Goal: Information Seeking & Learning: Learn about a topic

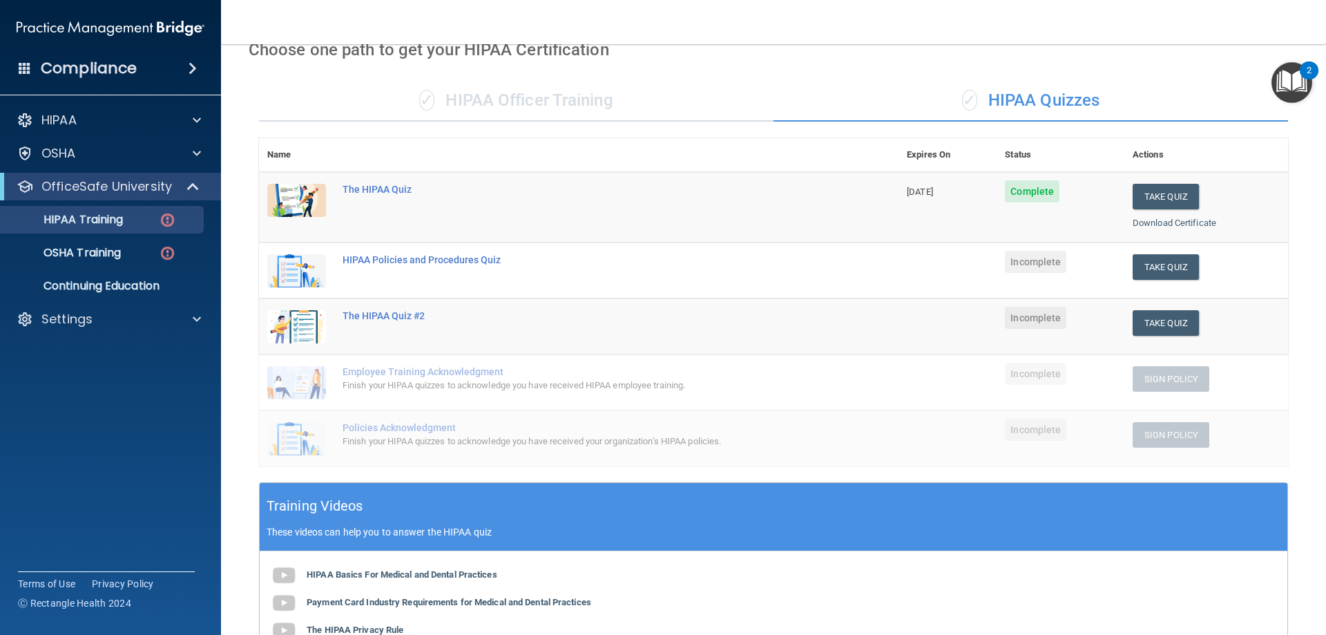
scroll to position [2, 0]
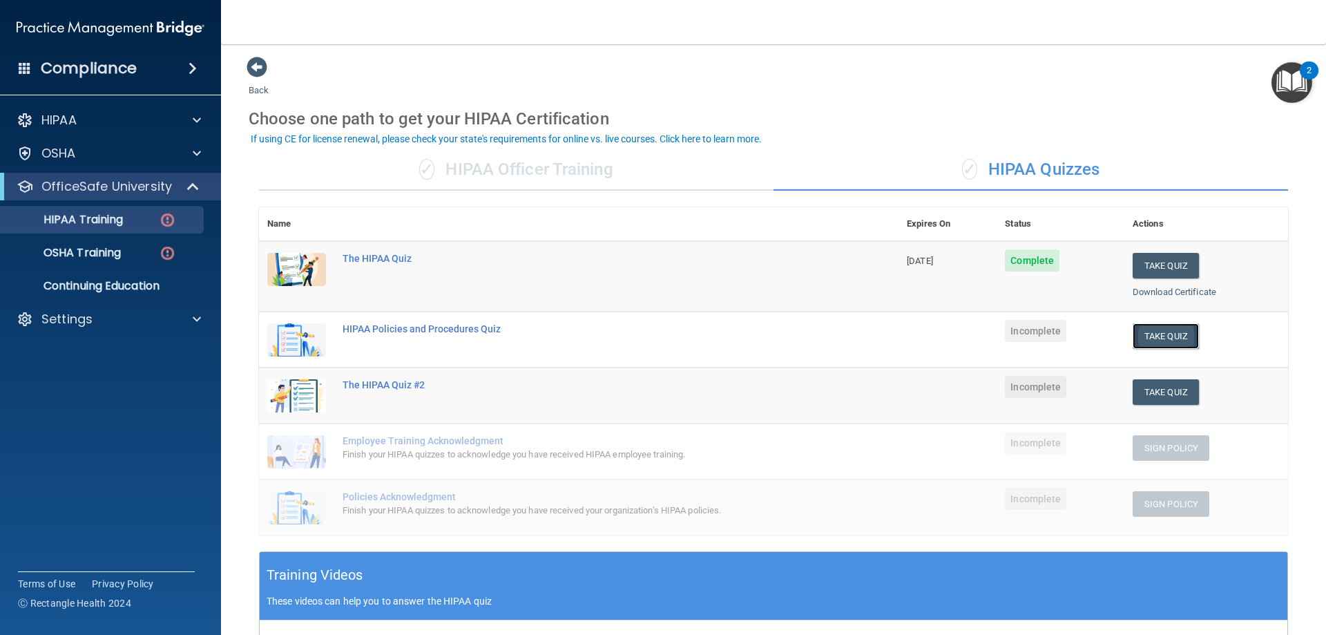
click at [1159, 342] on button "Take Quiz" at bounding box center [1165, 336] width 66 height 26
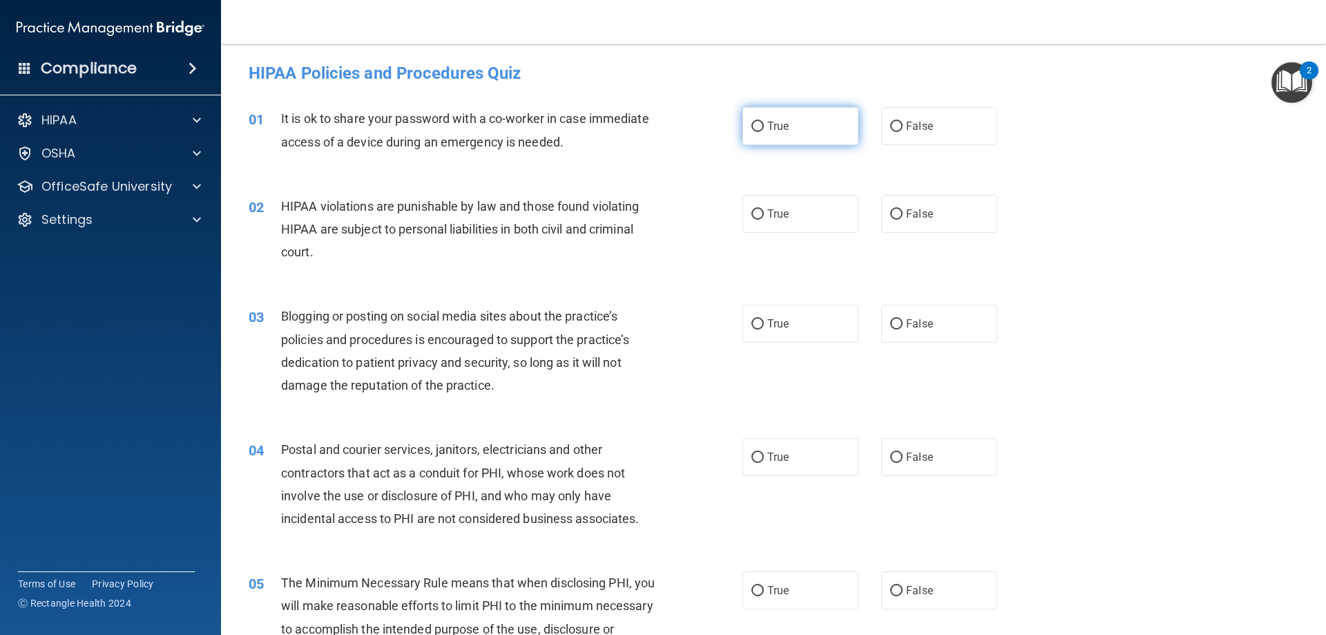
click at [775, 124] on span "True" at bounding box center [777, 125] width 21 height 13
click at [764, 124] on input "True" at bounding box center [757, 127] width 12 height 10
radio input "true"
click at [778, 226] on label "True" at bounding box center [800, 214] width 116 height 38
click at [764, 220] on input "True" at bounding box center [757, 214] width 12 height 10
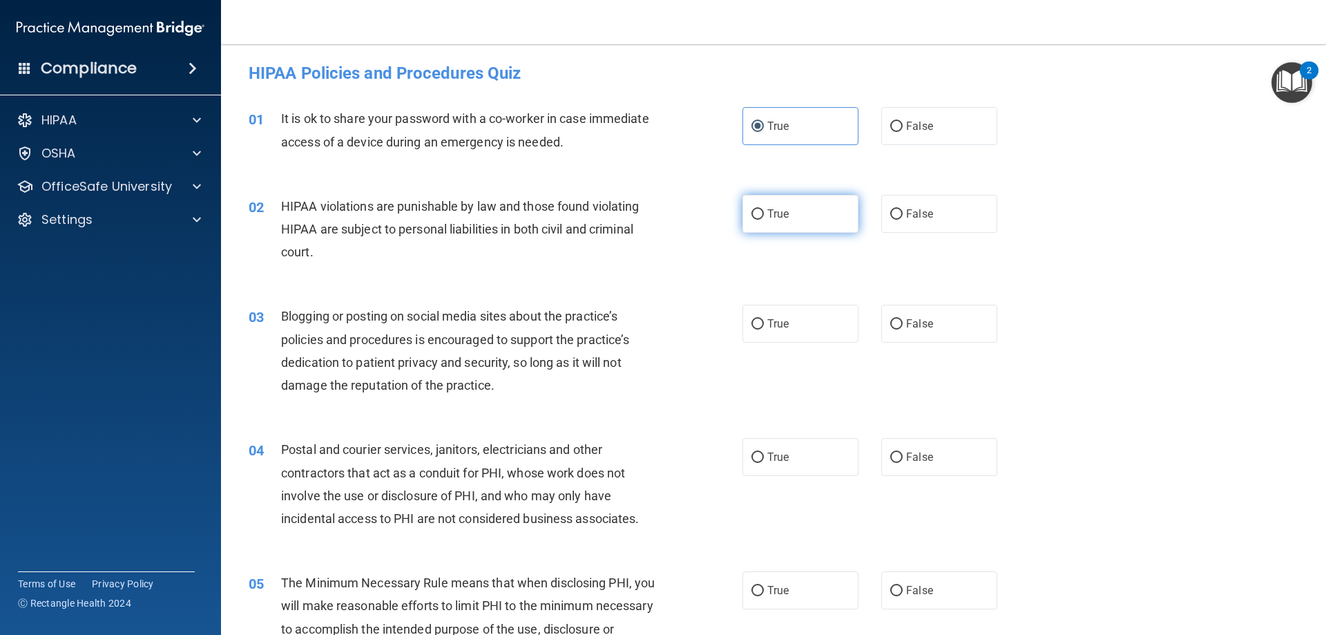
radio input "true"
click at [795, 336] on label "True" at bounding box center [800, 324] width 116 height 38
click at [764, 329] on input "True" at bounding box center [757, 324] width 12 height 10
radio input "true"
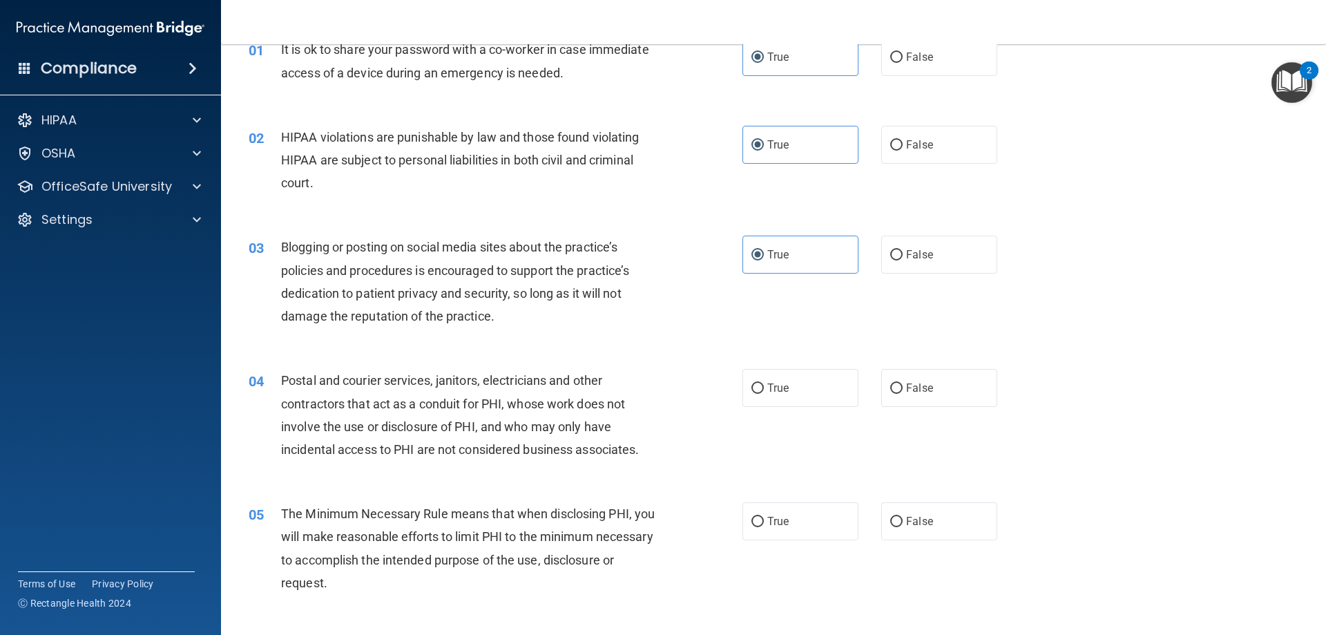
scroll to position [140, 0]
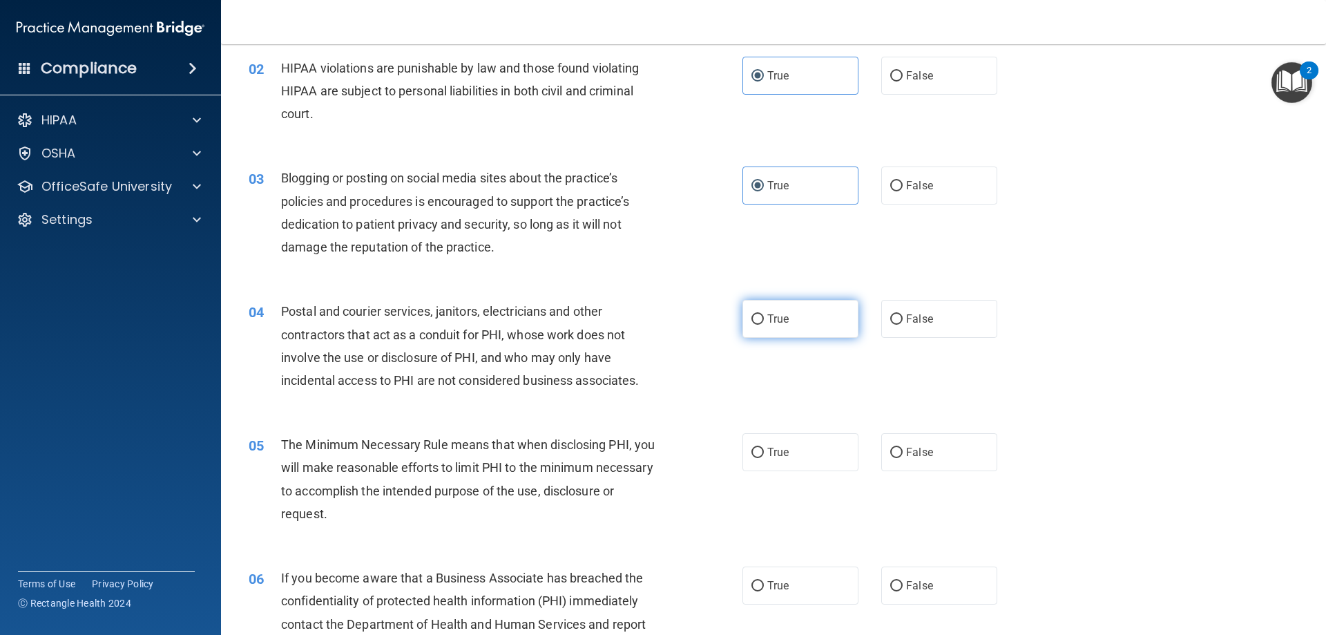
click at [807, 318] on label "True" at bounding box center [800, 319] width 116 height 38
click at [764, 318] on input "True" at bounding box center [757, 319] width 12 height 10
radio input "true"
click at [775, 454] on span "True" at bounding box center [777, 451] width 21 height 13
click at [764, 454] on input "True" at bounding box center [757, 452] width 12 height 10
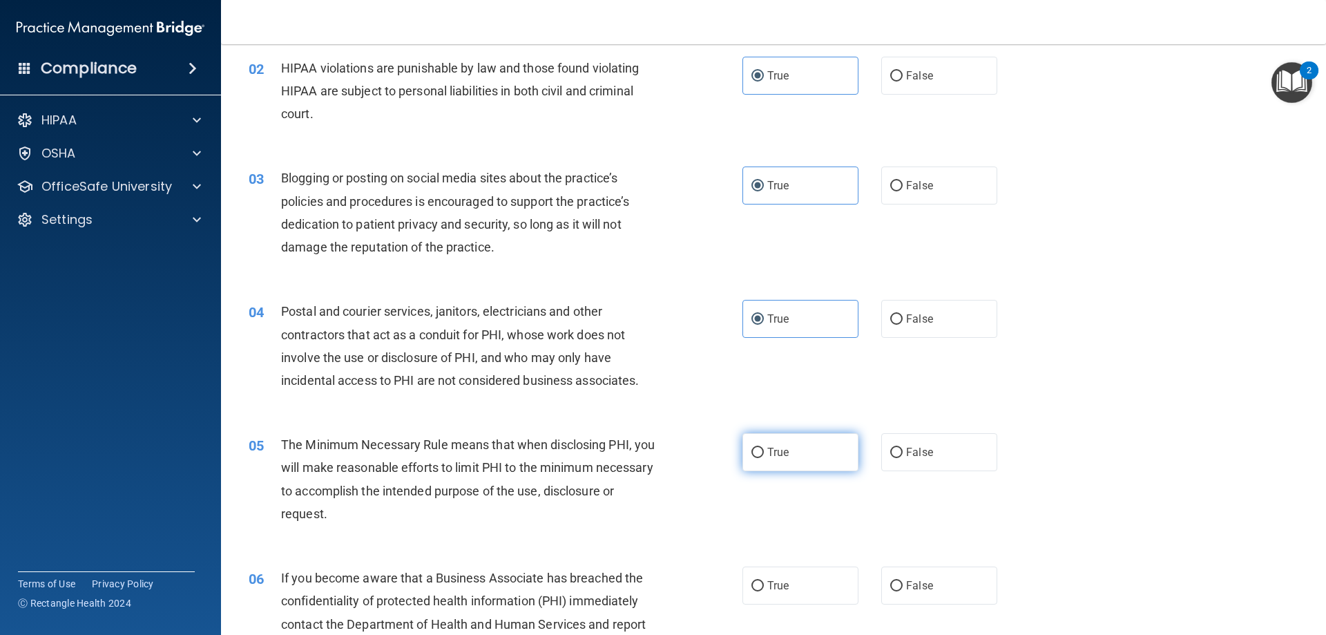
radio input "true"
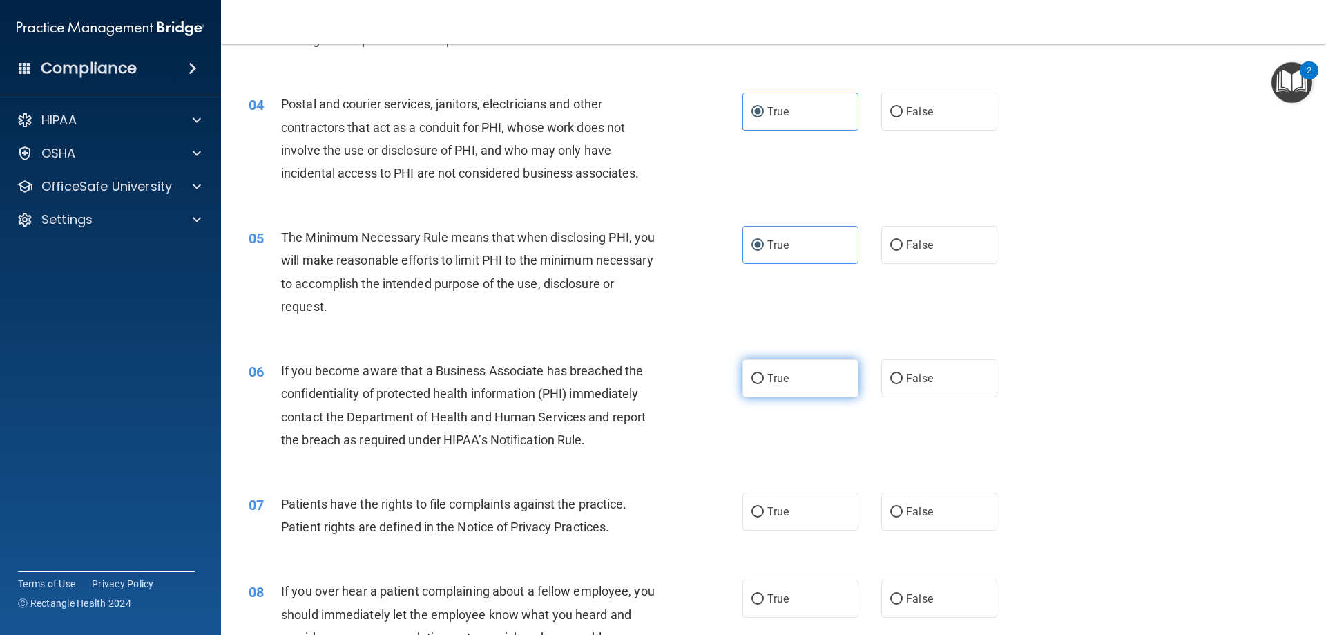
click at [796, 372] on label "True" at bounding box center [800, 378] width 116 height 38
click at [764, 374] on input "True" at bounding box center [757, 379] width 12 height 10
radio input "true"
click at [769, 515] on span "True" at bounding box center [777, 511] width 21 height 13
click at [764, 515] on input "True" at bounding box center [757, 512] width 12 height 10
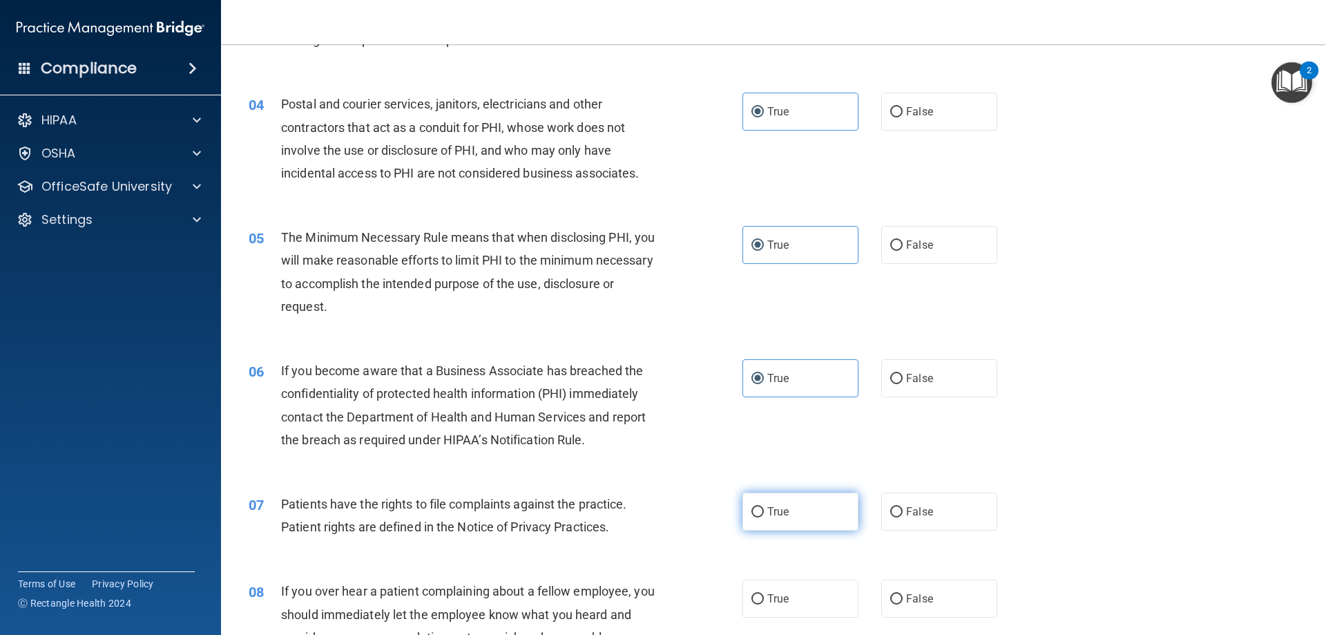
radio input "true"
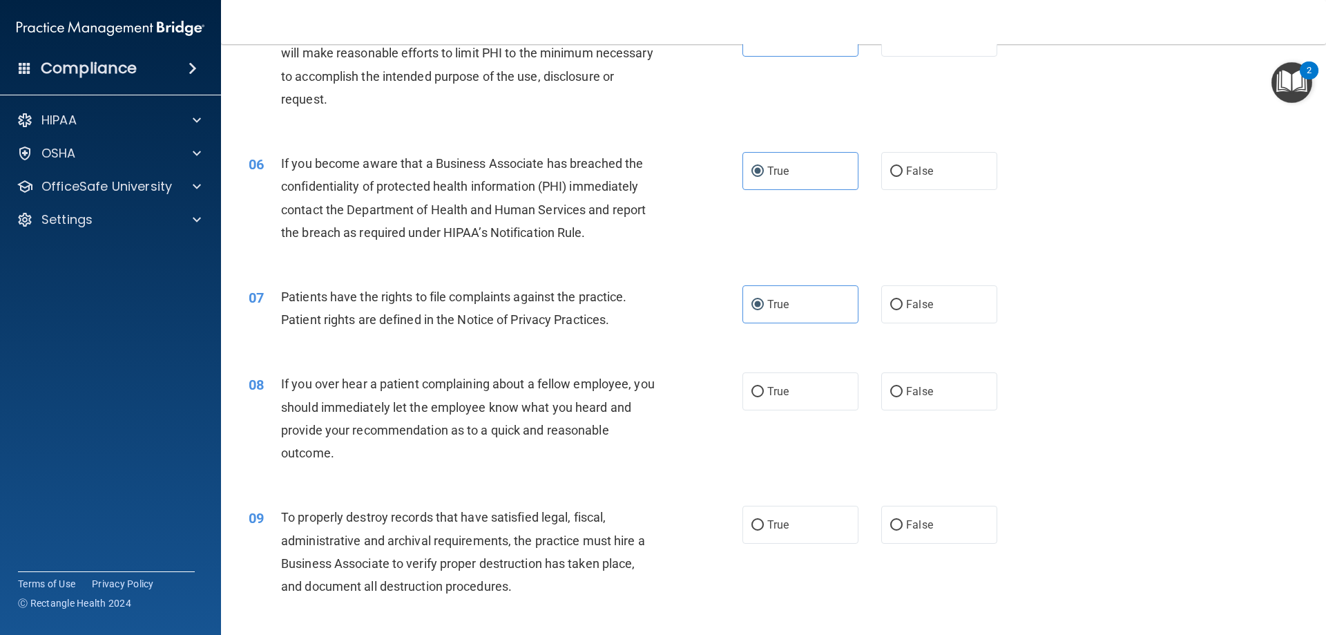
scroll to position [624, 0]
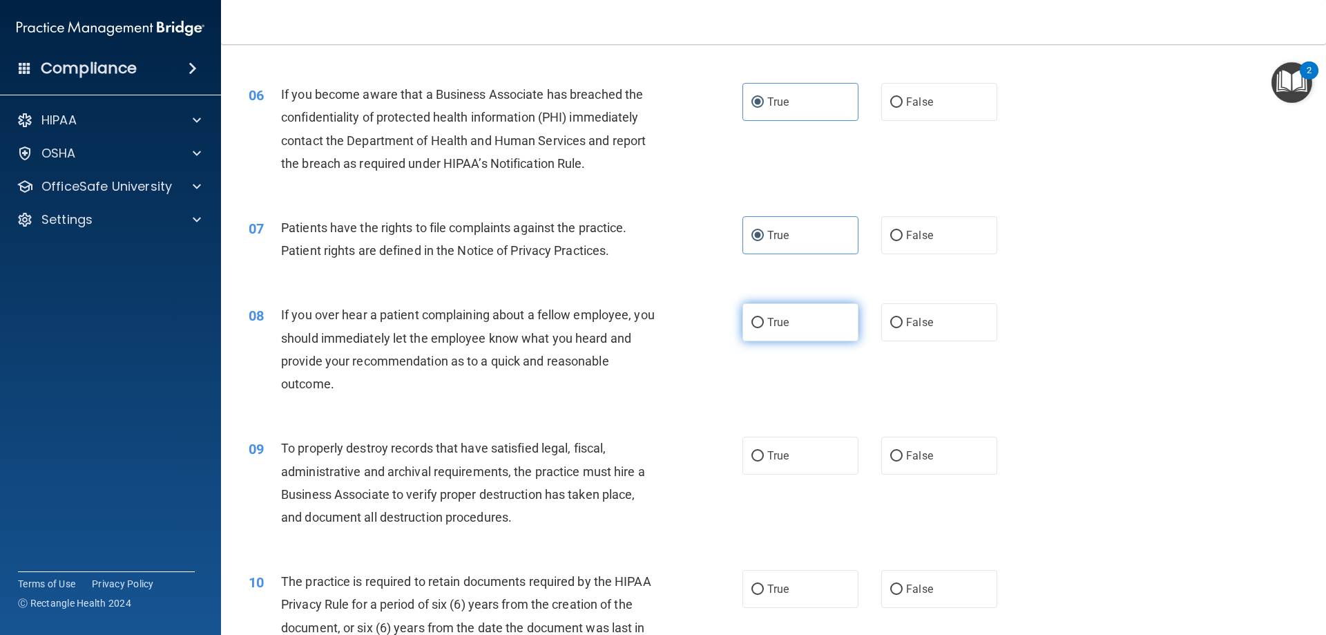
click at [811, 325] on label "True" at bounding box center [800, 322] width 116 height 38
click at [764, 325] on input "True" at bounding box center [757, 323] width 12 height 10
radio input "true"
click at [783, 465] on label "True" at bounding box center [800, 455] width 116 height 38
click at [764, 461] on input "True" at bounding box center [757, 456] width 12 height 10
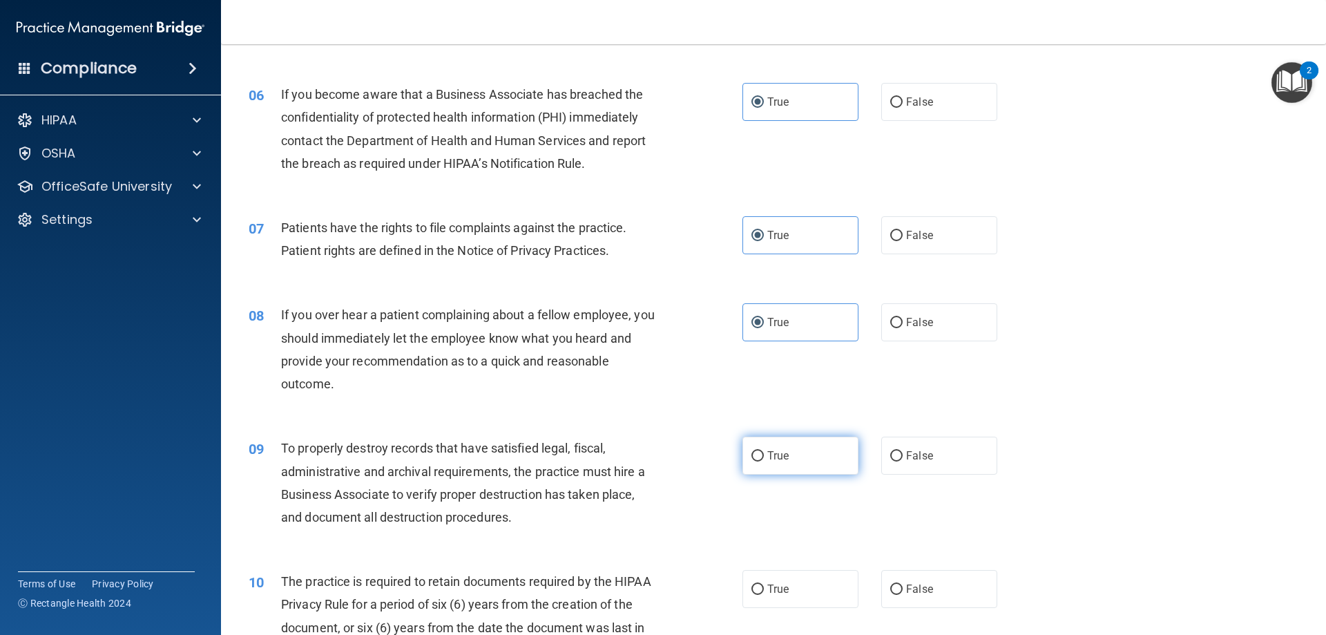
radio input "true"
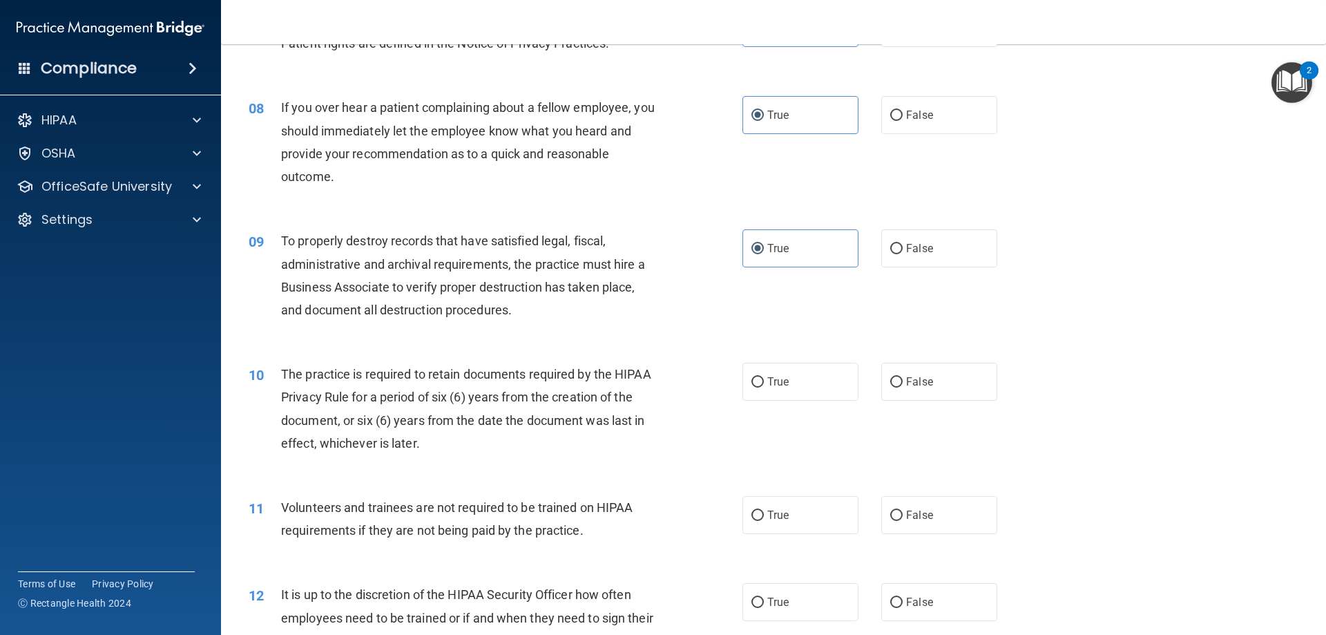
scroll to position [900, 0]
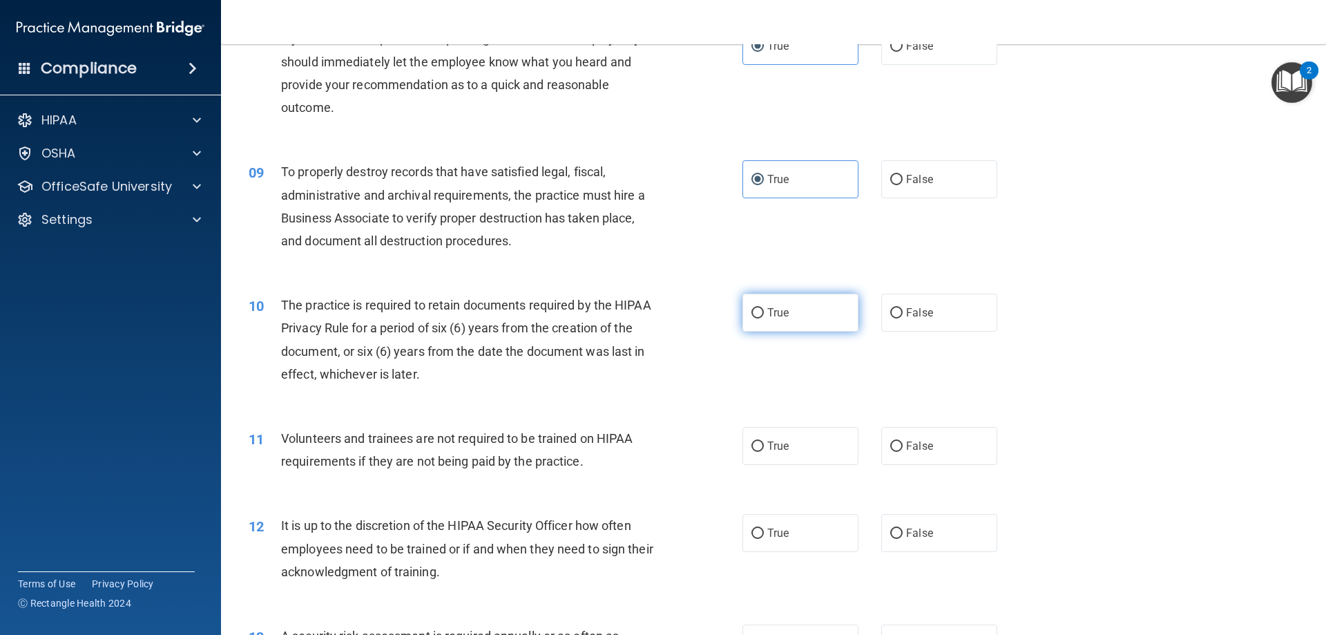
click at [810, 322] on label "True" at bounding box center [800, 312] width 116 height 38
click at [764, 318] on input "True" at bounding box center [757, 313] width 12 height 10
radio input "true"
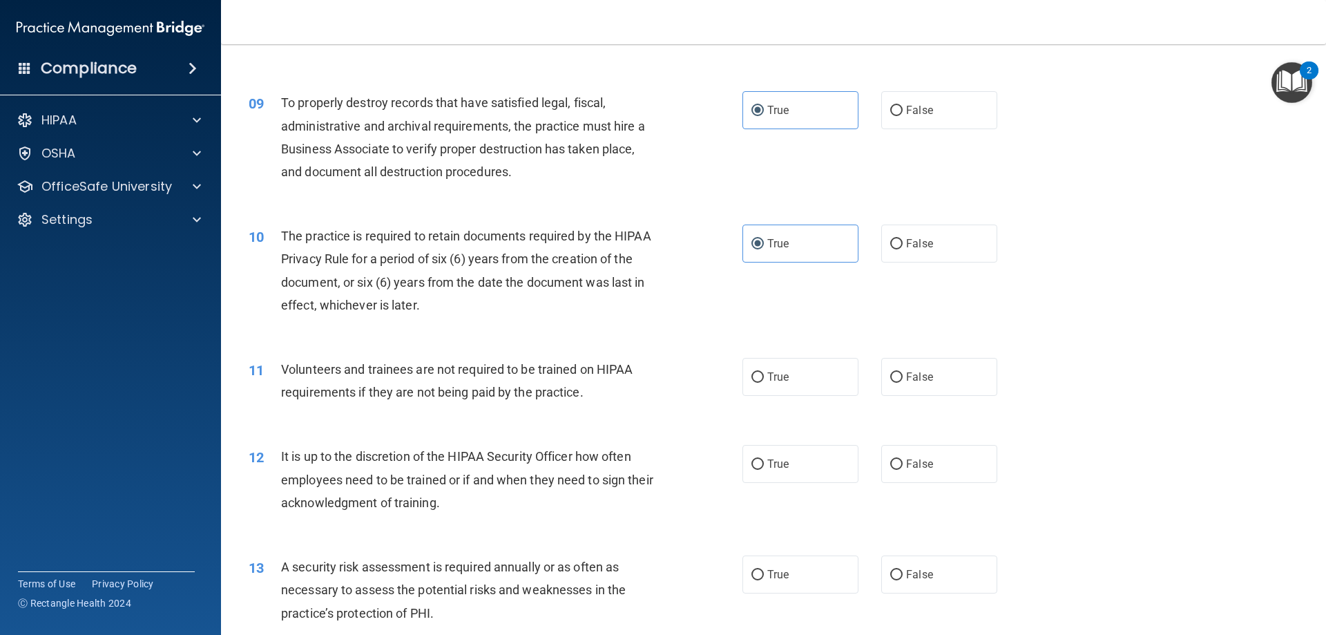
scroll to position [1038, 0]
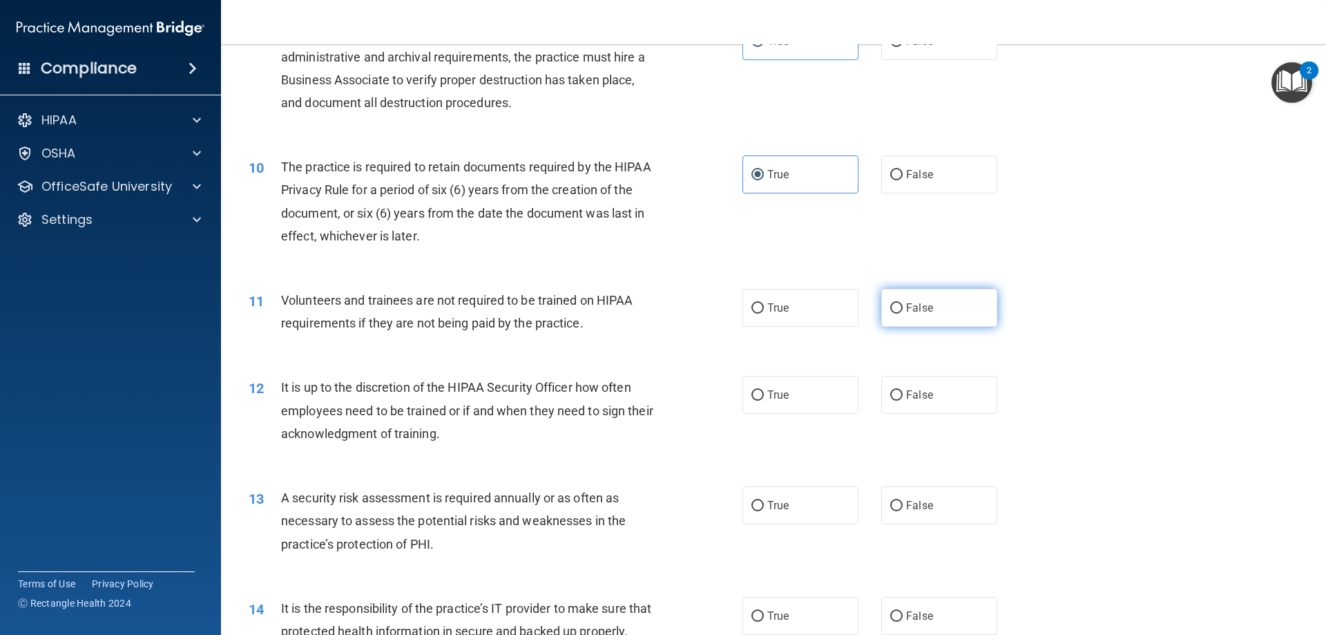
click at [977, 302] on label "False" at bounding box center [939, 308] width 116 height 38
click at [902, 303] on input "False" at bounding box center [896, 308] width 12 height 10
radio input "true"
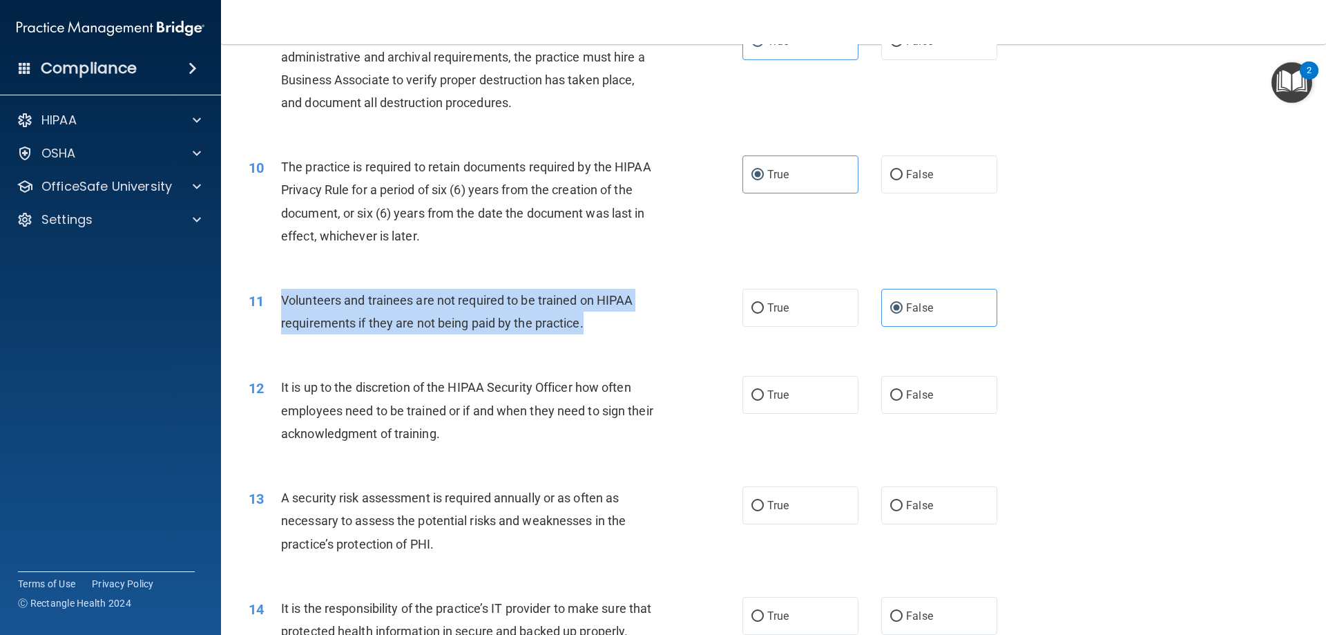
drag, startPoint x: 597, startPoint y: 328, endPoint x: 282, endPoint y: 298, distance: 317.0
click at [282, 298] on div "Volunteers and trainees are not required to be trained on HIPAA requirements if…" at bounding box center [474, 312] width 386 height 46
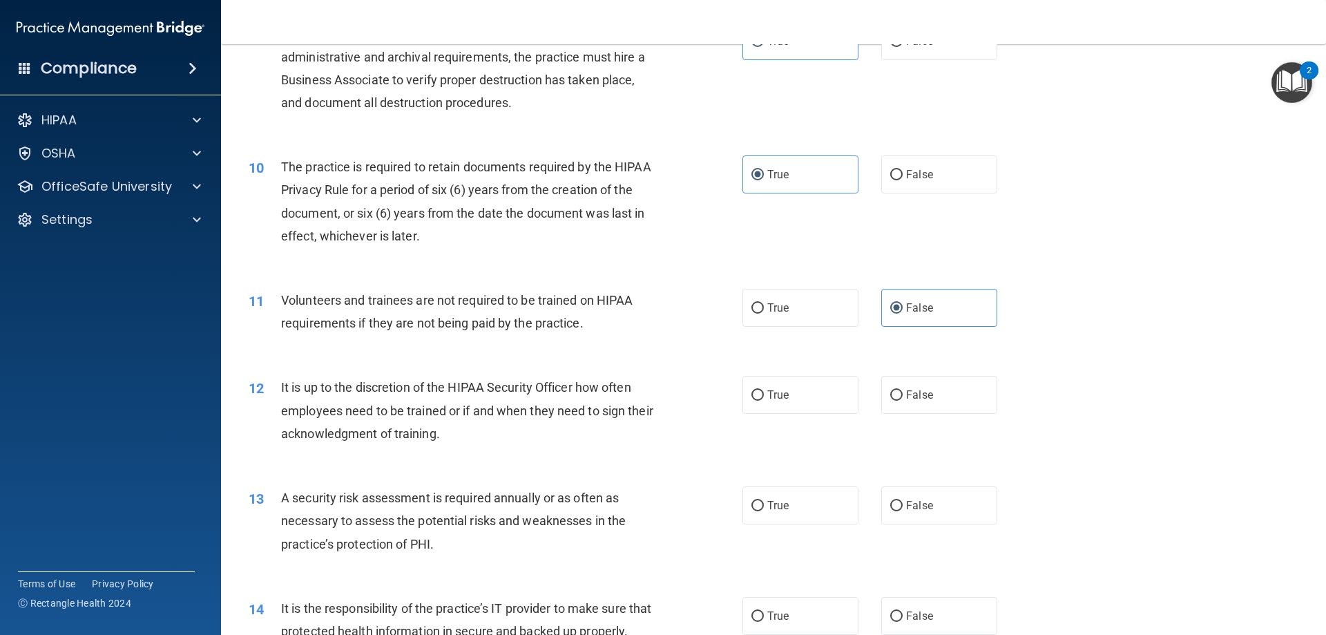
click at [1100, 403] on div "12 It is up to the discretion of the HIPAA Security Officer how often employees…" at bounding box center [773, 413] width 1070 height 110
click at [952, 393] on label "False" at bounding box center [939, 395] width 116 height 38
click at [902, 393] on input "False" at bounding box center [896, 395] width 12 height 10
radio input "true"
click at [789, 500] on label "True" at bounding box center [800, 505] width 116 height 38
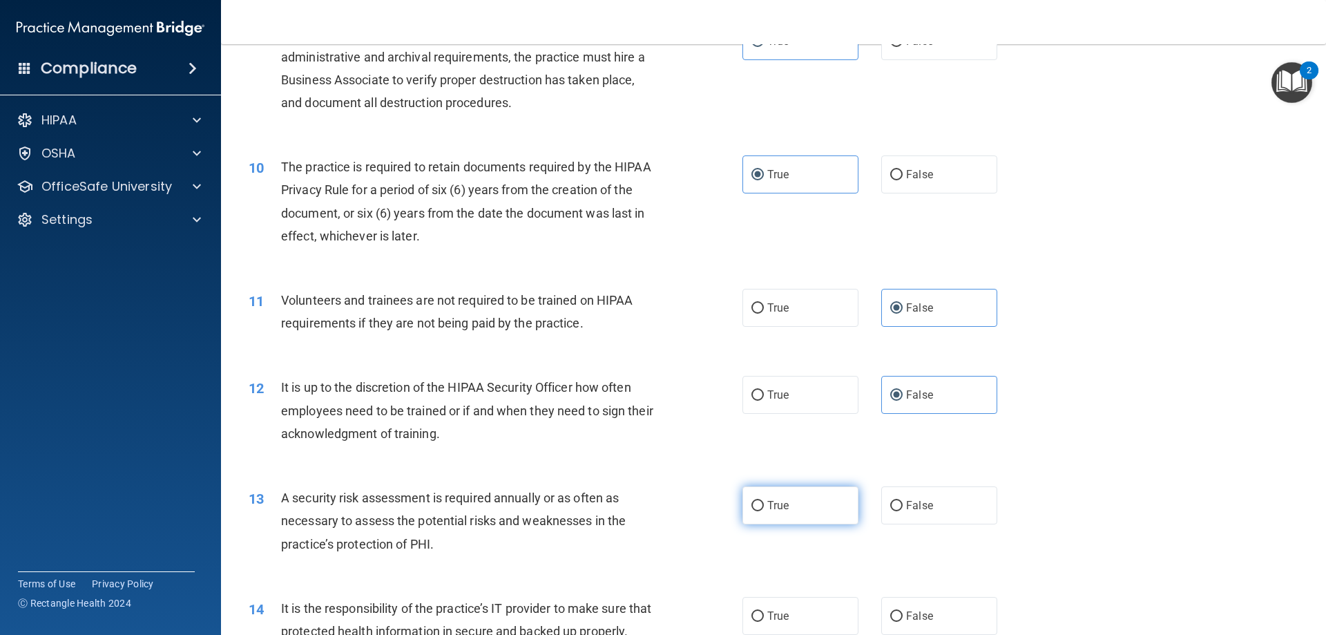
click at [764, 501] on input "True" at bounding box center [757, 506] width 12 height 10
radio input "true"
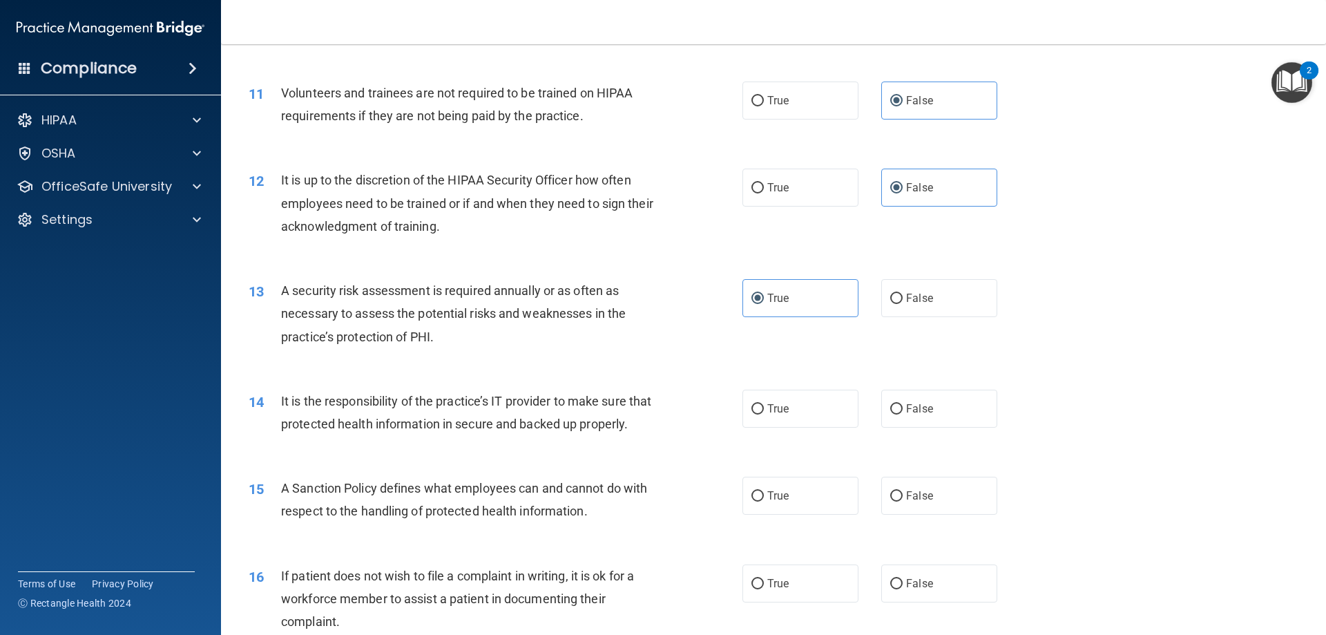
scroll to position [1314, 0]
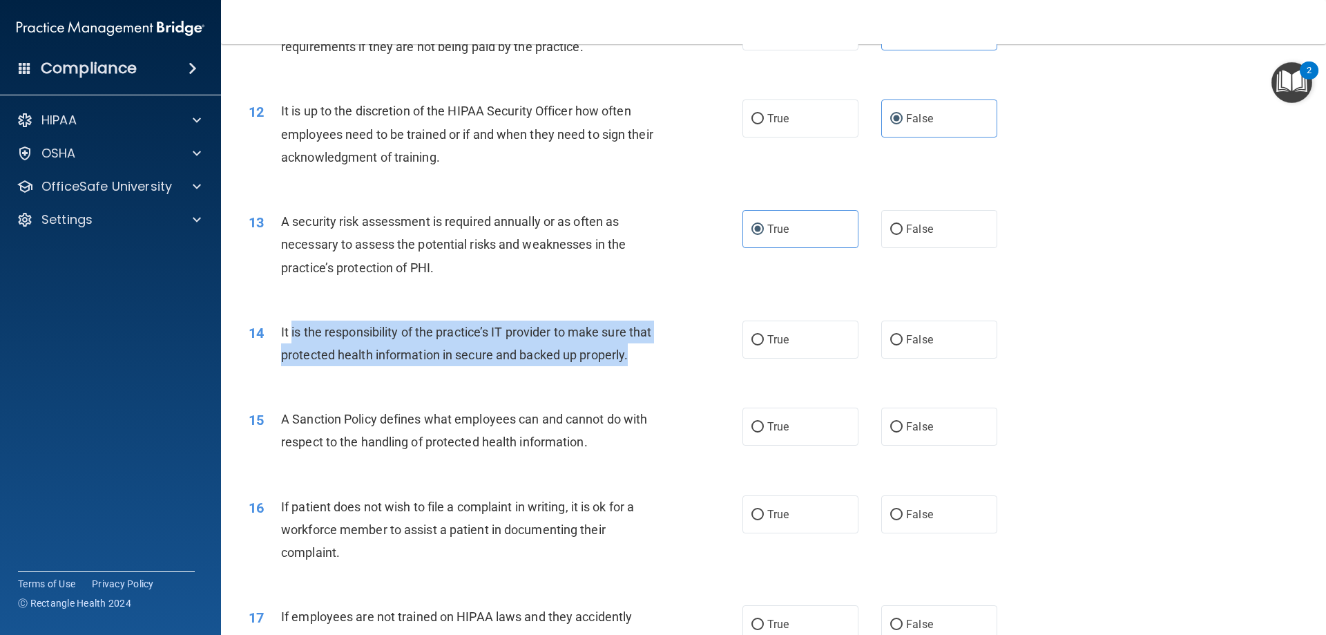
drag, startPoint x: 373, startPoint y: 378, endPoint x: 293, endPoint y: 333, distance: 92.2
click at [293, 333] on div "It is the responsibility of the practice’s IT provider to make sure that protec…" at bounding box center [474, 343] width 386 height 46
click at [327, 362] on span "It is the responsibility of the practice’s IT provider to make sure that protec…" at bounding box center [466, 343] width 370 height 37
drag, startPoint x: 330, startPoint y: 382, endPoint x: 280, endPoint y: 334, distance: 69.4
click at [280, 334] on div "14 It is the responsibility of the practice’s IT provider to make sure that pro…" at bounding box center [495, 346] width 535 height 52
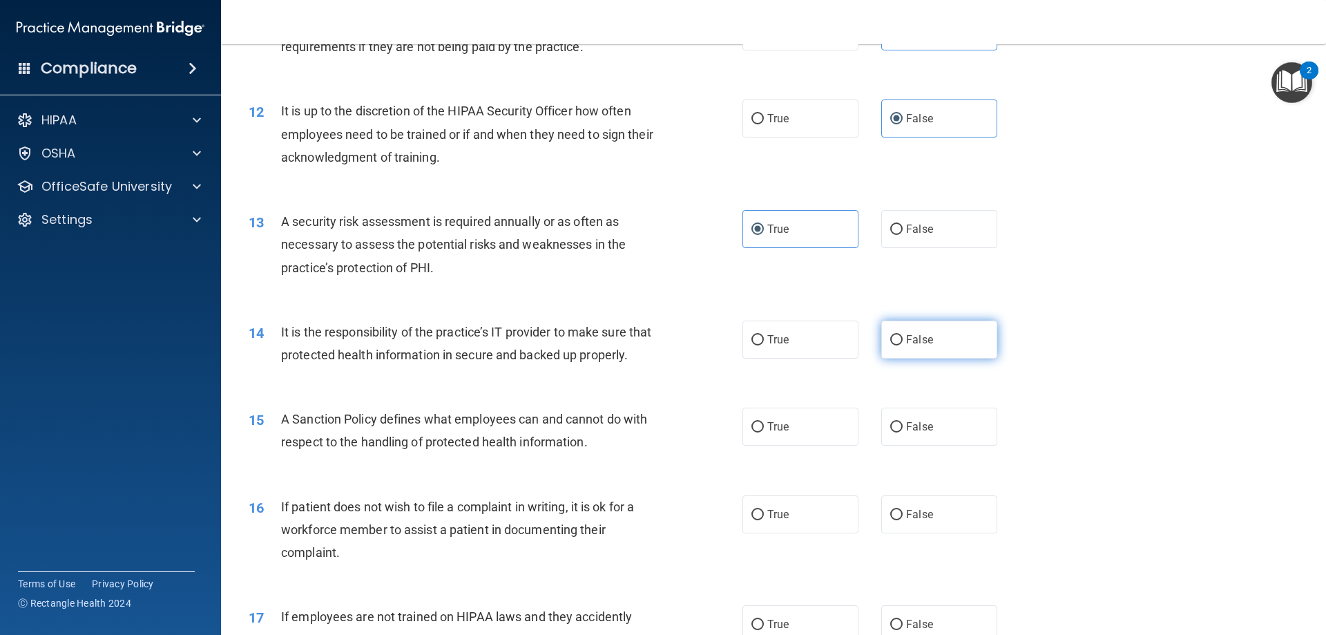
click at [934, 352] on label "False" at bounding box center [939, 339] width 116 height 38
click at [902, 345] on input "False" at bounding box center [896, 340] width 12 height 10
radio input "true"
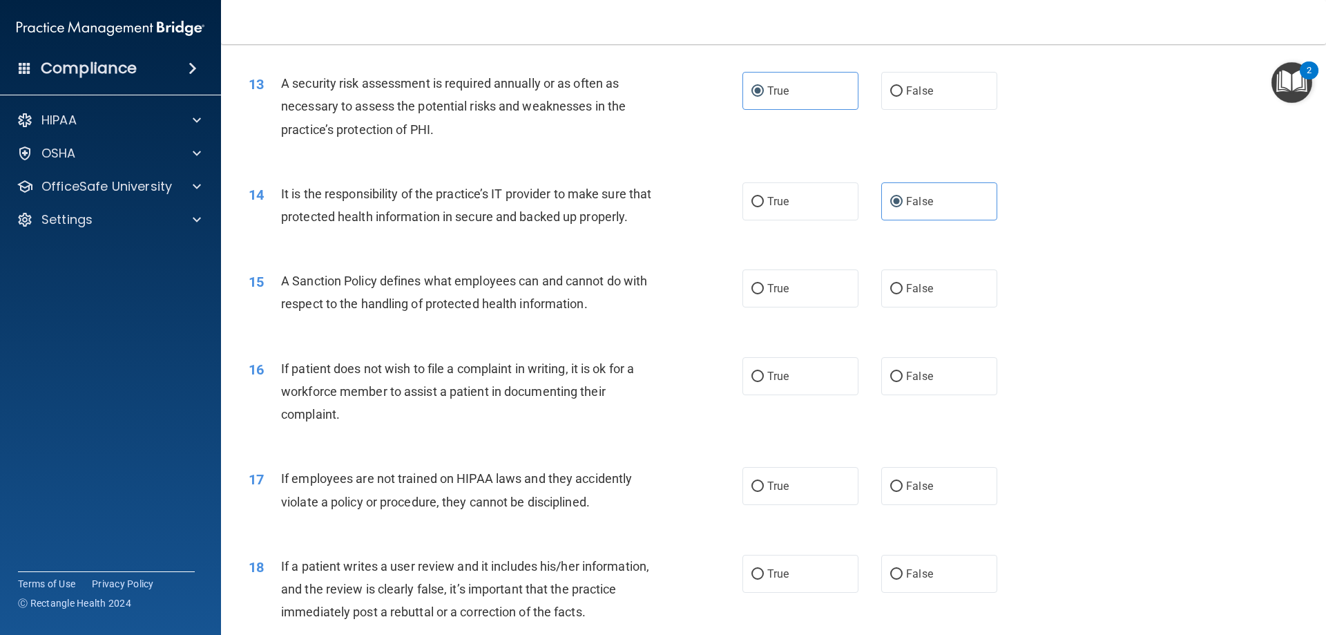
scroll to position [1521, 0]
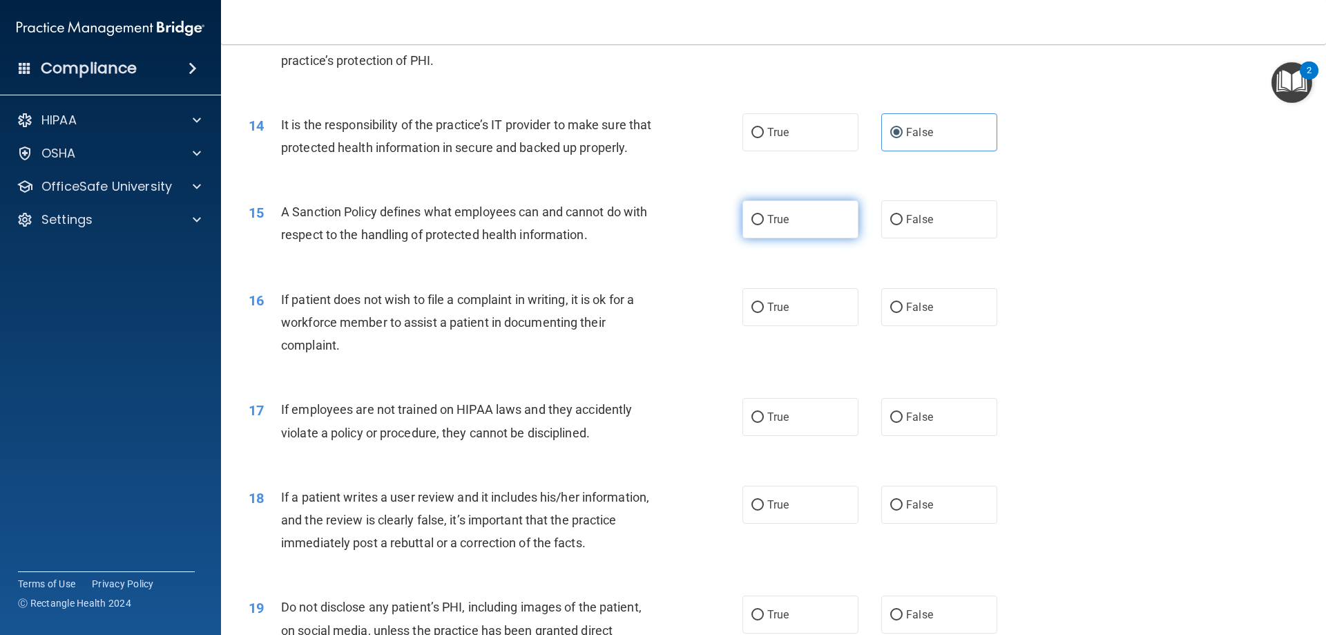
click at [788, 238] on label "True" at bounding box center [800, 219] width 116 height 38
click at [764, 225] on input "True" at bounding box center [757, 220] width 12 height 10
radio input "true"
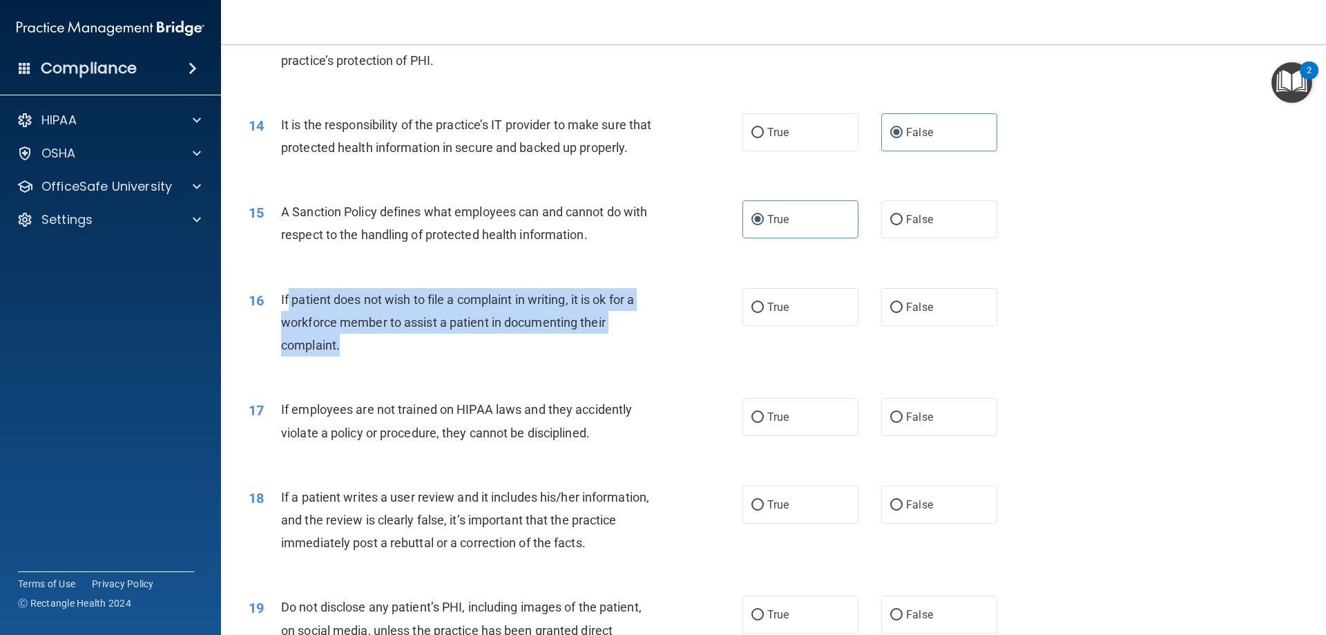
drag, startPoint x: 308, startPoint y: 358, endPoint x: 290, endPoint y: 320, distance: 42.6
click at [290, 320] on div "If patient does not wish to file a complaint in writing, it is ok for a workfor…" at bounding box center [474, 322] width 386 height 69
click at [286, 320] on span "If patient does not wish to file a complaint in writing, it is ok for a workfor…" at bounding box center [457, 322] width 353 height 60
click at [342, 357] on div "If patient does not wish to file a complaint in writing, it is ok for a workfor…" at bounding box center [474, 322] width 386 height 69
click at [341, 357] on div "If patient does not wish to file a complaint in writing, it is ok for a workfor…" at bounding box center [474, 322] width 386 height 69
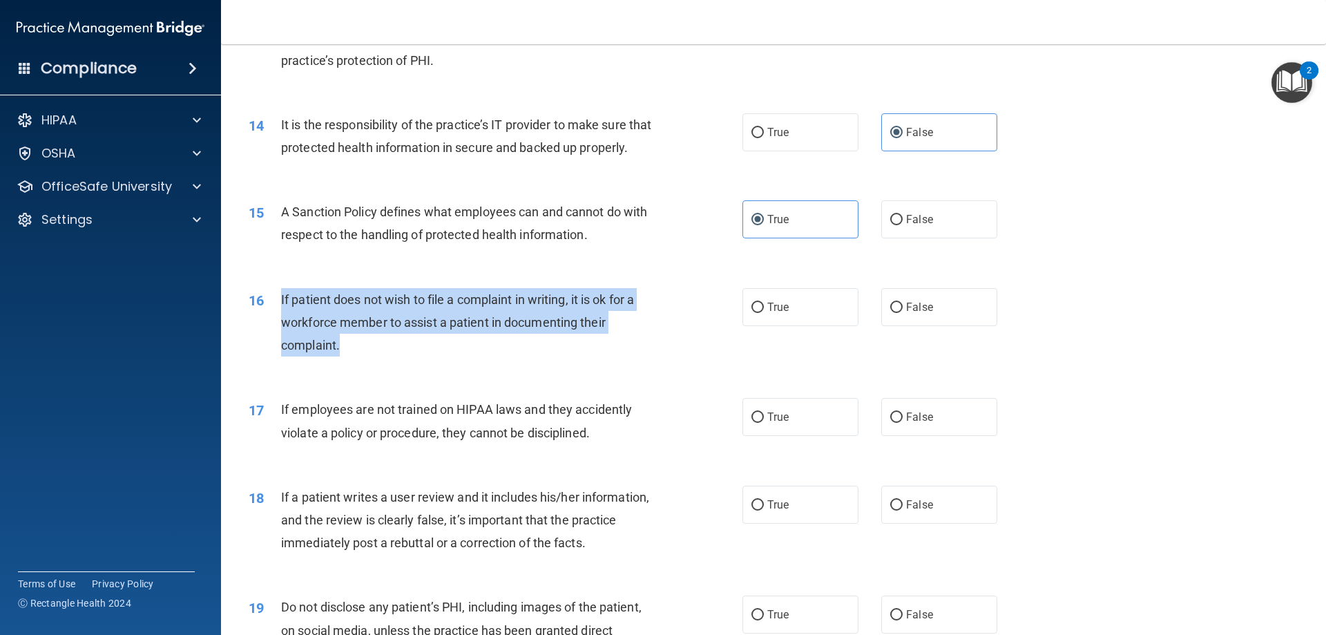
drag, startPoint x: 358, startPoint y: 371, endPoint x: 280, endPoint y: 320, distance: 93.6
click at [281, 320] on div "If patient does not wish to file a complaint in writing, it is ok for a workfor…" at bounding box center [474, 322] width 386 height 69
click at [735, 331] on div "16 If patient does not wish to file a complaint in writing, it is ok for a work…" at bounding box center [495, 326] width 535 height 76
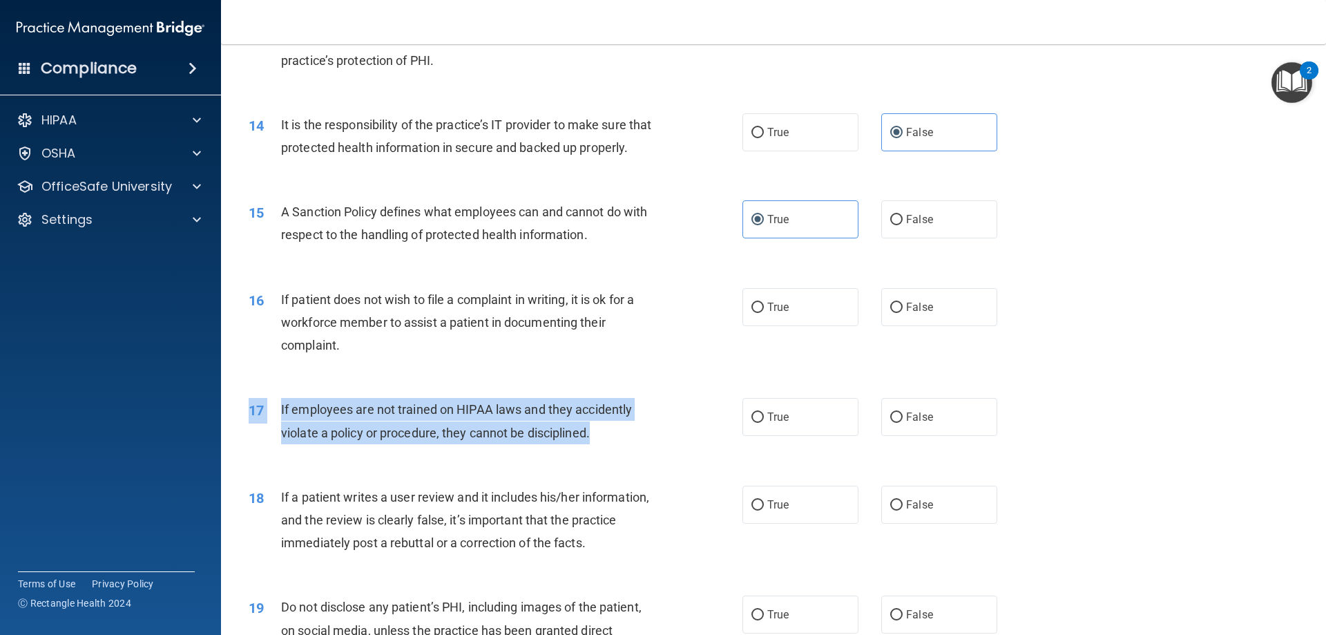
drag, startPoint x: 600, startPoint y: 452, endPoint x: 231, endPoint y: 434, distance: 369.2
click at [231, 434] on div "17 If employees are not trained on HIPAA laws and they accidently violate a pol…" at bounding box center [495, 424] width 535 height 52
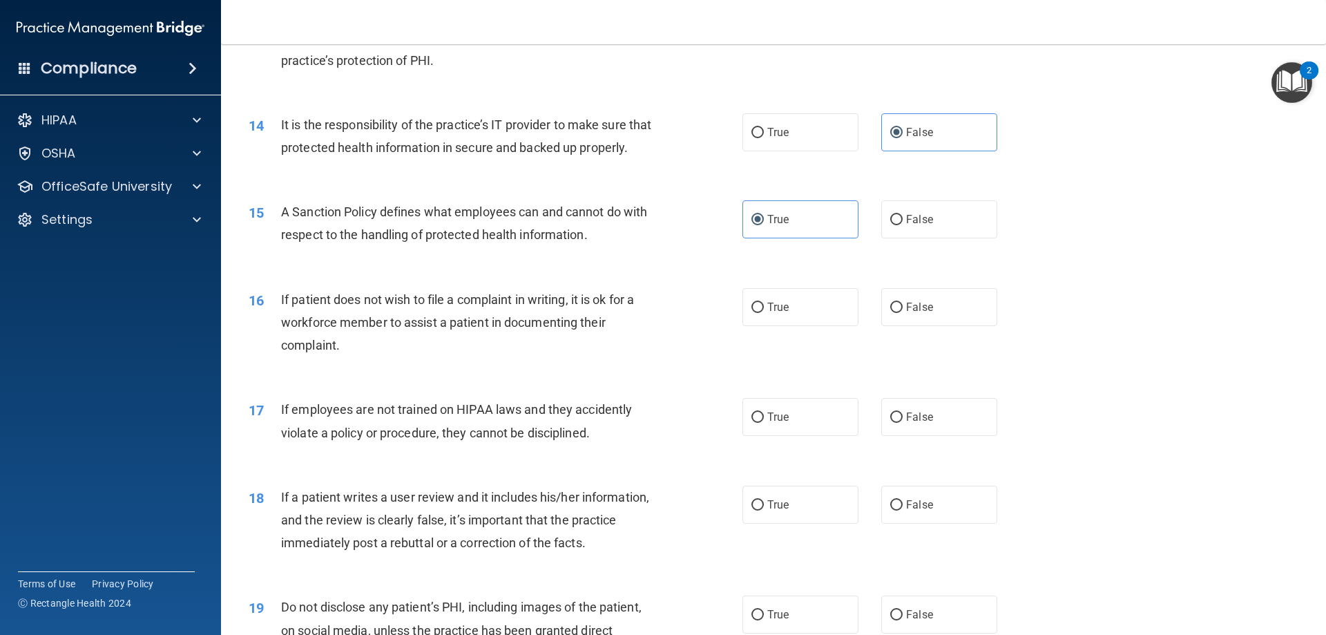
click at [645, 381] on div "16 If patient does not wish to file a complaint in writing, it is ok for a work…" at bounding box center [773, 326] width 1070 height 110
click at [906, 423] on span "False" at bounding box center [919, 416] width 27 height 13
click at [901, 423] on input "False" at bounding box center [896, 417] width 12 height 10
radio input "true"
click at [795, 326] on label "True" at bounding box center [800, 307] width 116 height 38
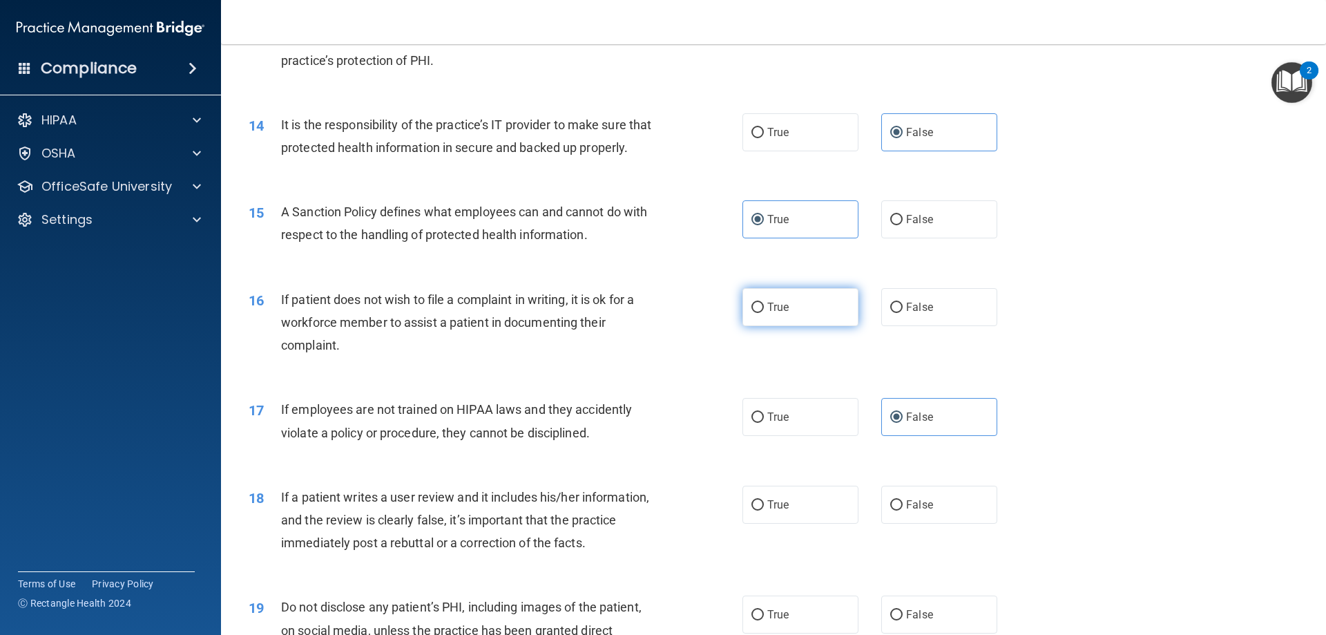
click at [764, 313] on input "True" at bounding box center [757, 307] width 12 height 10
radio input "true"
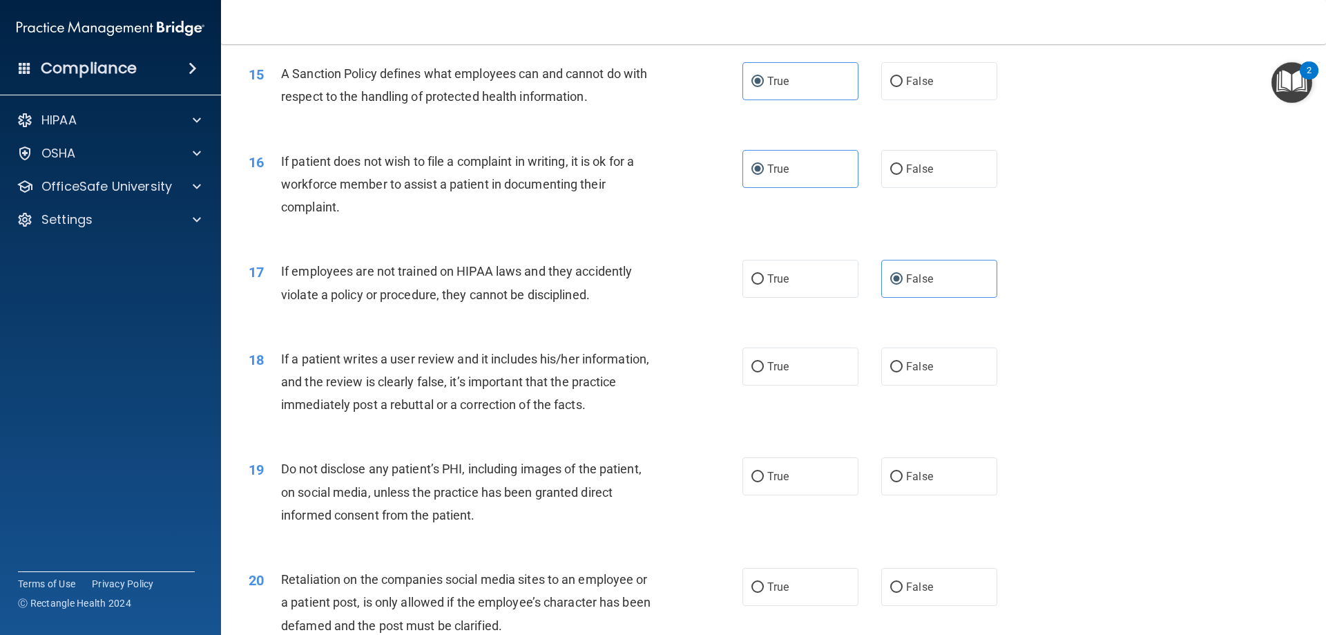
scroll to position [1728, 0]
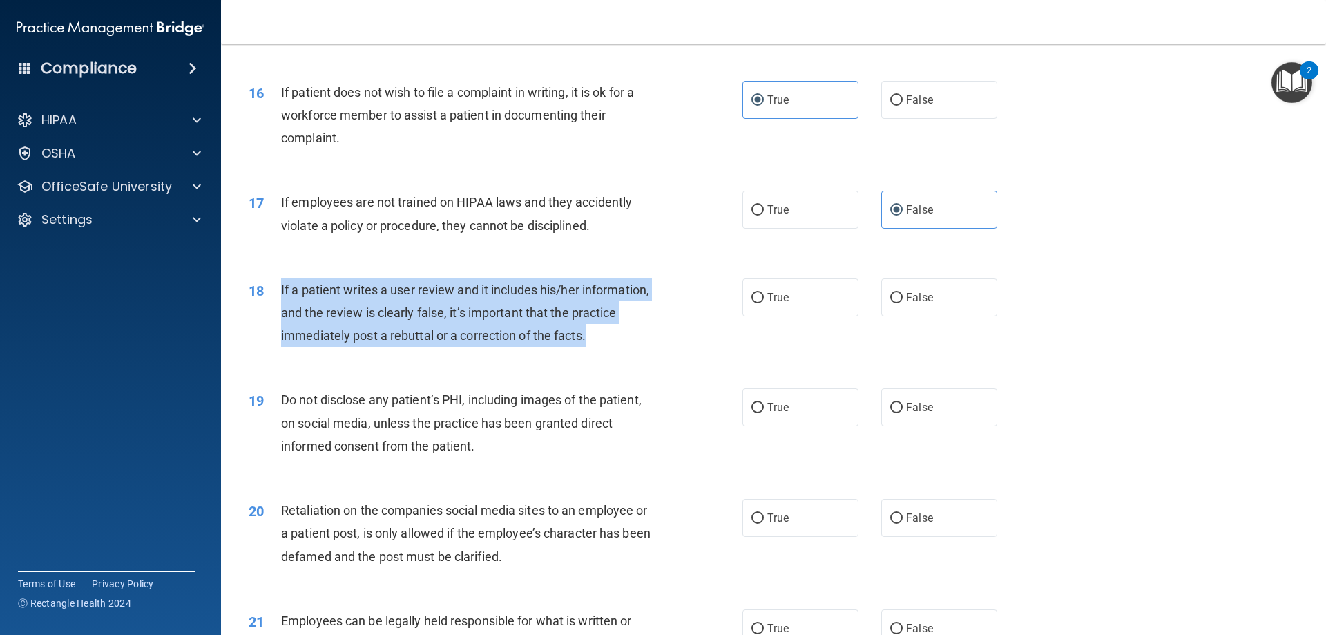
drag, startPoint x: 586, startPoint y: 363, endPoint x: 280, endPoint y: 313, distance: 309.9
click at [280, 313] on div "18 If a patient writes a user review and it includes his/her information, and t…" at bounding box center [495, 316] width 535 height 76
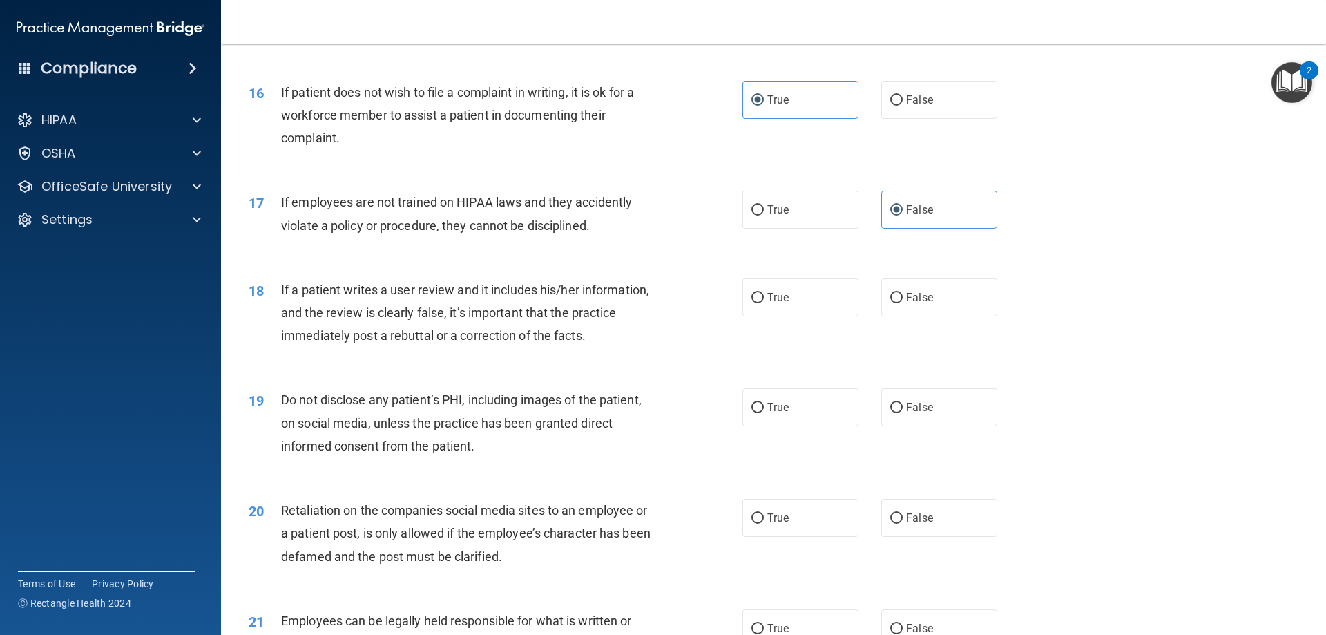
click at [638, 371] on div "18 If a patient writes a user review and it includes his/her information, and t…" at bounding box center [773, 316] width 1070 height 110
click at [939, 305] on label "False" at bounding box center [939, 297] width 116 height 38
click at [902, 303] on input "False" at bounding box center [896, 298] width 12 height 10
radio input "true"
click at [798, 426] on label "True" at bounding box center [800, 407] width 116 height 38
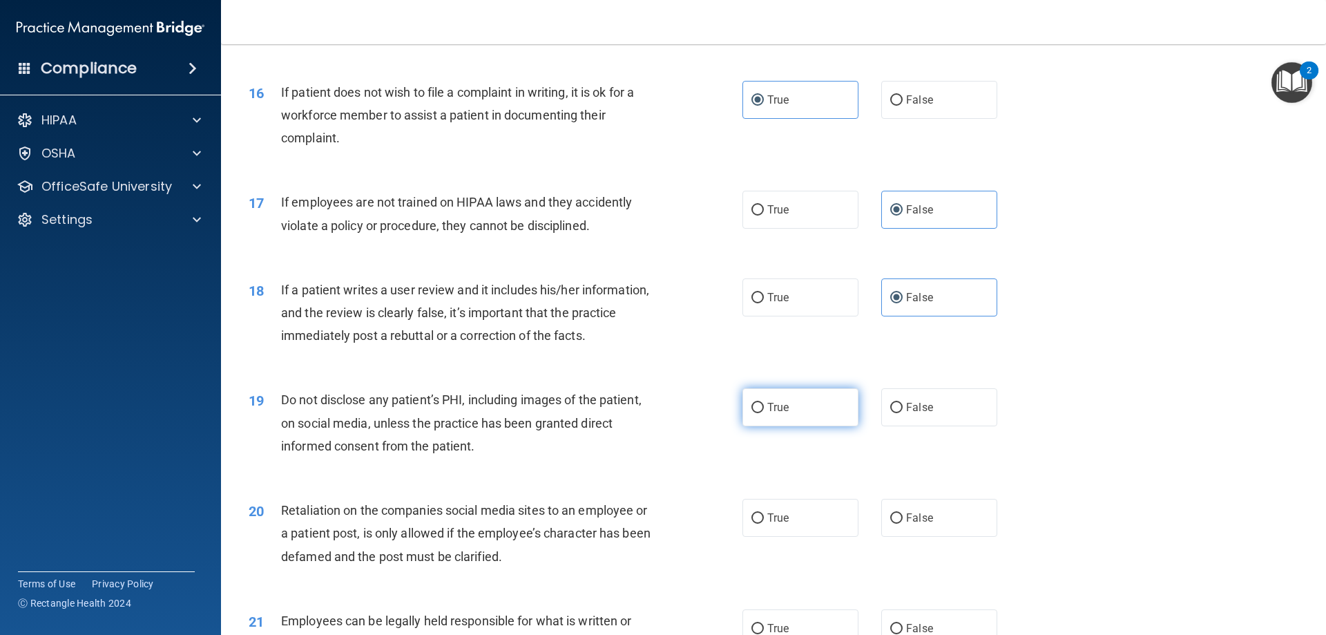
click at [764, 413] on input "True" at bounding box center [757, 408] width 12 height 10
radio input "true"
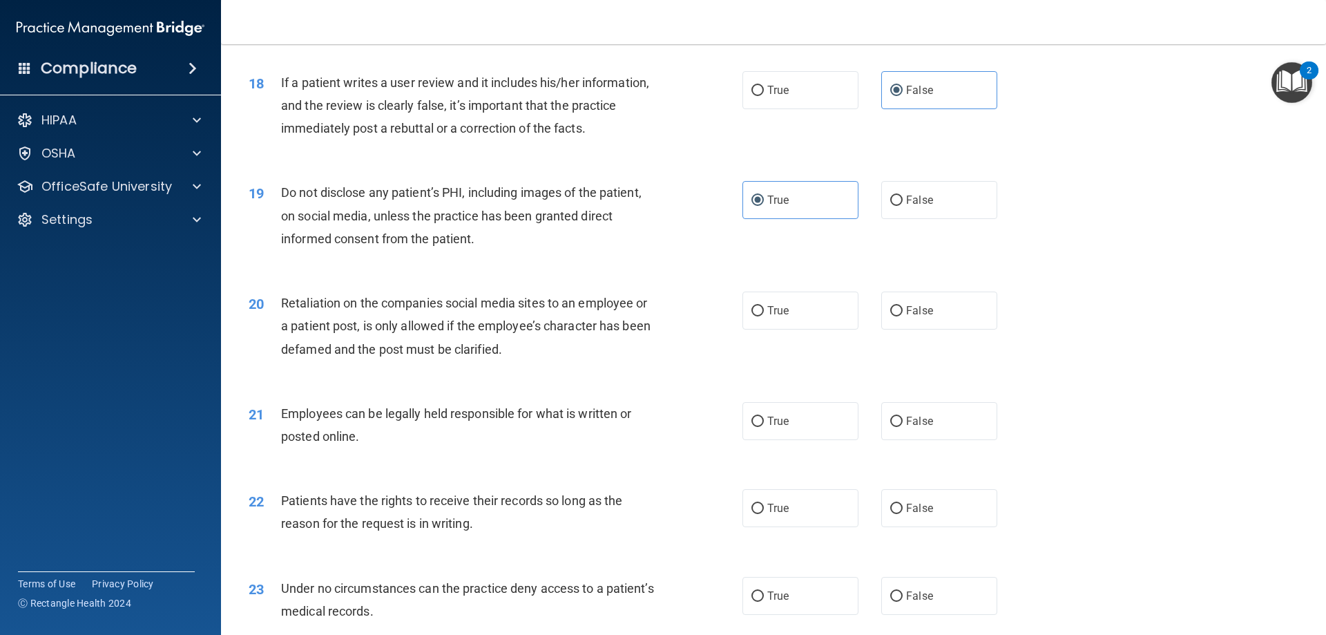
scroll to position [2005, 0]
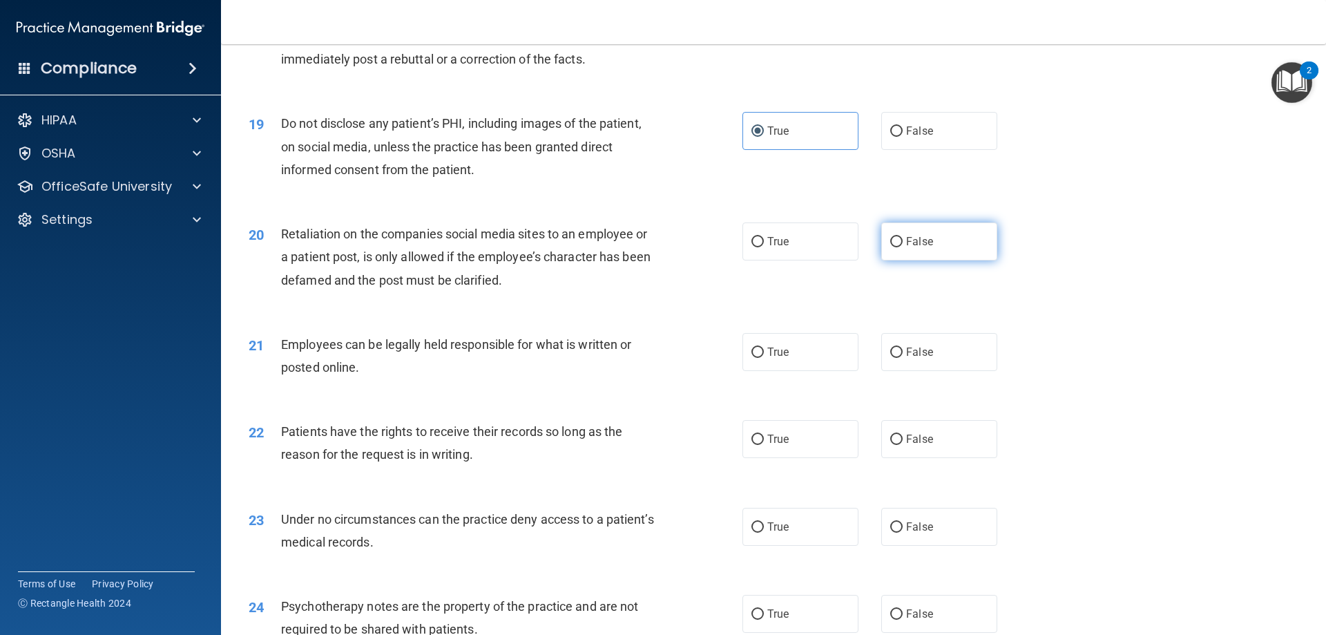
click at [890, 247] on input "False" at bounding box center [896, 242] width 12 height 10
radio input "true"
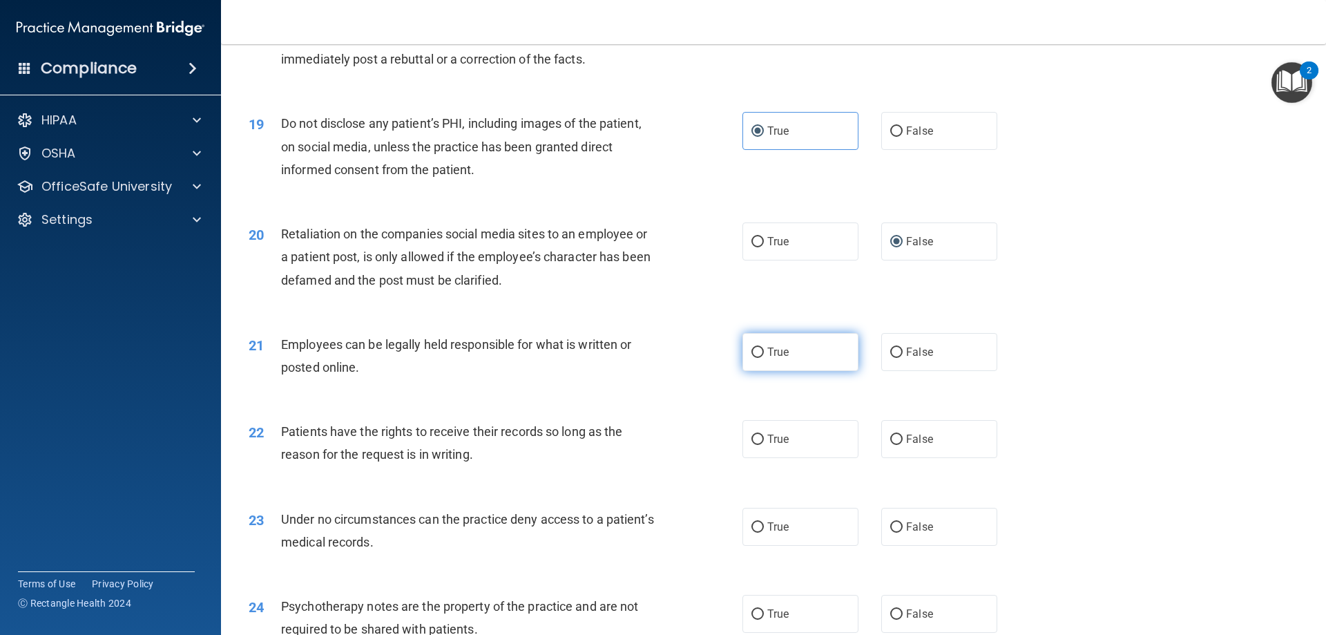
click at [777, 358] on span "True" at bounding box center [777, 351] width 21 height 13
click at [764, 358] on input "True" at bounding box center [757, 352] width 12 height 10
radio input "true"
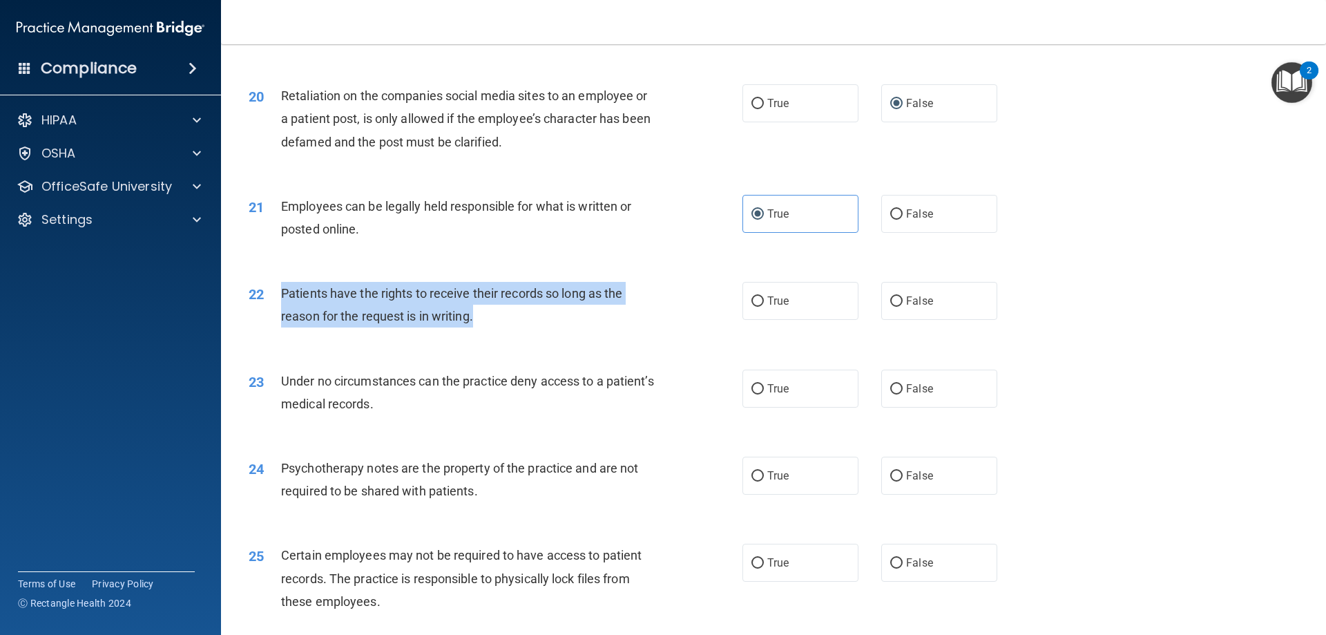
drag, startPoint x: 462, startPoint y: 339, endPoint x: 283, endPoint y: 310, distance: 181.2
click at [283, 310] on div "Patients have the rights to receive their records so long as the reason for the…" at bounding box center [474, 305] width 386 height 46
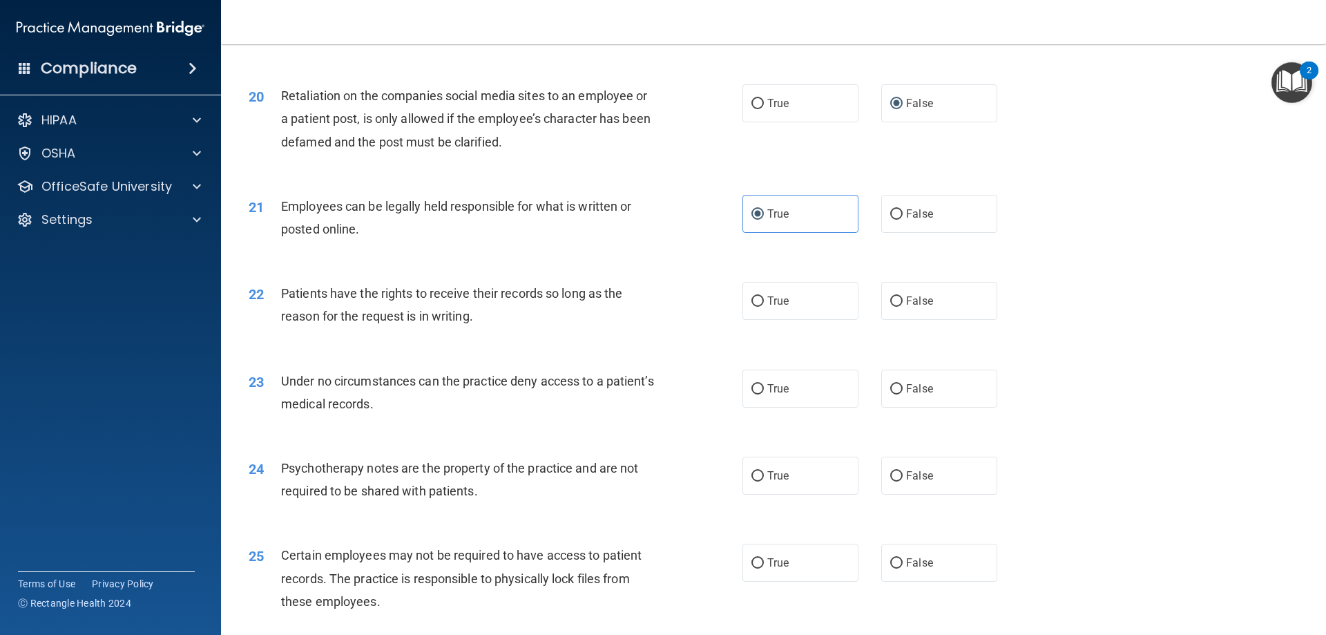
click at [700, 382] on div "23 Under no circumstances can the practice deny access to a patient’s medical r…" at bounding box center [773, 395] width 1070 height 87
click at [972, 320] on label "False" at bounding box center [939, 301] width 116 height 38
click at [902, 307] on input "False" at bounding box center [896, 301] width 12 height 10
radio input "true"
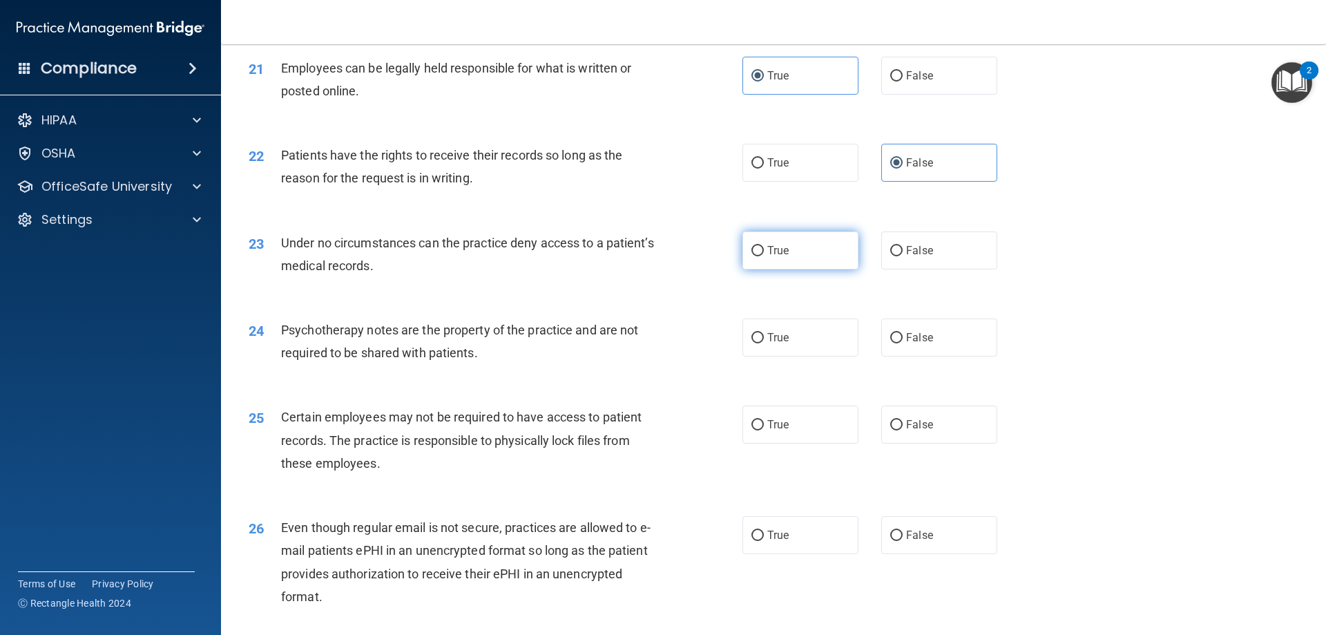
click at [778, 269] on label "True" at bounding box center [800, 250] width 116 height 38
click at [764, 256] on input "True" at bounding box center [757, 251] width 12 height 10
radio input "true"
click at [916, 344] on span "False" at bounding box center [919, 337] width 27 height 13
click at [902, 343] on input "False" at bounding box center [896, 338] width 12 height 10
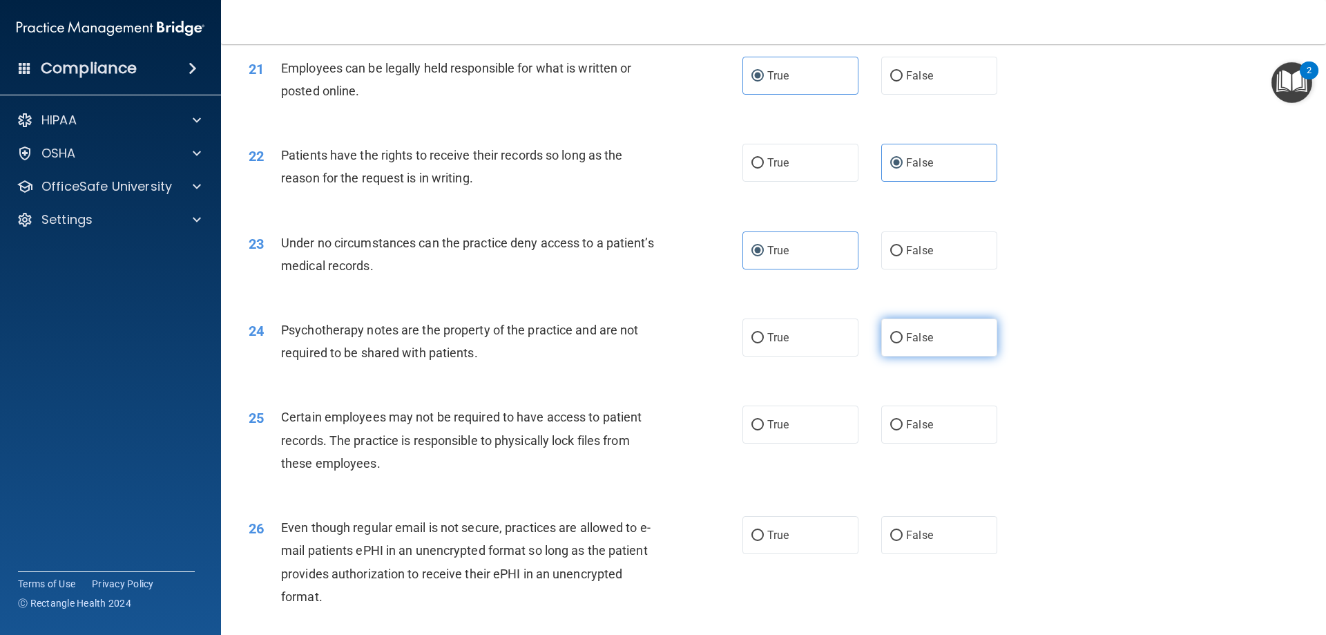
radio input "true"
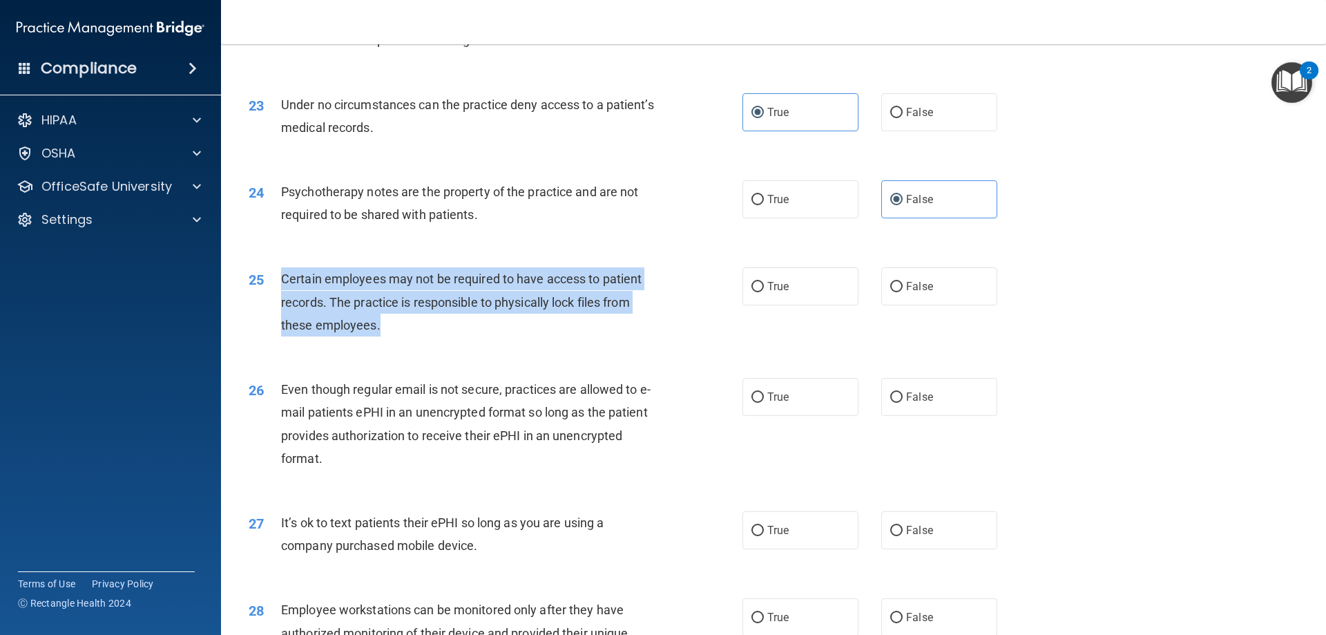
drag, startPoint x: 391, startPoint y: 354, endPoint x: 283, endPoint y: 299, distance: 120.7
click at [283, 299] on div "Certain employees may not be required to have access to patient records. The pr…" at bounding box center [474, 301] width 386 height 69
click at [653, 336] on div "Certain employees may not be required to have access to patient records. The pr…" at bounding box center [474, 301] width 386 height 69
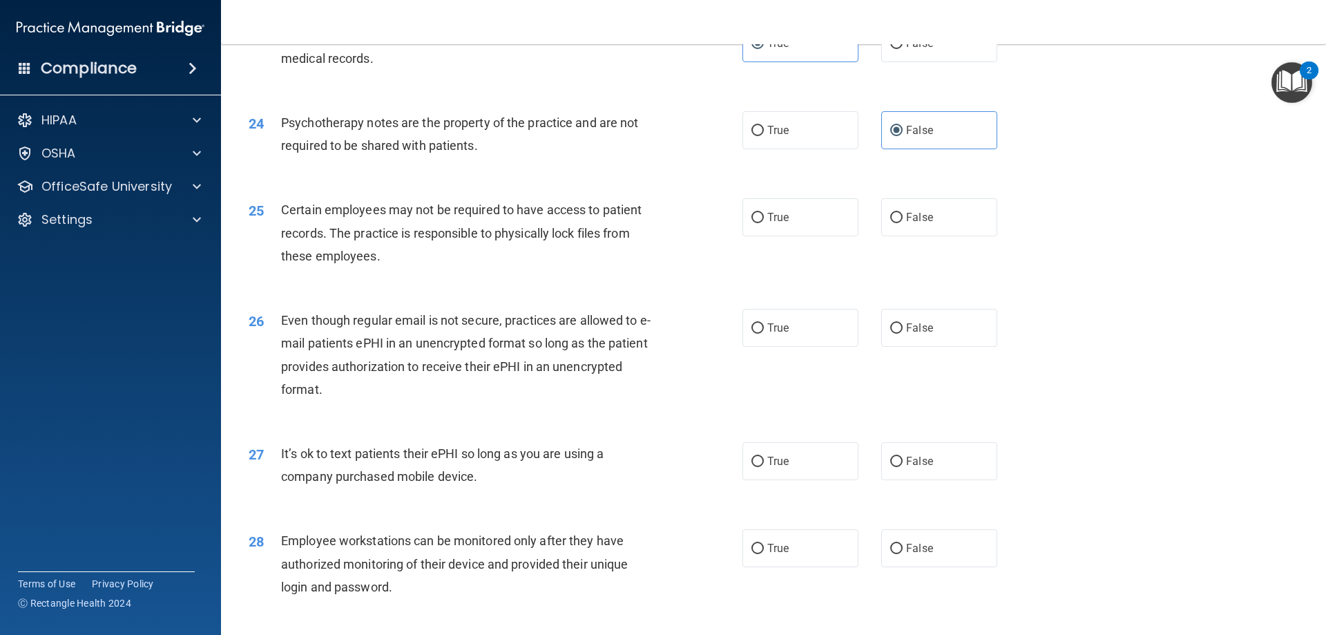
scroll to position [2557, 0]
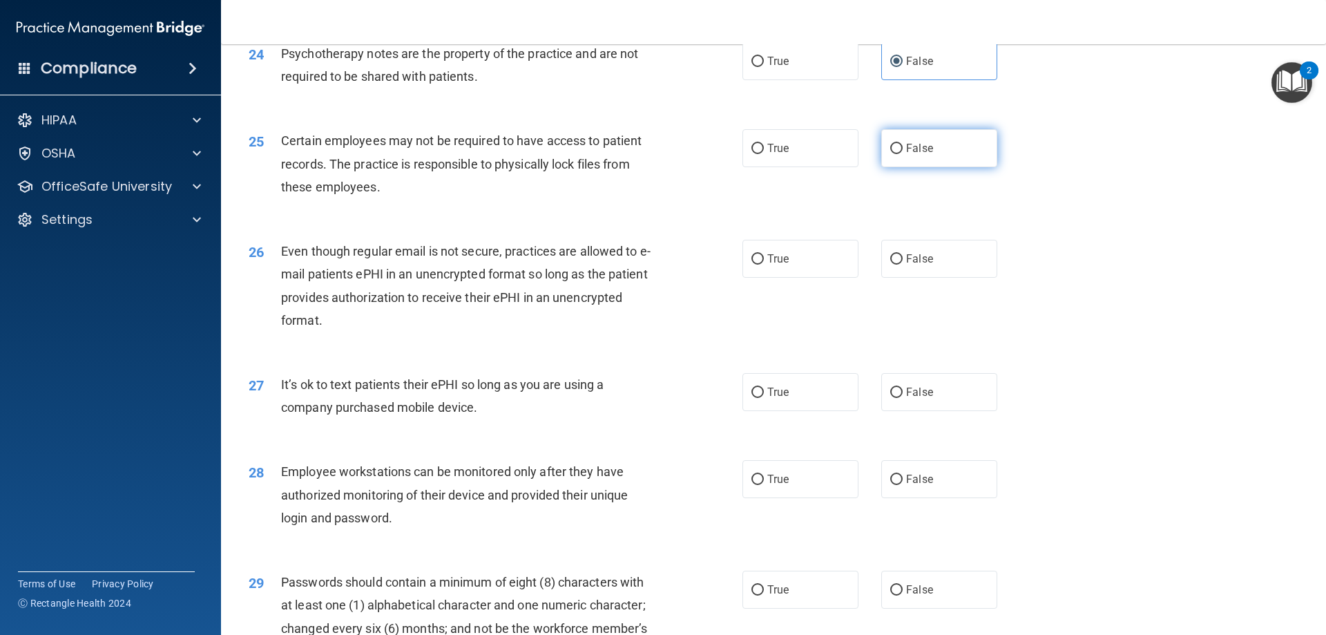
click at [918, 155] on span "False" at bounding box center [919, 148] width 27 height 13
click at [902, 154] on input "False" at bounding box center [896, 149] width 12 height 10
radio input "true"
click at [907, 265] on span "False" at bounding box center [919, 258] width 27 height 13
click at [902, 264] on input "False" at bounding box center [896, 259] width 12 height 10
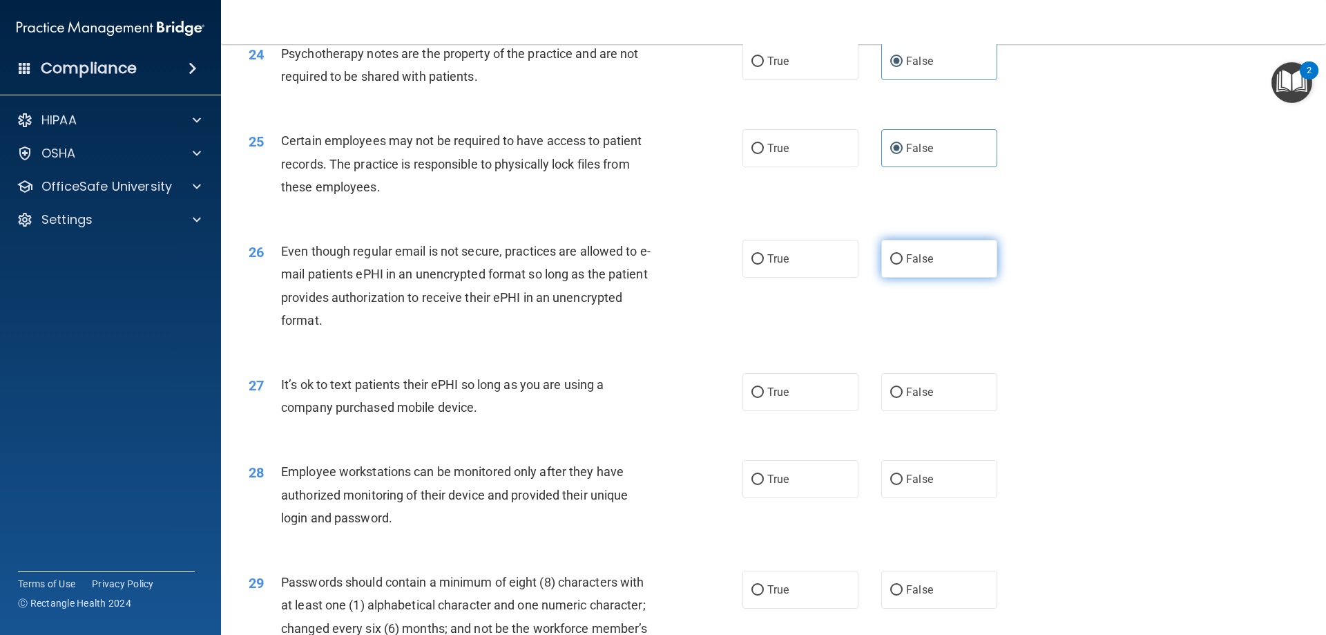
radio input "true"
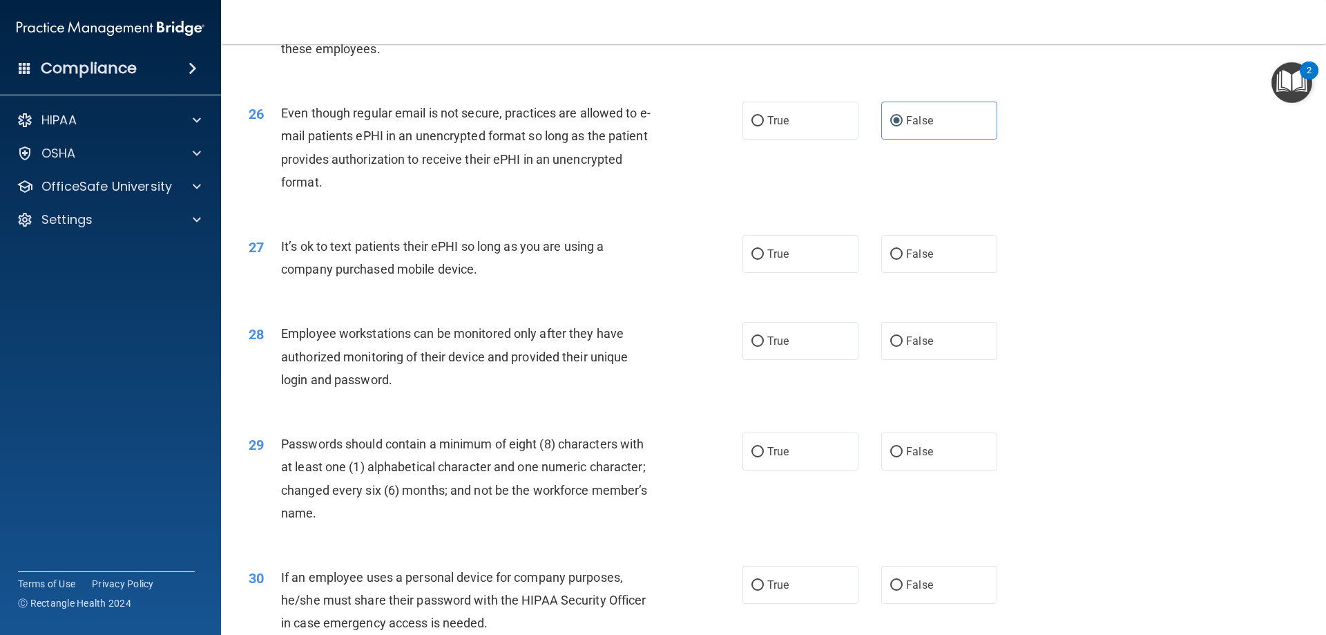
scroll to position [2764, 0]
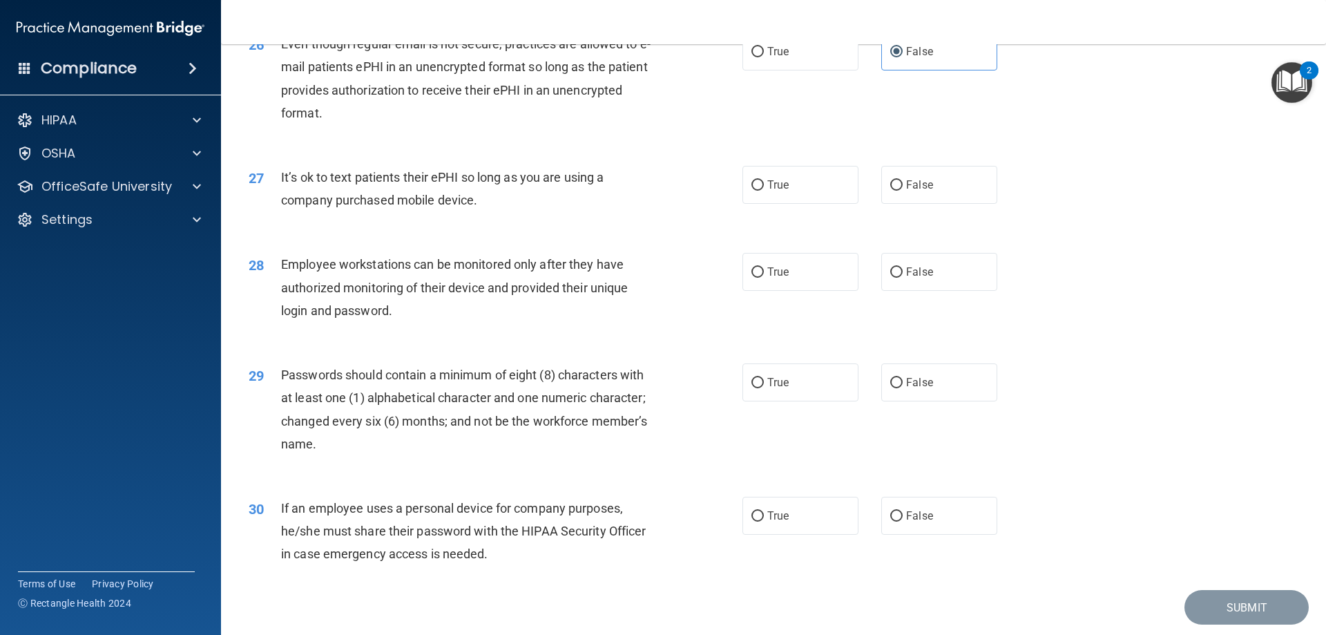
drag, startPoint x: 480, startPoint y: 225, endPoint x: 280, endPoint y: 198, distance: 201.4
click at [281, 198] on div "It’s ok to text patients their ePHI so long as you are using a company purchase…" at bounding box center [474, 189] width 386 height 46
click at [782, 204] on label "True" at bounding box center [800, 185] width 116 height 38
click at [764, 191] on input "True" at bounding box center [757, 185] width 12 height 10
radio input "true"
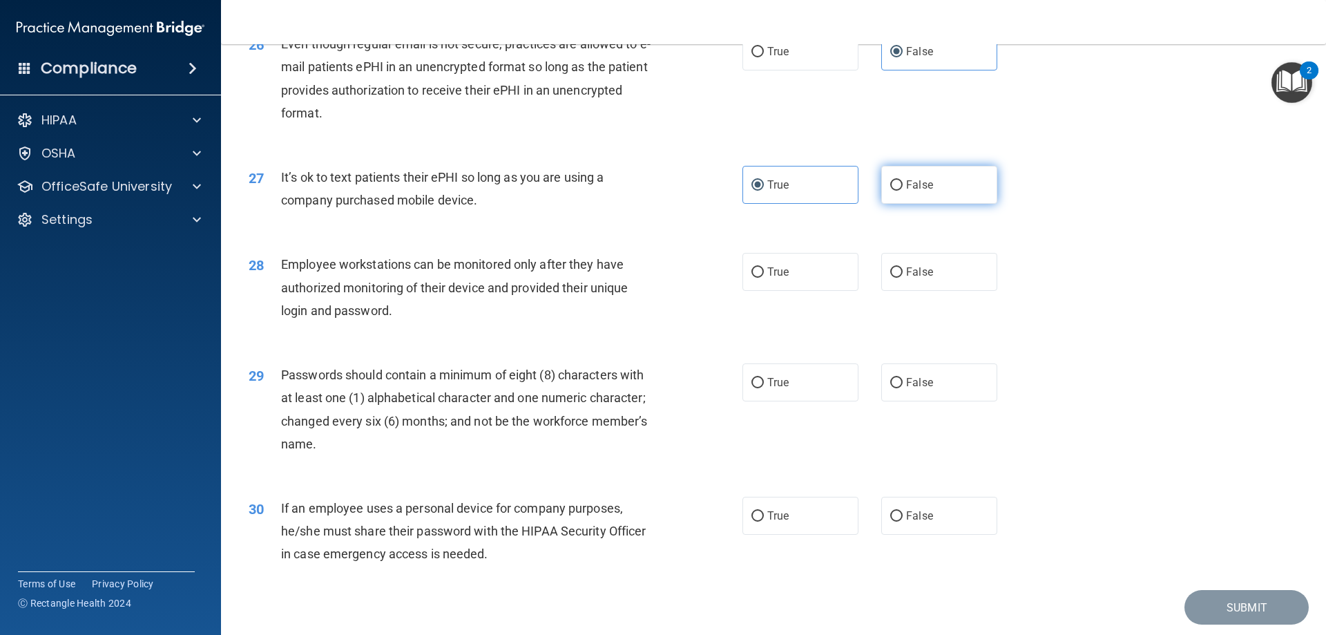
click at [965, 204] on label "False" at bounding box center [939, 185] width 116 height 38
click at [902, 191] on input "False" at bounding box center [896, 185] width 12 height 10
radio input "true"
radio input "false"
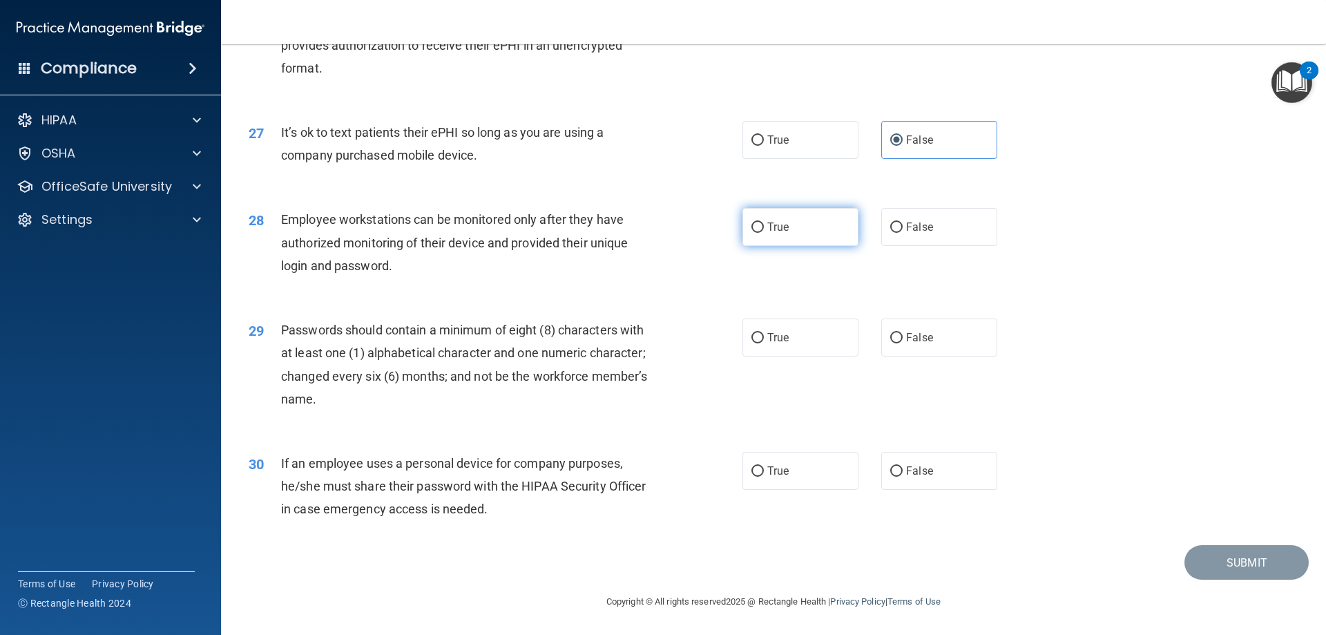
click at [769, 238] on label "True" at bounding box center [800, 227] width 116 height 38
click at [764, 233] on input "True" at bounding box center [757, 227] width 12 height 10
radio input "true"
click at [769, 336] on span "True" at bounding box center [777, 337] width 21 height 13
click at [764, 336] on input "True" at bounding box center [757, 338] width 12 height 10
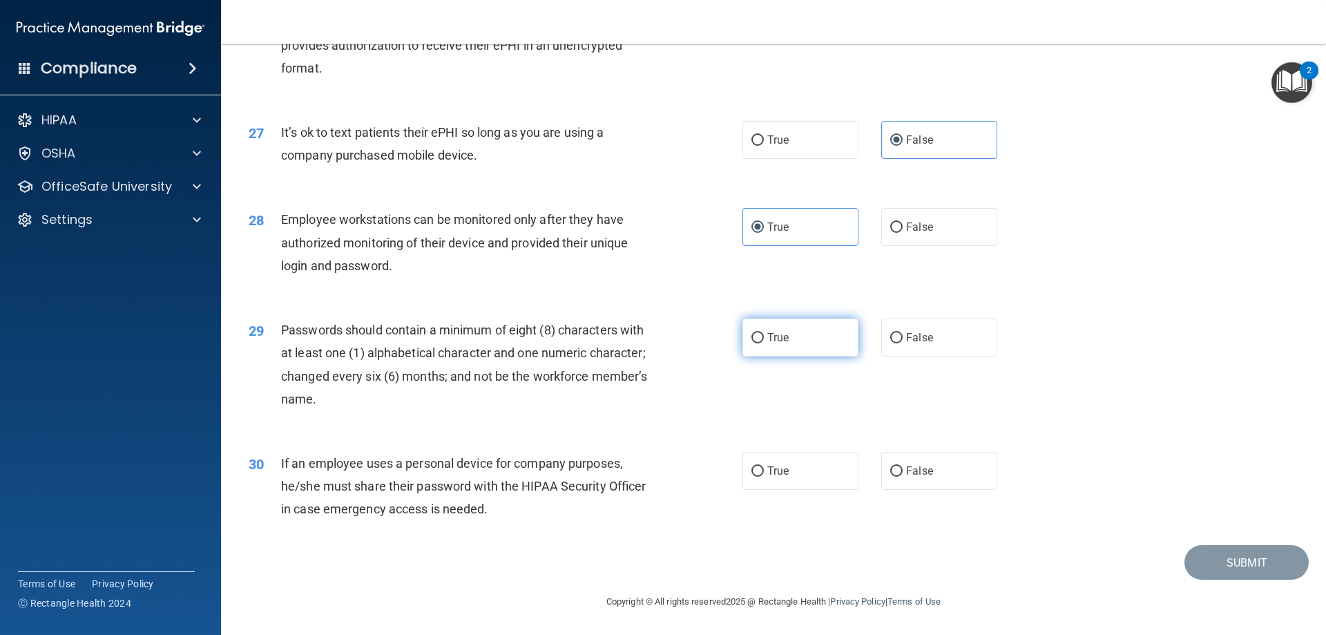
radio input "true"
click at [887, 479] on label "False" at bounding box center [939, 471] width 116 height 38
click at [890, 476] on input "False" at bounding box center [896, 471] width 12 height 10
radio input "true"
click at [1207, 568] on button "Submit" at bounding box center [1246, 562] width 124 height 35
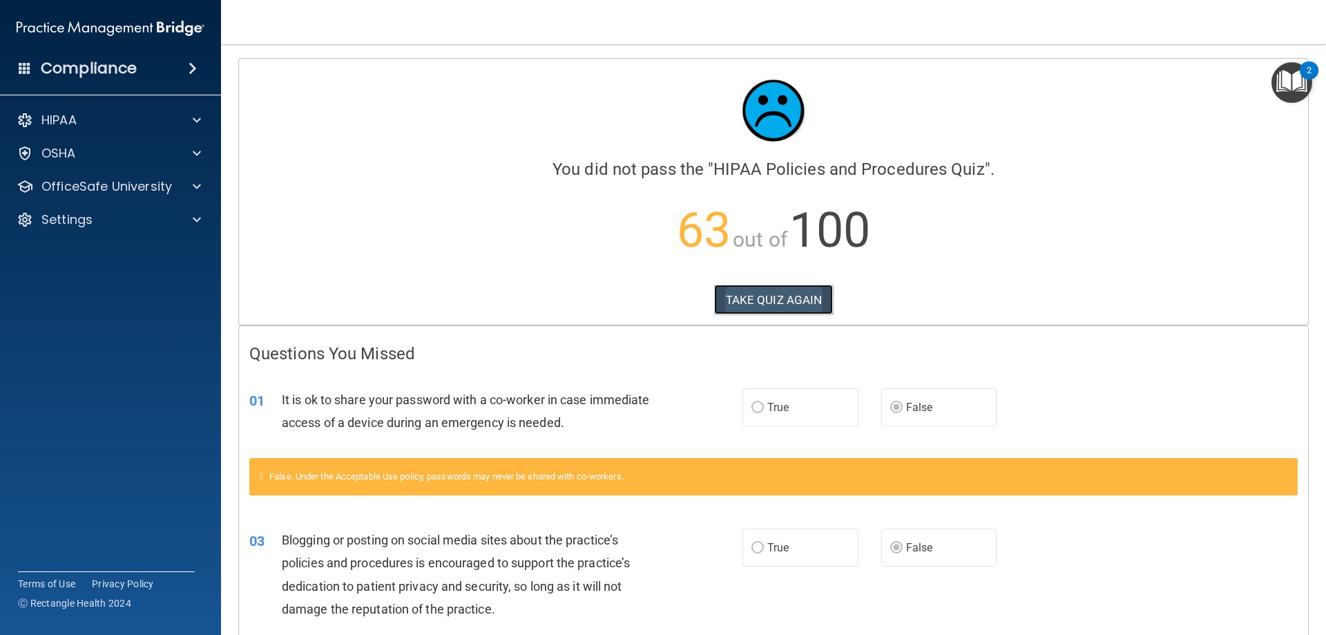
click at [775, 292] on button "TAKE QUIZ AGAIN" at bounding box center [773, 299] width 119 height 30
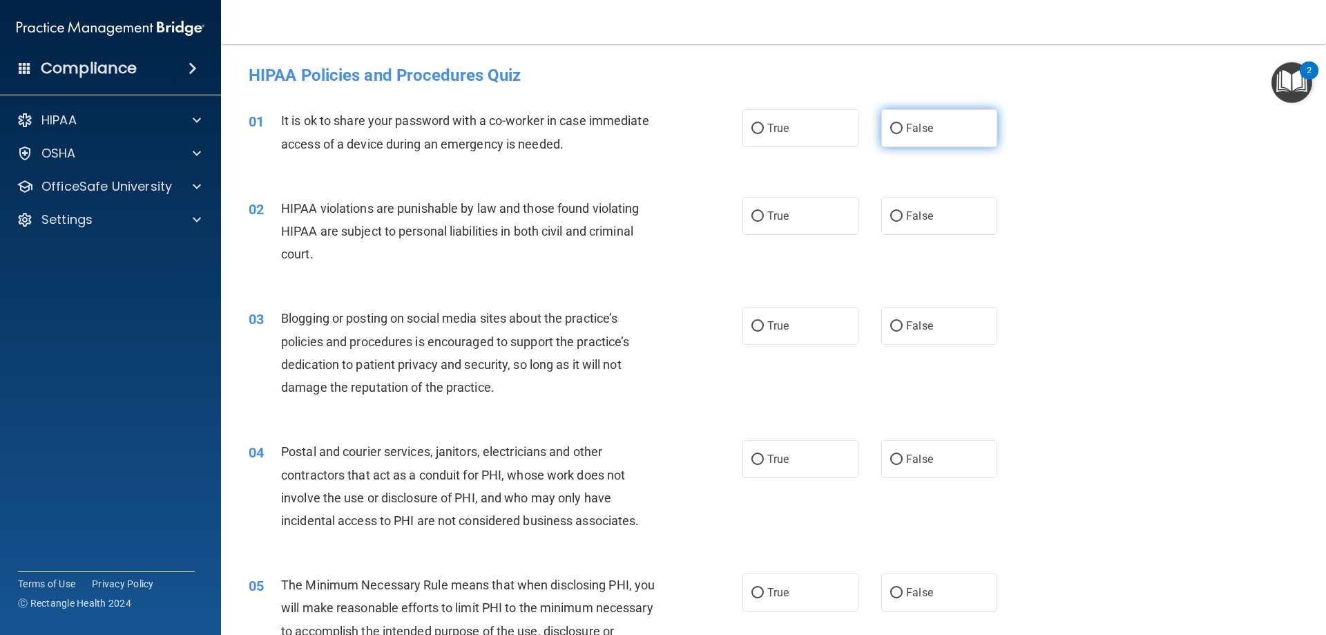
click at [909, 133] on span "False" at bounding box center [919, 128] width 27 height 13
click at [902, 133] on input "False" at bounding box center [896, 129] width 12 height 10
radio input "true"
click at [918, 326] on span "False" at bounding box center [919, 325] width 27 height 13
click at [902, 326] on input "False" at bounding box center [896, 326] width 12 height 10
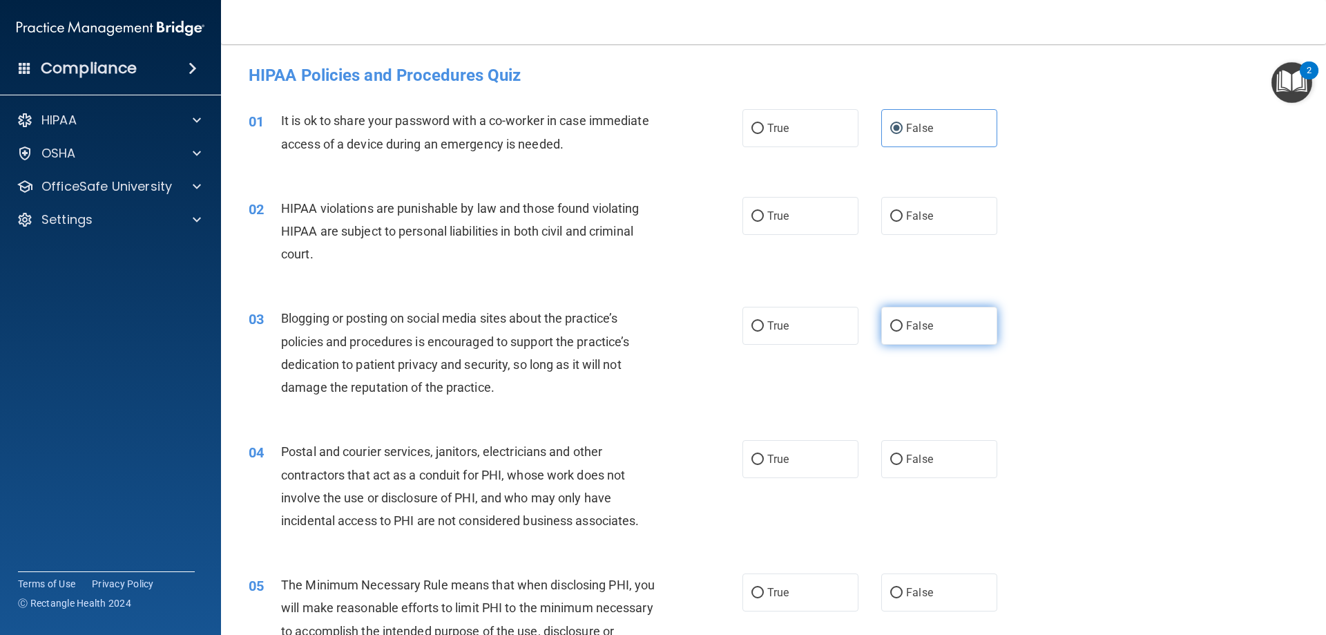
radio input "true"
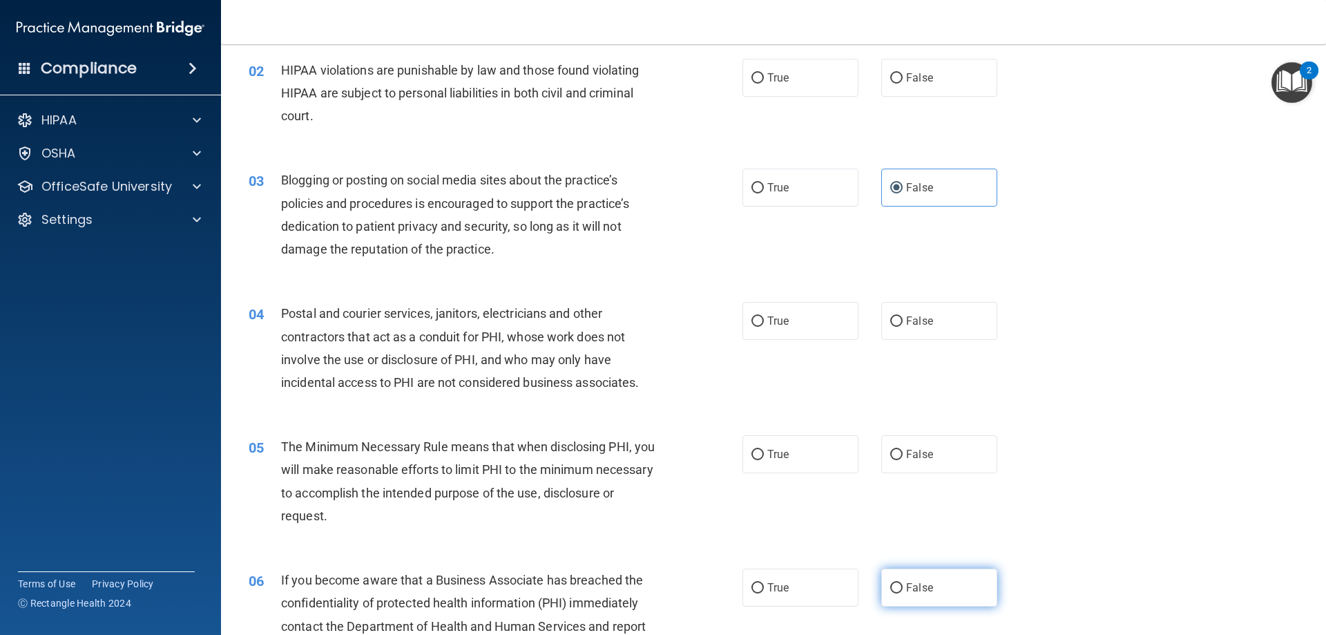
scroll to position [345, 0]
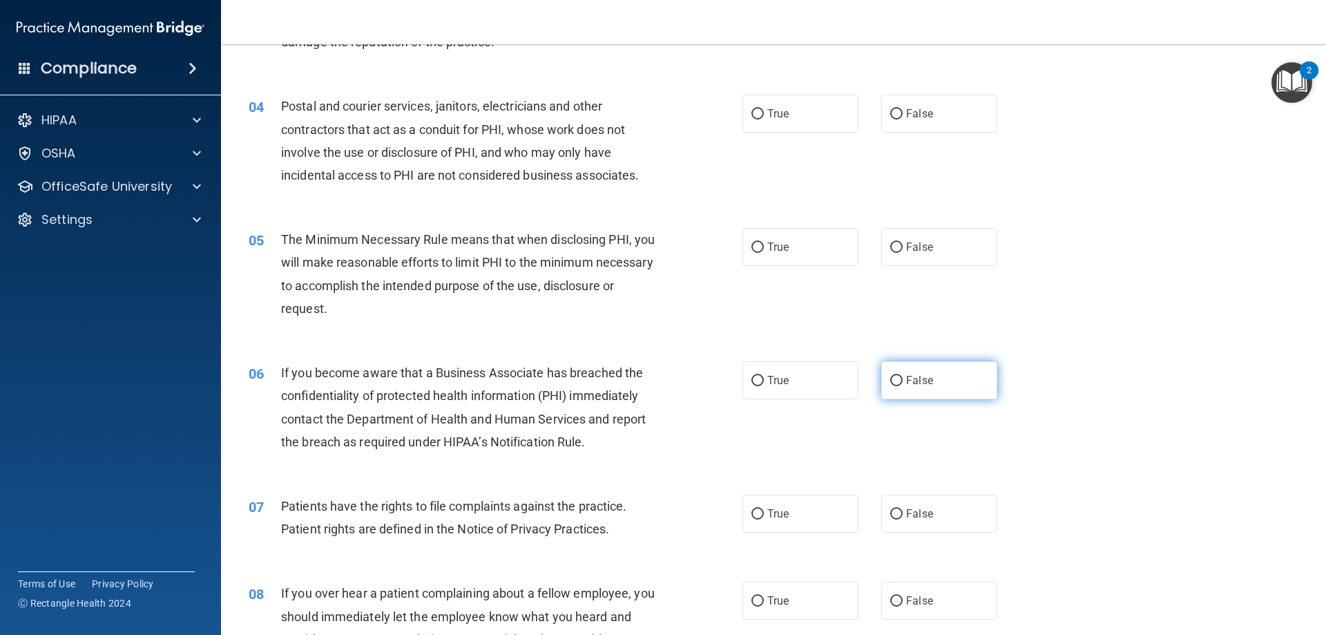
click at [911, 392] on label "False" at bounding box center [939, 380] width 116 height 38
click at [902, 386] on input "False" at bounding box center [896, 381] width 12 height 10
radio input "true"
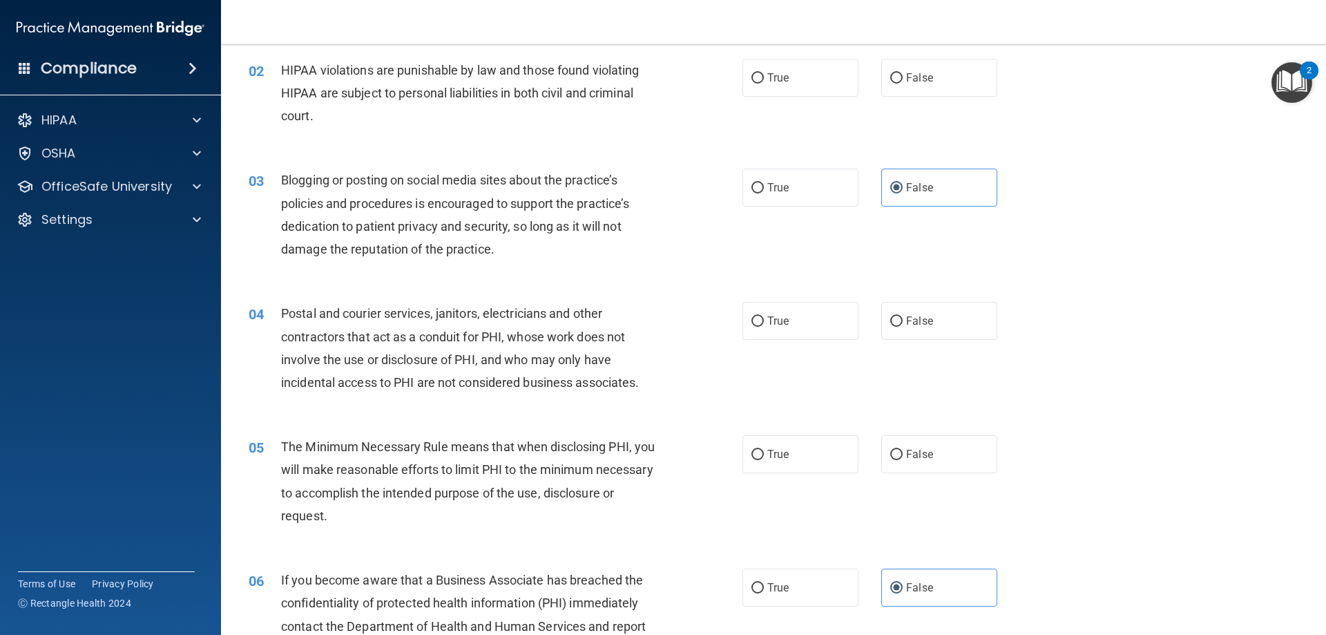
scroll to position [0, 0]
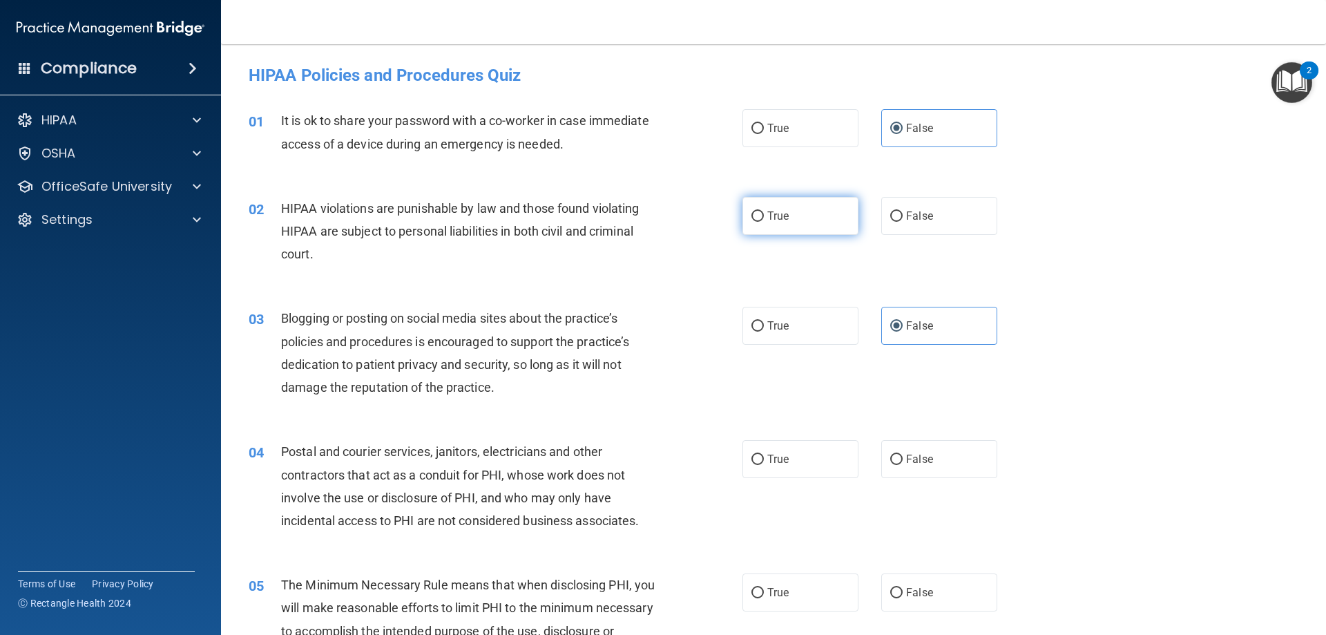
click at [831, 222] on label "True" at bounding box center [800, 216] width 116 height 38
click at [764, 222] on input "True" at bounding box center [757, 216] width 12 height 10
radio input "true"
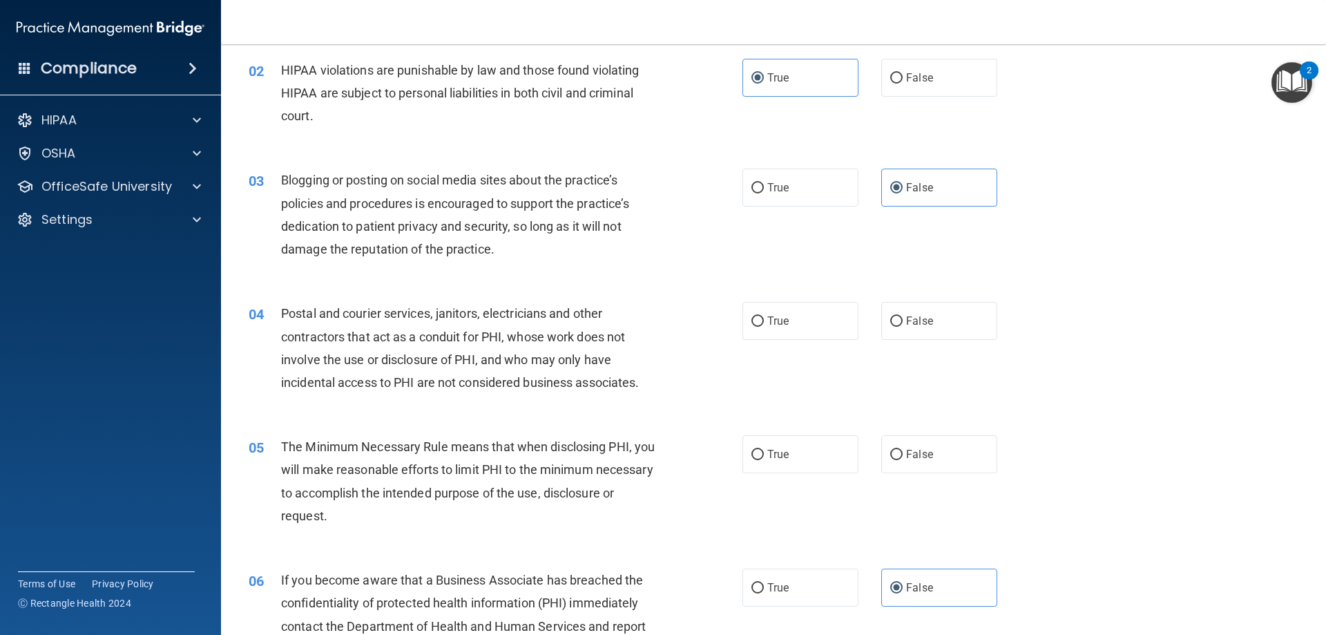
scroll to position [207, 0]
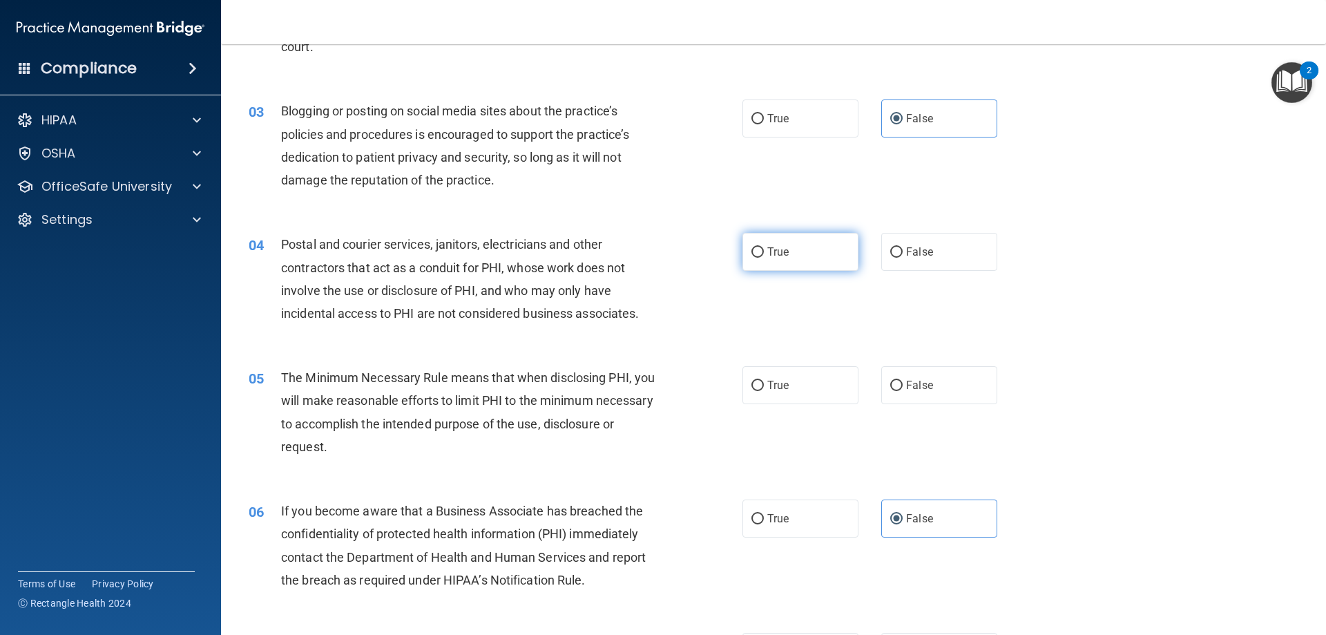
click at [784, 258] on label "True" at bounding box center [800, 252] width 116 height 38
click at [764, 258] on input "True" at bounding box center [757, 252] width 12 height 10
radio input "true"
click at [795, 391] on label "True" at bounding box center [800, 385] width 116 height 38
click at [764, 391] on input "True" at bounding box center [757, 385] width 12 height 10
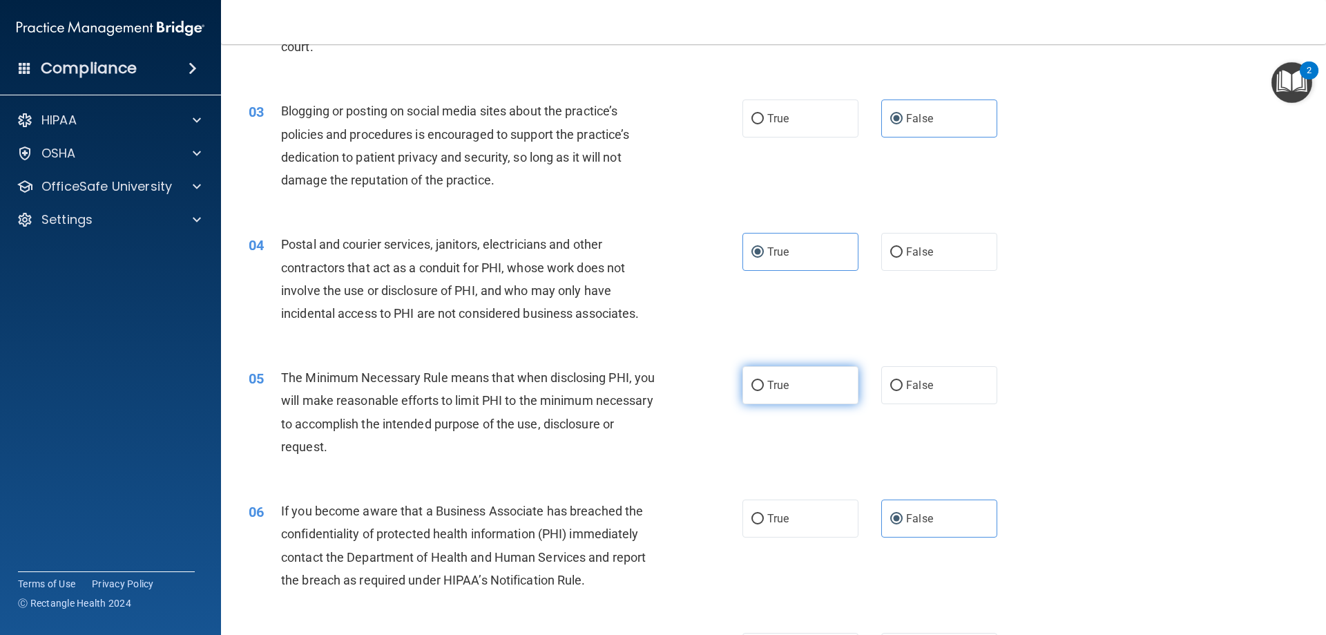
radio input "true"
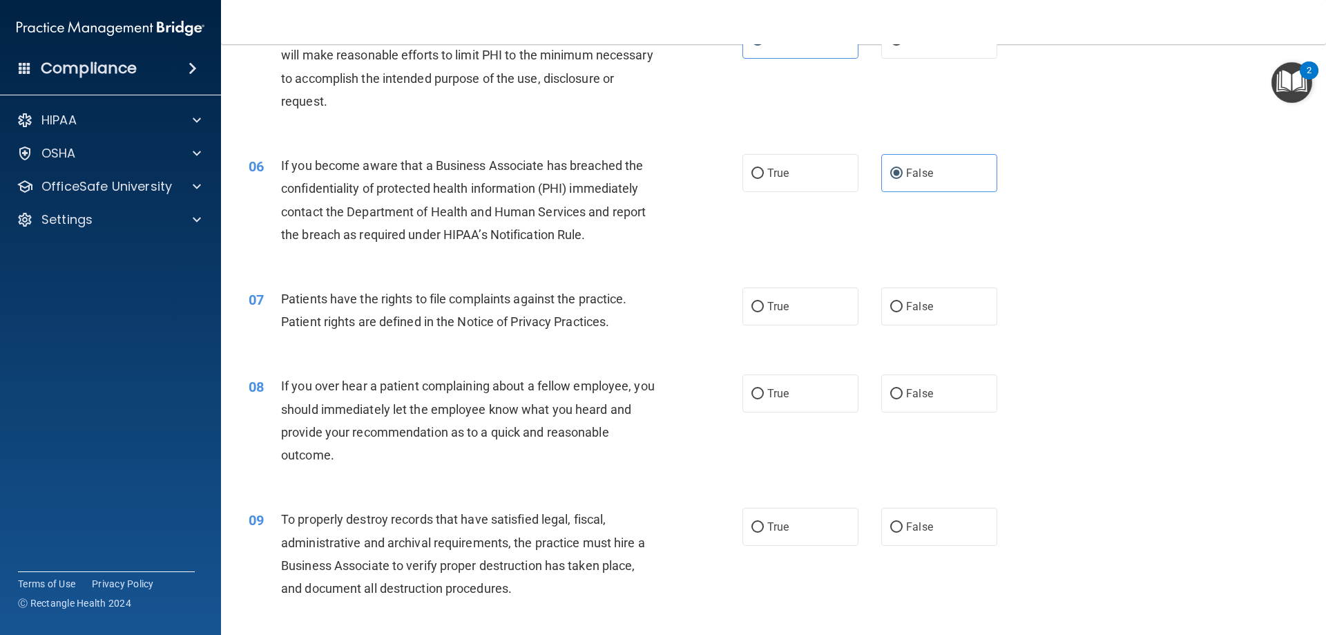
scroll to position [621, 0]
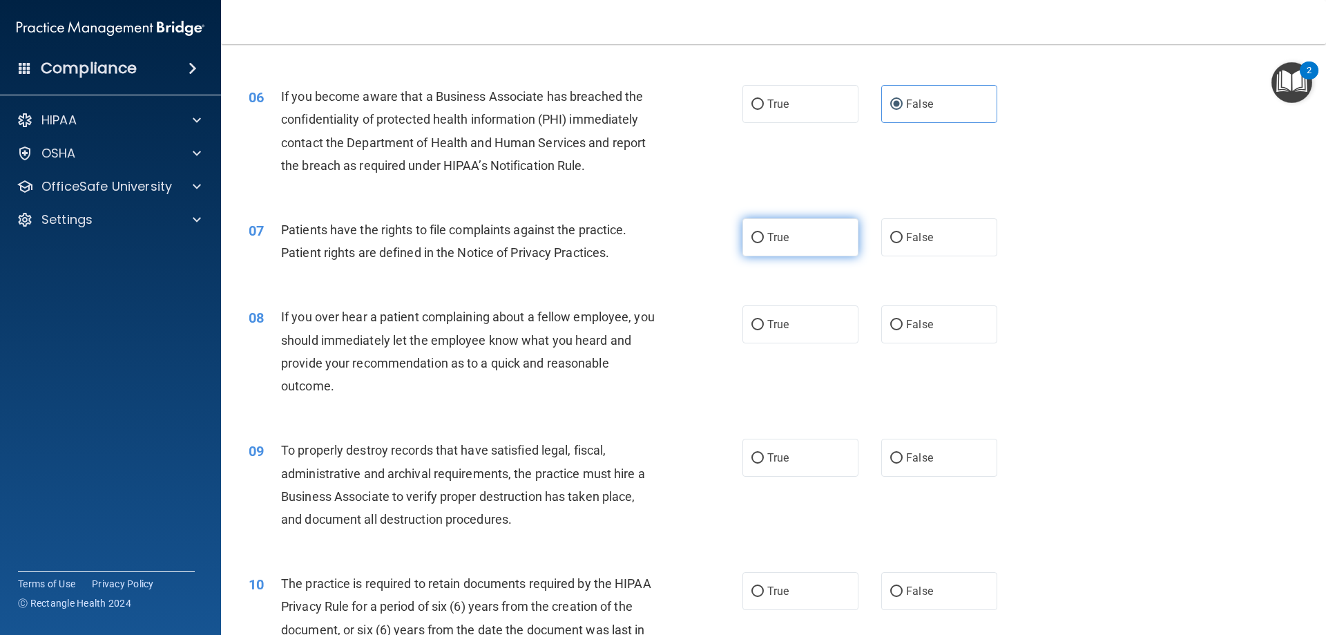
click at [804, 244] on label "True" at bounding box center [800, 237] width 116 height 38
click at [764, 243] on input "True" at bounding box center [757, 238] width 12 height 10
radio input "true"
click at [795, 325] on label "True" at bounding box center [800, 324] width 116 height 38
click at [764, 325] on input "True" at bounding box center [757, 325] width 12 height 10
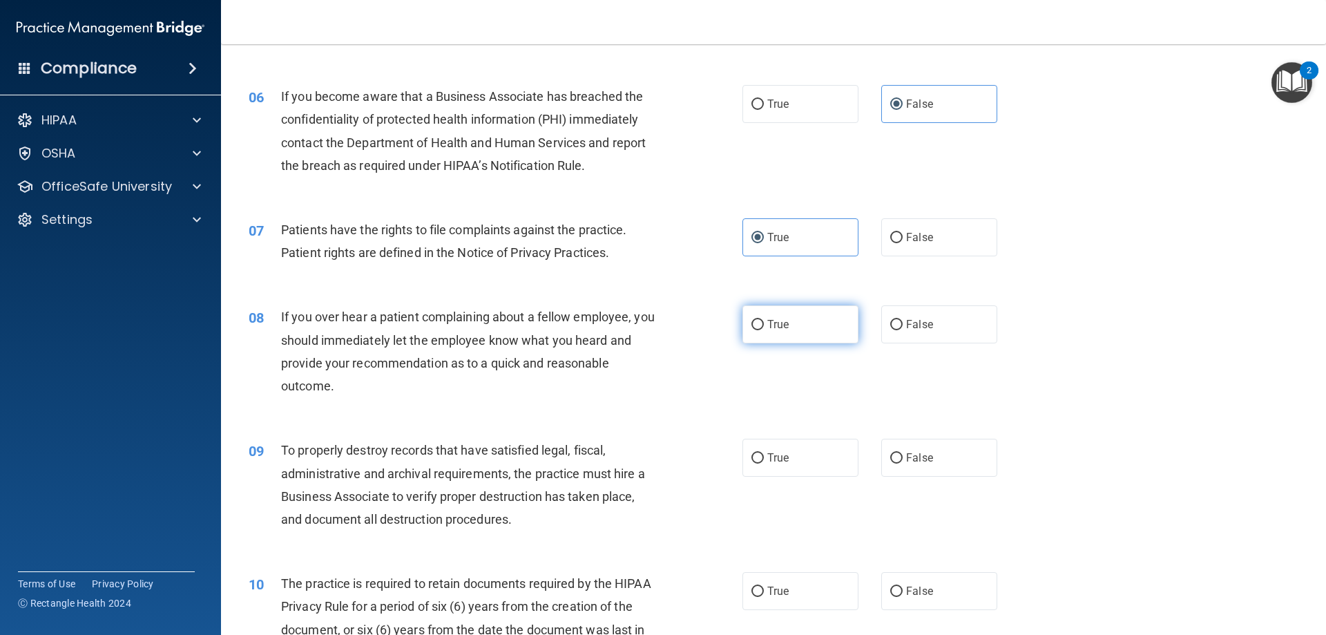
radio input "true"
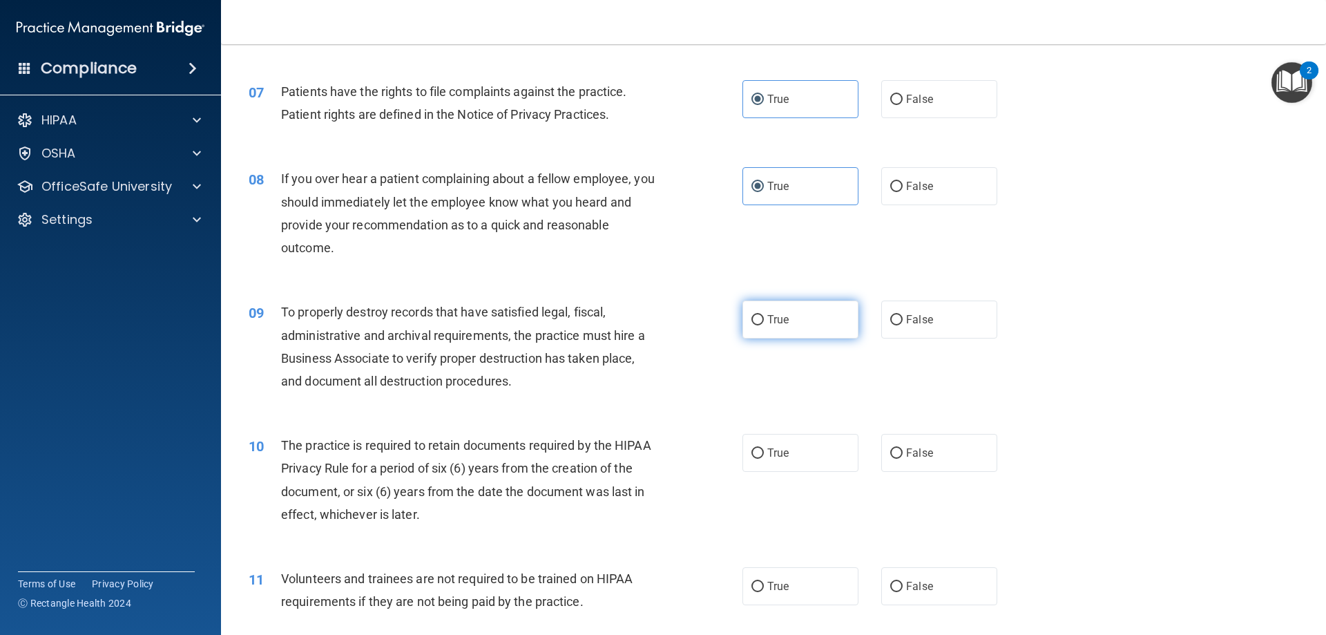
click at [791, 317] on label "True" at bounding box center [800, 319] width 116 height 38
click at [764, 317] on input "True" at bounding box center [757, 320] width 12 height 10
radio input "true"
click at [907, 188] on span "False" at bounding box center [919, 186] width 27 height 13
click at [902, 188] on input "False" at bounding box center [896, 187] width 12 height 10
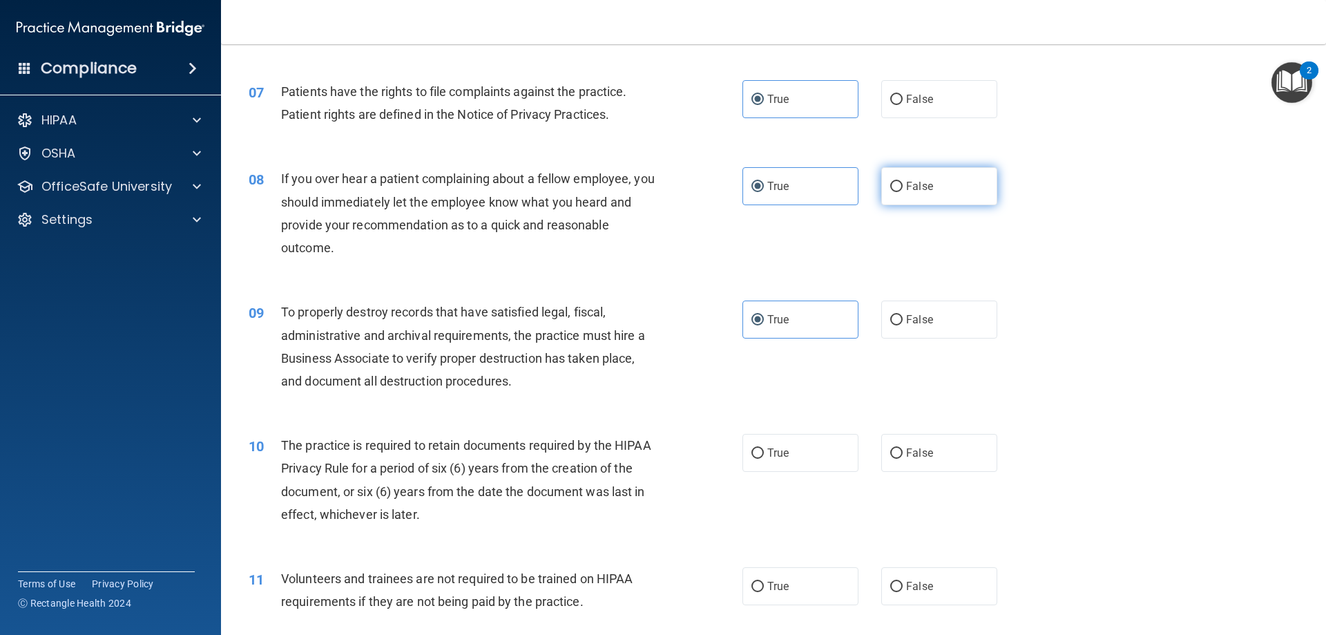
radio input "true"
radio input "false"
click at [899, 313] on label "False" at bounding box center [939, 319] width 116 height 38
click at [899, 315] on input "False" at bounding box center [896, 320] width 12 height 10
radio input "true"
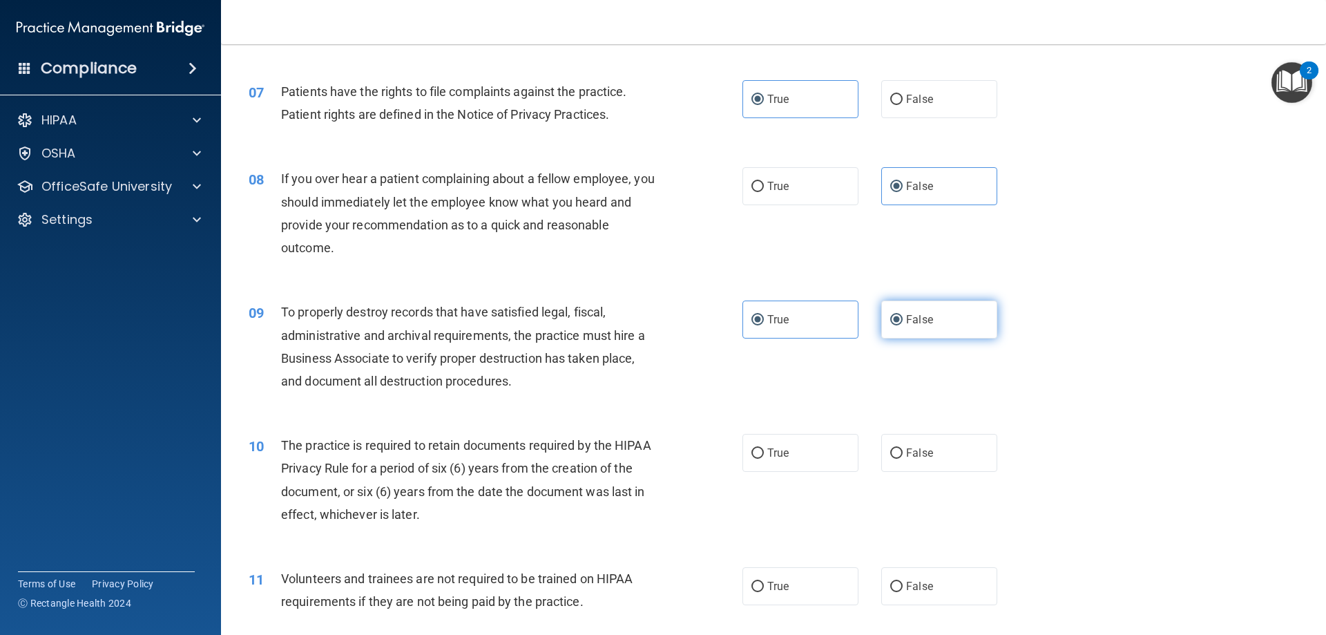
radio input "false"
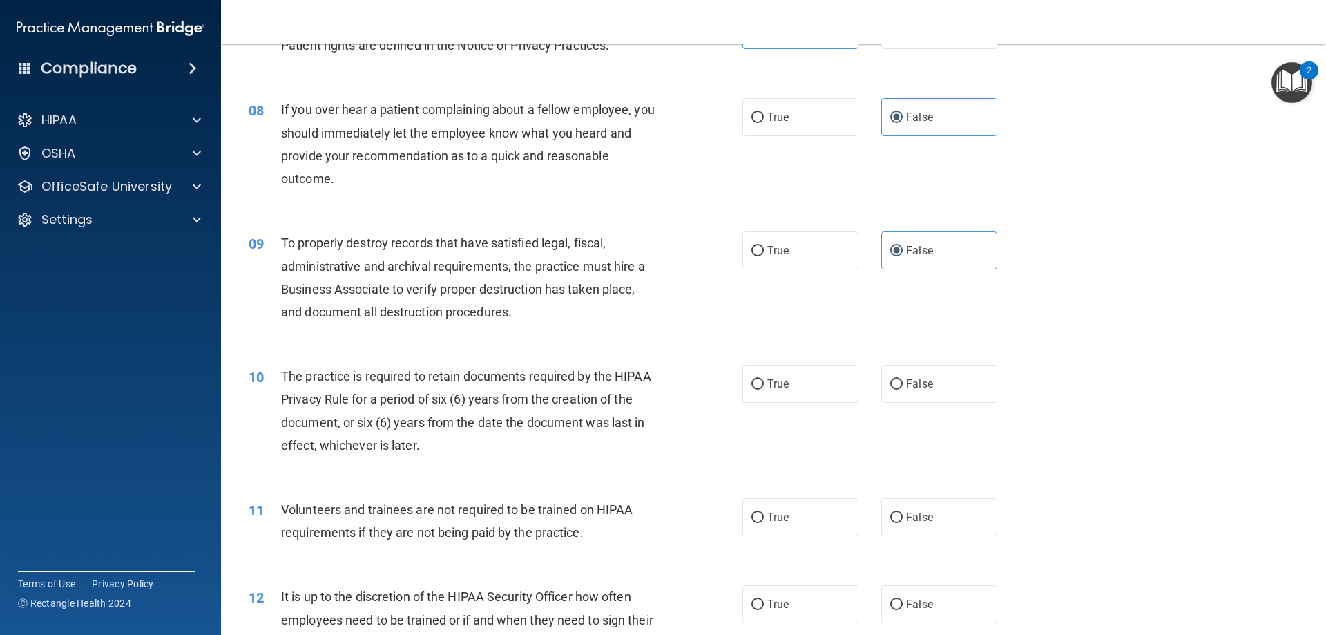
scroll to position [967, 0]
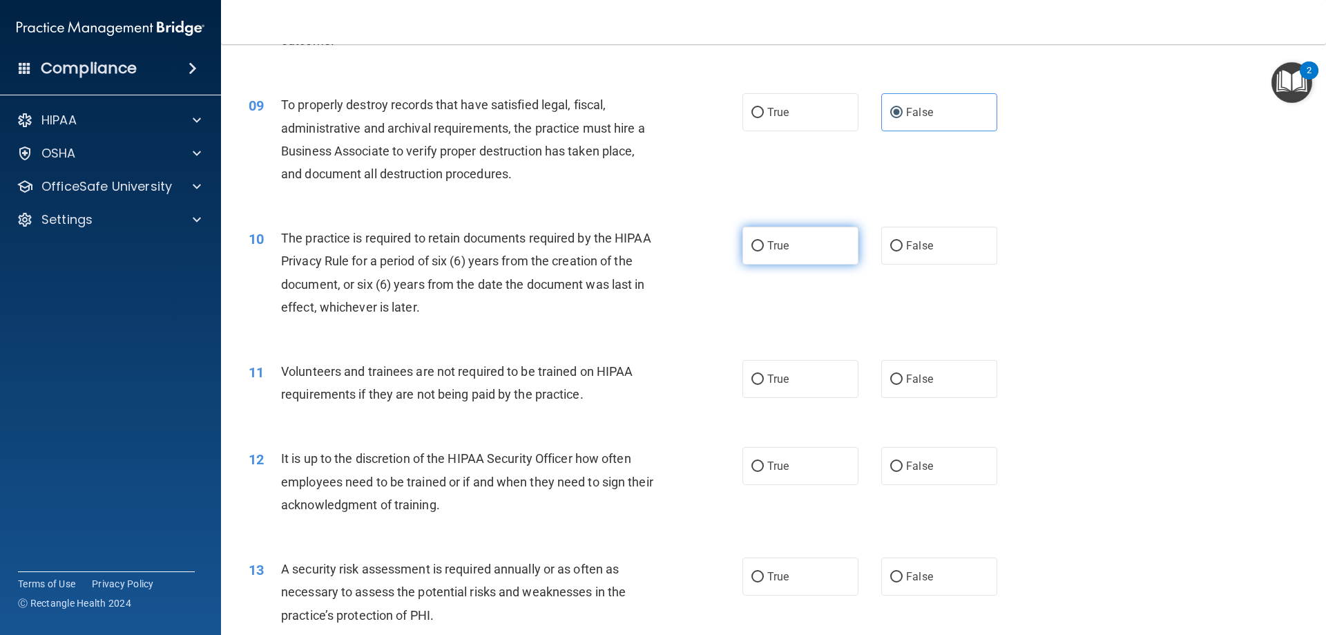
click at [817, 252] on label "True" at bounding box center [800, 245] width 116 height 38
click at [764, 251] on input "True" at bounding box center [757, 246] width 12 height 10
radio input "true"
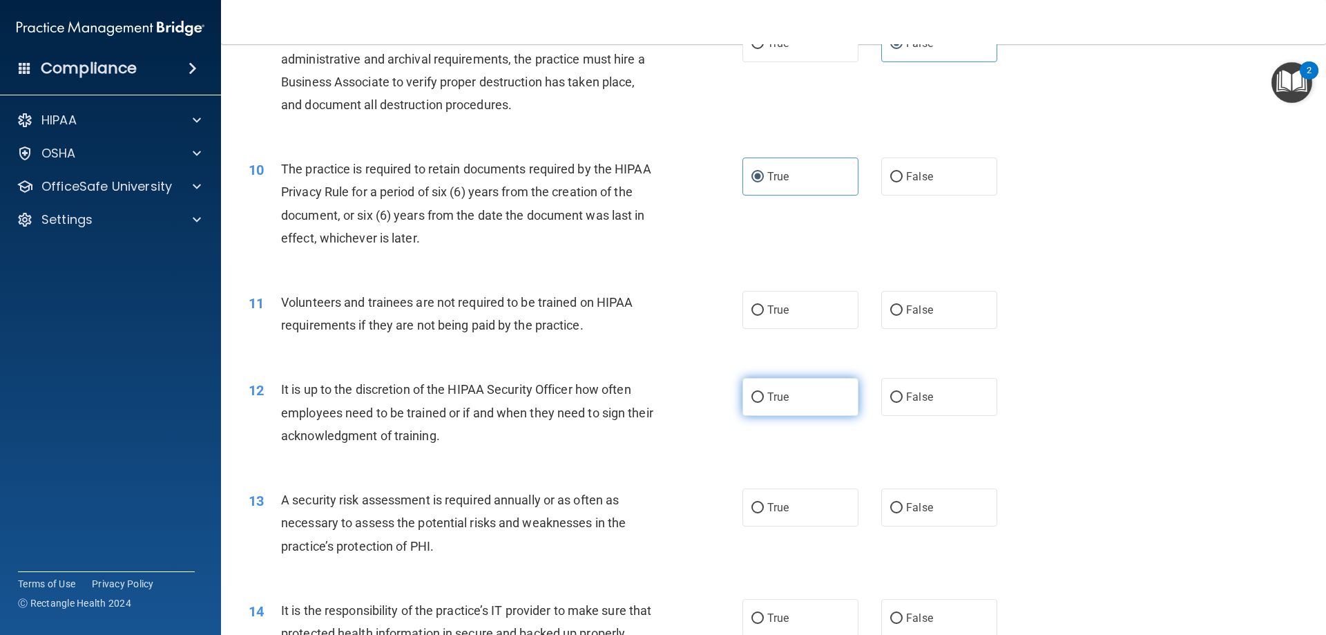
scroll to position [1105, 0]
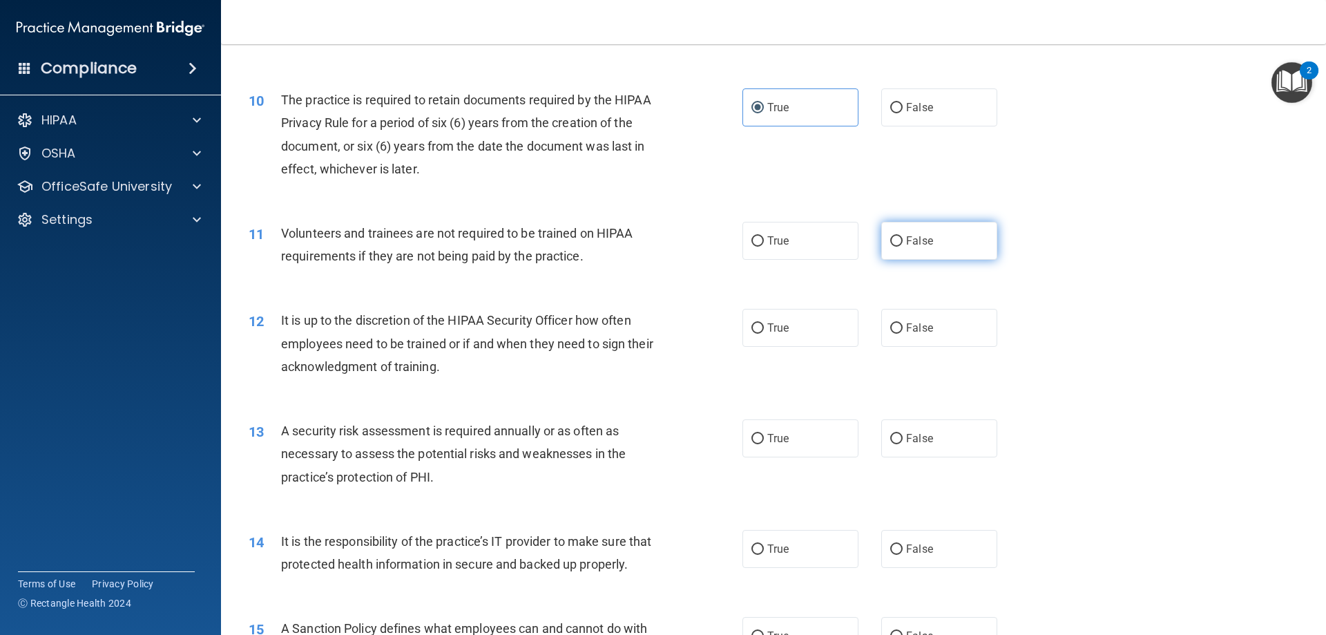
click at [918, 251] on label "False" at bounding box center [939, 241] width 116 height 38
click at [902, 247] on input "False" at bounding box center [896, 241] width 12 height 10
radio input "true"
click at [965, 329] on label "False" at bounding box center [939, 328] width 116 height 38
click at [902, 329] on input "False" at bounding box center [896, 328] width 12 height 10
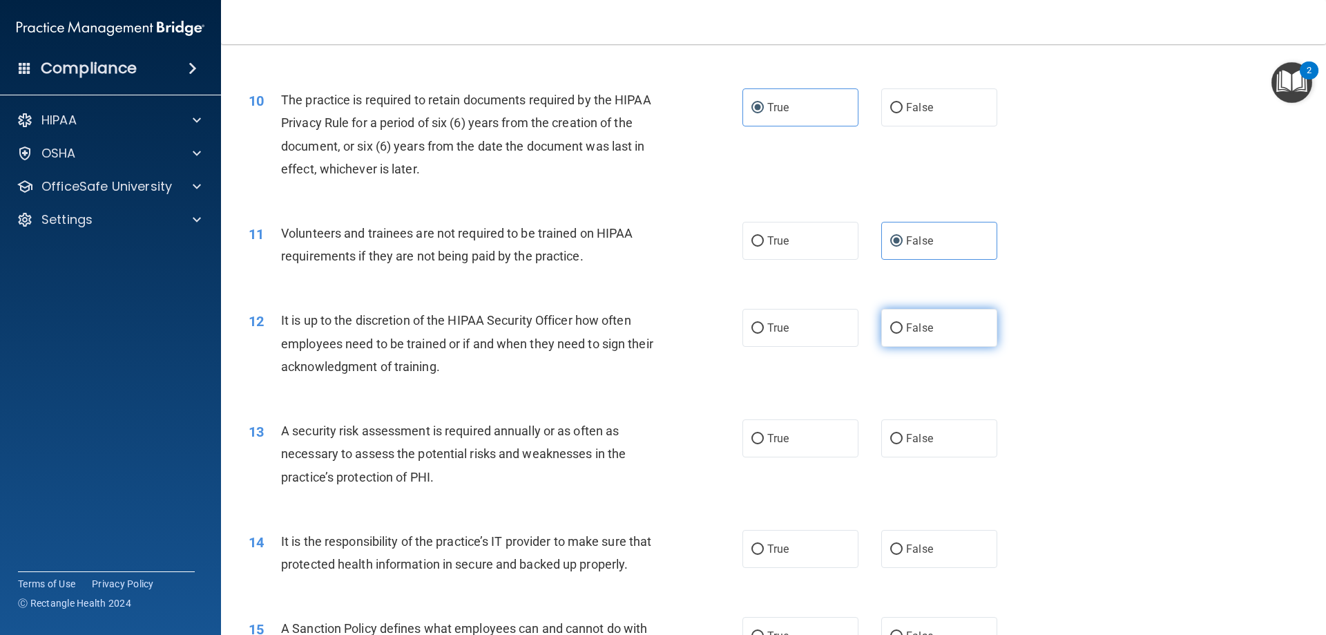
radio input "true"
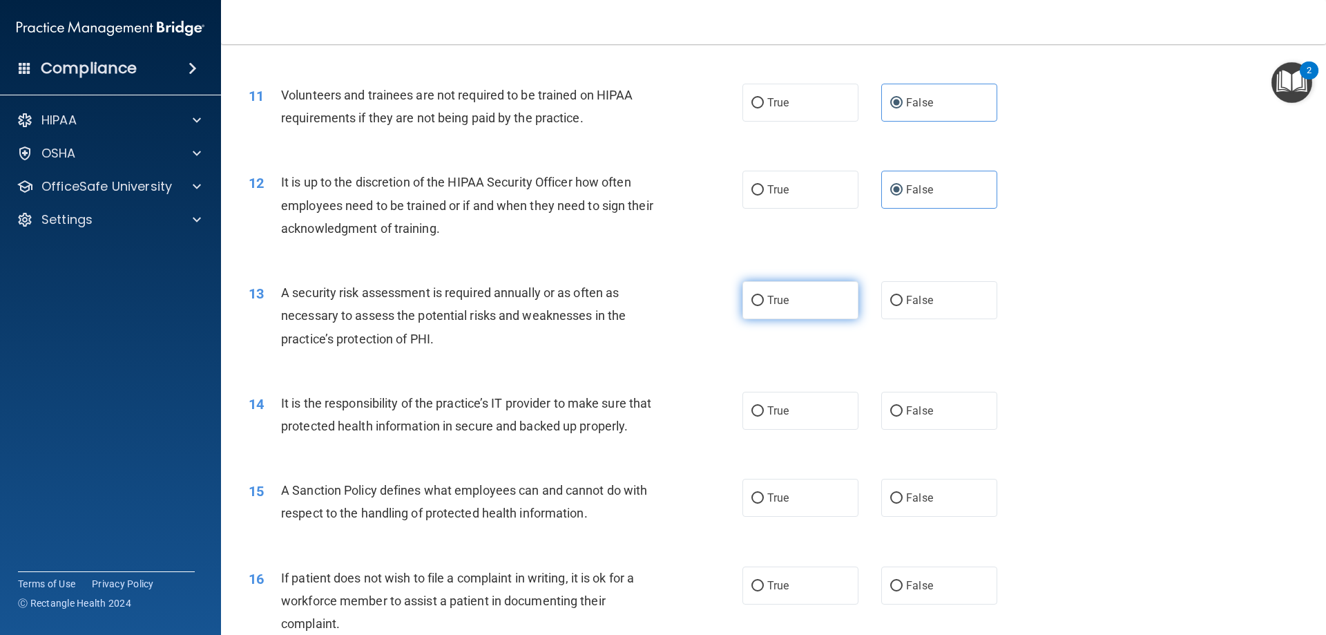
click at [757, 303] on input "True" at bounding box center [757, 301] width 12 height 10
radio input "true"
click at [791, 418] on label "True" at bounding box center [800, 411] width 116 height 38
click at [764, 416] on input "True" at bounding box center [757, 411] width 12 height 10
radio input "true"
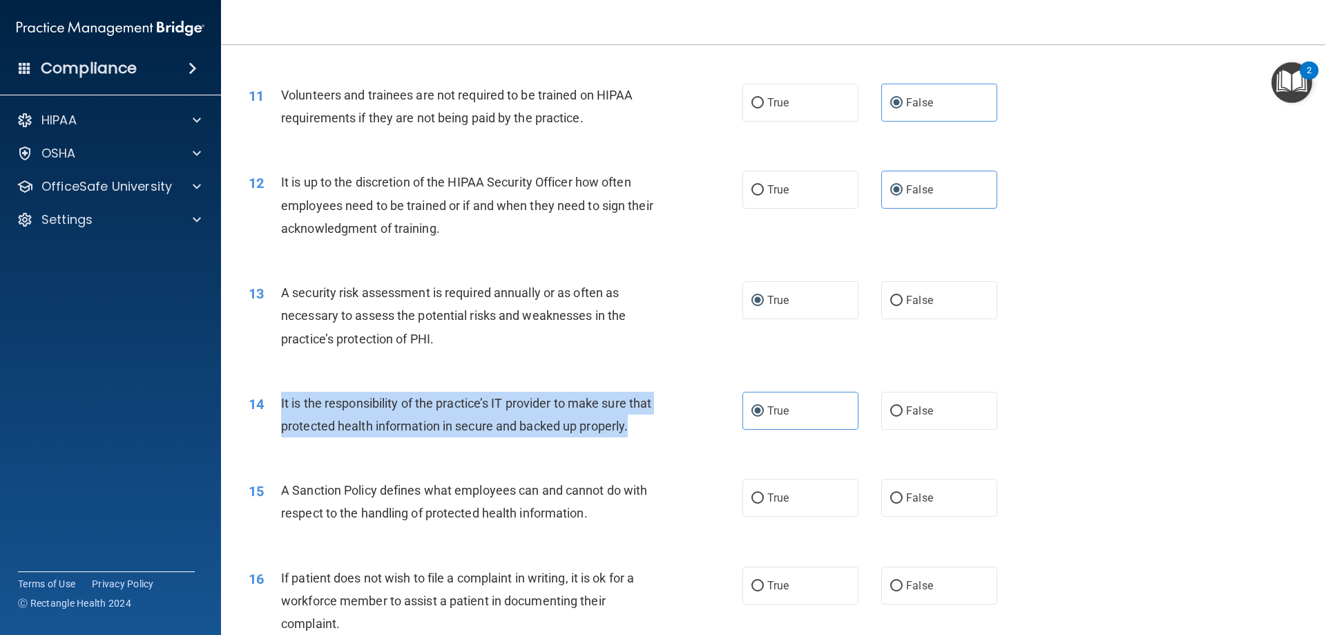
drag, startPoint x: 330, startPoint y: 452, endPoint x: 281, endPoint y: 392, distance: 77.0
click at [281, 392] on div "It is the responsibility of the practice’s IT provider to make sure that protec…" at bounding box center [474, 415] width 386 height 46
click at [684, 428] on div "14 It is the responsibility of the practice’s IT provider to make sure that pro…" at bounding box center [495, 418] width 535 height 52
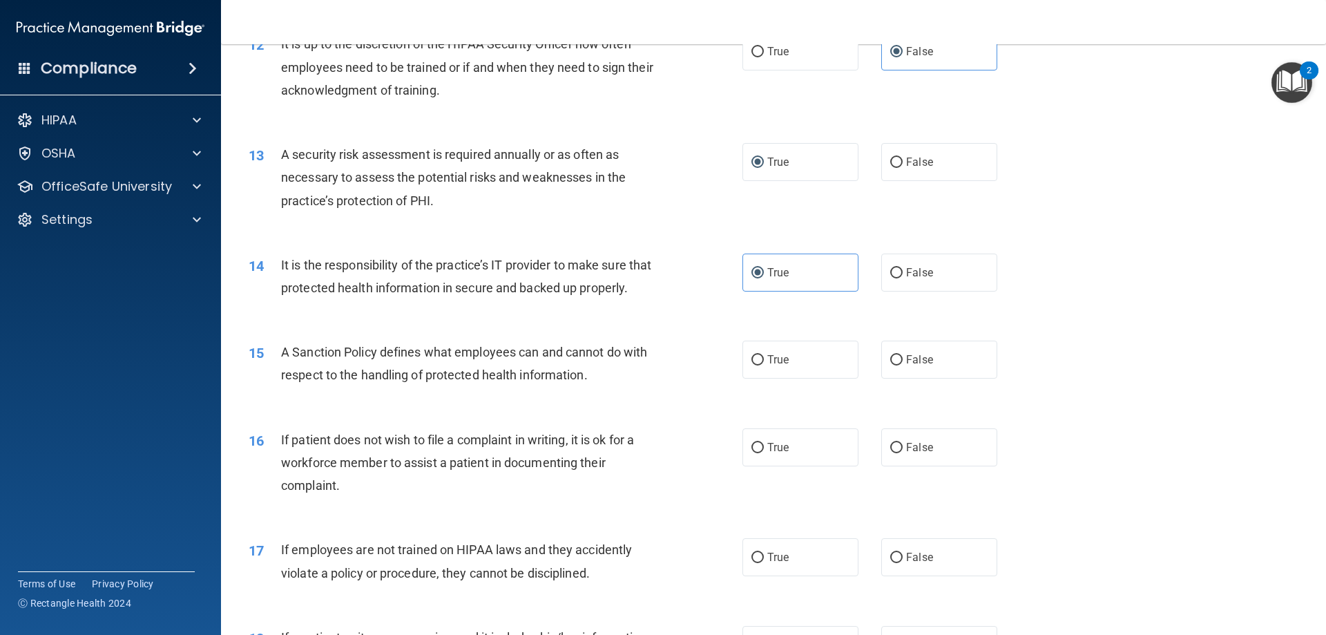
scroll to position [1450, 0]
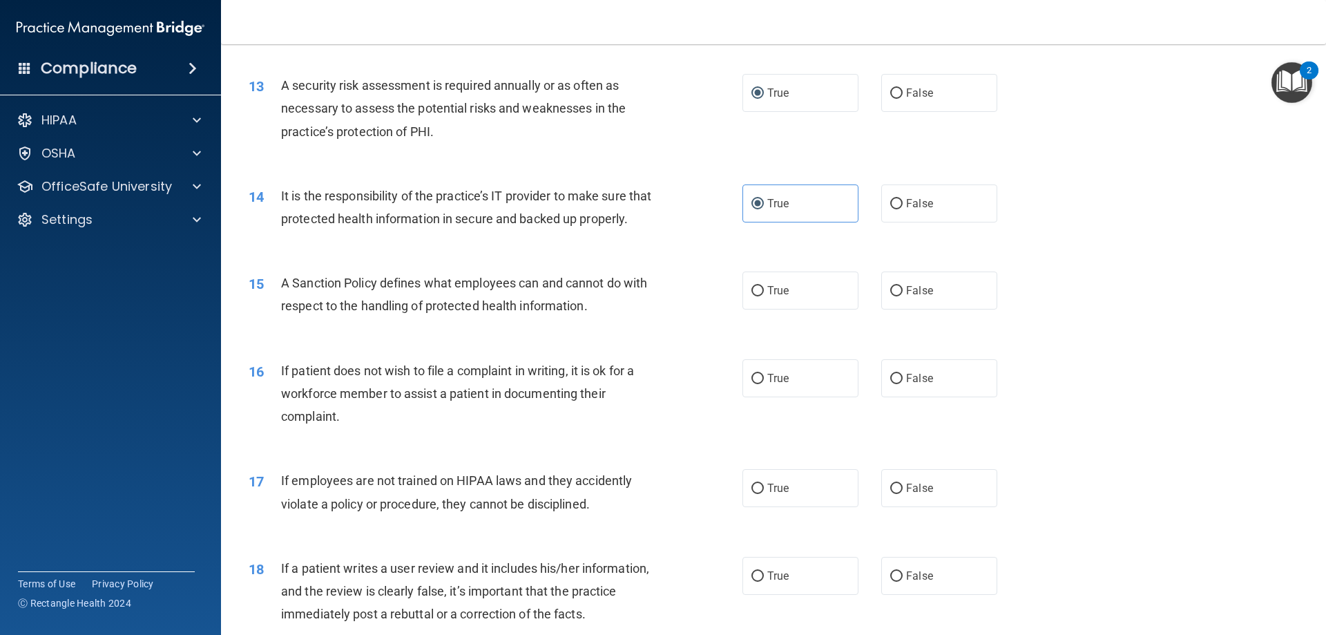
click at [929, 335] on div "15 A Sanction Policy defines what employees can and cannot do with respect to t…" at bounding box center [773, 297] width 1070 height 87
drag, startPoint x: 927, startPoint y: 293, endPoint x: 916, endPoint y: 308, distance: 18.4
click at [926, 293] on div "15 A Sanction Policy defines what employees can and cannot do with respect to t…" at bounding box center [773, 297] width 1070 height 87
click at [916, 297] on span "False" at bounding box center [919, 290] width 27 height 13
click at [902, 296] on input "False" at bounding box center [896, 291] width 12 height 10
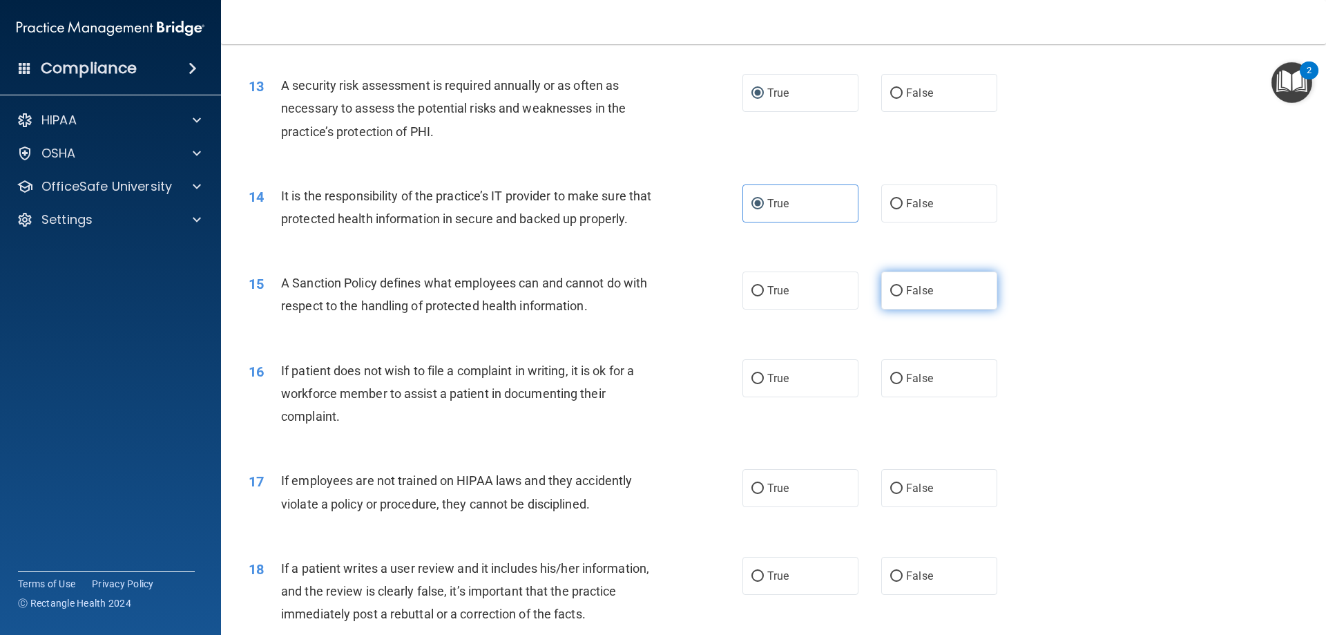
radio input "true"
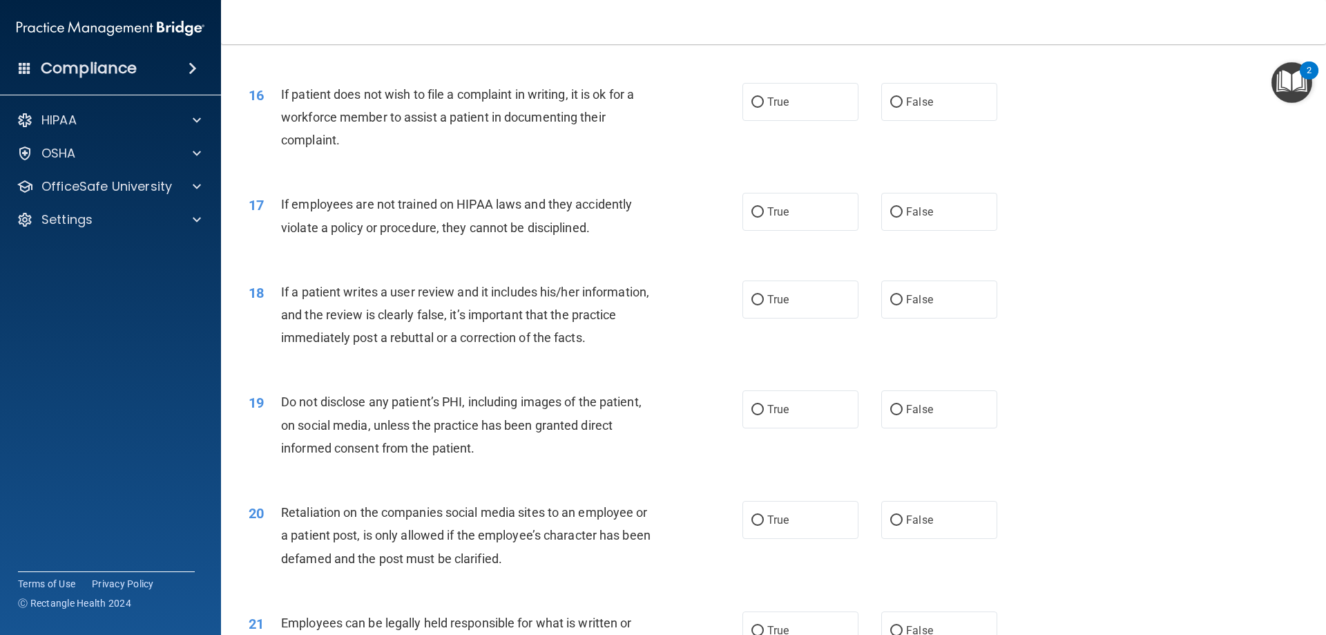
scroll to position [1588, 0]
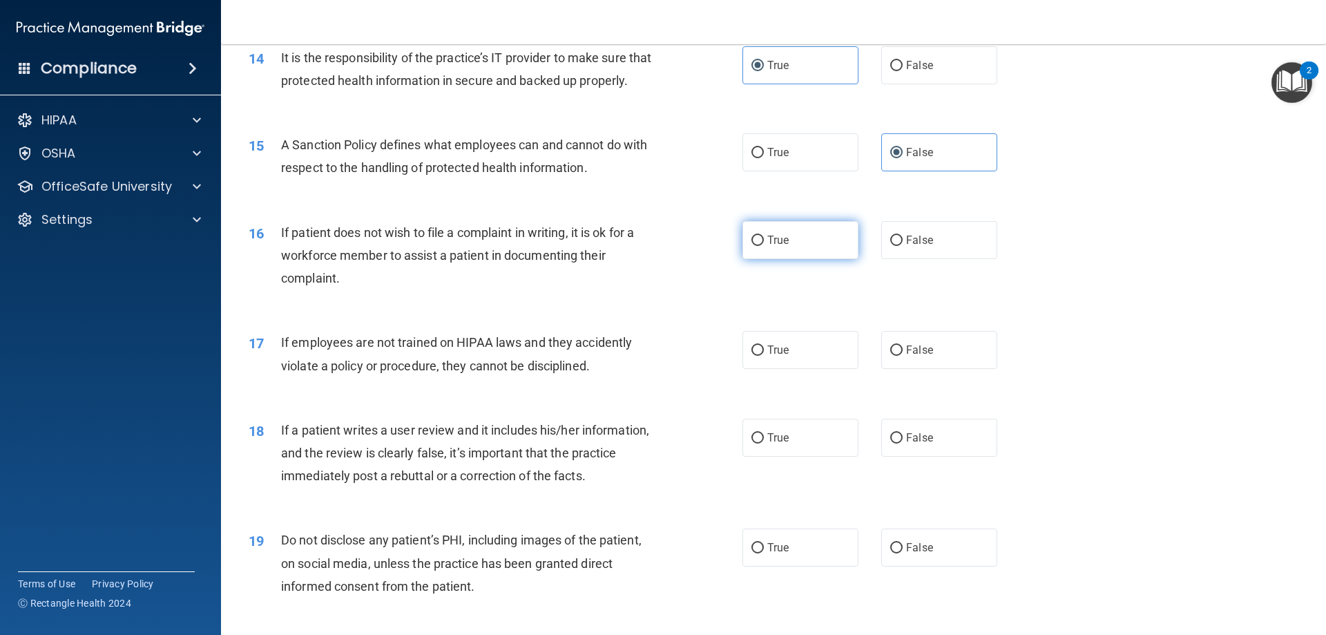
click at [784, 247] on span "True" at bounding box center [777, 239] width 21 height 13
click at [764, 246] on input "True" at bounding box center [757, 240] width 12 height 10
radio input "true"
click at [963, 369] on label "False" at bounding box center [939, 350] width 116 height 38
click at [902, 356] on input "False" at bounding box center [896, 350] width 12 height 10
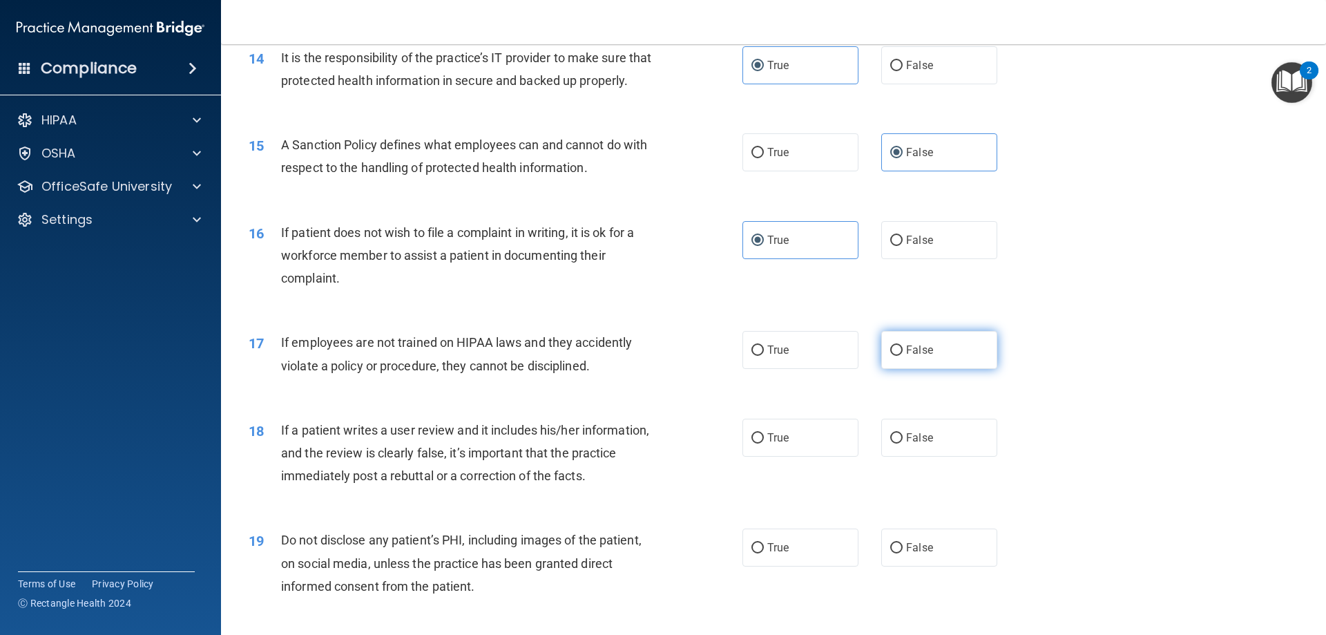
radio input "true"
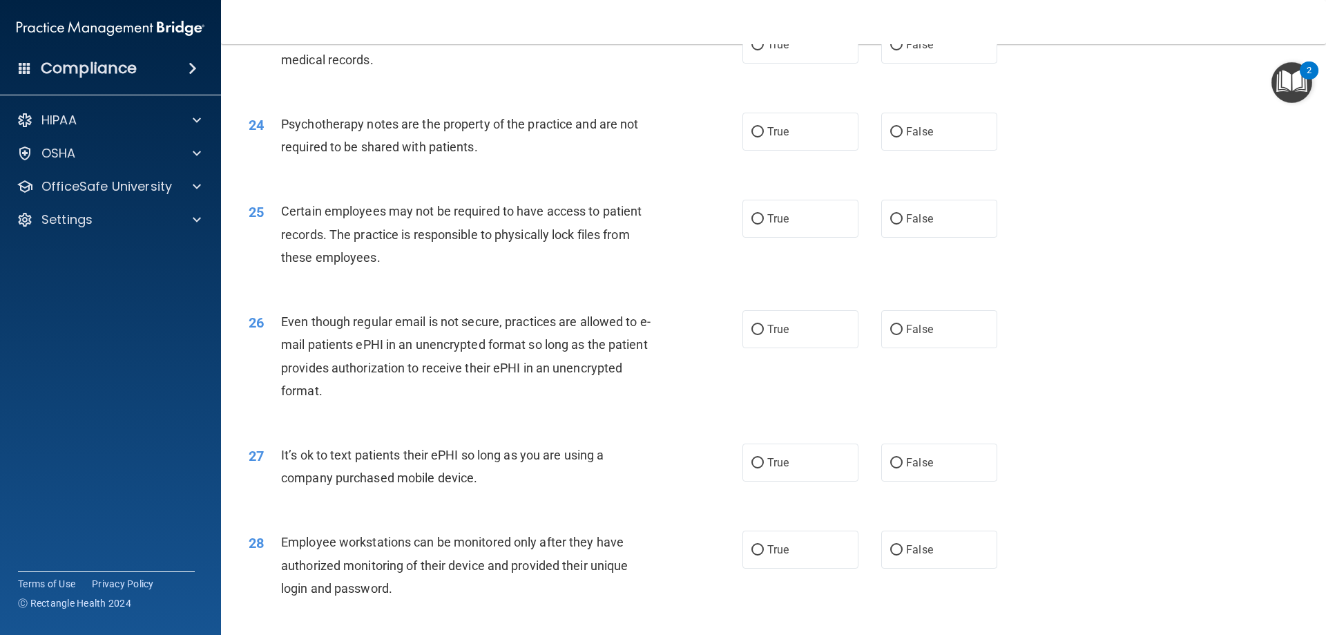
scroll to position [2348, 0]
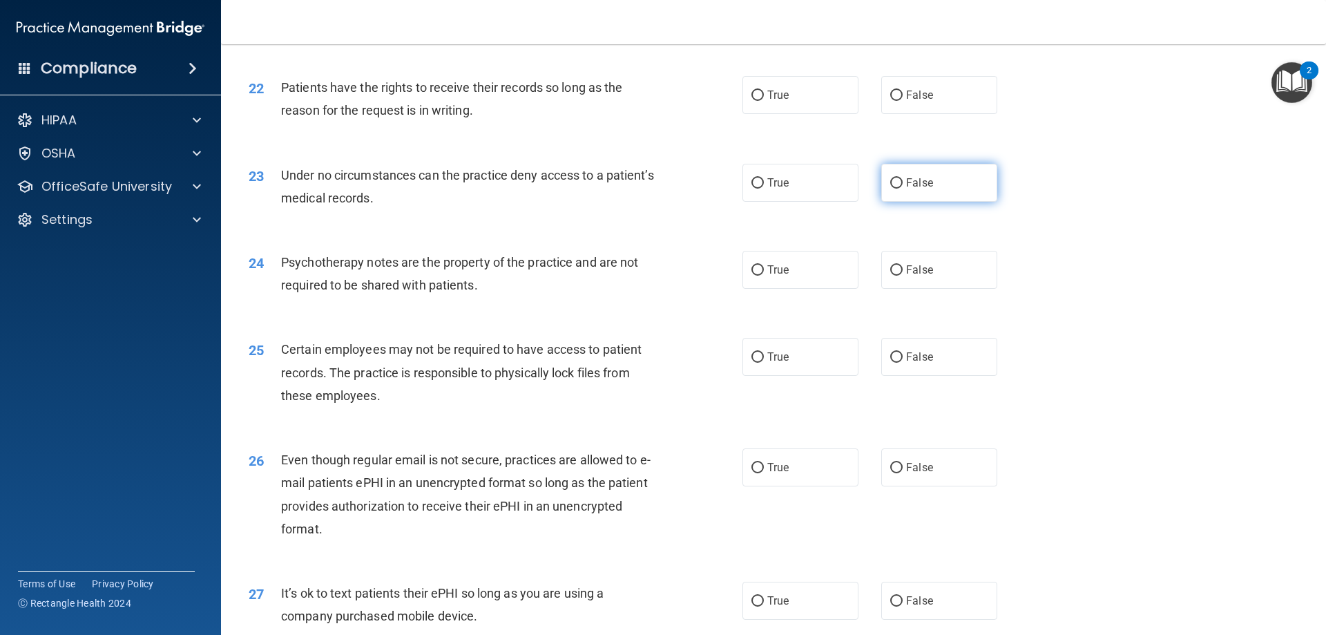
click at [914, 189] on span "False" at bounding box center [919, 182] width 27 height 13
click at [902, 189] on input "False" at bounding box center [896, 183] width 12 height 10
radio input "true"
click at [802, 289] on label "True" at bounding box center [800, 270] width 116 height 38
click at [764, 276] on input "True" at bounding box center [757, 270] width 12 height 10
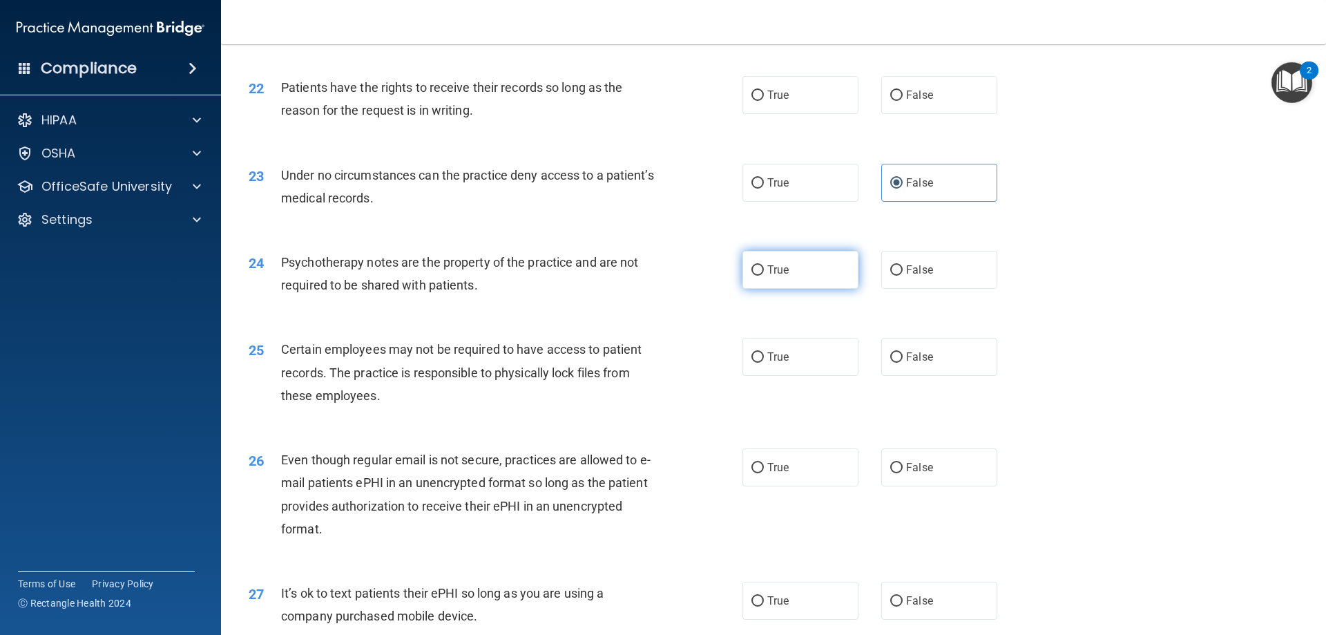
radio input "true"
click at [809, 371] on label "True" at bounding box center [800, 357] width 116 height 38
click at [764, 363] on input "True" at bounding box center [757, 357] width 12 height 10
radio input "true"
click at [771, 477] on label "True" at bounding box center [800, 467] width 116 height 38
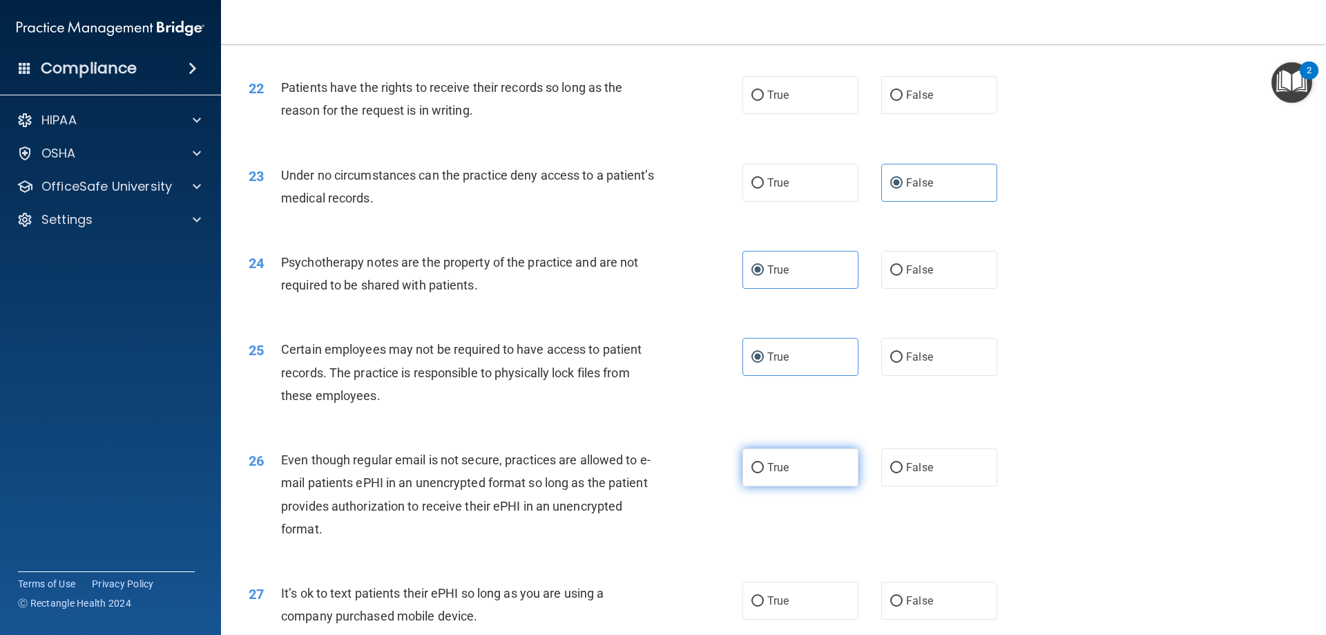
click at [764, 473] on input "True" at bounding box center [757, 468] width 12 height 10
radio input "true"
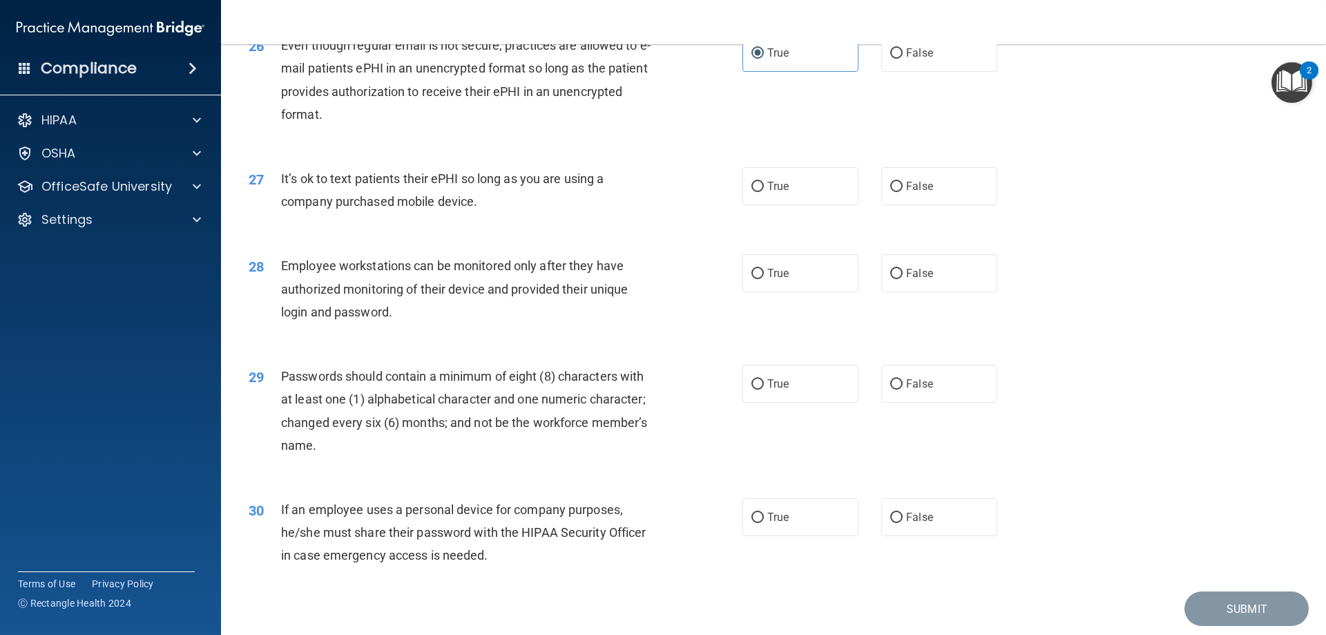
scroll to position [2625, 0]
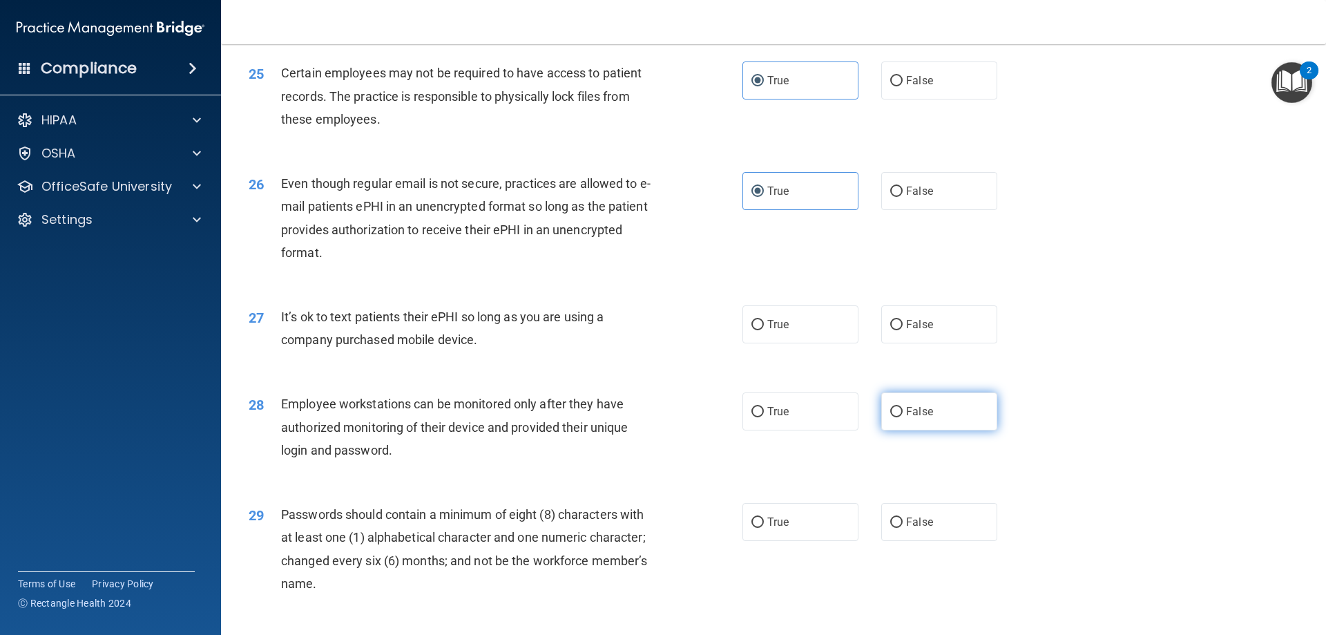
click at [906, 418] on span "False" at bounding box center [919, 411] width 27 height 13
click at [902, 417] on input "False" at bounding box center [896, 412] width 12 height 10
radio input "true"
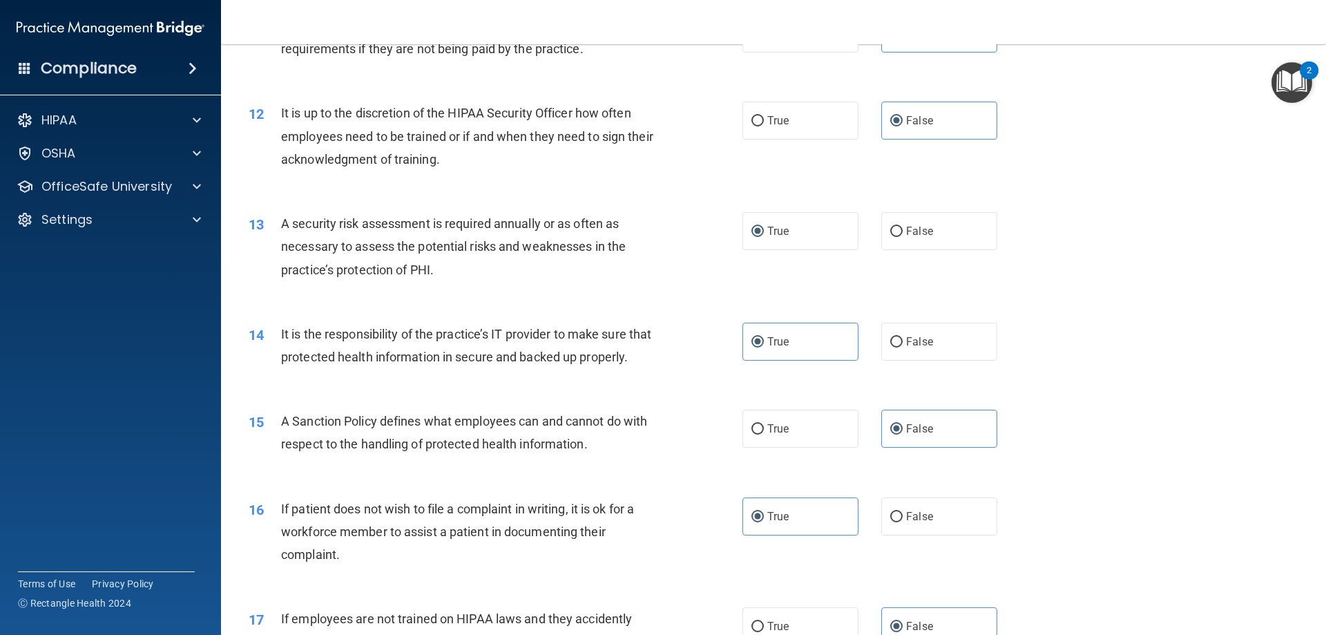
scroll to position [1243, 0]
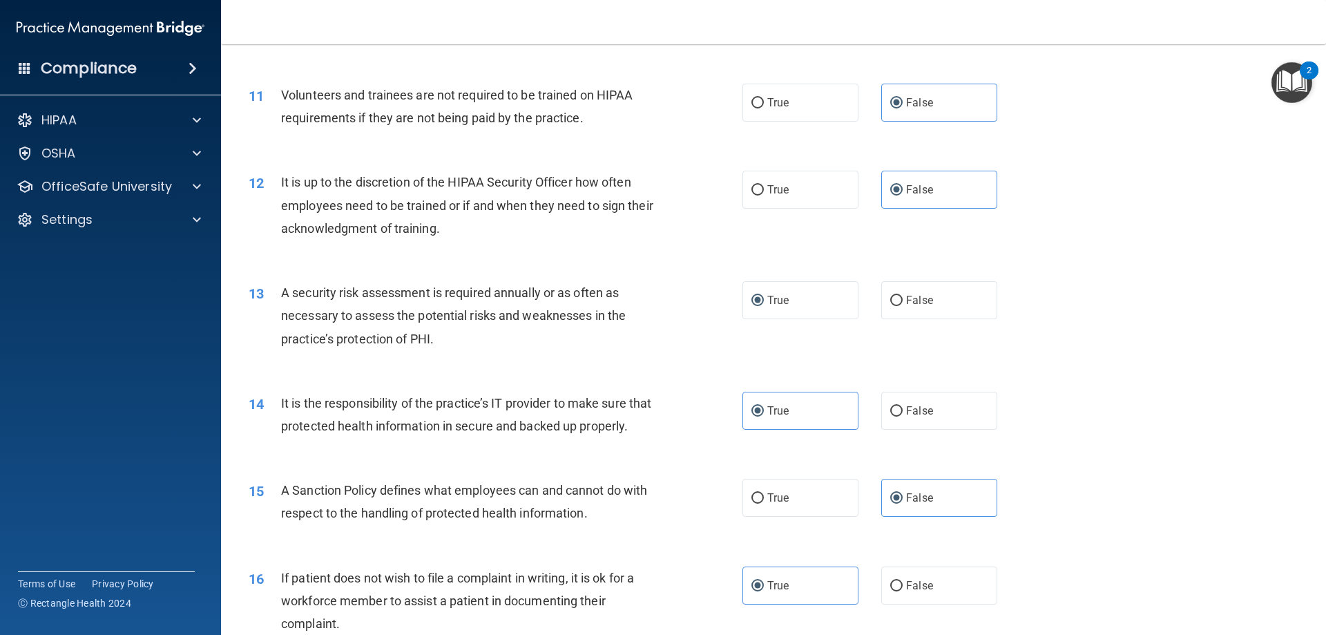
click at [865, 403] on div "True False" at bounding box center [881, 411] width 278 height 38
click at [918, 412] on span "False" at bounding box center [919, 410] width 27 height 13
click at [902, 412] on input "False" at bounding box center [896, 411] width 12 height 10
radio input "true"
click at [834, 416] on label "True" at bounding box center [800, 411] width 116 height 38
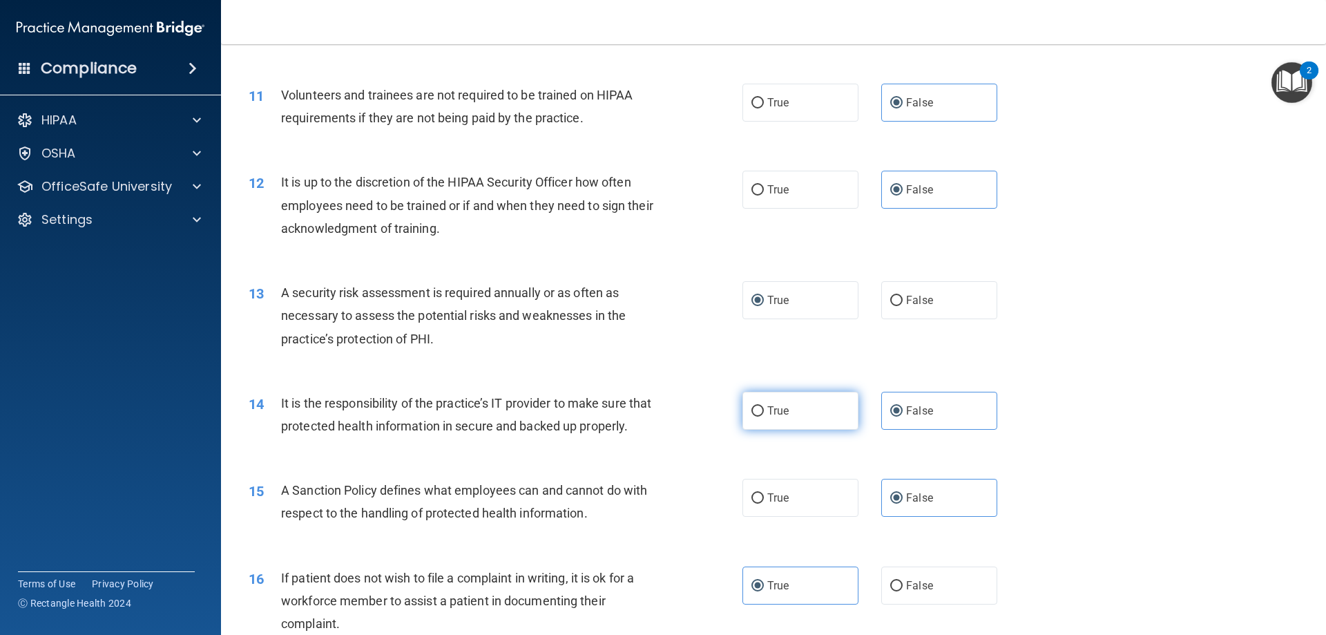
click at [764, 416] on input "True" at bounding box center [757, 411] width 12 height 10
radio input "true"
radio input "false"
click at [828, 307] on label "True" at bounding box center [800, 300] width 116 height 38
click at [764, 306] on input "True" at bounding box center [757, 301] width 12 height 10
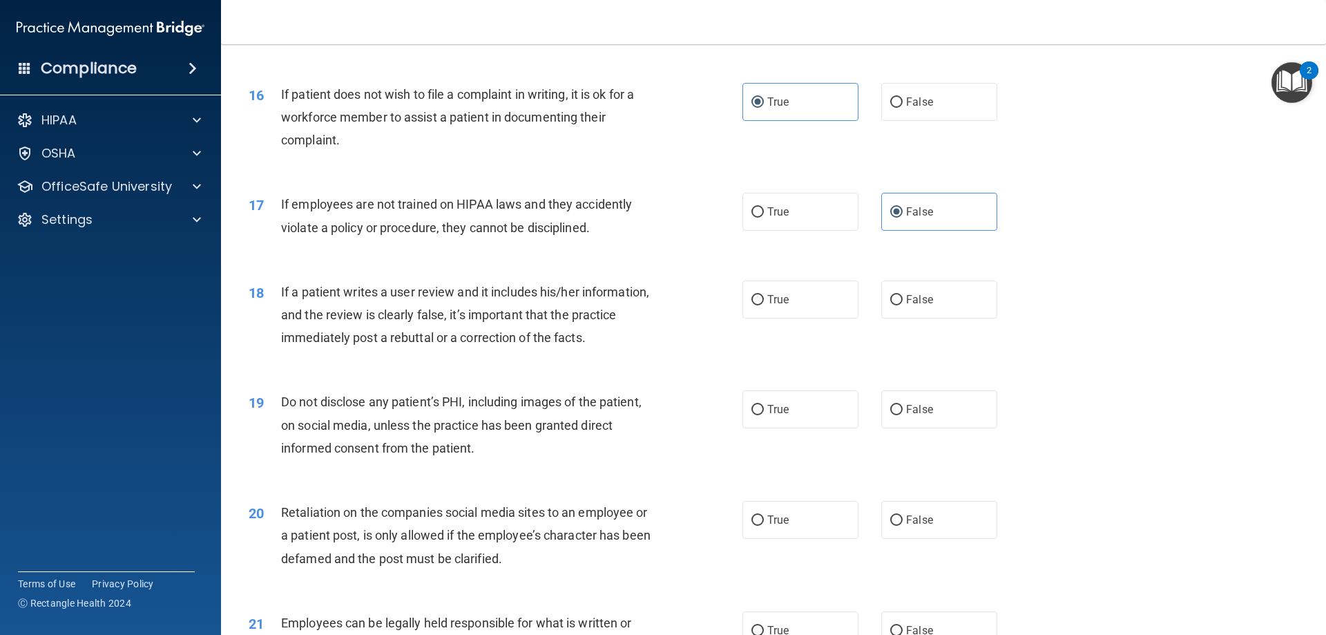
scroll to position [1795, 0]
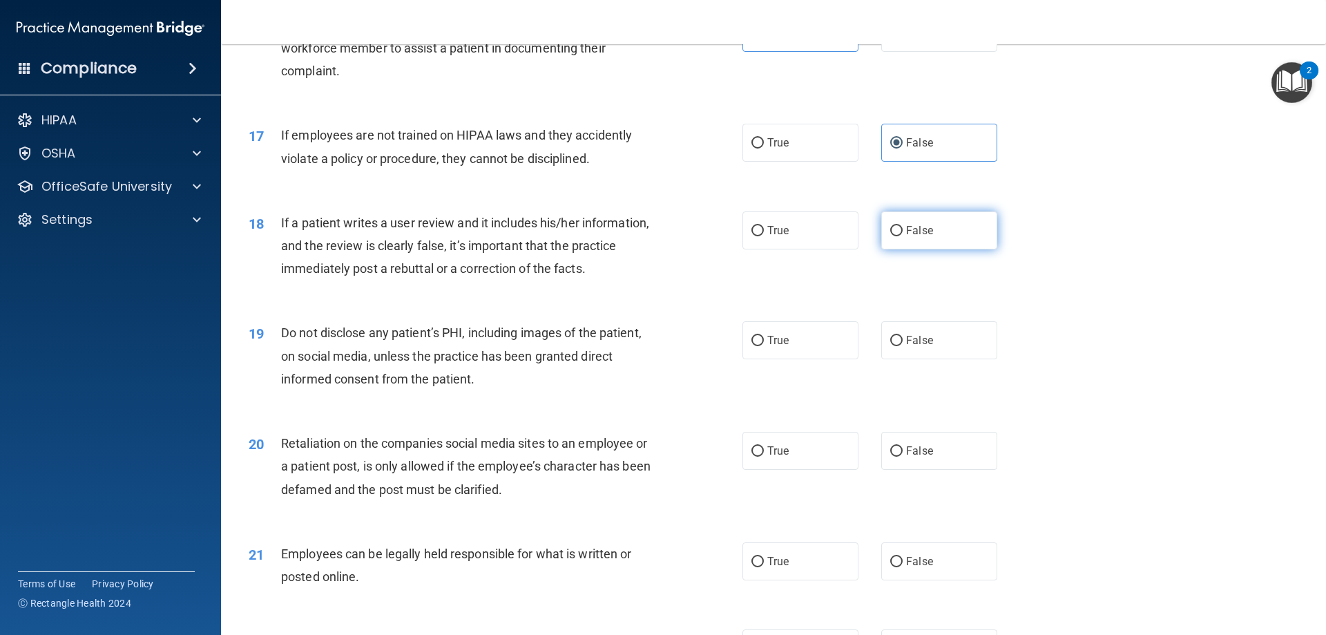
click at [906, 237] on span "False" at bounding box center [919, 230] width 27 height 13
click at [902, 236] on input "False" at bounding box center [896, 231] width 12 height 10
radio input "true"
click at [782, 359] on label "True" at bounding box center [800, 340] width 116 height 38
click at [764, 346] on input "True" at bounding box center [757, 341] width 12 height 10
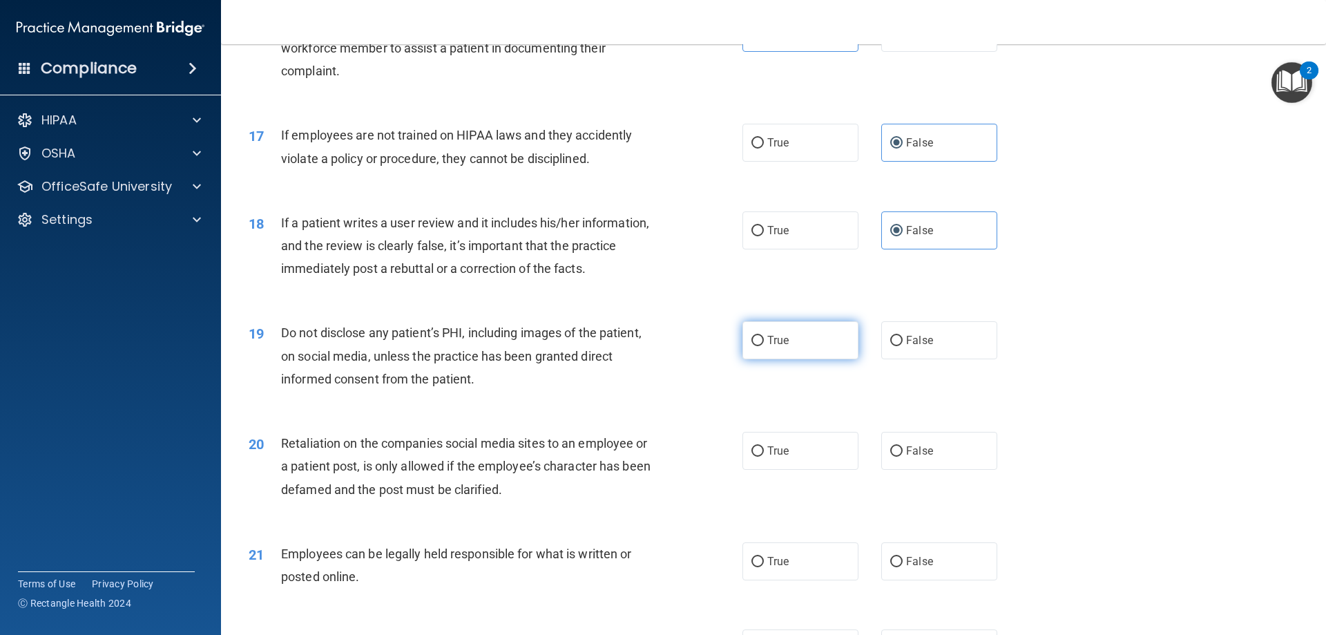
radio input "true"
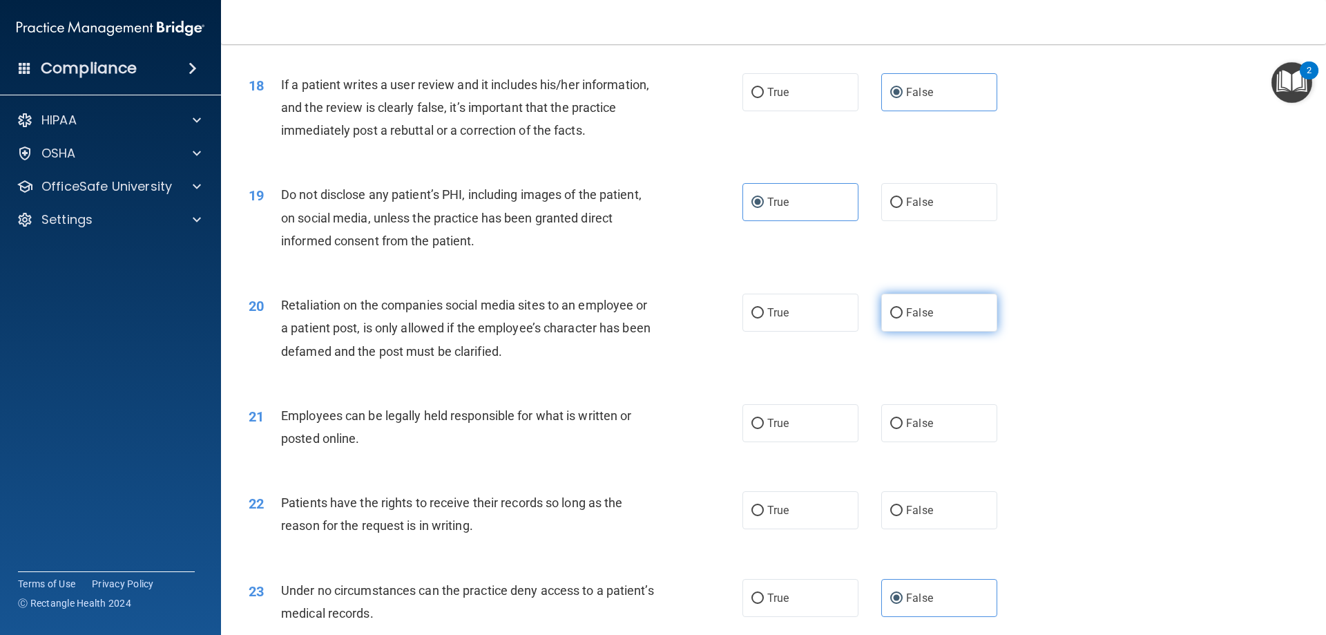
click at [911, 331] on label "False" at bounding box center [939, 312] width 116 height 38
click at [902, 318] on input "False" at bounding box center [896, 313] width 12 height 10
radio input "true"
click at [780, 429] on span "True" at bounding box center [777, 422] width 21 height 13
click at [764, 429] on input "True" at bounding box center [757, 423] width 12 height 10
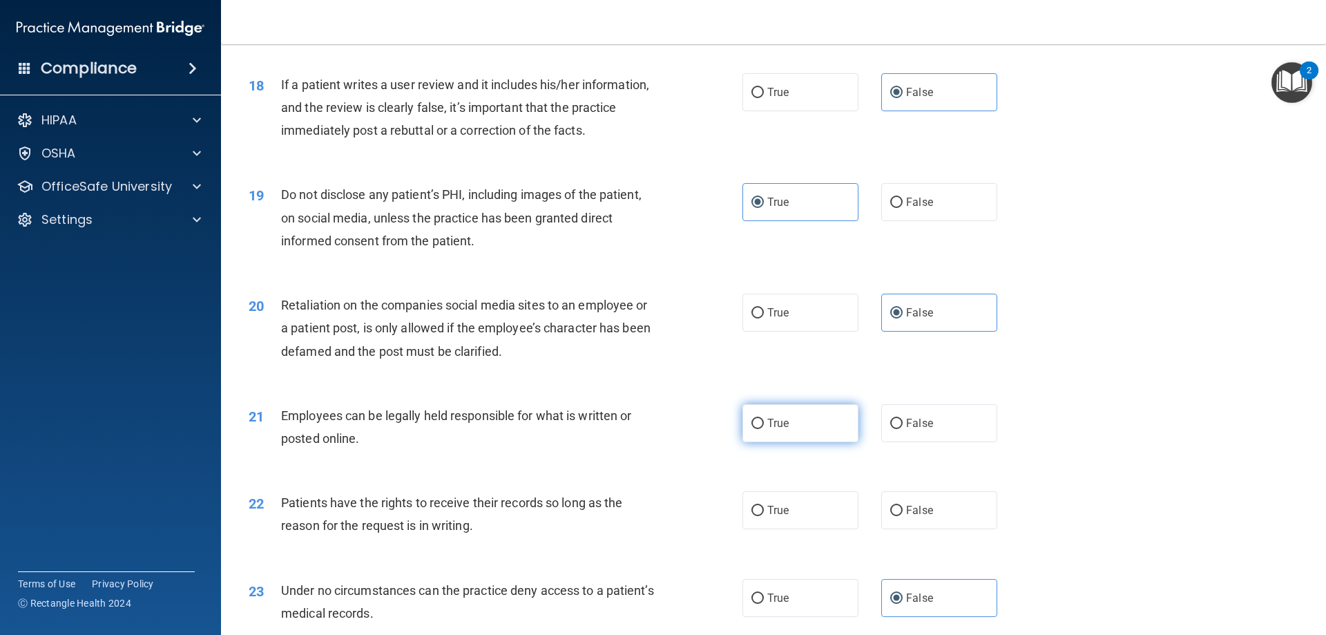
radio input "true"
click at [934, 526] on label "False" at bounding box center [939, 510] width 116 height 38
click at [902, 516] on input "False" at bounding box center [896, 510] width 12 height 10
radio input "true"
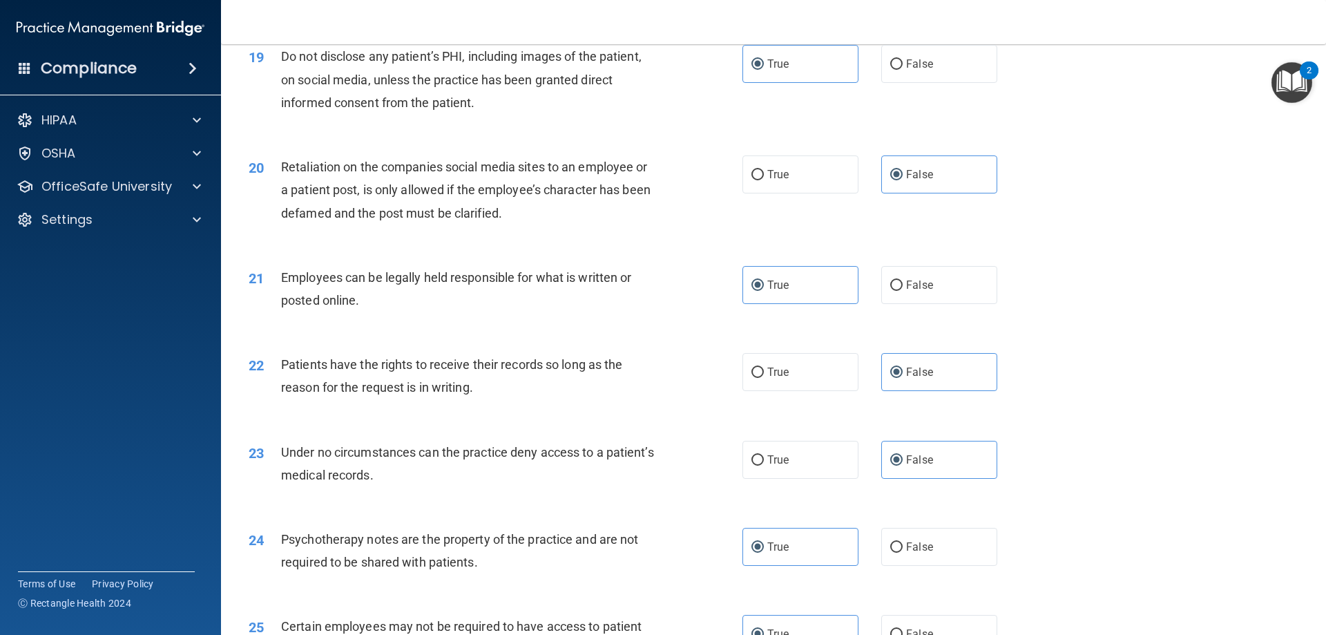
scroll to position [2141, 0]
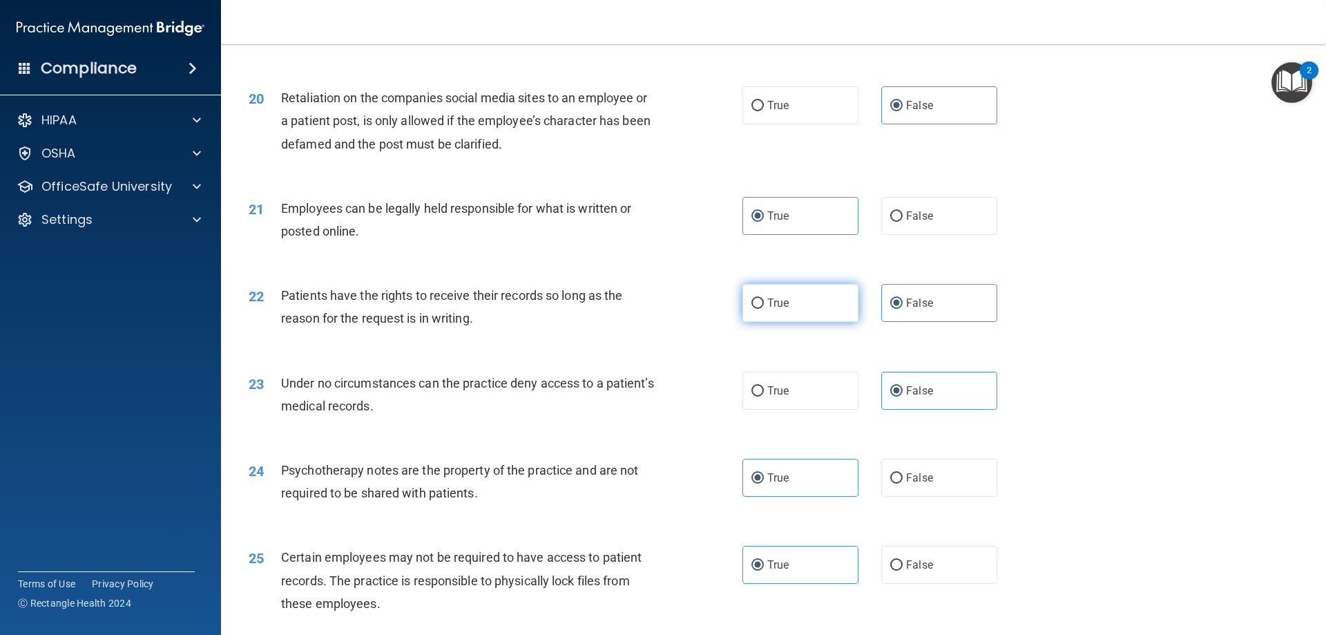
click at [792, 322] on label "True" at bounding box center [800, 303] width 116 height 38
click at [764, 309] on input "True" at bounding box center [757, 303] width 12 height 10
radio input "true"
radio input "false"
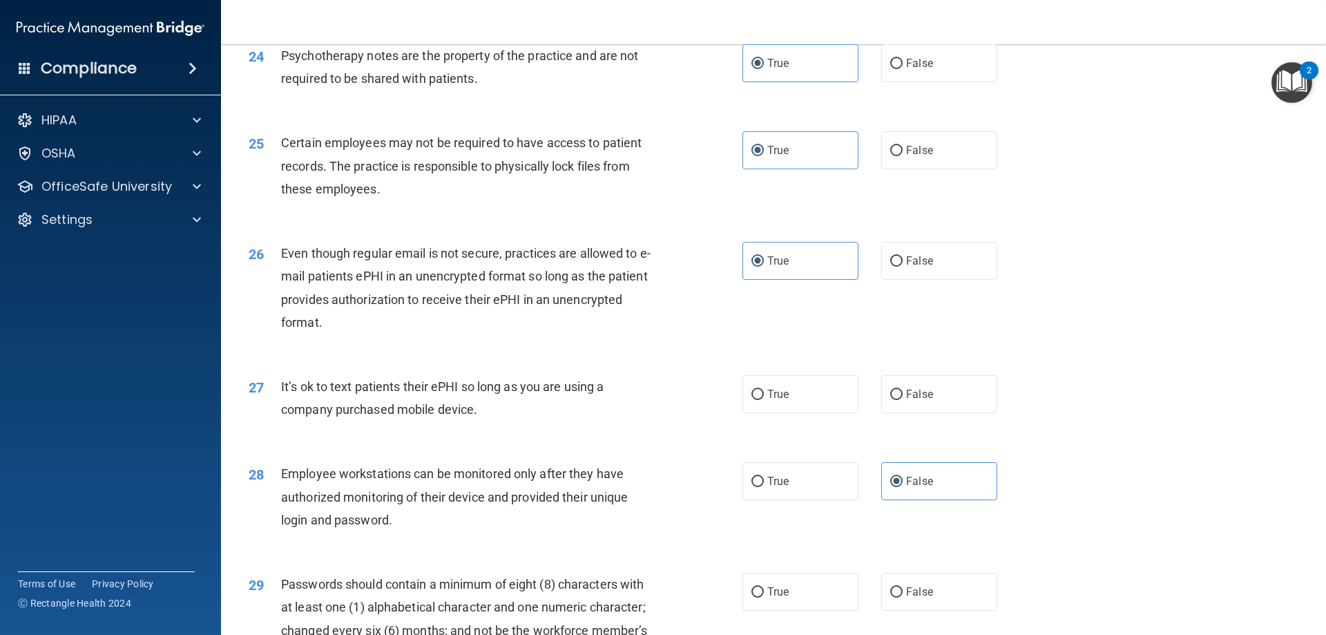
scroll to position [2624, 0]
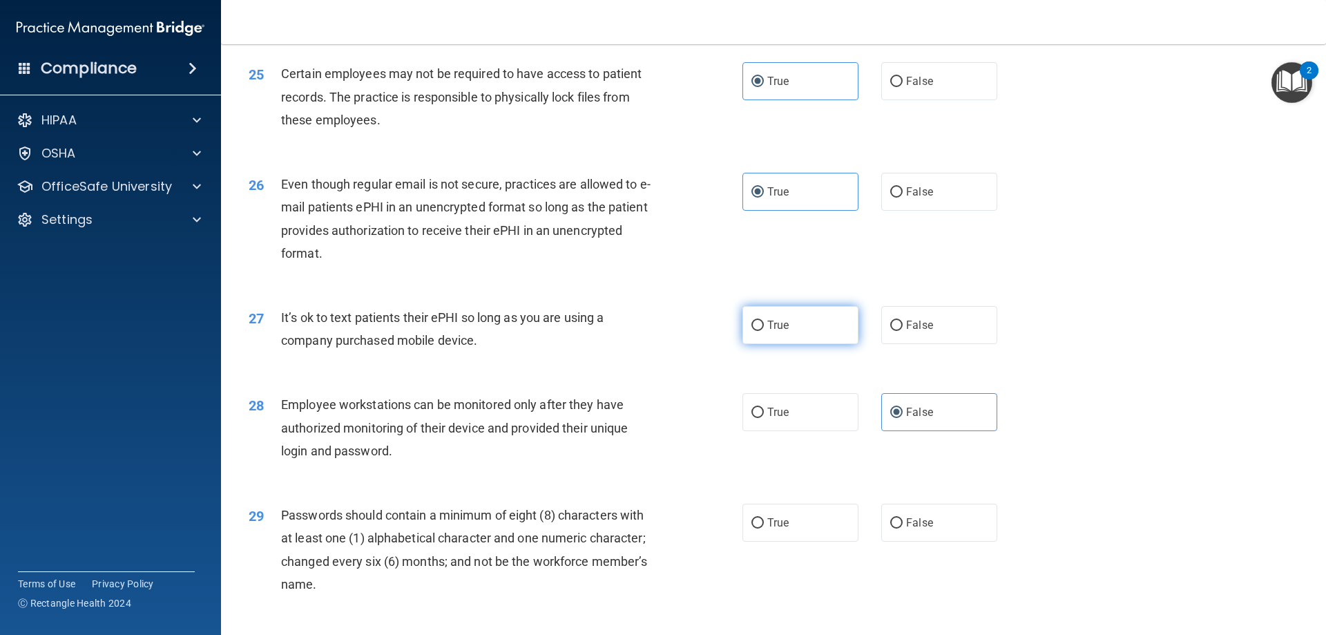
click at [805, 344] on label "True" at bounding box center [800, 325] width 116 height 38
click at [764, 331] on input "True" at bounding box center [757, 325] width 12 height 10
radio input "true"
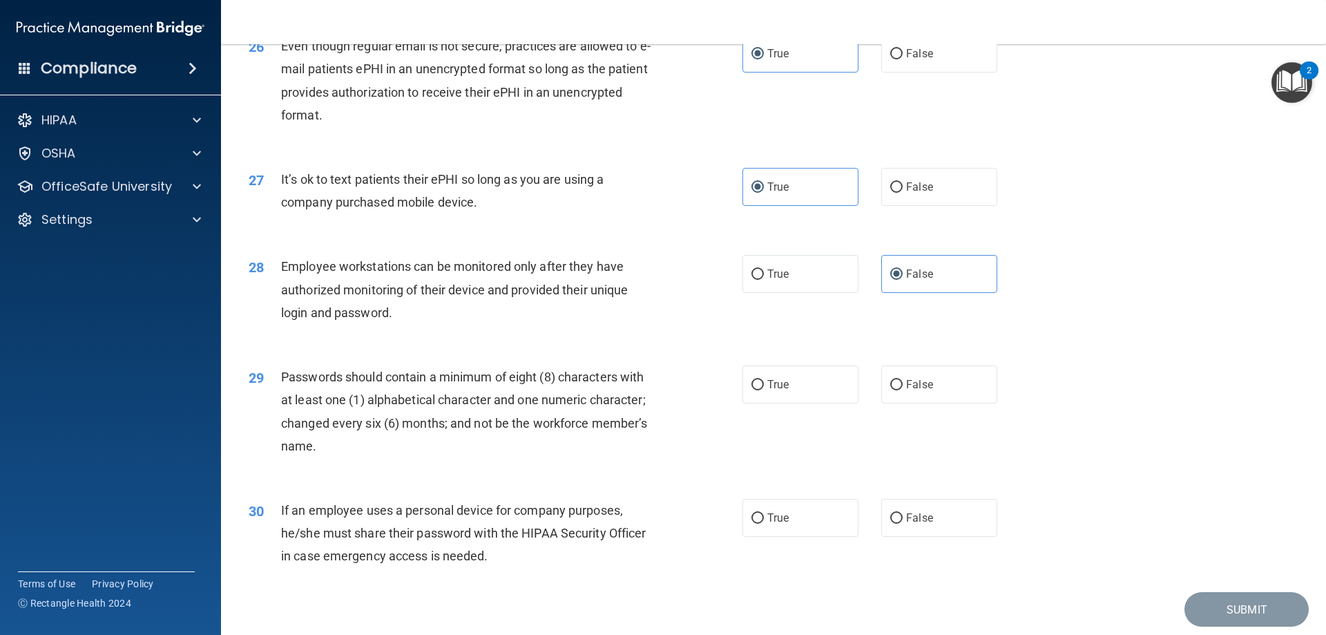
scroll to position [2831, 0]
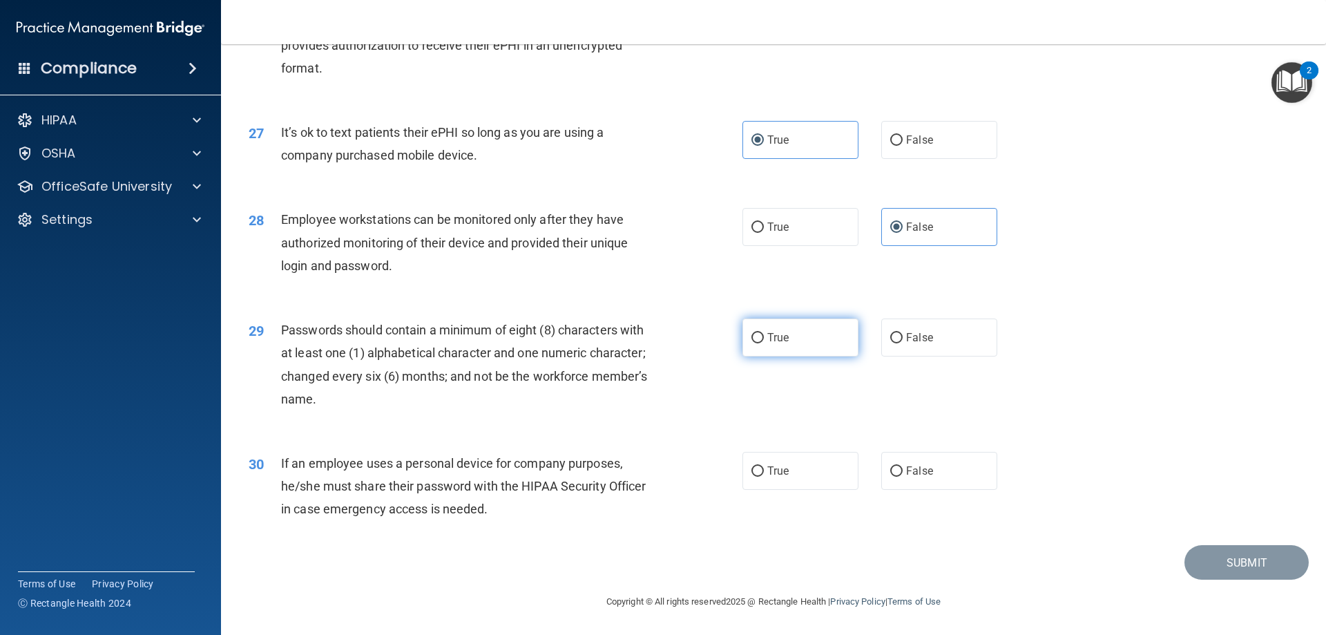
click at [810, 344] on label "True" at bounding box center [800, 337] width 116 height 38
click at [764, 343] on input "True" at bounding box center [757, 338] width 12 height 10
radio input "true"
click at [783, 470] on span "True" at bounding box center [777, 470] width 21 height 13
click at [764, 470] on input "True" at bounding box center [757, 471] width 12 height 10
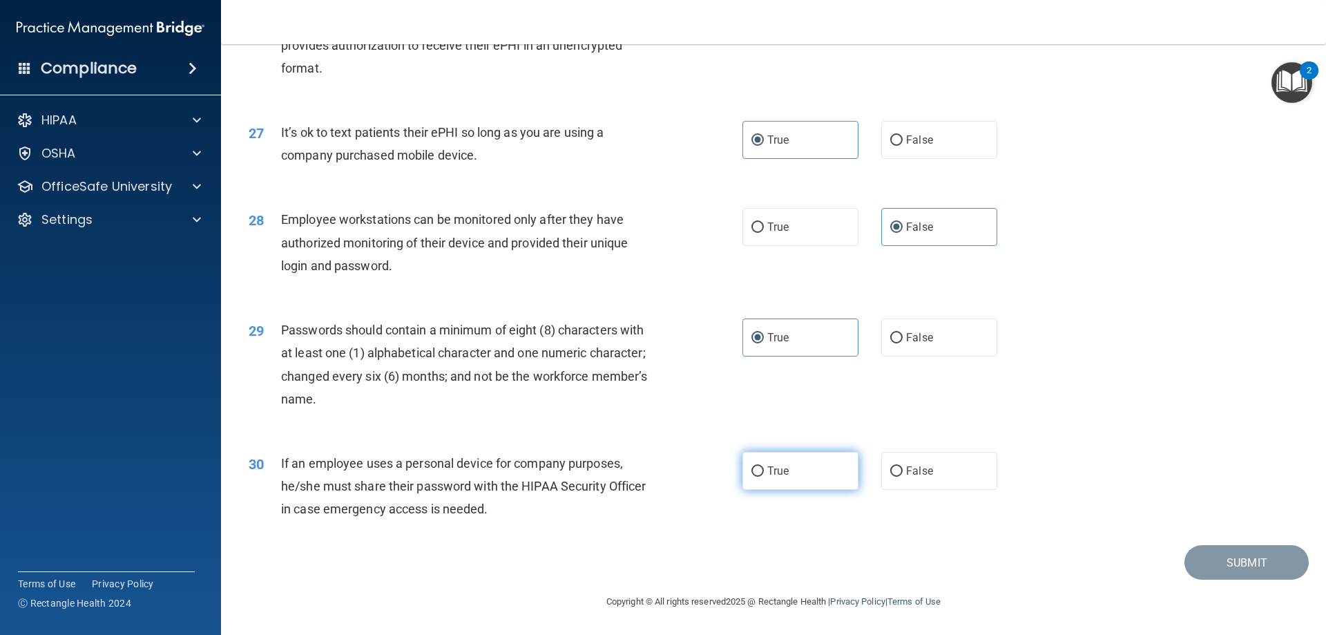
radio input "true"
click at [1238, 561] on button "Submit" at bounding box center [1246, 562] width 124 height 35
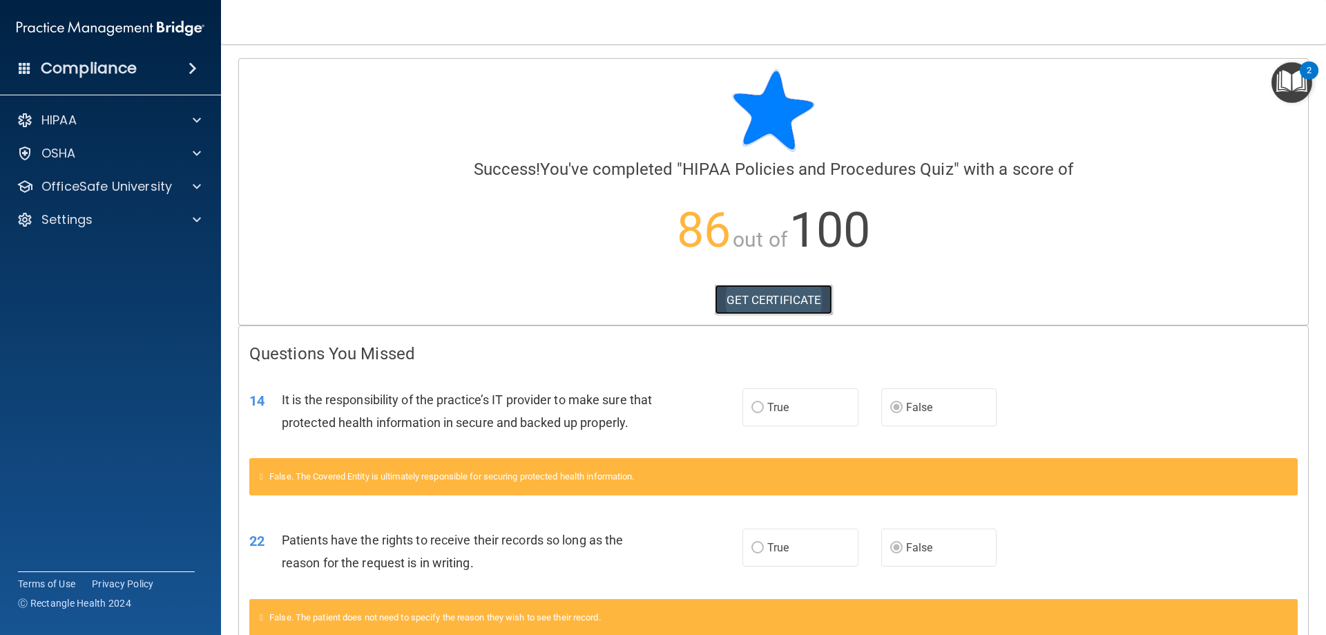
click at [798, 293] on link "GET CERTIFICATE" at bounding box center [774, 299] width 118 height 30
click at [205, 113] on div at bounding box center [194, 120] width 35 height 17
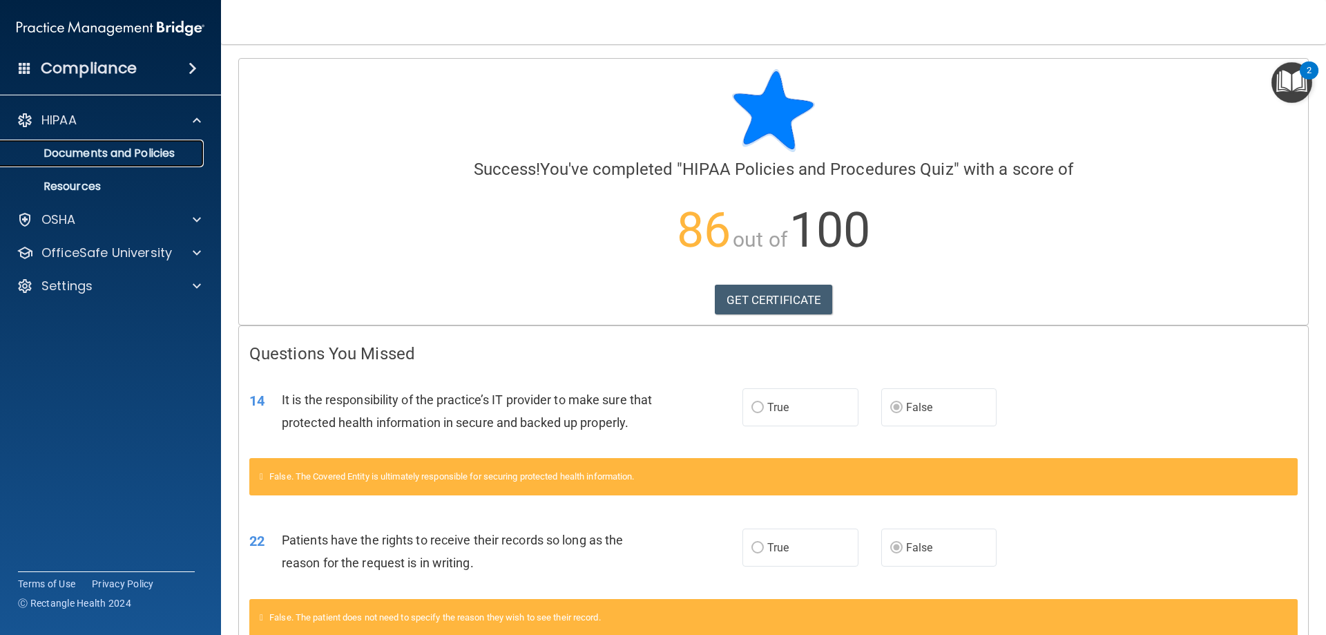
click at [154, 153] on p "Documents and Policies" at bounding box center [103, 153] width 189 height 14
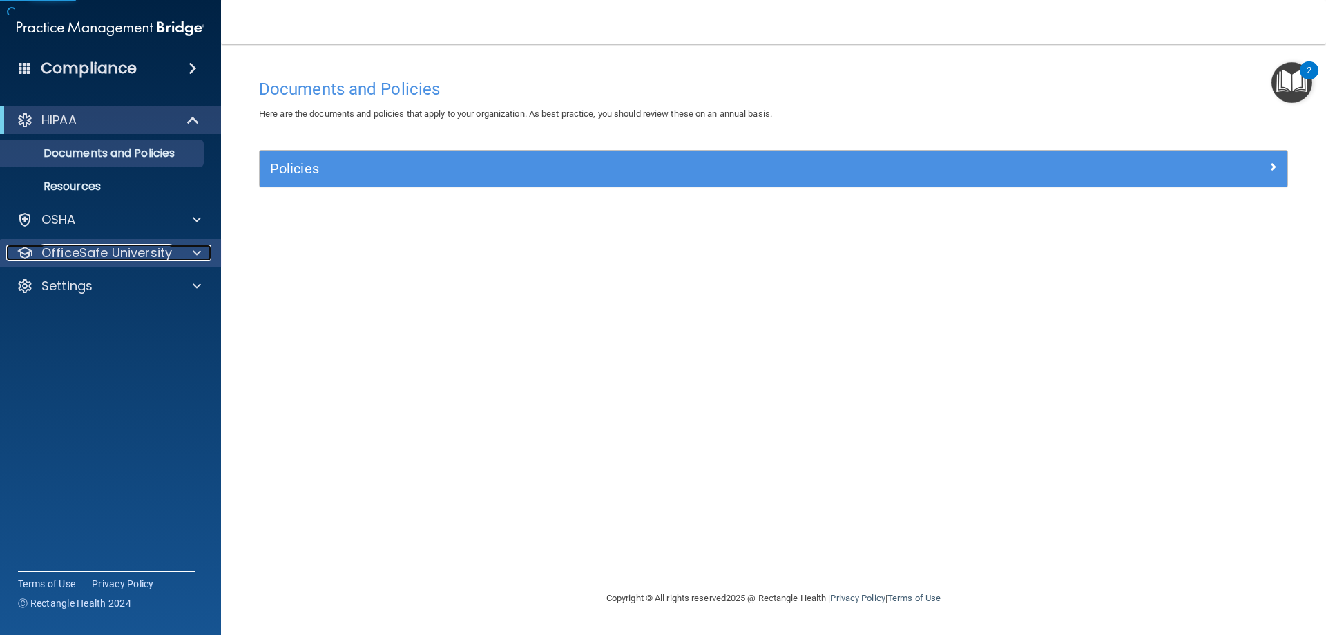
click at [187, 257] on div at bounding box center [194, 252] width 35 height 17
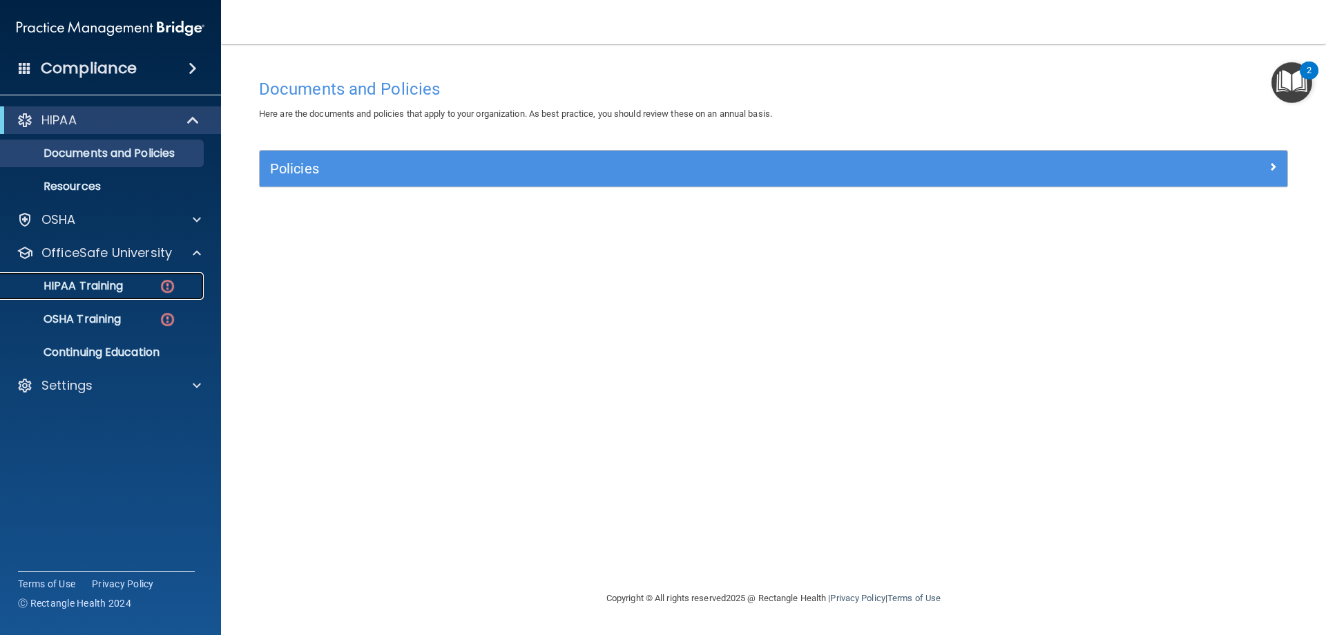
click at [159, 294] on img at bounding box center [167, 286] width 17 height 17
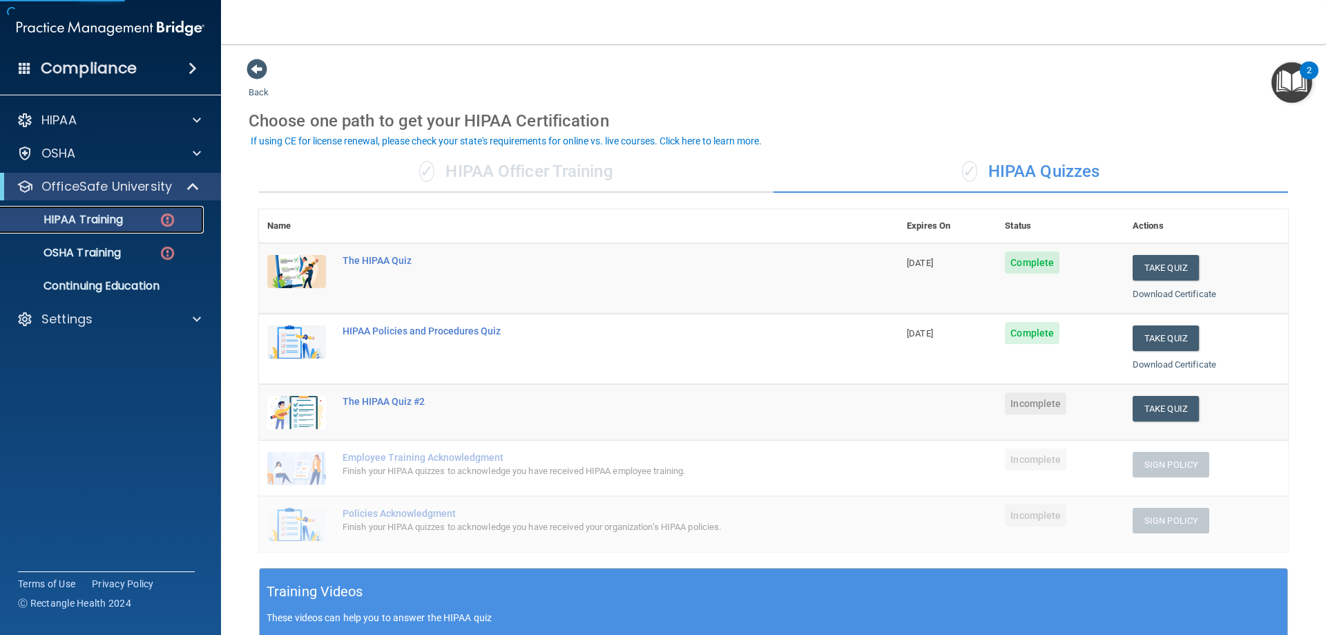
scroll to position [138, 0]
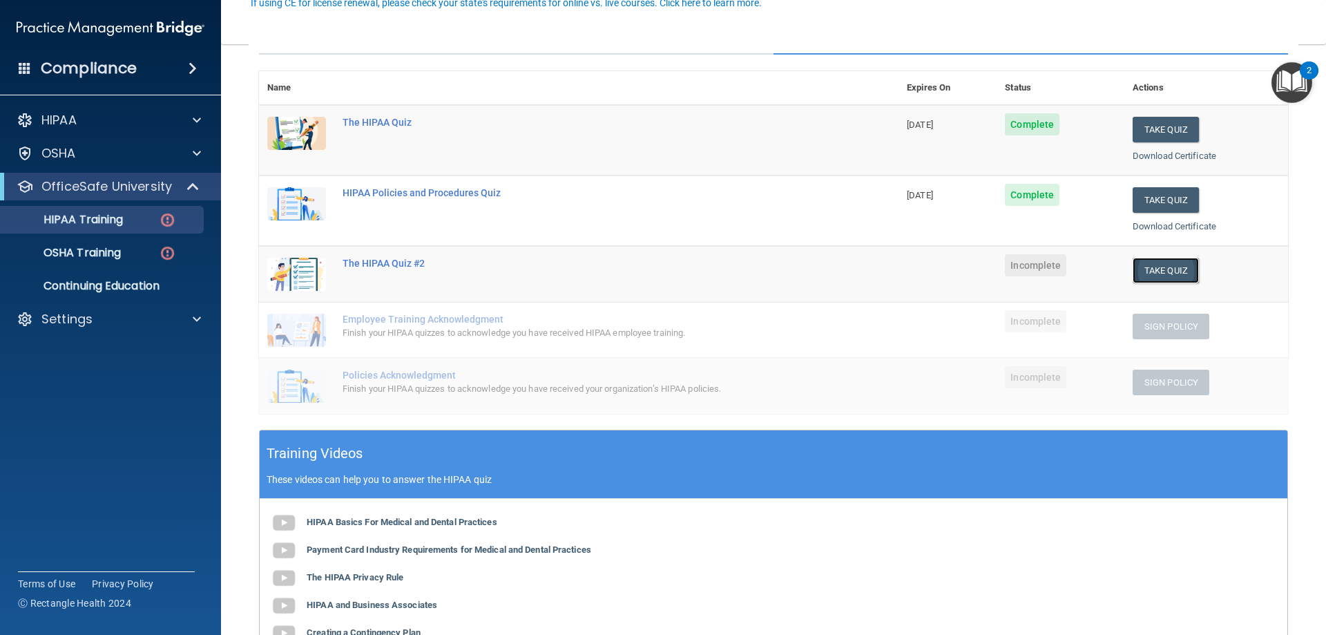
click at [1141, 270] on button "Take Quiz" at bounding box center [1165, 271] width 66 height 26
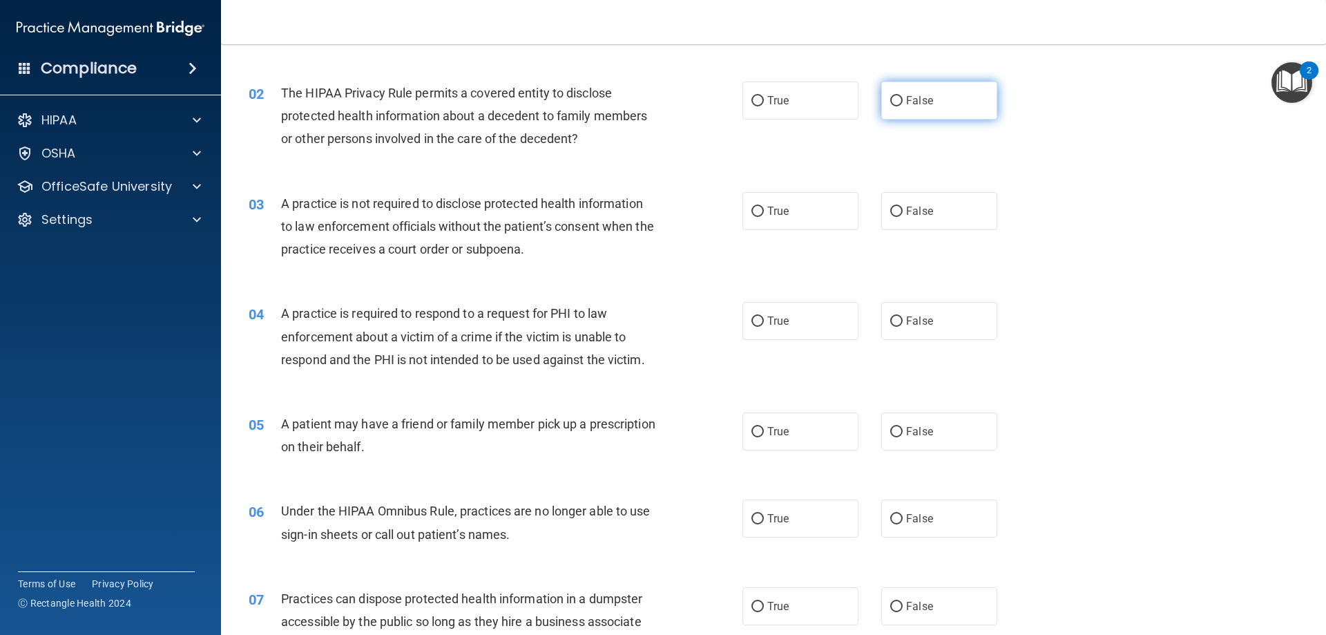
click at [907, 115] on label "False" at bounding box center [939, 100] width 116 height 38
click at [902, 106] on input "False" at bounding box center [896, 101] width 12 height 10
radio input "true"
drag, startPoint x: 903, startPoint y: 196, endPoint x: 904, endPoint y: 204, distance: 7.6
click at [903, 200] on label "False" at bounding box center [939, 211] width 116 height 38
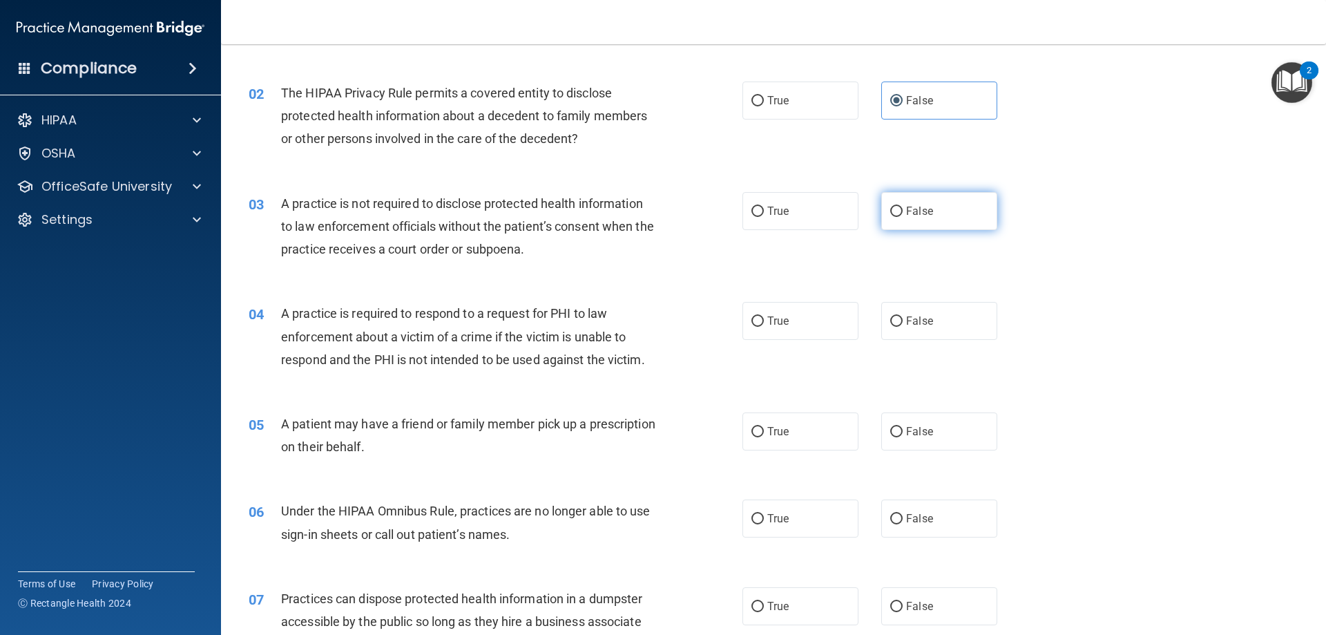
click at [902, 206] on input "False" at bounding box center [896, 211] width 12 height 10
radio input "true"
click at [916, 334] on label "False" at bounding box center [939, 321] width 116 height 38
click at [902, 327] on input "False" at bounding box center [896, 321] width 12 height 10
radio input "true"
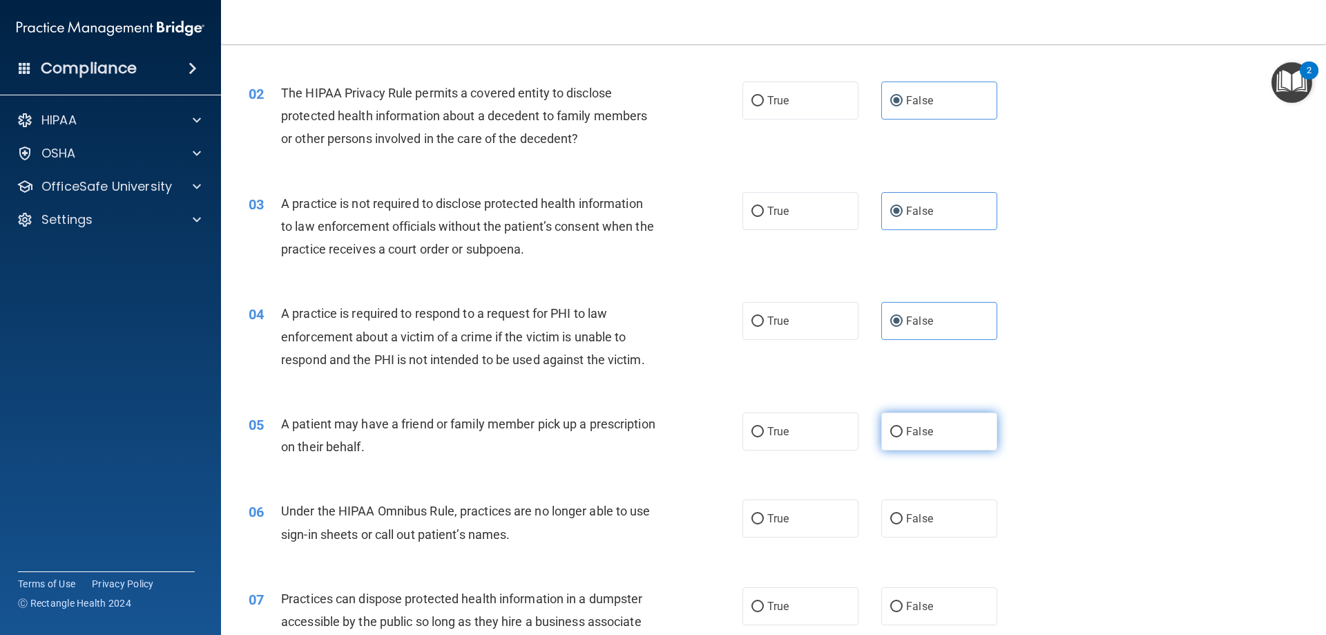
click at [930, 432] on label "False" at bounding box center [939, 431] width 116 height 38
click at [902, 432] on input "False" at bounding box center [896, 432] width 12 height 10
radio input "true"
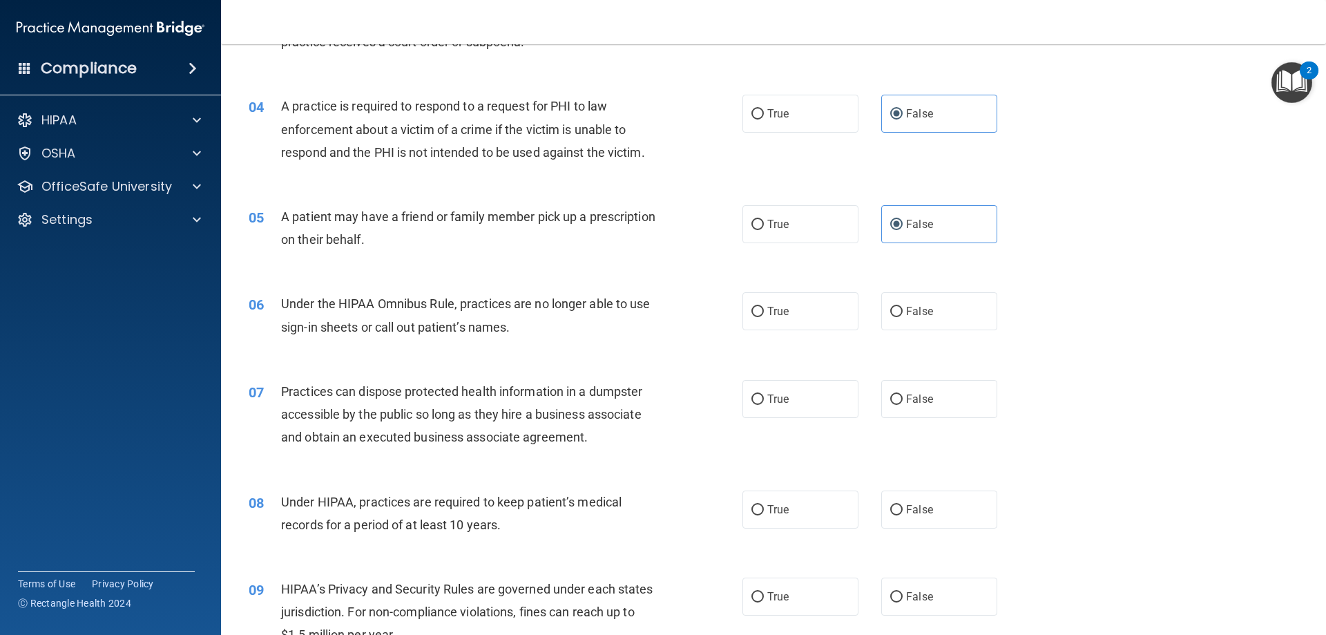
click at [931, 291] on div "06 Under the HIPAA Omnibus Rule, practices are no longer able to use sign-in sh…" at bounding box center [773, 318] width 1070 height 87
drag, startPoint x: 929, startPoint y: 306, endPoint x: 929, endPoint y: 345, distance: 38.7
click at [929, 307] on label "False" at bounding box center [939, 311] width 116 height 38
click at [902, 307] on input "False" at bounding box center [896, 312] width 12 height 10
radio input "true"
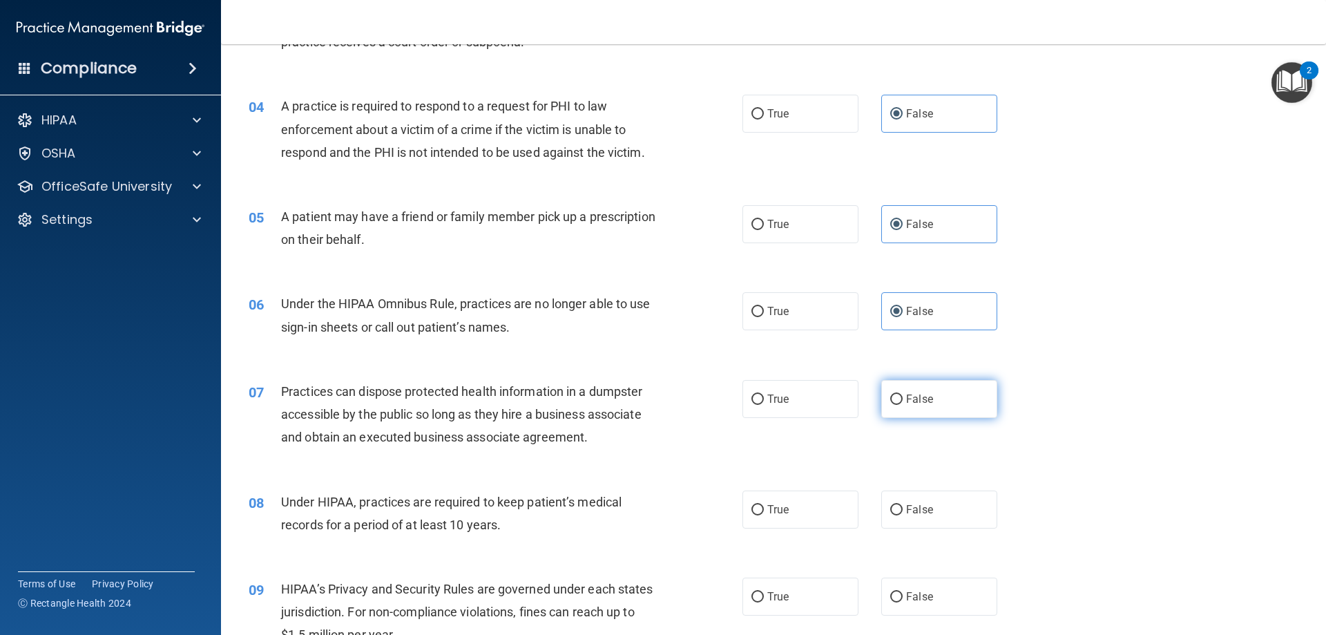
click at [931, 396] on label "False" at bounding box center [939, 399] width 116 height 38
click at [902, 396] on input "False" at bounding box center [896, 399] width 12 height 10
radio input "true"
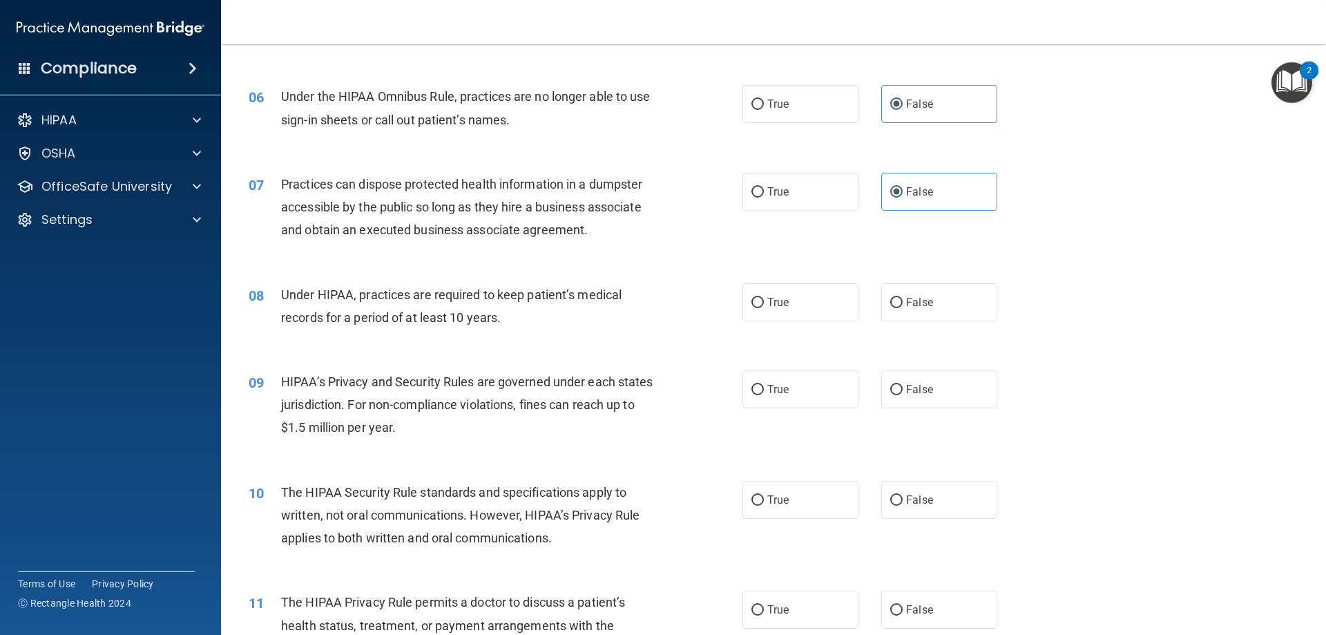
scroll to position [621, 0]
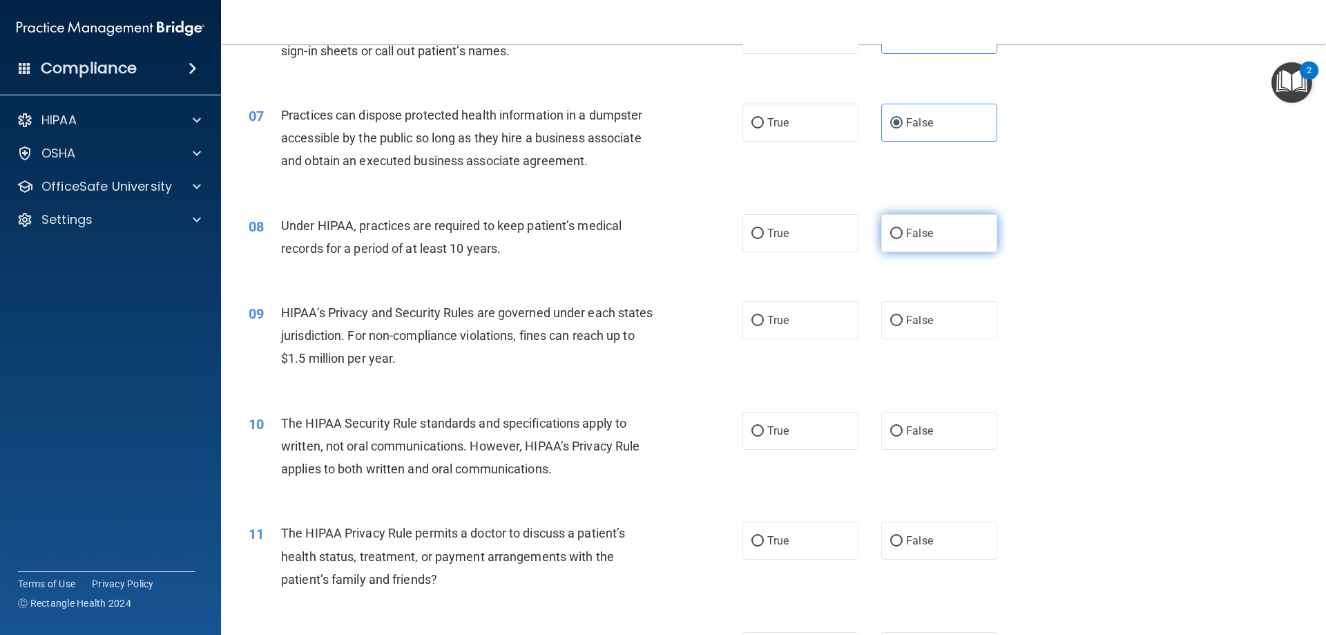
click at [940, 242] on label "False" at bounding box center [939, 233] width 116 height 38
click at [902, 239] on input "False" at bounding box center [896, 234] width 12 height 10
radio input "true"
drag, startPoint x: 933, startPoint y: 310, endPoint x: 930, endPoint y: 356, distance: 45.7
click at [931, 314] on label "False" at bounding box center [939, 320] width 116 height 38
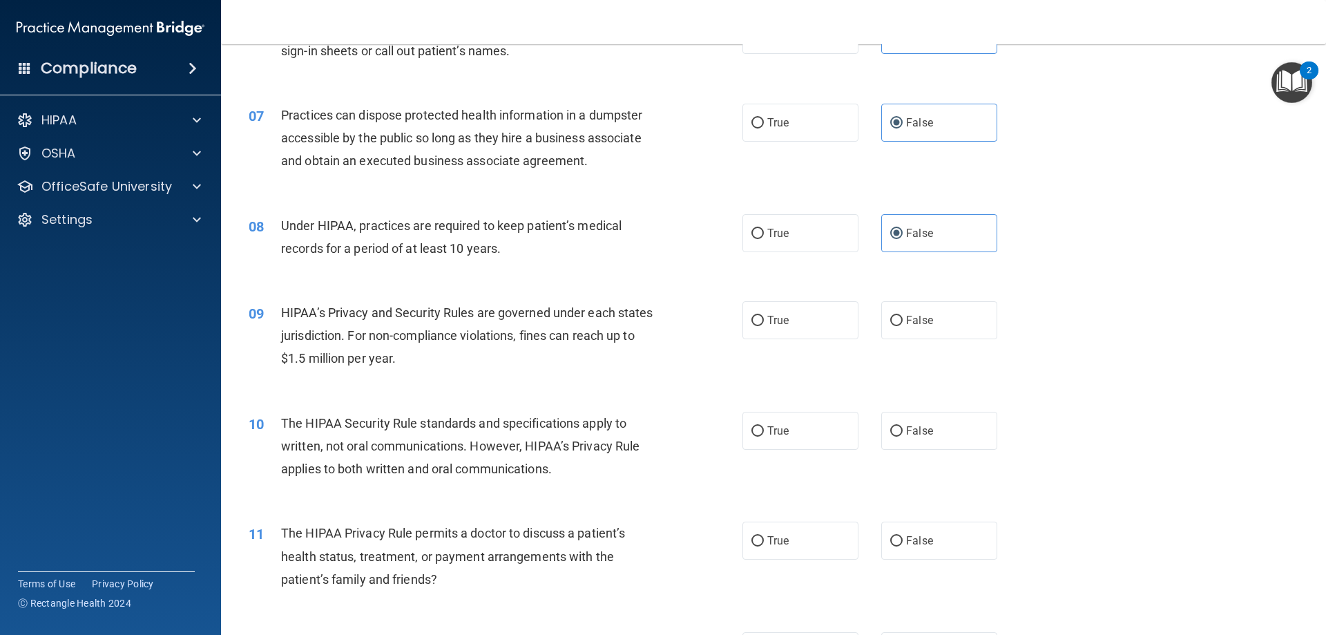
click at [902, 316] on input "False" at bounding box center [896, 321] width 12 height 10
radio input "true"
click at [927, 427] on label "False" at bounding box center [939, 431] width 116 height 38
click at [902, 427] on input "False" at bounding box center [896, 431] width 12 height 10
radio input "true"
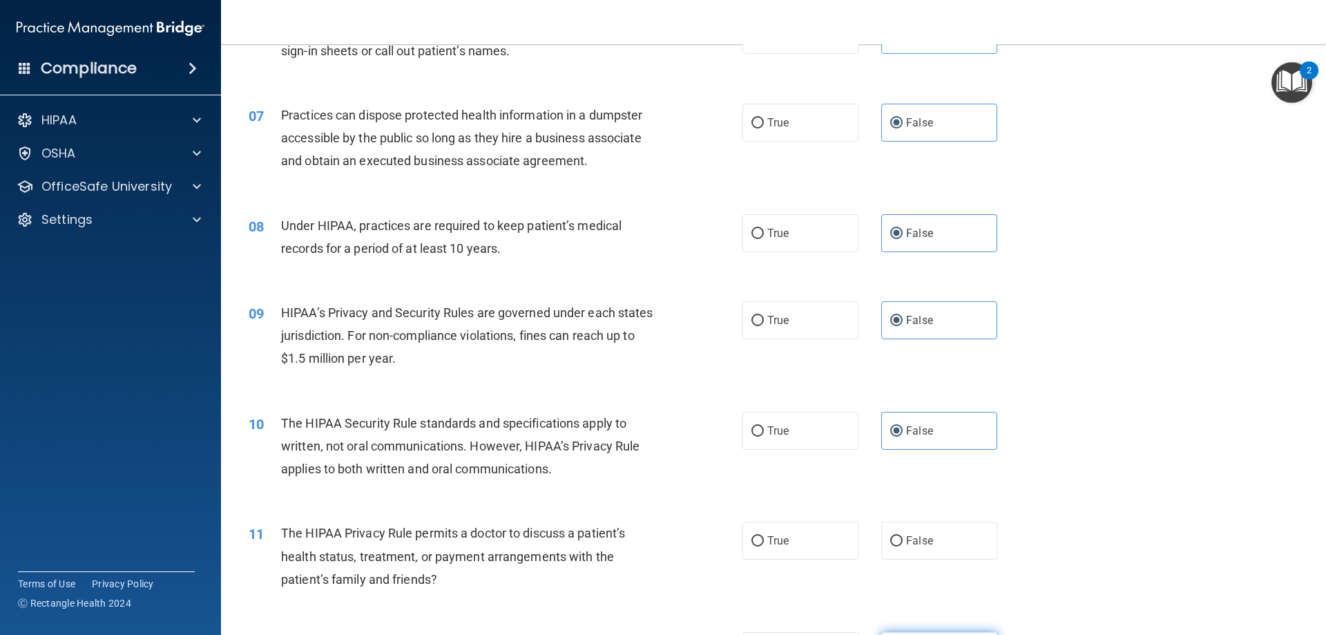
scroll to position [898, 0]
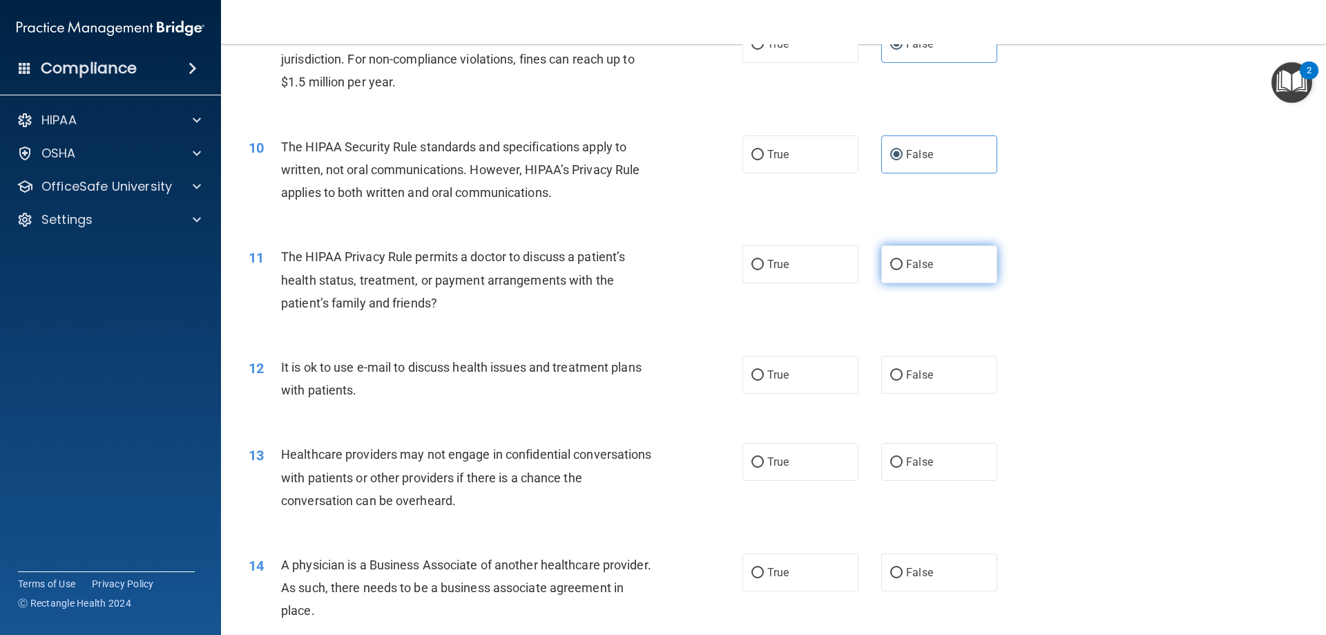
drag, startPoint x: 961, startPoint y: 273, endPoint x: 962, endPoint y: 284, distance: 11.1
click at [962, 276] on label "False" at bounding box center [939, 264] width 116 height 38
click at [902, 270] on input "False" at bounding box center [896, 265] width 12 height 10
radio input "true"
drag, startPoint x: 955, startPoint y: 364, endPoint x: 939, endPoint y: 447, distance: 84.4
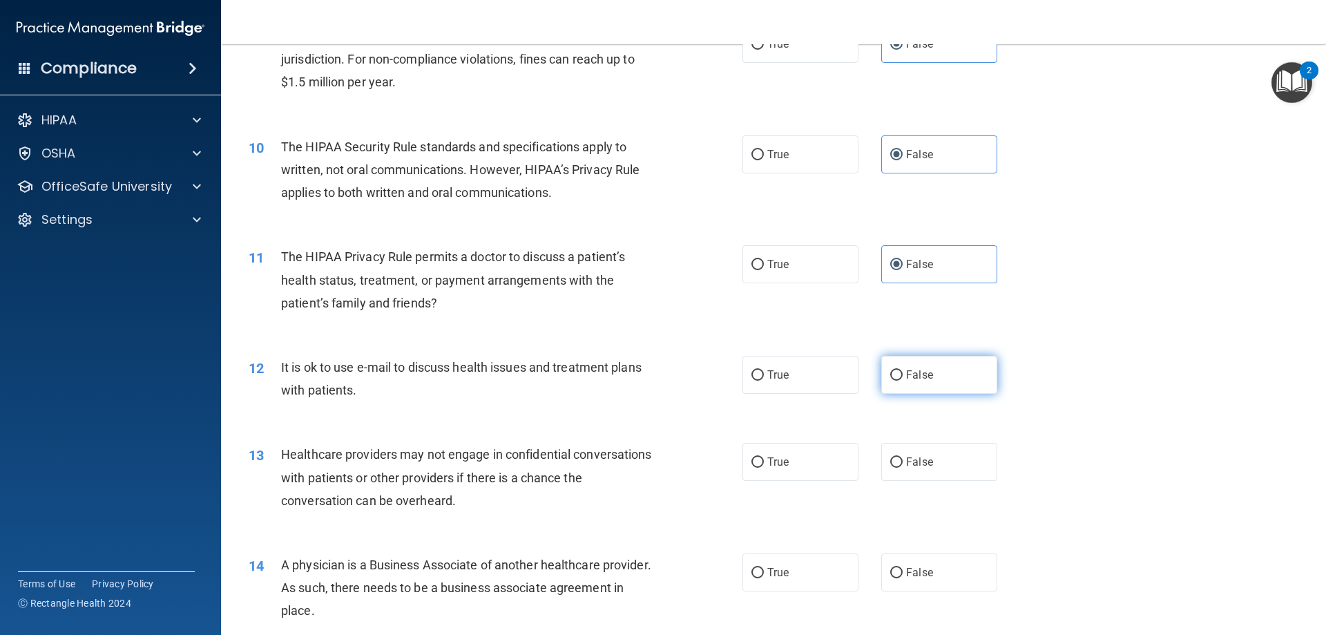
click at [955, 369] on label "False" at bounding box center [939, 375] width 116 height 38
click at [902, 370] on input "False" at bounding box center [896, 375] width 12 height 10
radio input "true"
click at [939, 464] on label "False" at bounding box center [939, 462] width 116 height 38
click at [902, 464] on input "False" at bounding box center [896, 462] width 12 height 10
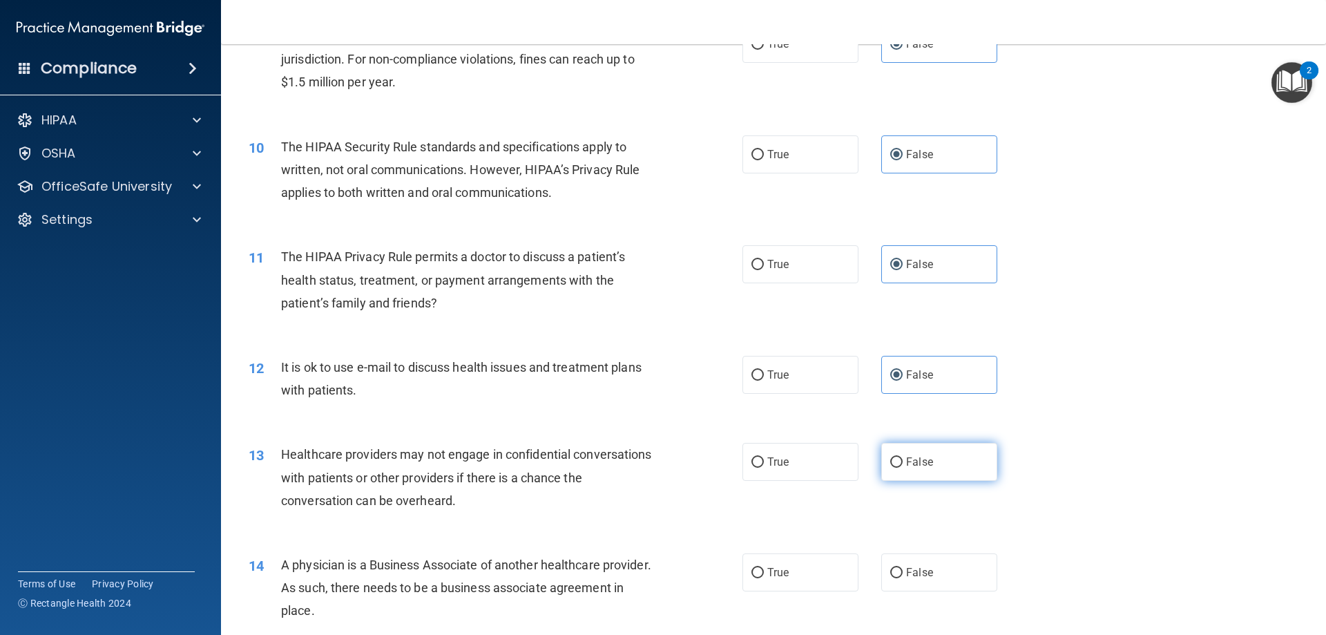
radio input "true"
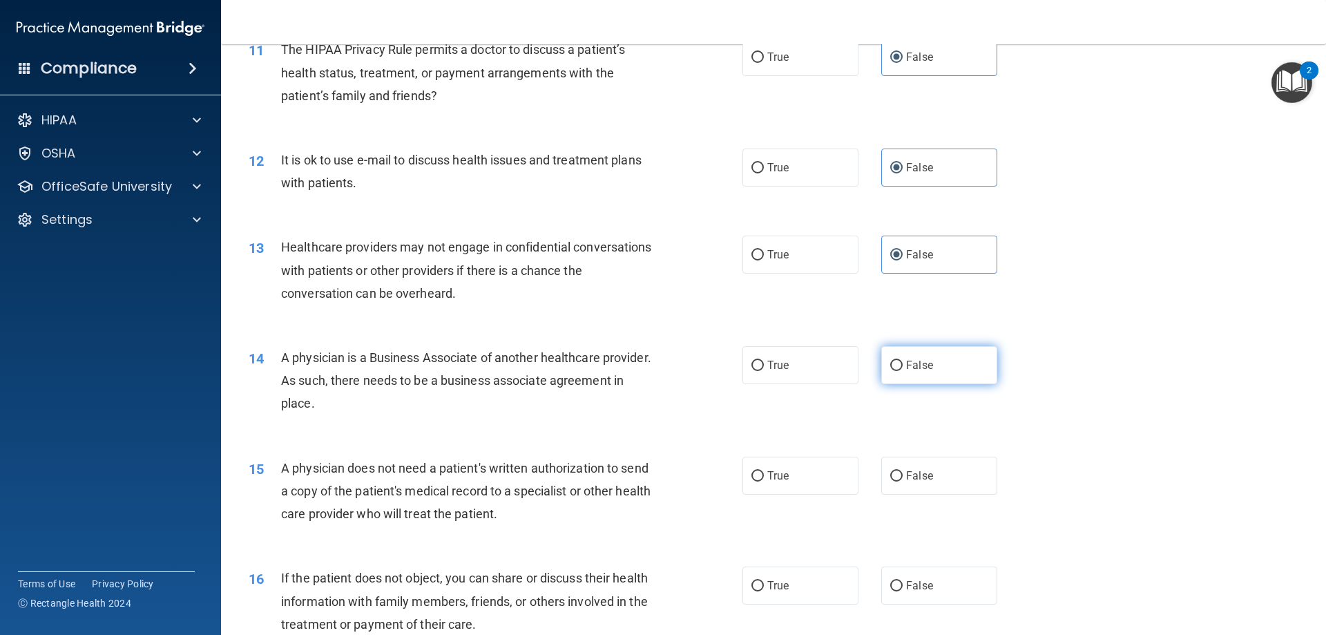
drag, startPoint x: 951, startPoint y: 365, endPoint x: 952, endPoint y: 376, distance: 11.1
click at [951, 369] on label "False" at bounding box center [939, 365] width 116 height 38
click at [902, 369] on input "False" at bounding box center [896, 365] width 12 height 10
radio input "true"
click at [956, 468] on label "False" at bounding box center [939, 475] width 116 height 38
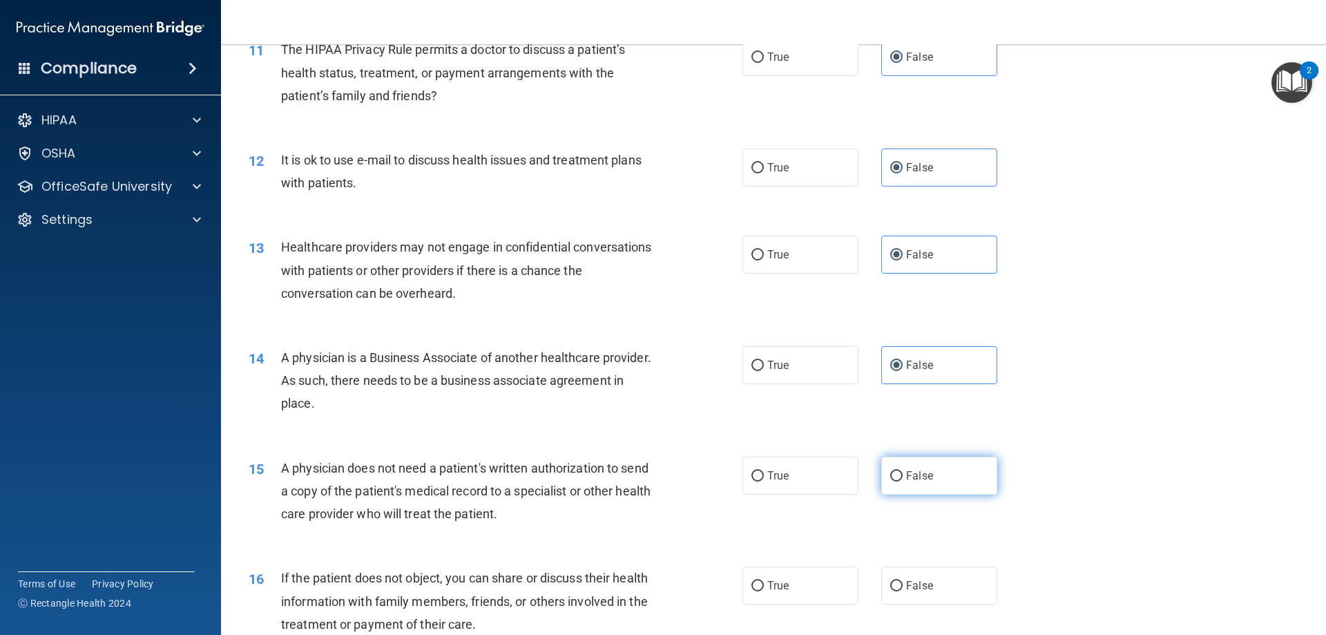
click at [902, 471] on input "False" at bounding box center [896, 476] width 12 height 10
radio input "true"
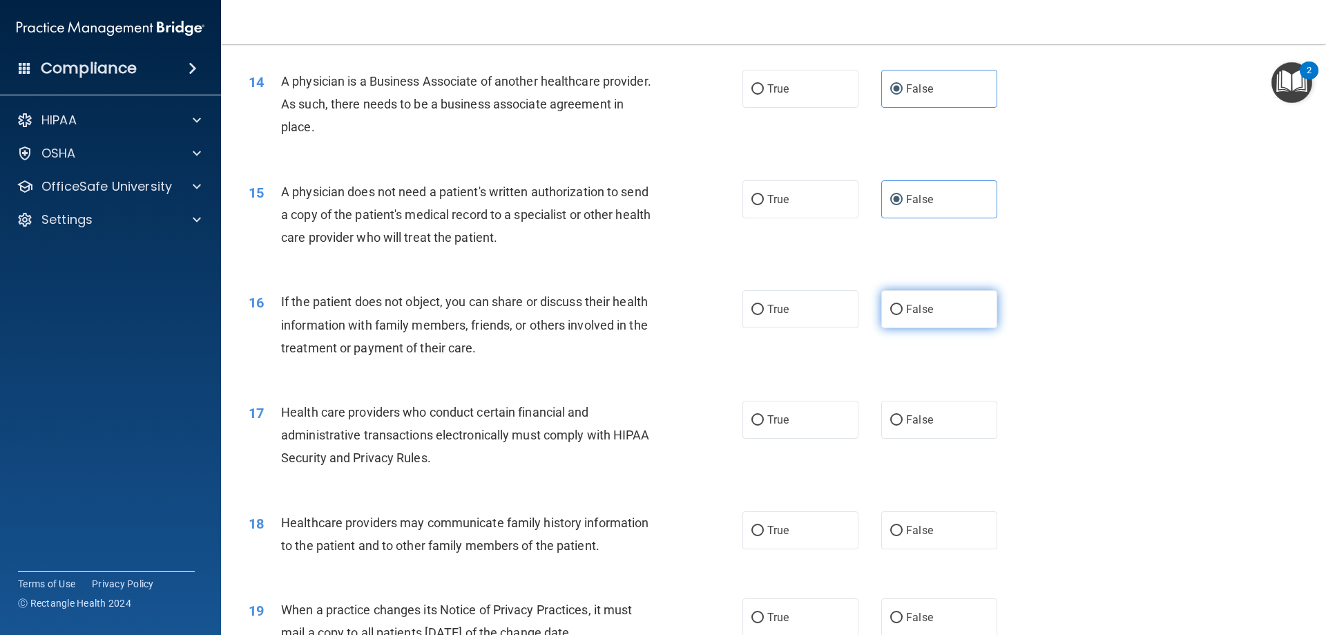
click at [949, 325] on label "False" at bounding box center [939, 309] width 116 height 38
click at [902, 315] on input "False" at bounding box center [896, 310] width 12 height 10
radio input "true"
drag, startPoint x: 945, startPoint y: 414, endPoint x: 945, endPoint y: 434, distance: 20.7
click at [944, 421] on label "False" at bounding box center [939, 419] width 116 height 38
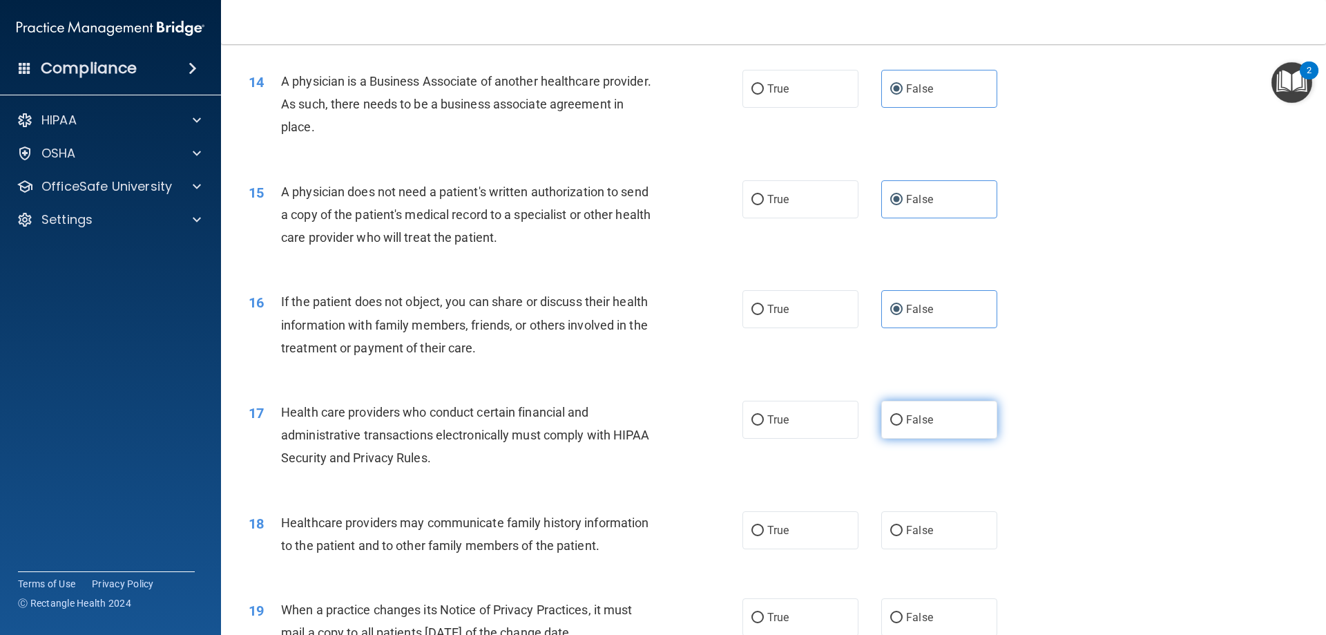
click at [902, 421] on input "False" at bounding box center [896, 420] width 12 height 10
radio input "true"
click at [949, 529] on label "False" at bounding box center [939, 530] width 116 height 38
click at [902, 529] on input "False" at bounding box center [896, 530] width 12 height 10
radio input "true"
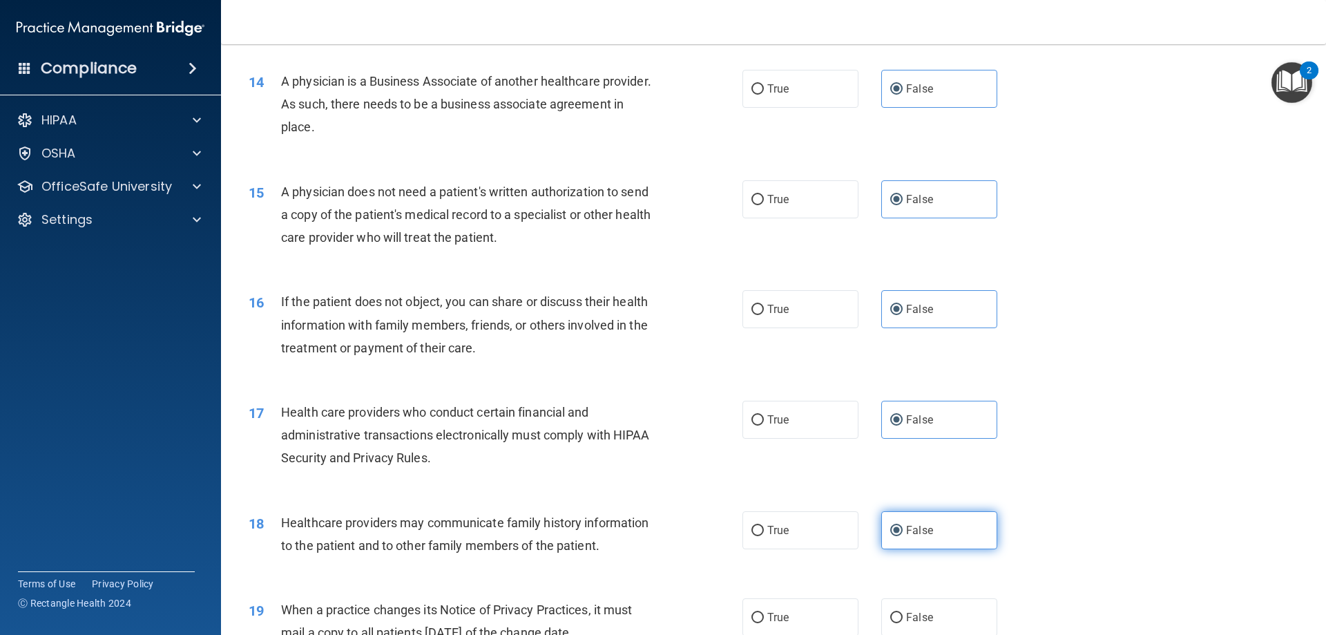
scroll to position [1588, 0]
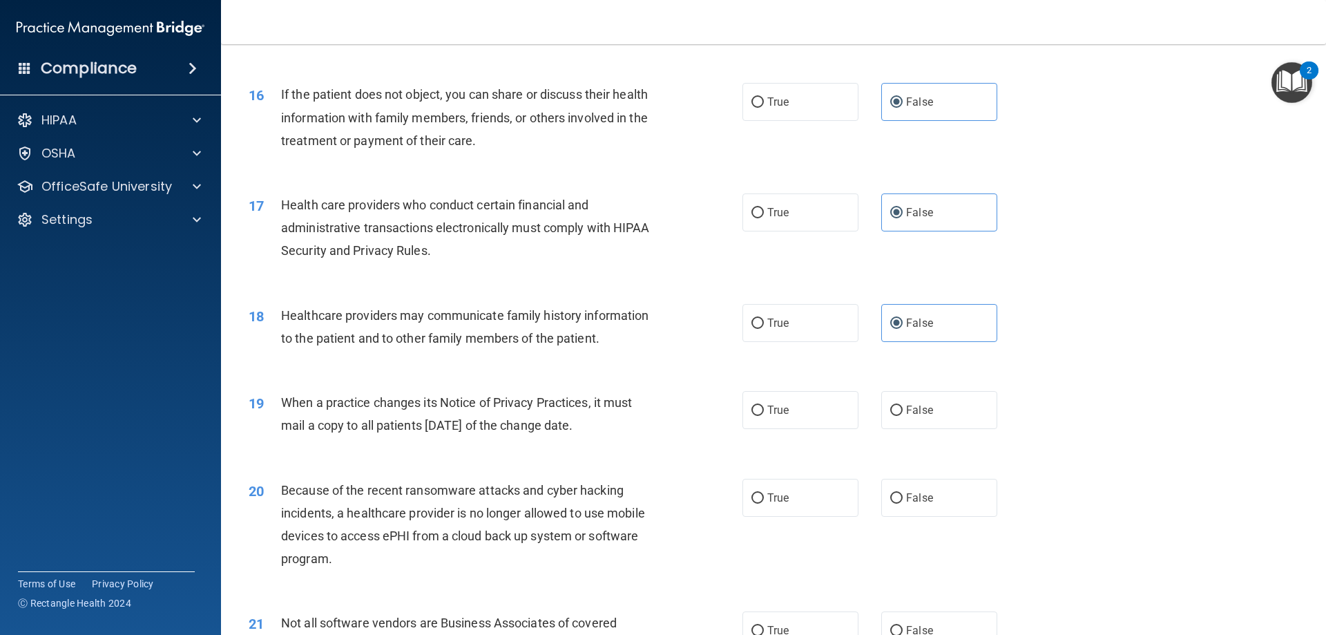
click at [934, 431] on div "19 When a practice changes its Notice of Privacy Practices, it must mail a copy…" at bounding box center [773, 417] width 1070 height 87
drag, startPoint x: 945, startPoint y: 484, endPoint x: 949, endPoint y: 467, distance: 16.9
click at [947, 475] on div "20 Because of the recent ransomware attacks and cyber hacking incidents, a heal…" at bounding box center [773, 527] width 1070 height 133
click at [954, 405] on label "False" at bounding box center [939, 410] width 116 height 38
click at [902, 405] on input "False" at bounding box center [896, 410] width 12 height 10
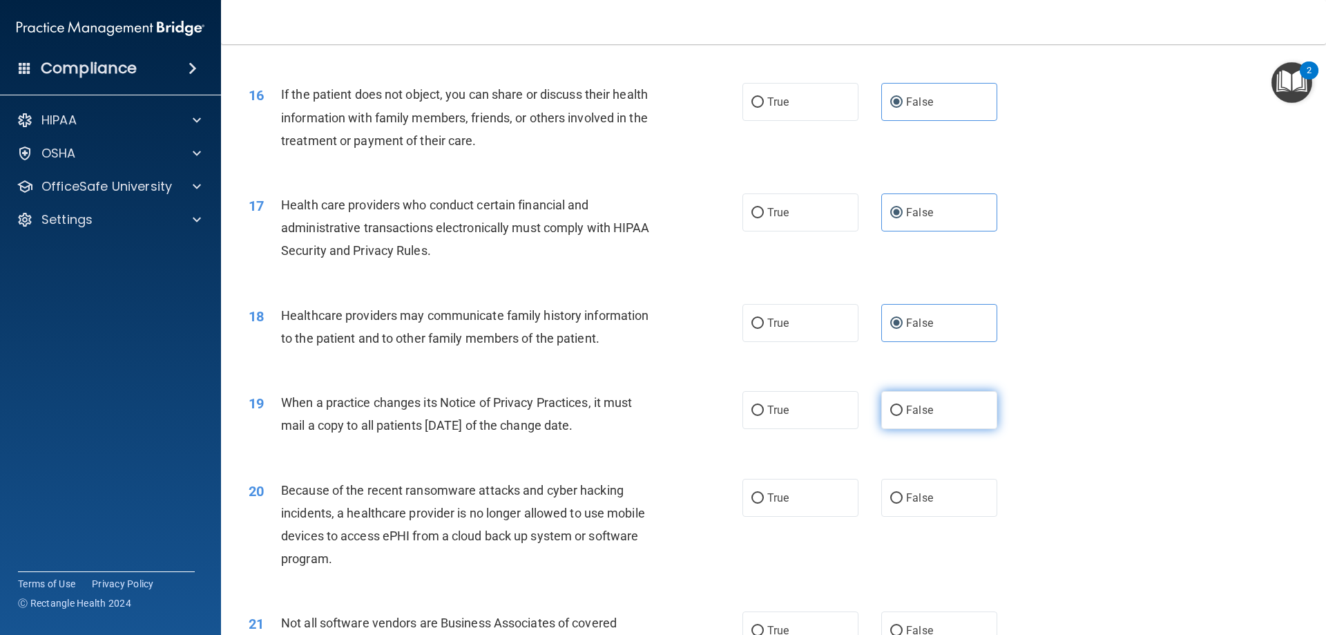
radio input "true"
click at [940, 496] on label "False" at bounding box center [939, 498] width 116 height 38
click at [902, 496] on input "False" at bounding box center [896, 498] width 12 height 10
radio input "true"
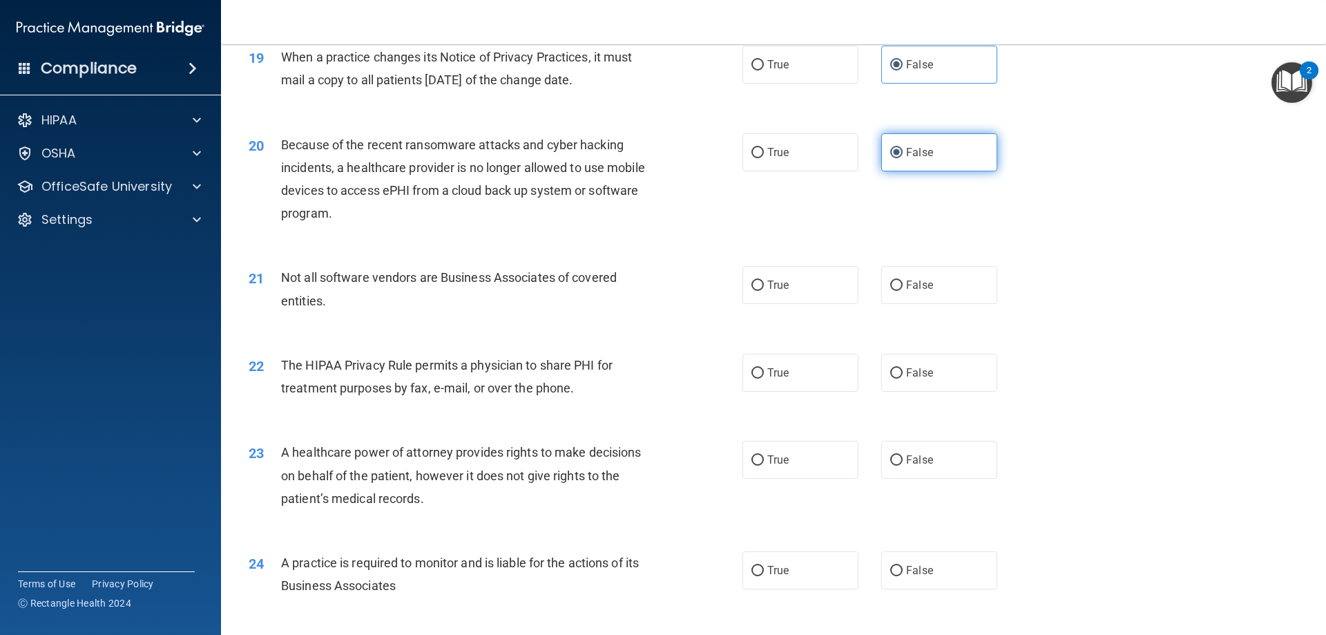
scroll to position [1864, 0]
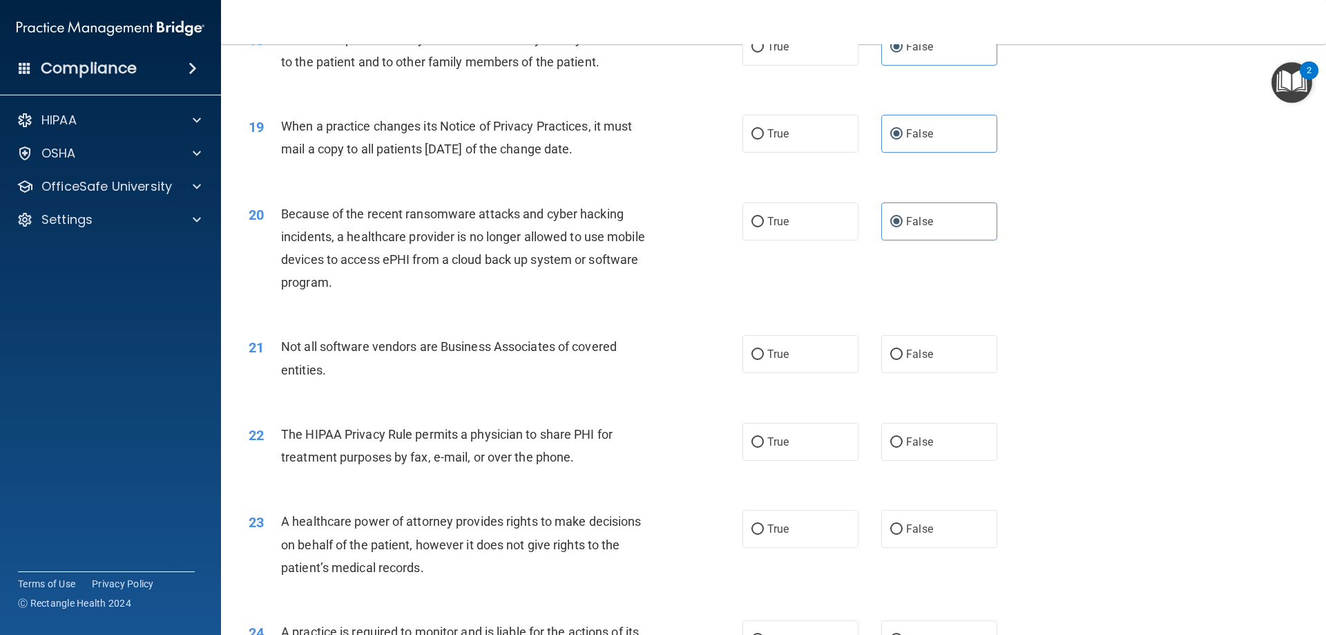
click at [914, 375] on div "21 Not all software vendors are Business Associates of covered entities. True F…" at bounding box center [773, 361] width 1070 height 87
click at [918, 360] on span "False" at bounding box center [919, 353] width 27 height 13
click at [902, 360] on input "False" at bounding box center [896, 354] width 12 height 10
radio input "true"
click at [927, 442] on label "False" at bounding box center [939, 442] width 116 height 38
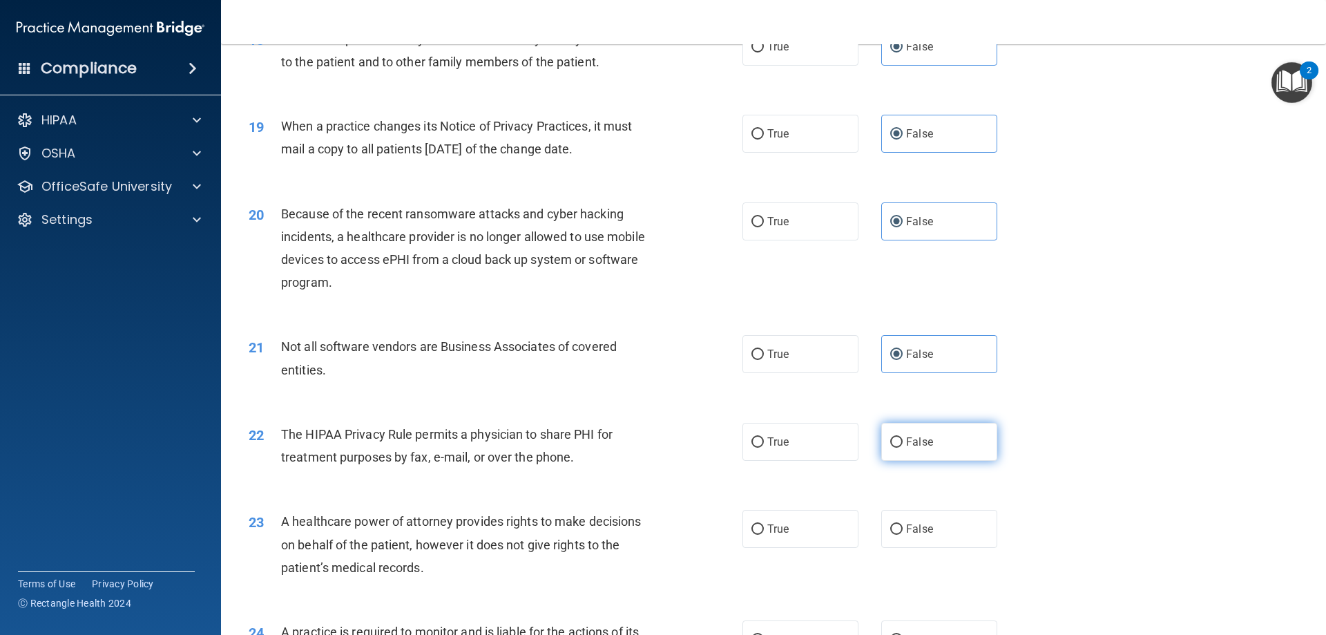
click at [902, 442] on input "False" at bounding box center [896, 442] width 12 height 10
radio input "true"
click at [938, 532] on label "False" at bounding box center [939, 529] width 116 height 38
click at [902, 532] on input "False" at bounding box center [896, 529] width 12 height 10
radio input "true"
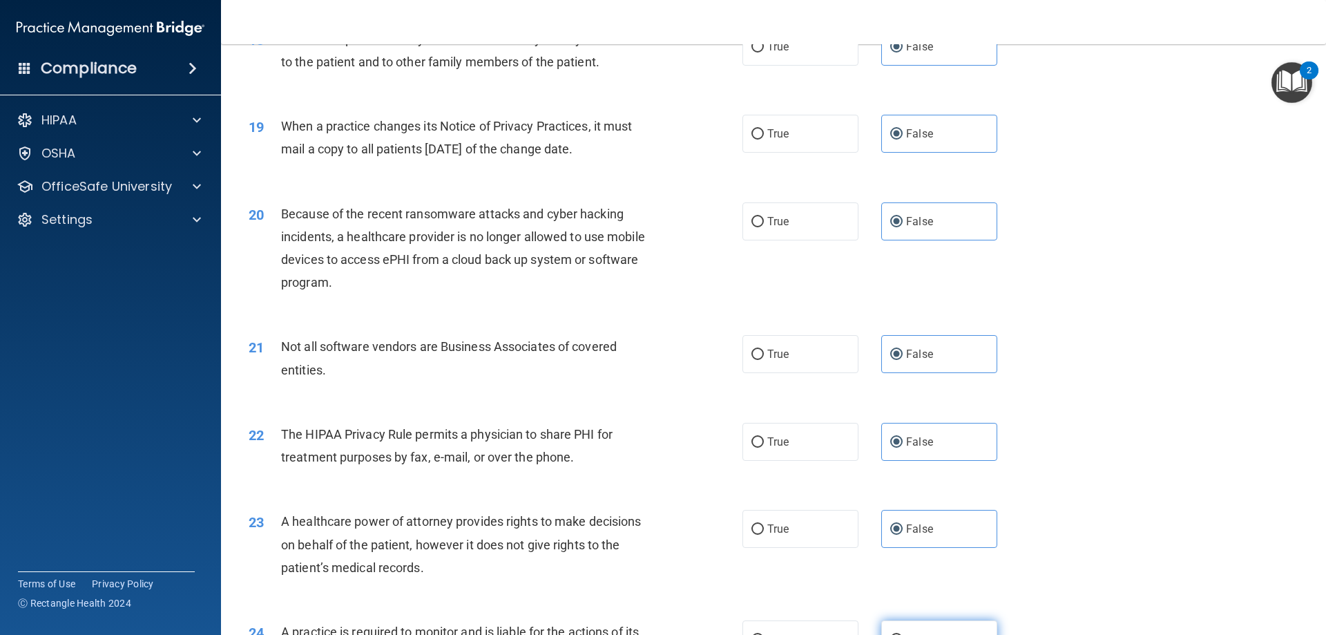
scroll to position [2072, 0]
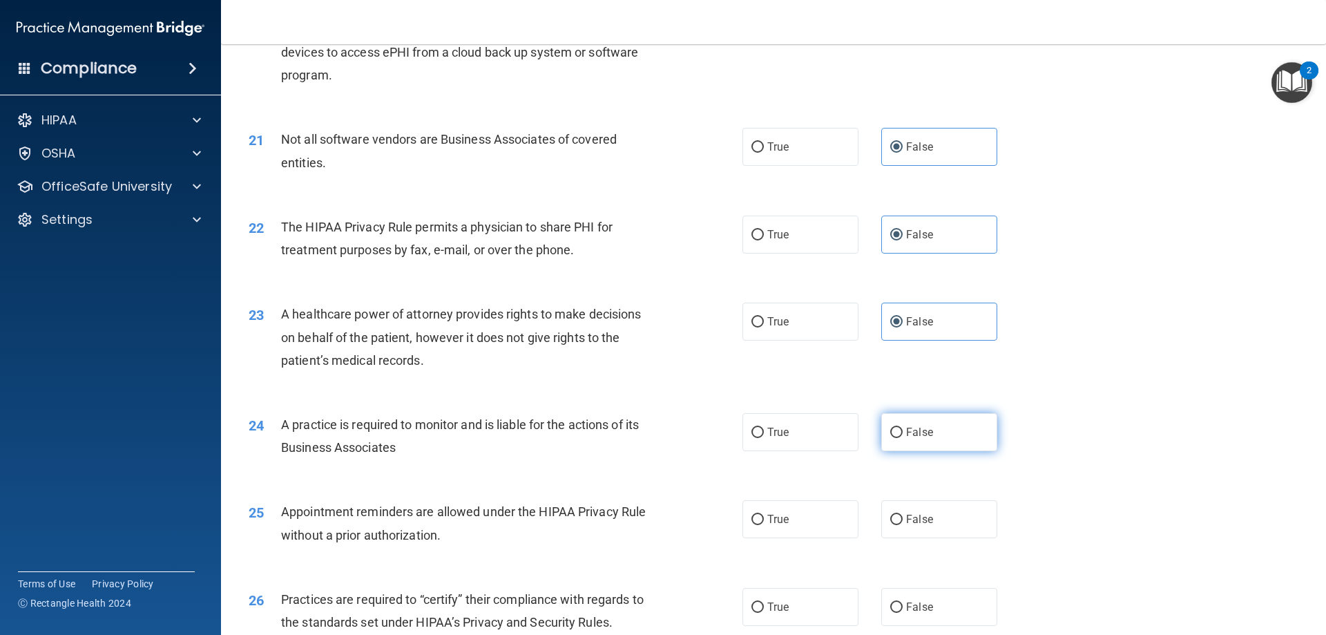
click at [942, 427] on label "False" at bounding box center [939, 432] width 116 height 38
click at [902, 427] on input "False" at bounding box center [896, 432] width 12 height 10
radio input "true"
drag, startPoint x: 931, startPoint y: 516, endPoint x: 967, endPoint y: 525, distance: 37.7
click at [931, 520] on label "False" at bounding box center [939, 519] width 116 height 38
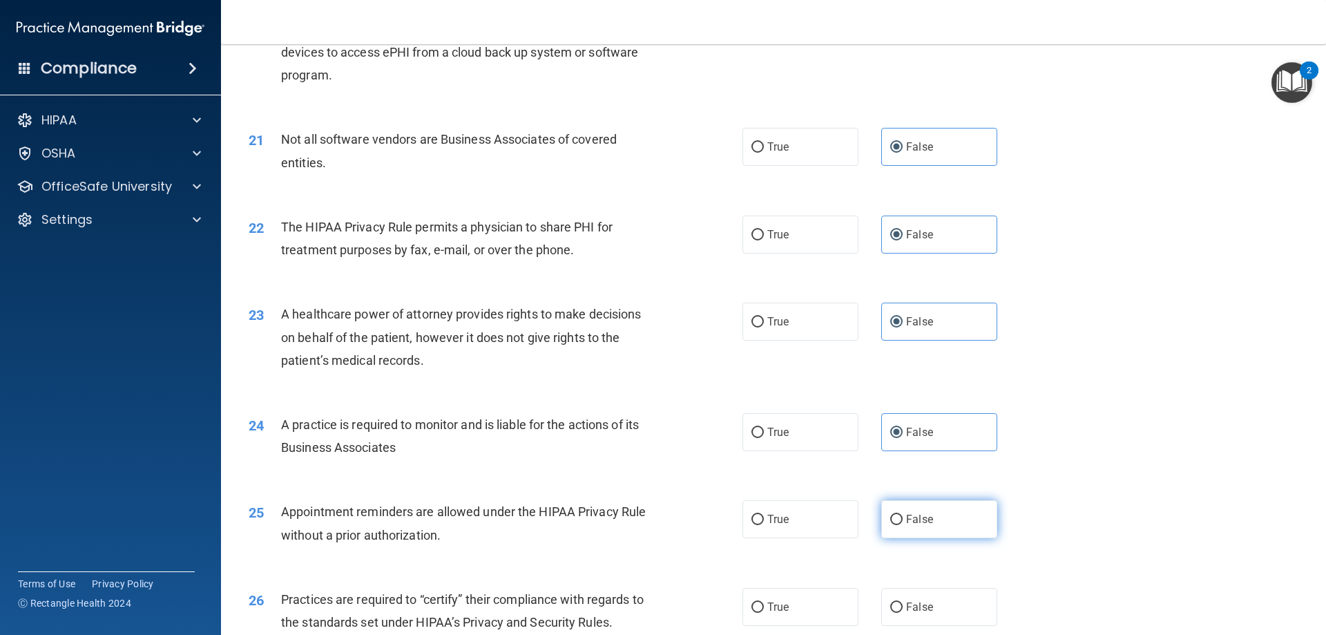
click at [902, 520] on input "False" at bounding box center [896, 519] width 12 height 10
radio input "true"
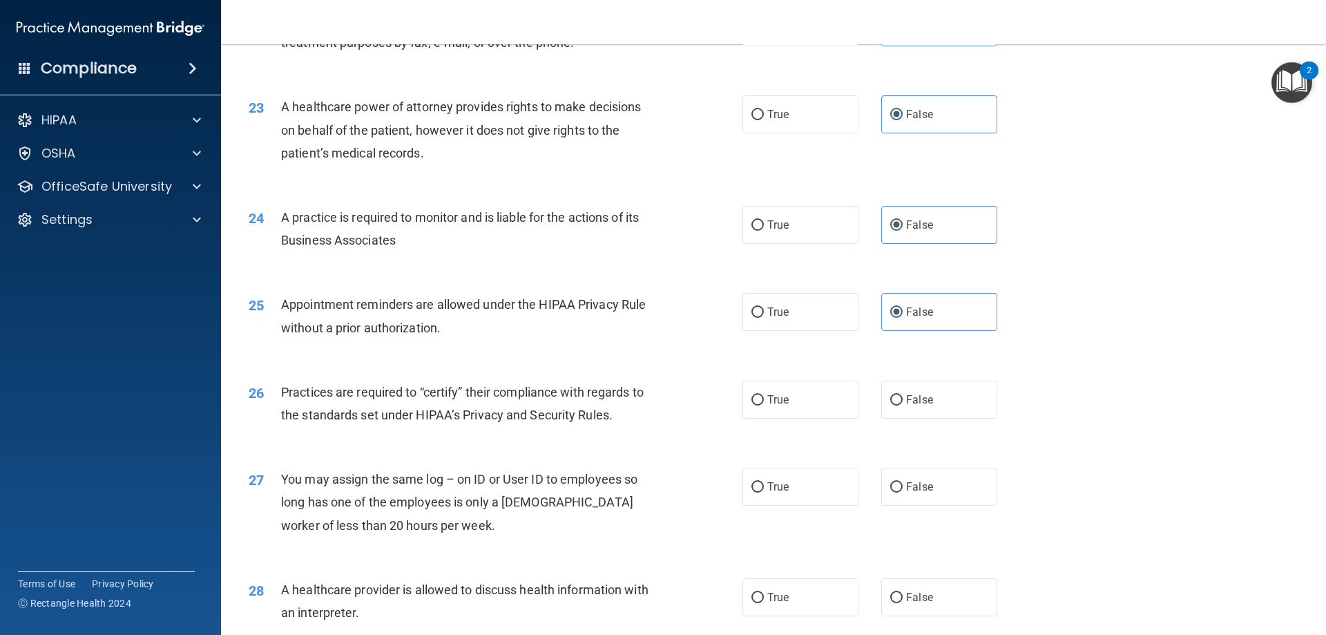
scroll to position [2348, 0]
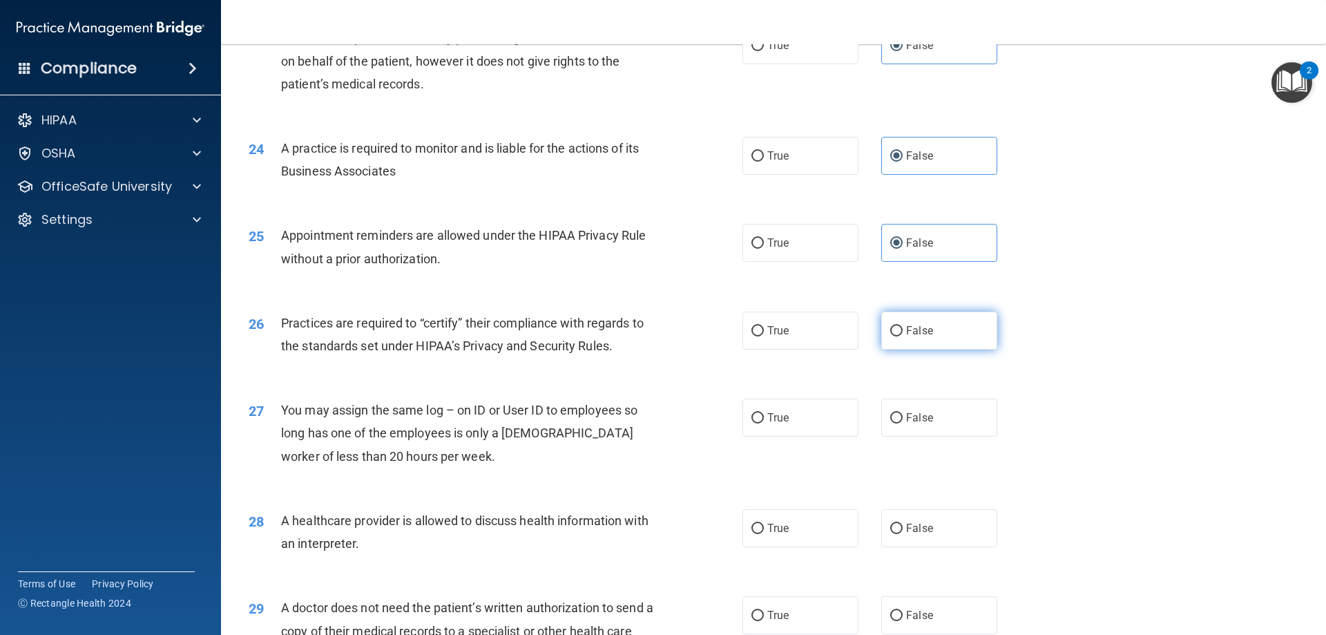
click at [932, 334] on label "False" at bounding box center [939, 330] width 116 height 38
click at [902, 334] on input "False" at bounding box center [896, 331] width 12 height 10
radio input "true"
click at [923, 414] on span "False" at bounding box center [919, 417] width 27 height 13
click at [902, 414] on input "False" at bounding box center [896, 418] width 12 height 10
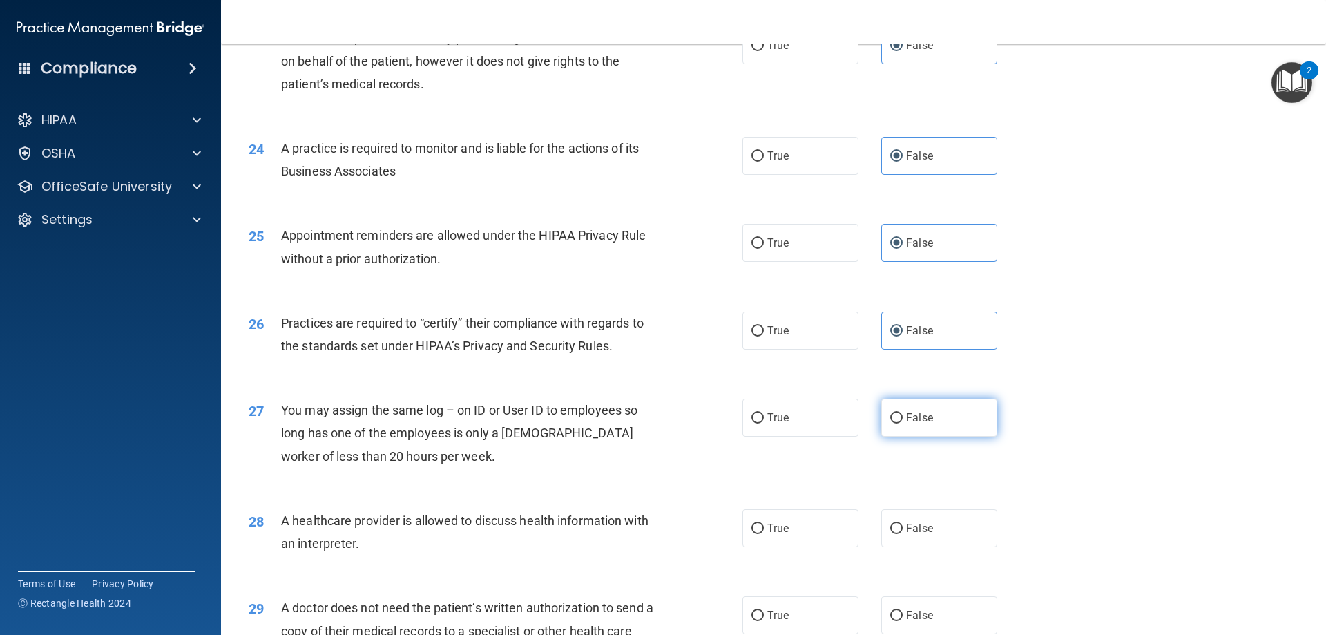
radio input "true"
click at [916, 520] on label "False" at bounding box center [939, 528] width 116 height 38
click at [902, 523] on input "False" at bounding box center [896, 528] width 12 height 10
radio input "true"
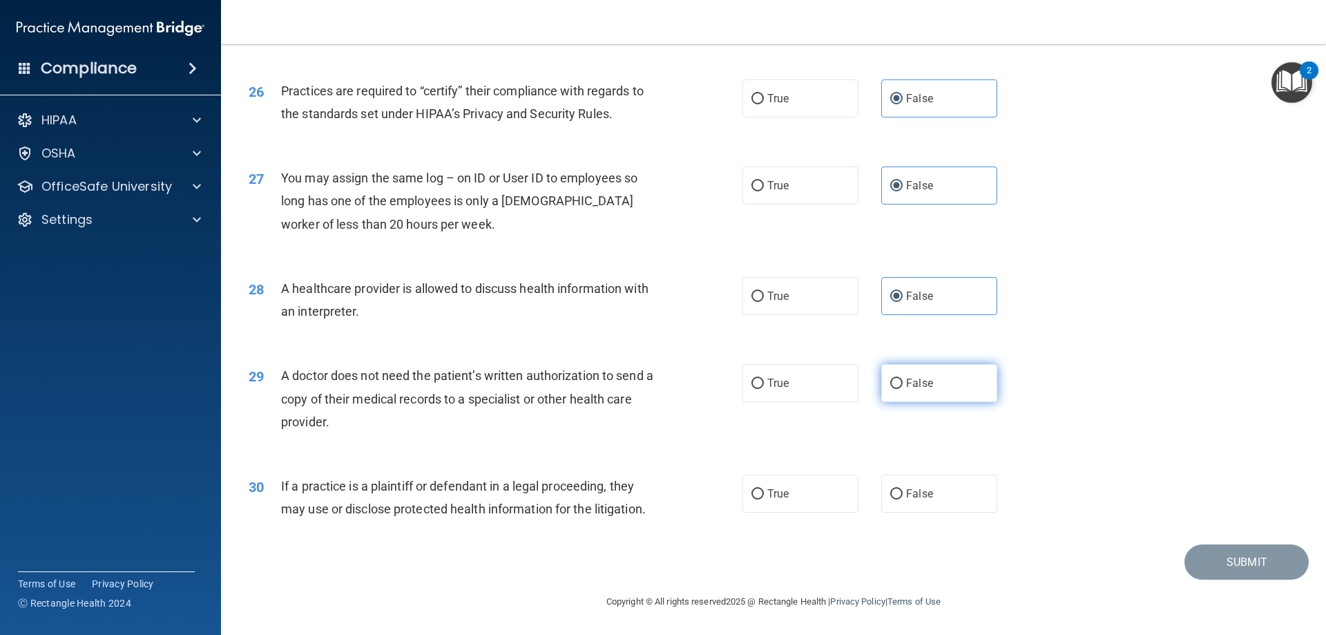
click at [947, 390] on label "False" at bounding box center [939, 383] width 116 height 38
click at [902, 389] on input "False" at bounding box center [896, 383] width 12 height 10
radio input "true"
click at [940, 498] on label "False" at bounding box center [939, 493] width 116 height 38
click at [902, 498] on input "False" at bounding box center [896, 494] width 12 height 10
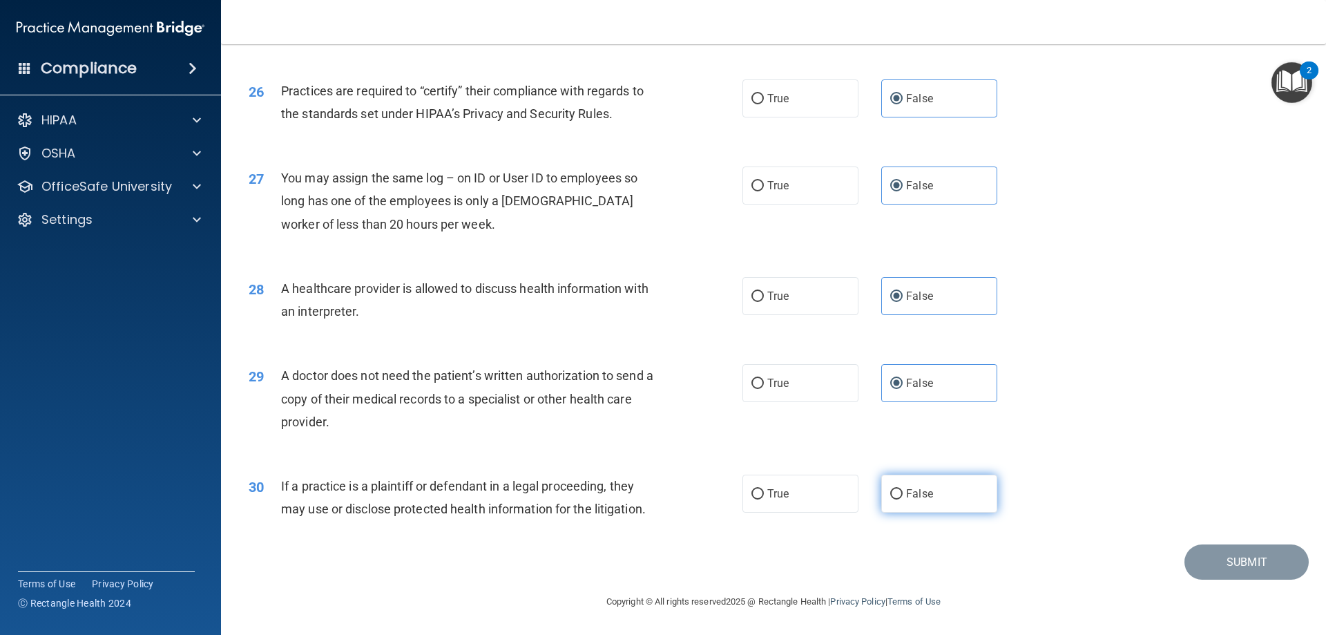
radio input "true"
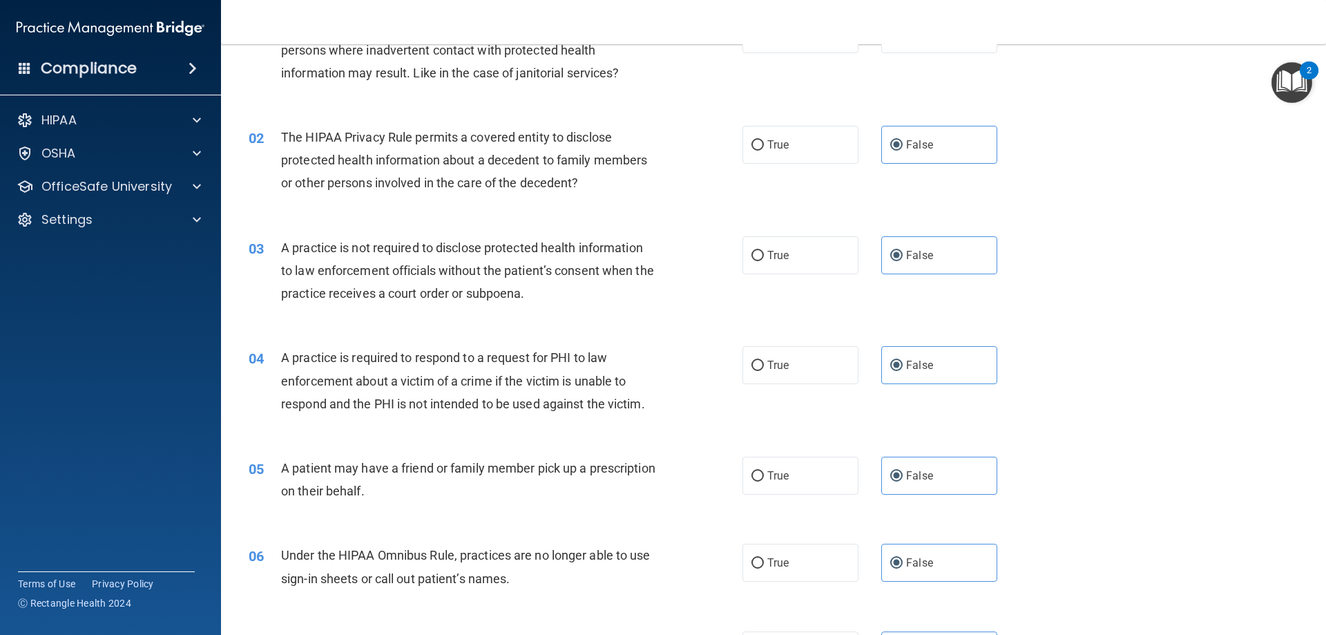
scroll to position [0, 0]
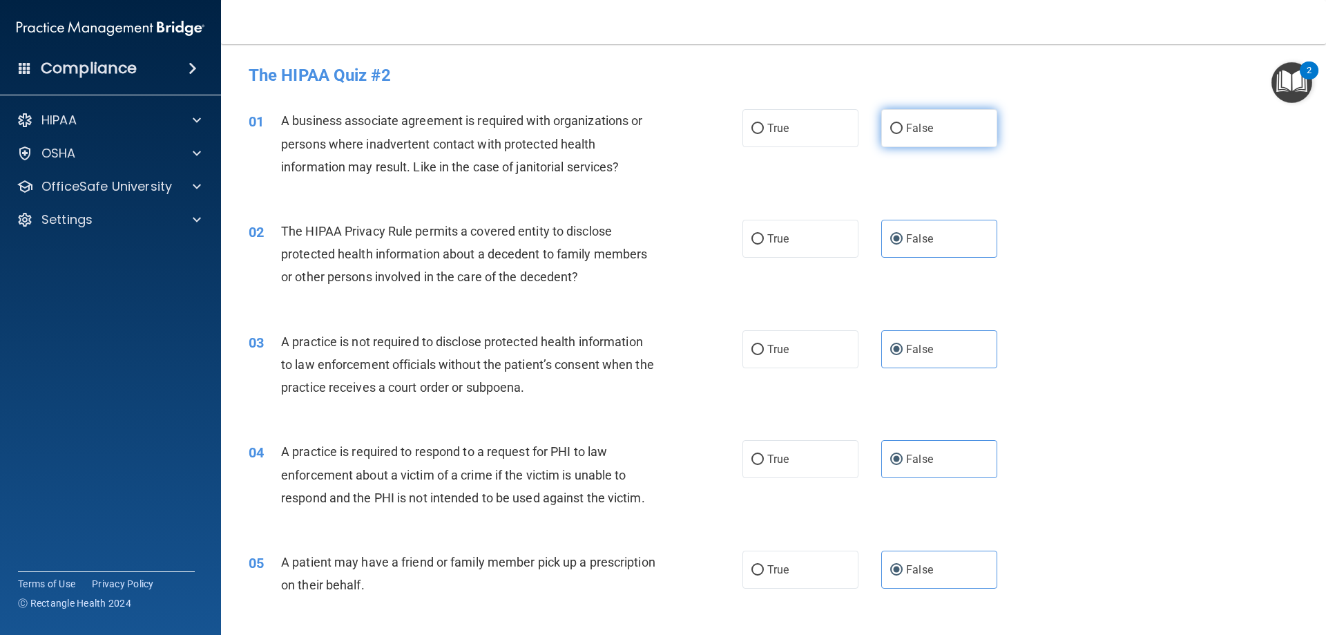
click at [950, 124] on label "False" at bounding box center [939, 128] width 116 height 38
click at [902, 124] on input "False" at bounding box center [896, 129] width 12 height 10
radio input "true"
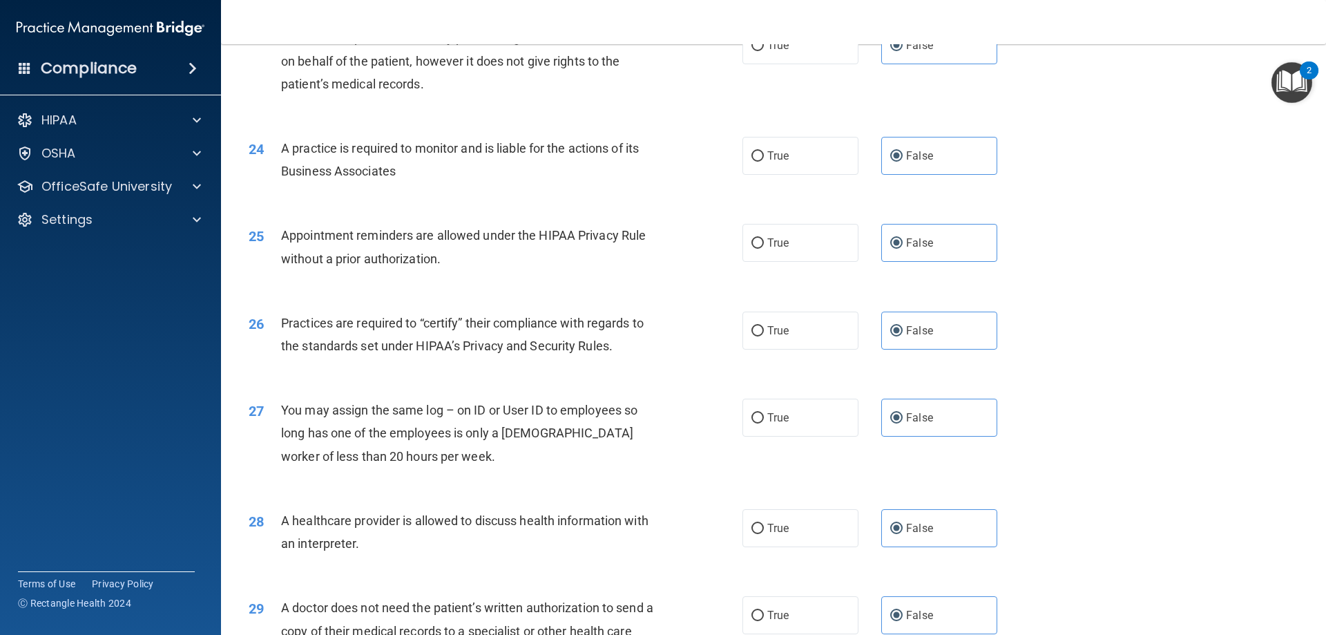
scroll to position [2580, 0]
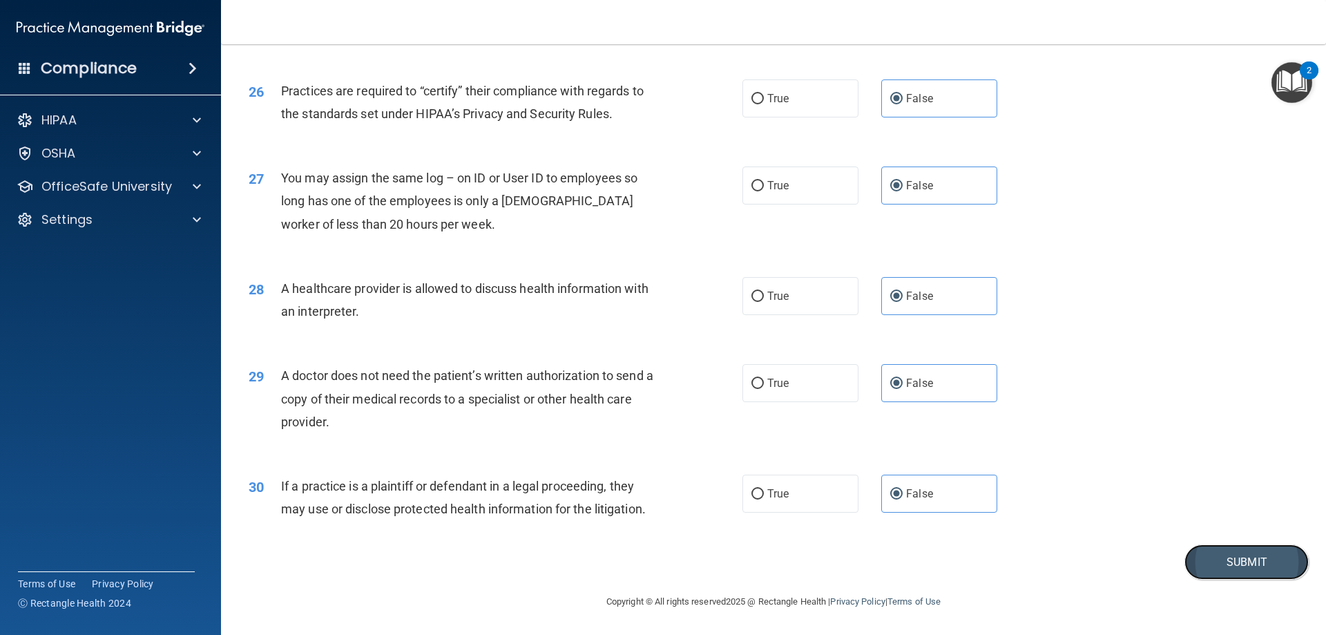
click at [1217, 566] on button "Submit" at bounding box center [1246, 561] width 124 height 35
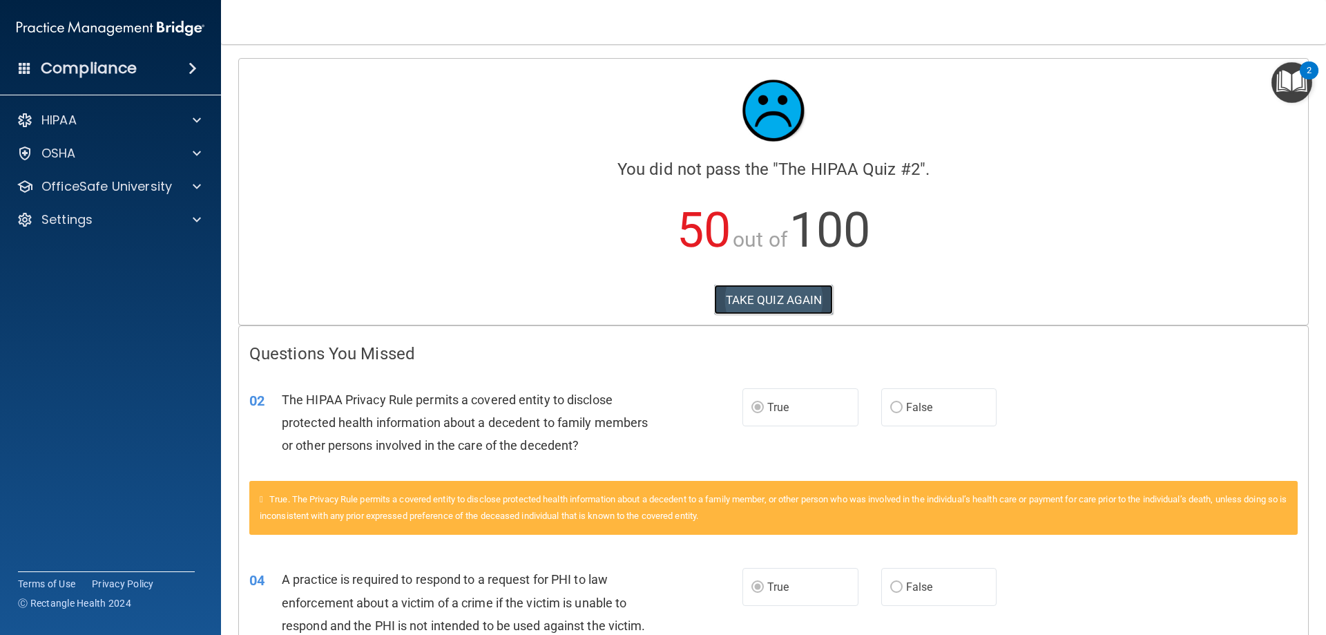
click at [746, 305] on button "TAKE QUIZ AGAIN" at bounding box center [773, 299] width 119 height 30
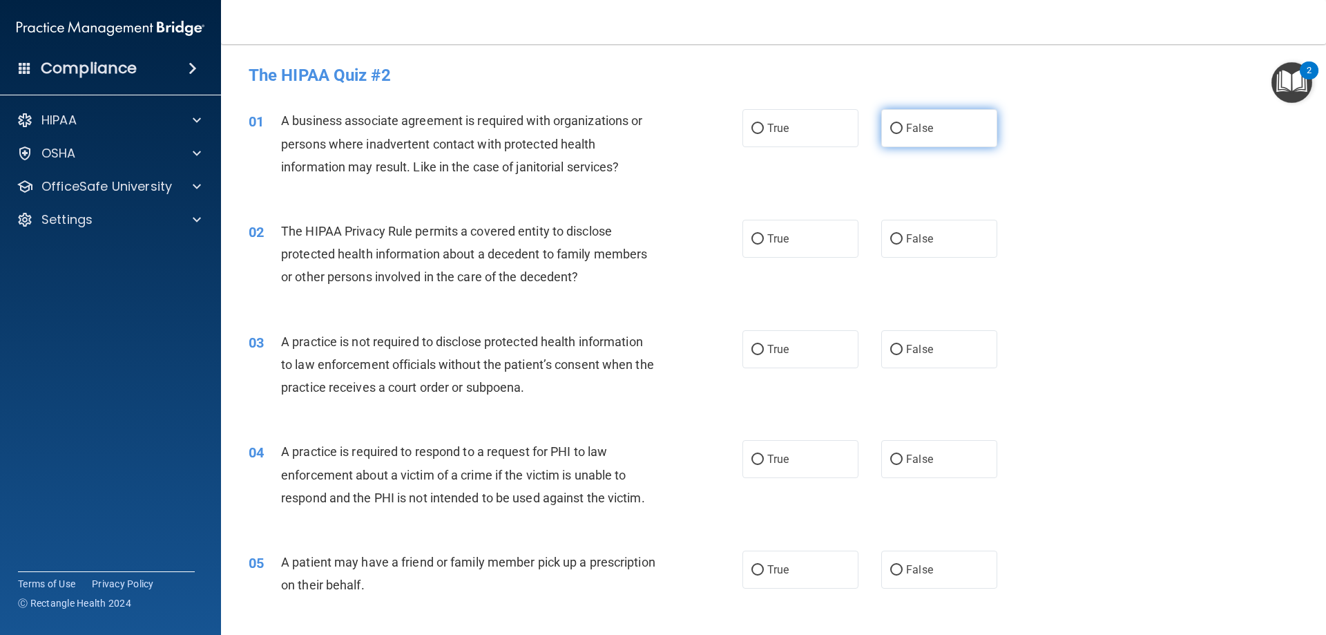
click at [933, 139] on label "False" at bounding box center [939, 128] width 116 height 38
click at [902, 134] on input "False" at bounding box center [896, 129] width 12 height 10
radio input "true"
click at [820, 244] on label "True" at bounding box center [800, 239] width 116 height 38
click at [764, 244] on input "True" at bounding box center [757, 239] width 12 height 10
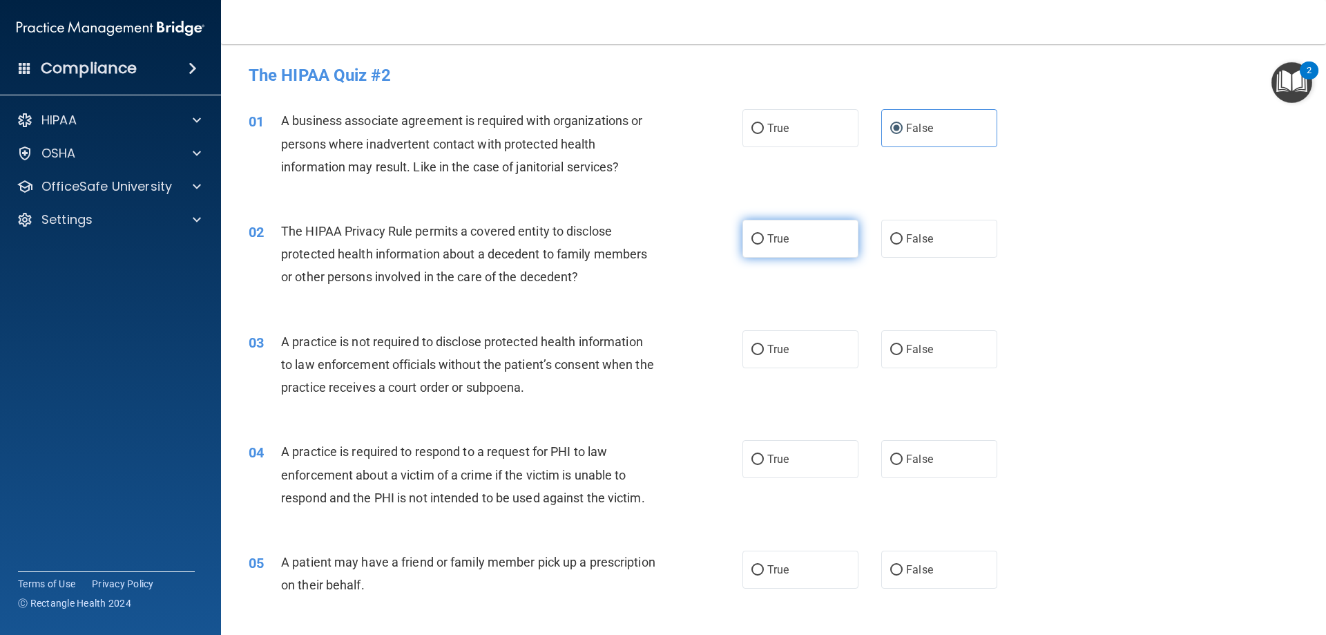
radio input "true"
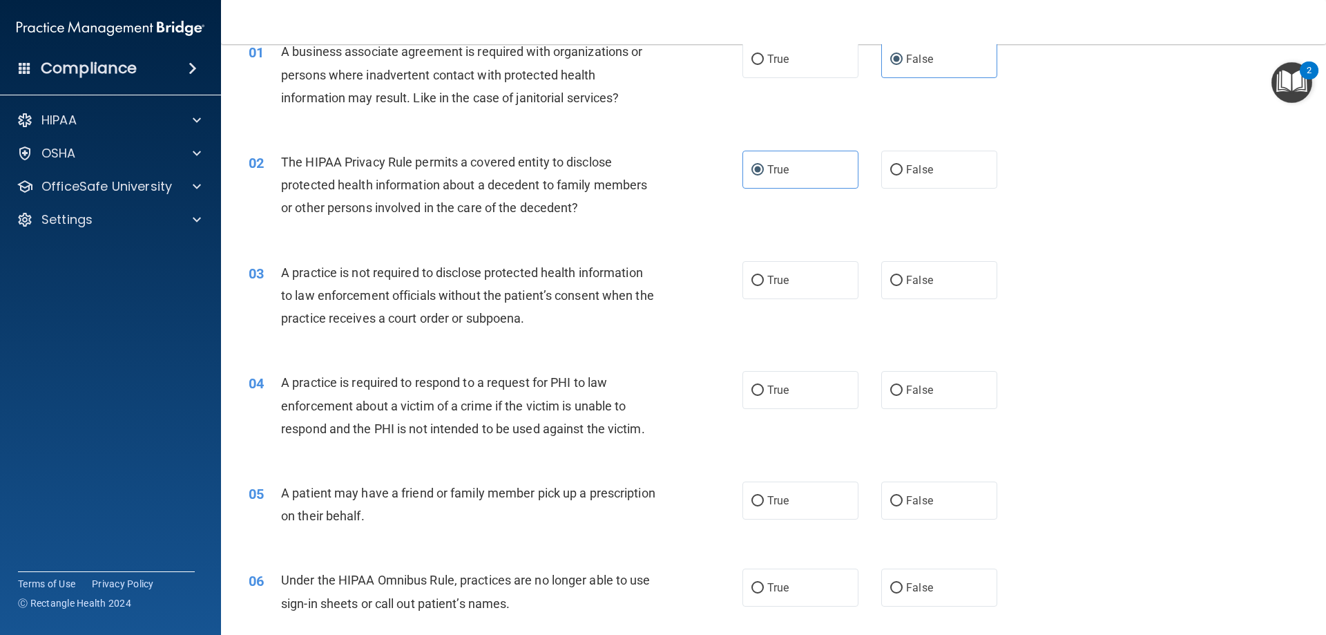
scroll to position [138, 0]
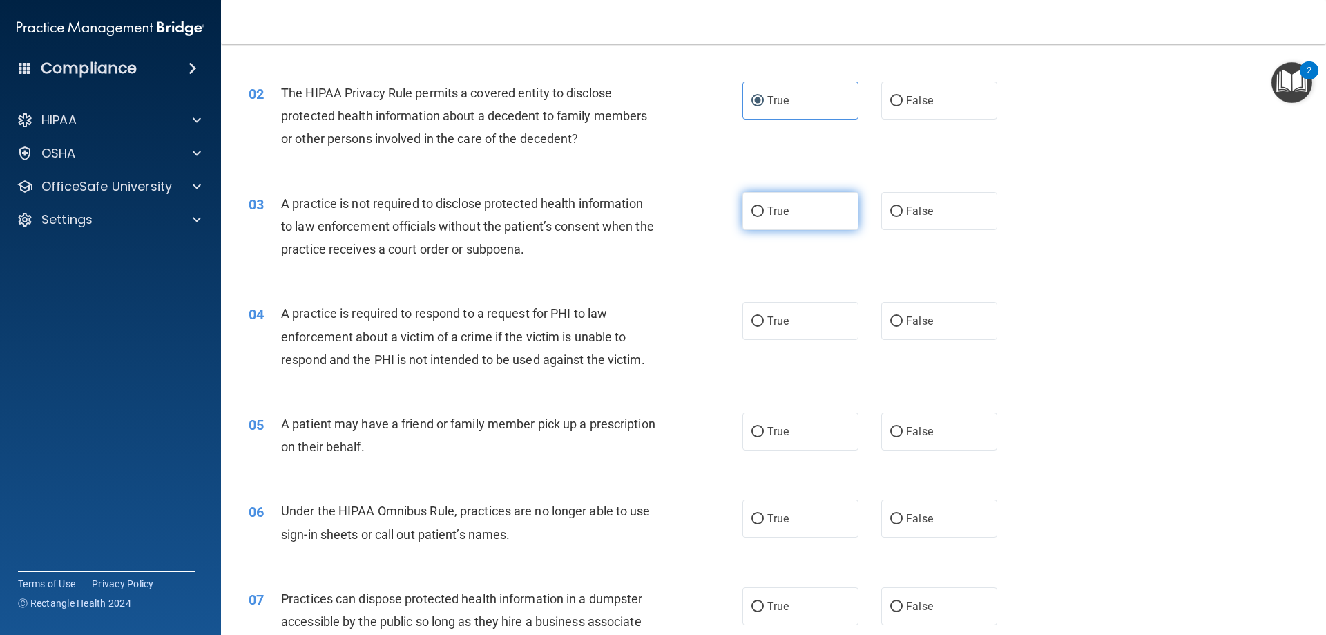
click at [818, 213] on label "True" at bounding box center [800, 211] width 116 height 38
click at [764, 213] on input "True" at bounding box center [757, 211] width 12 height 10
radio input "true"
click at [793, 322] on label "True" at bounding box center [800, 321] width 116 height 38
click at [764, 322] on input "True" at bounding box center [757, 321] width 12 height 10
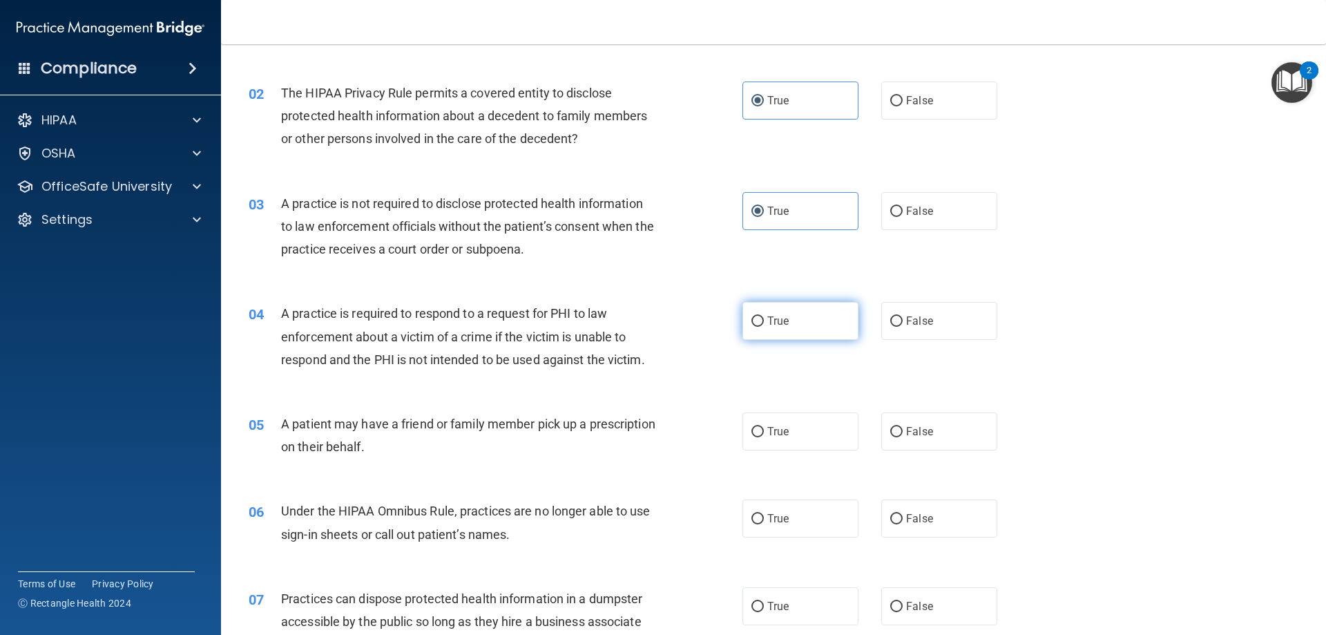
radio input "true"
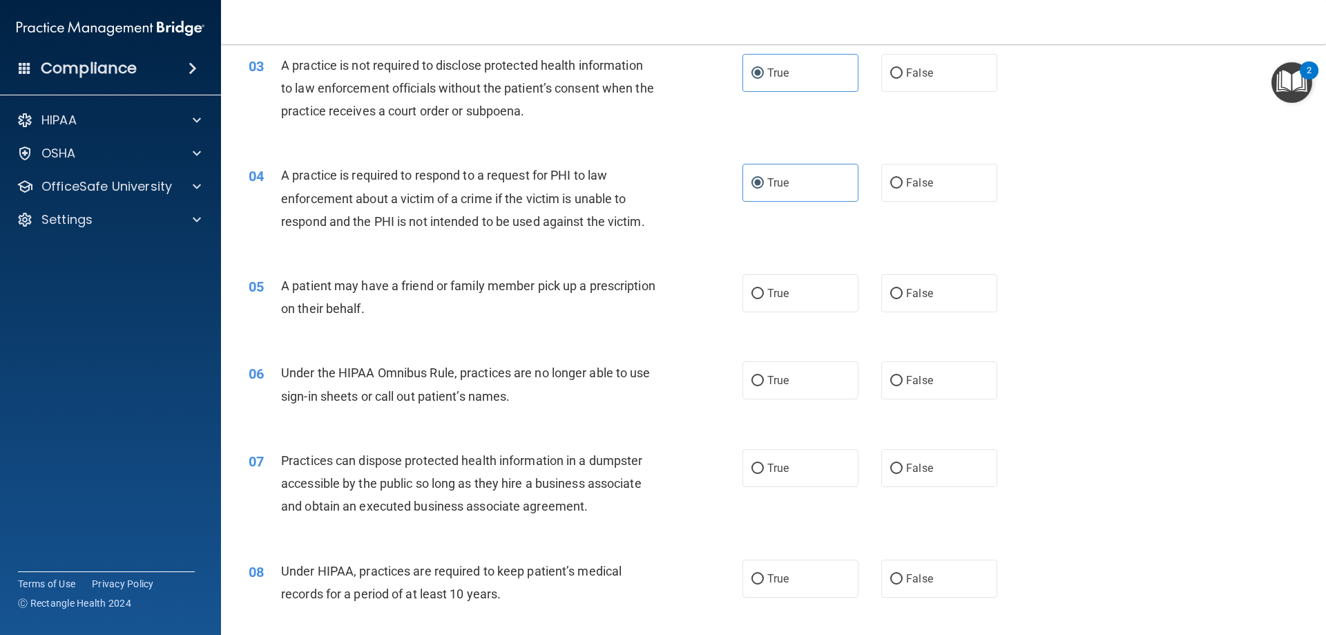
scroll to position [345, 0]
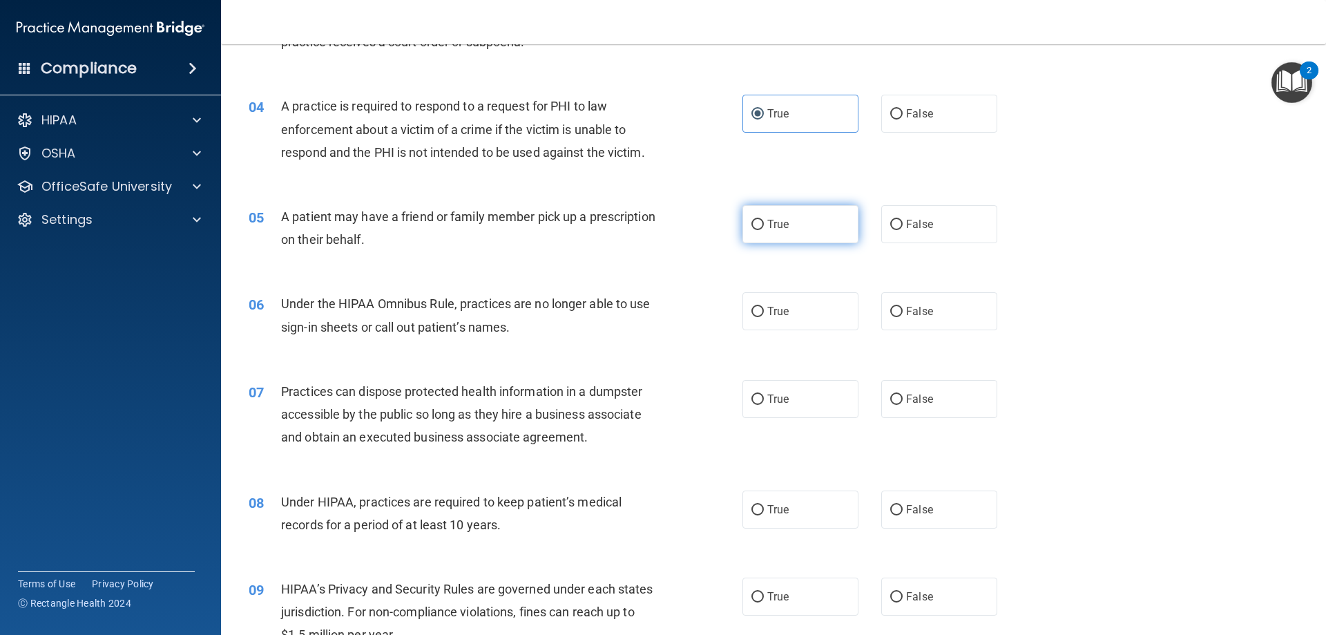
click at [777, 215] on label "True" at bounding box center [800, 224] width 116 height 38
click at [764, 220] on input "True" at bounding box center [757, 225] width 12 height 10
radio input "true"
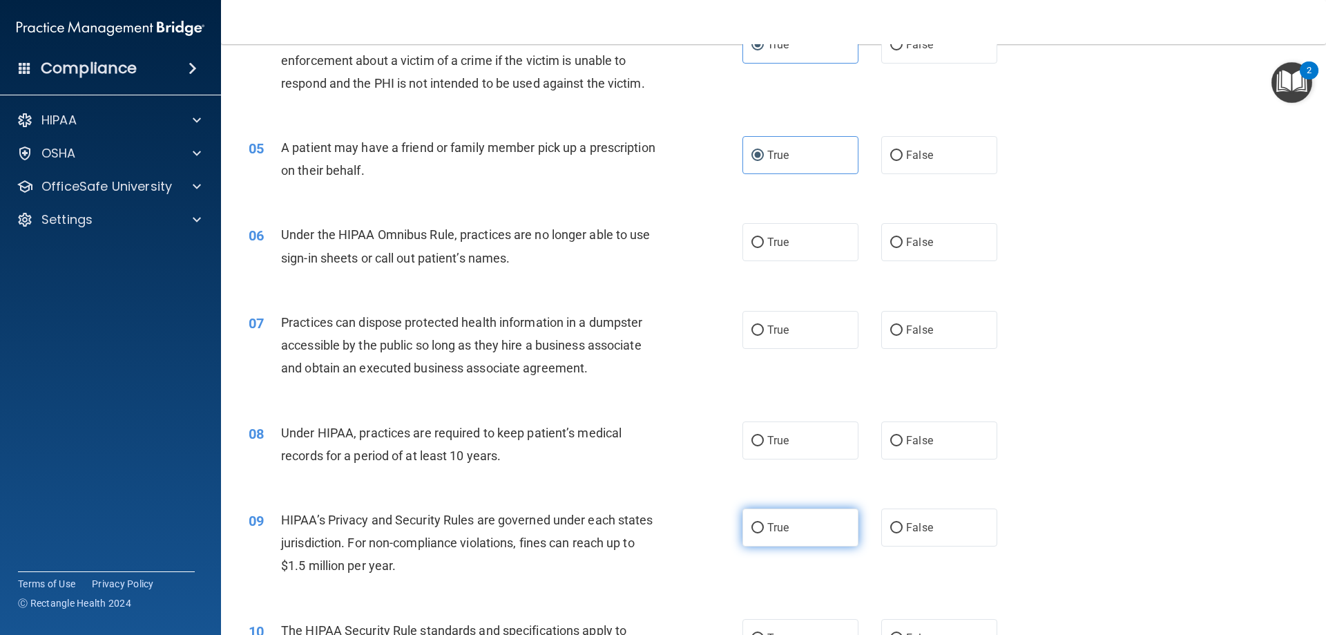
click at [782, 530] on span "True" at bounding box center [777, 527] width 21 height 13
click at [764, 530] on input "True" at bounding box center [757, 528] width 12 height 10
radio input "true"
click at [773, 537] on label "True" at bounding box center [800, 527] width 116 height 38
click at [764, 533] on input "True" at bounding box center [757, 528] width 12 height 10
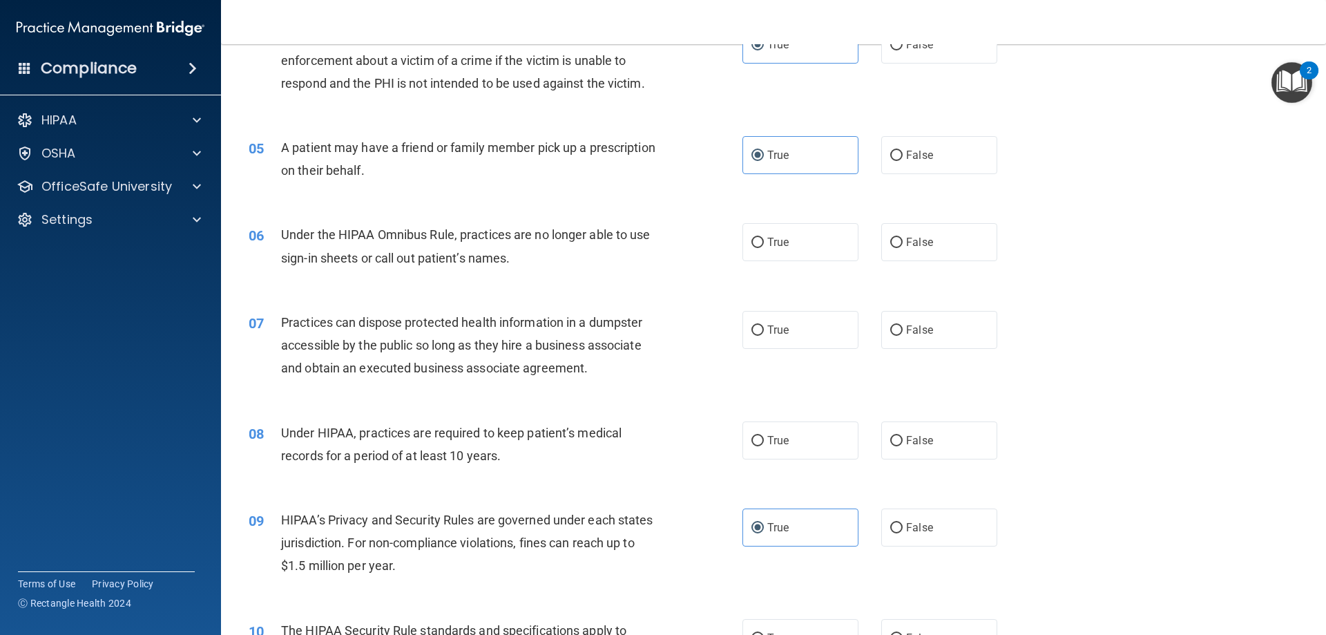
scroll to position [552, 0]
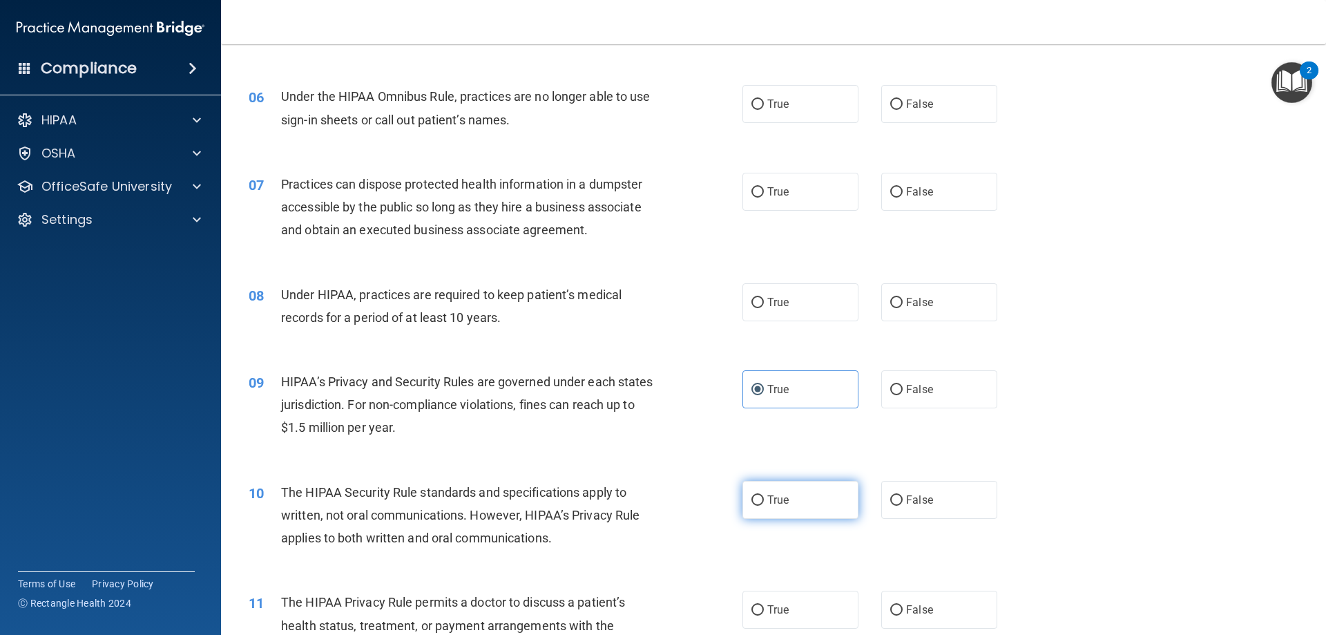
click at [772, 485] on label "True" at bounding box center [800, 500] width 116 height 38
click at [764, 495] on input "True" at bounding box center [757, 500] width 12 height 10
radio input "true"
click at [790, 394] on label "True" at bounding box center [800, 389] width 116 height 38
click at [764, 394] on input "True" at bounding box center [757, 390] width 12 height 10
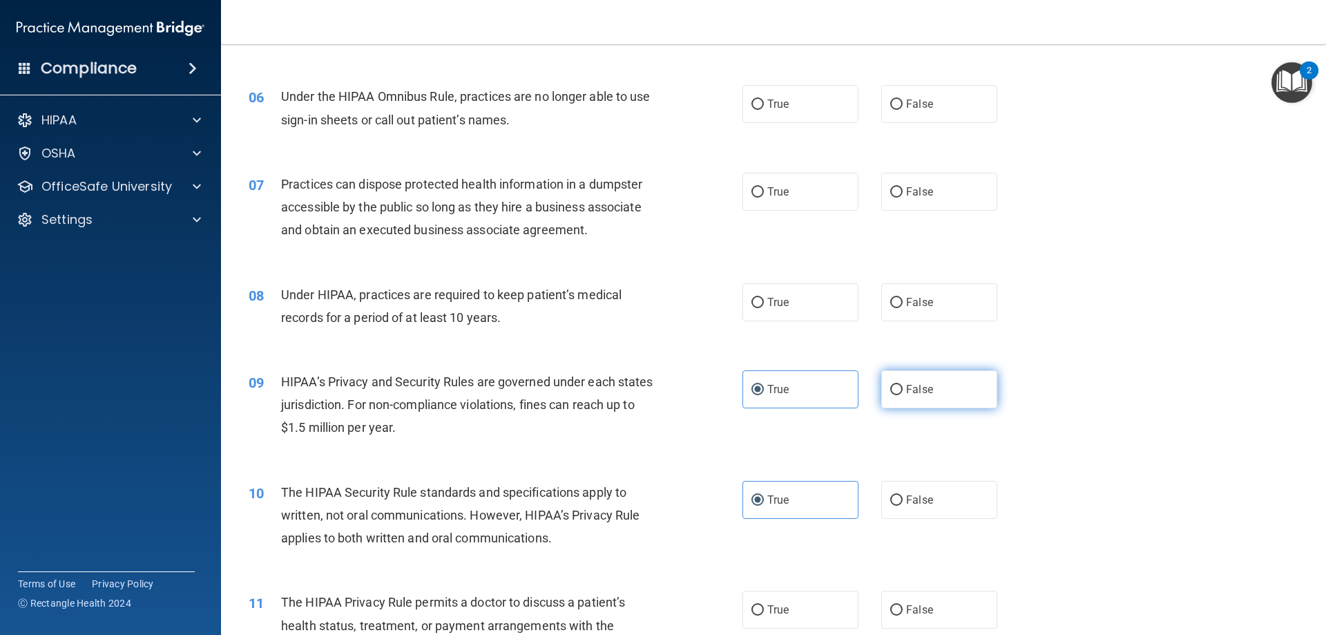
click at [900, 375] on label "False" at bounding box center [939, 389] width 116 height 38
click at [900, 385] on input "False" at bounding box center [896, 390] width 12 height 10
radio input "true"
radio input "false"
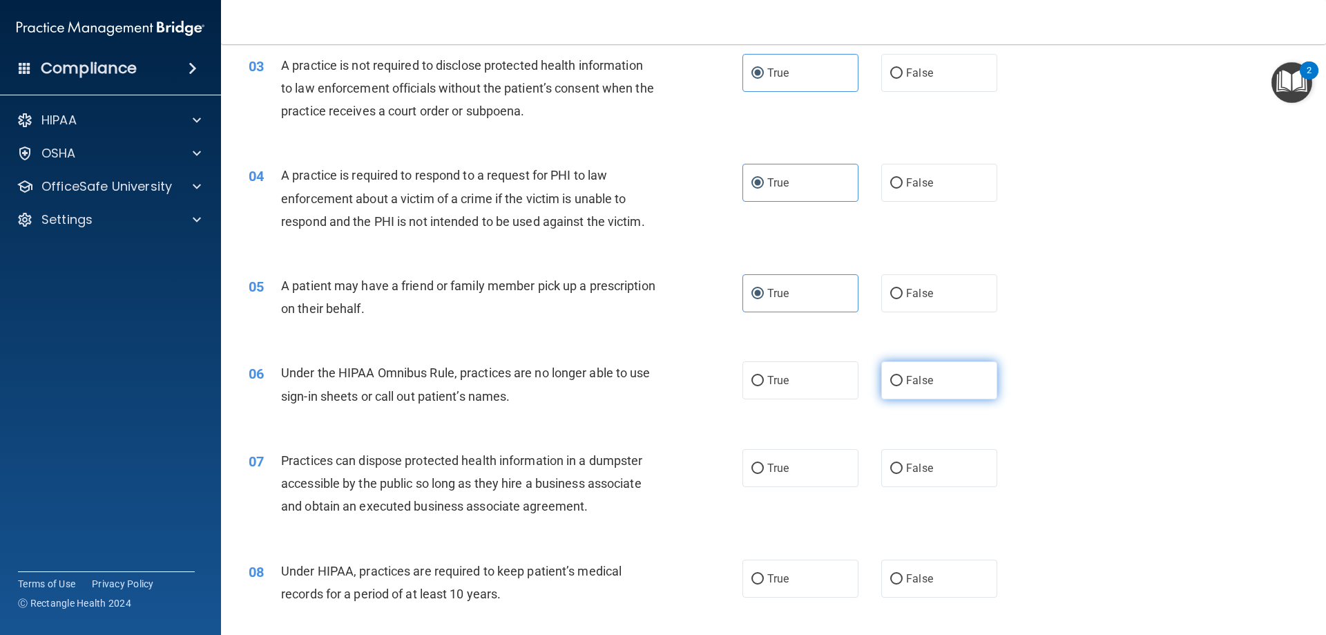
click at [897, 382] on label "False" at bounding box center [939, 380] width 116 height 38
click at [897, 382] on input "False" at bounding box center [896, 381] width 12 height 10
radio input "true"
click at [922, 470] on span "False" at bounding box center [919, 467] width 27 height 13
click at [902, 470] on input "False" at bounding box center [896, 468] width 12 height 10
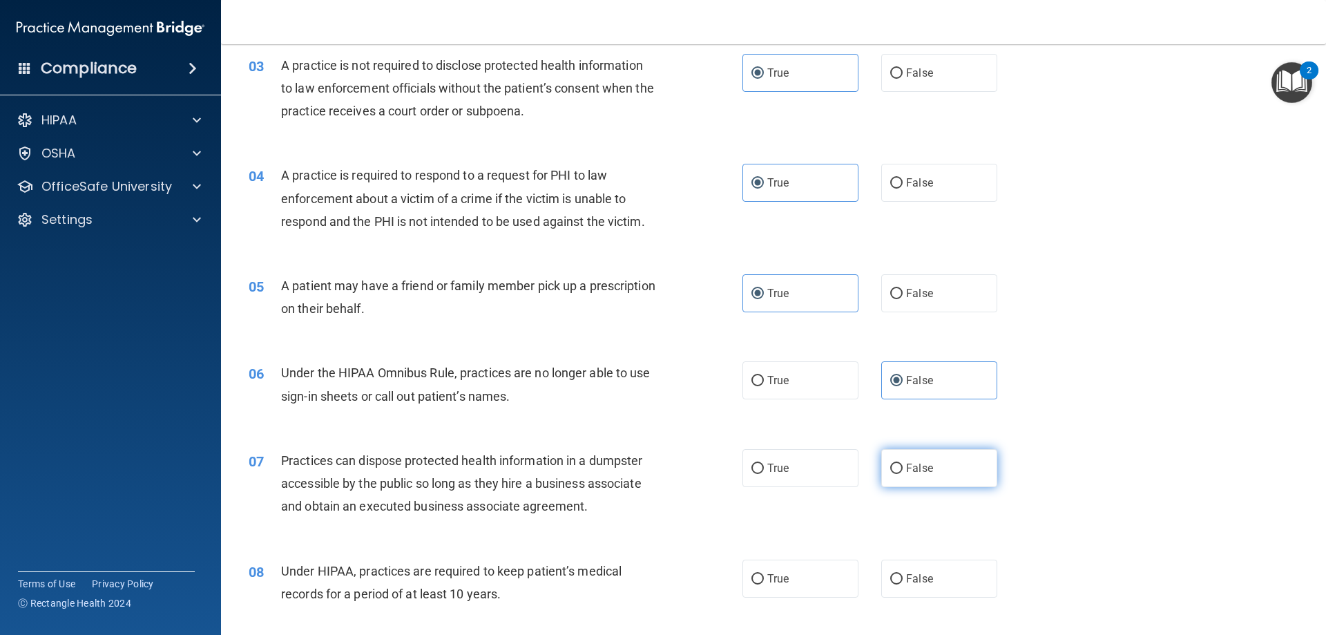
radio input "true"
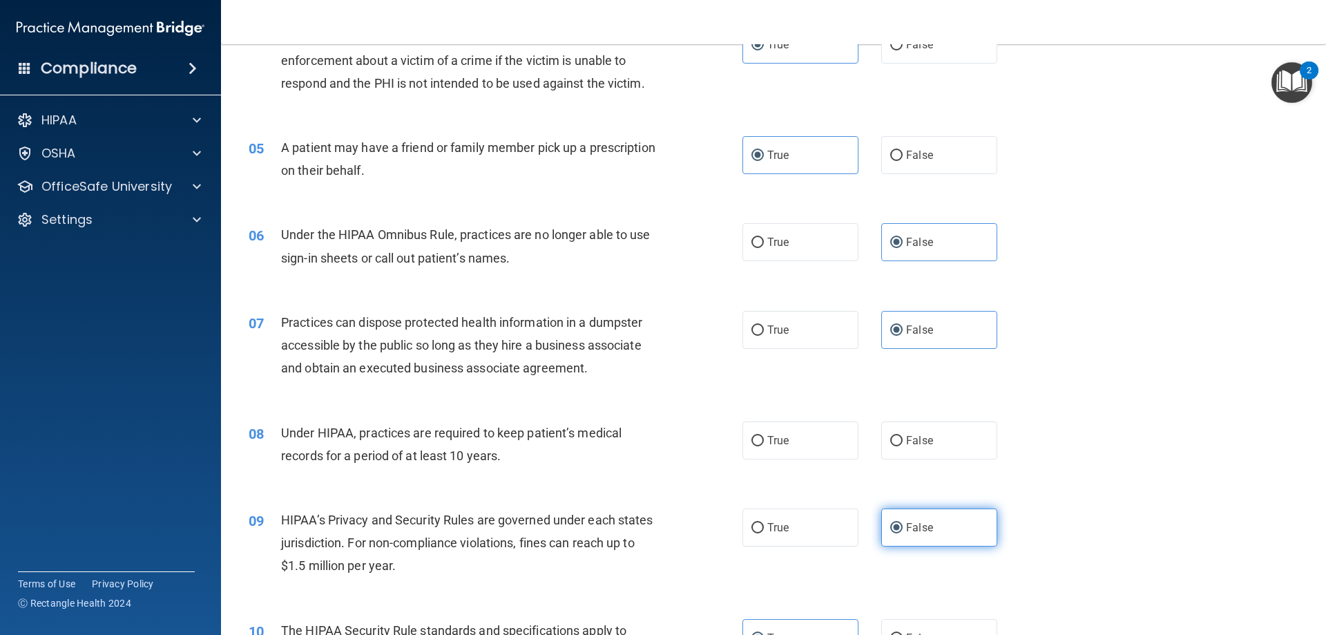
scroll to position [483, 0]
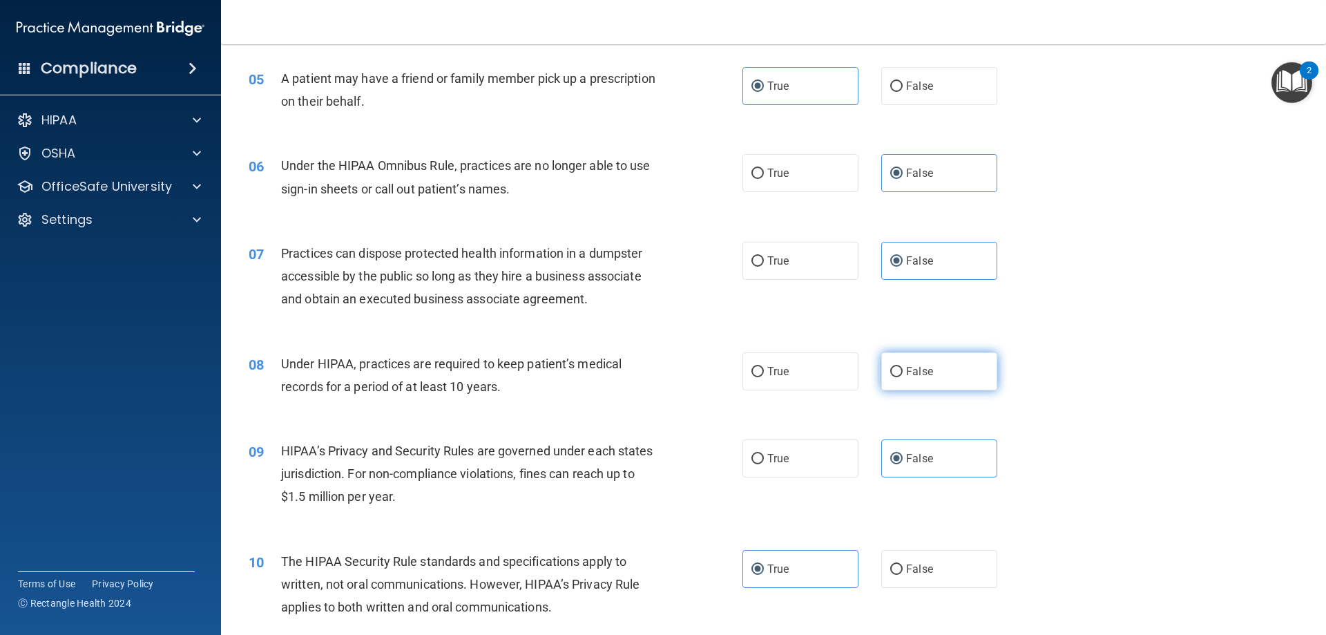
click at [906, 373] on span "False" at bounding box center [919, 371] width 27 height 13
click at [902, 373] on input "False" at bounding box center [896, 372] width 12 height 10
radio input "true"
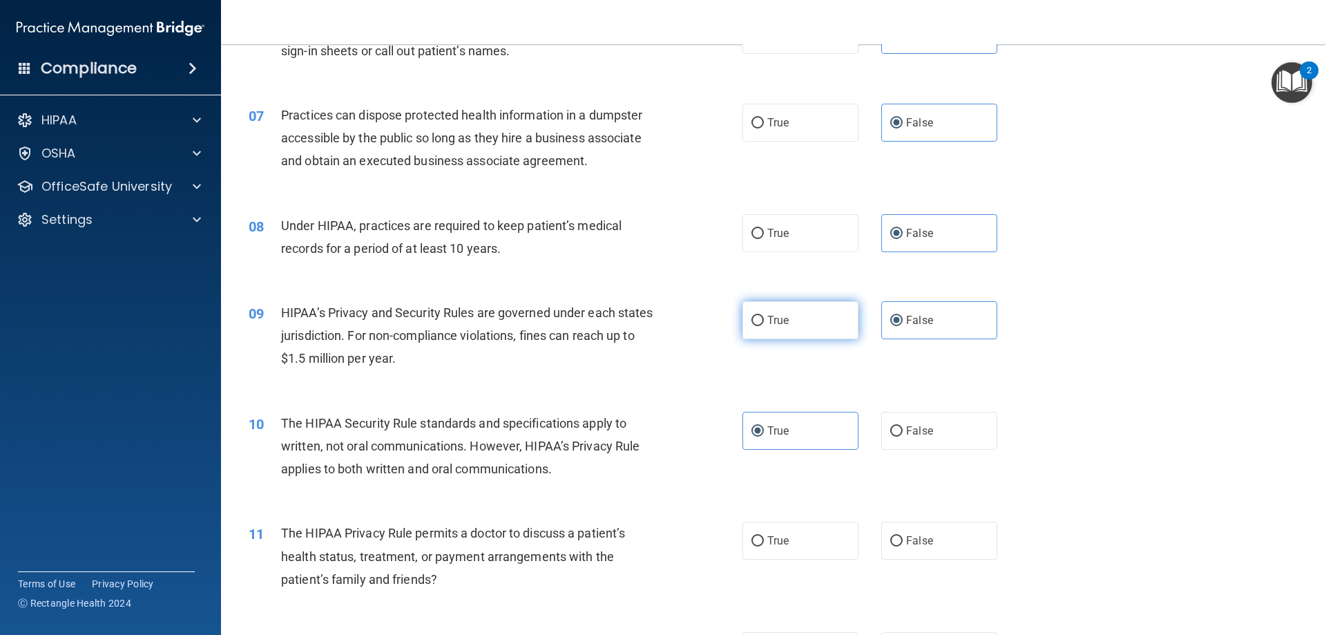
click at [833, 320] on label "True" at bounding box center [800, 320] width 116 height 38
click at [764, 320] on input "True" at bounding box center [757, 321] width 12 height 10
radio input "true"
radio input "false"
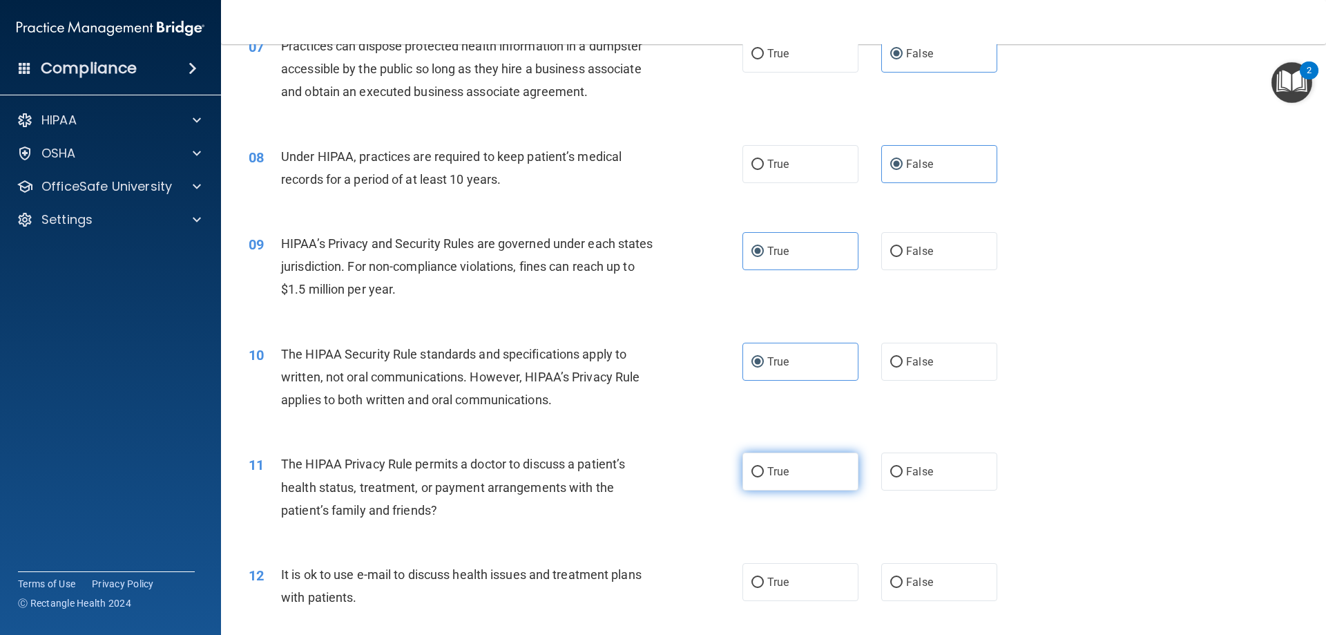
click at [784, 464] on label "True" at bounding box center [800, 471] width 116 height 38
click at [764, 467] on input "True" at bounding box center [757, 472] width 12 height 10
radio input "true"
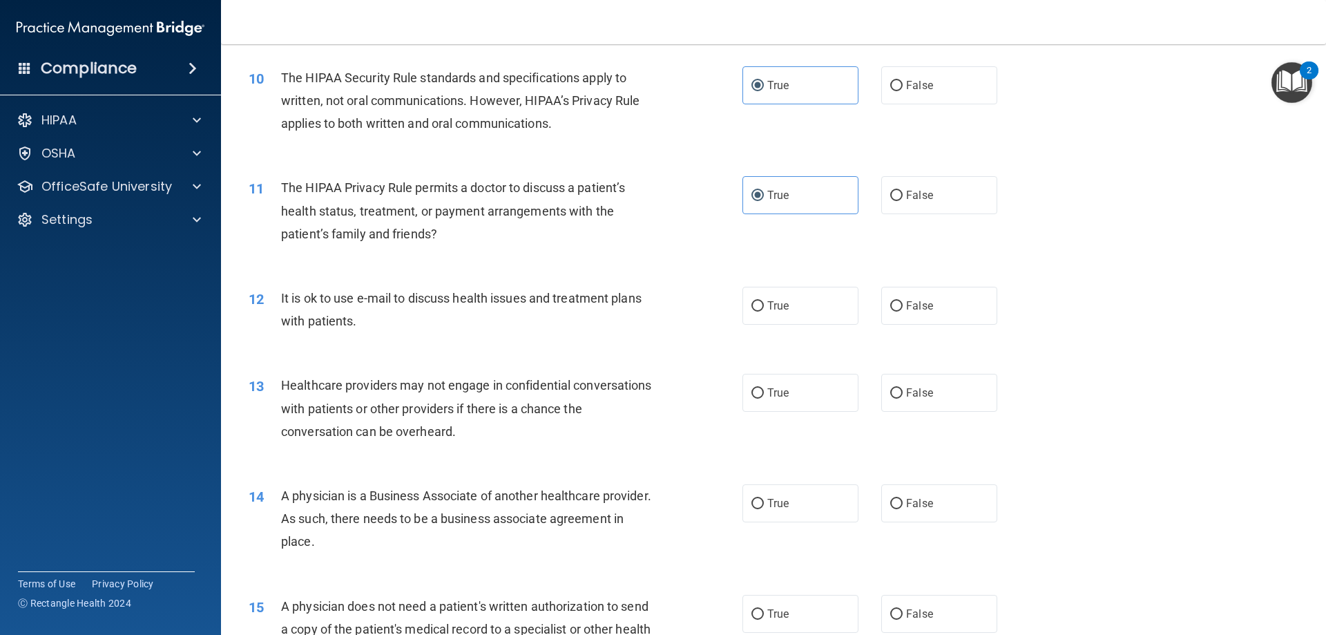
scroll to position [1036, 0]
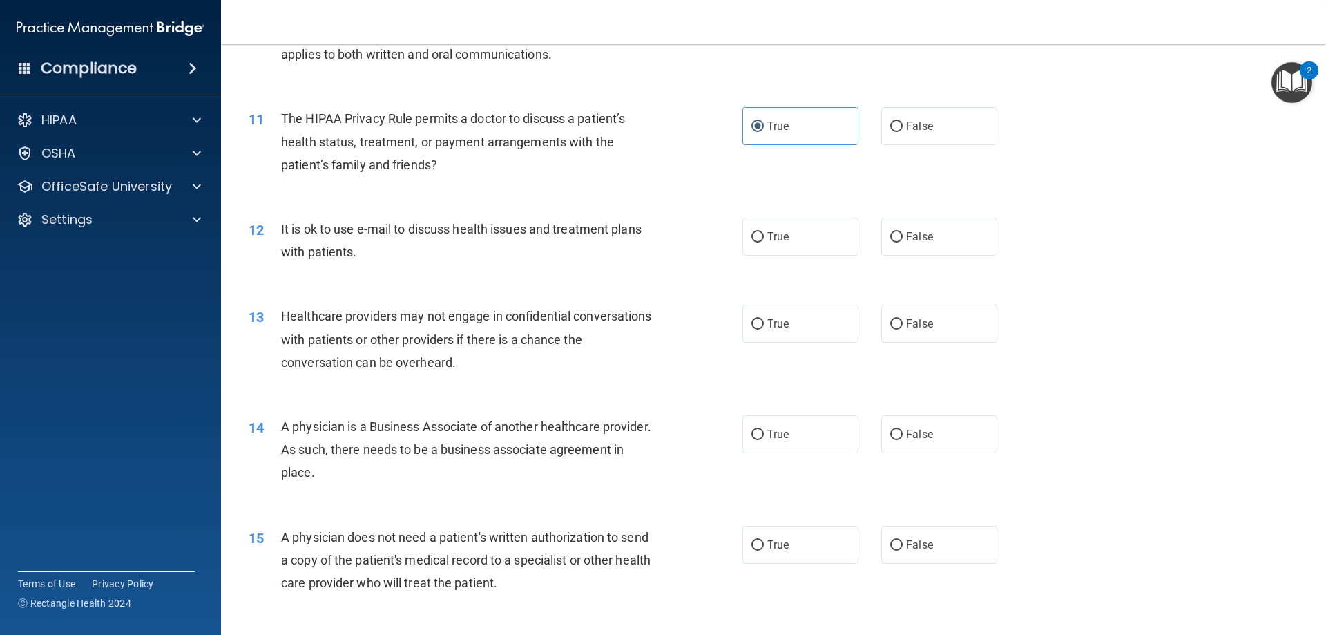
click at [733, 231] on div "12 It is ok to use e-mail to discuss health issues and treatment plans with pat…" at bounding box center [495, 244] width 535 height 52
click at [766, 229] on label "True" at bounding box center [800, 237] width 116 height 38
click at [760, 319] on label "True" at bounding box center [800, 324] width 116 height 38
click at [760, 319] on input "True" at bounding box center [757, 324] width 12 height 10
radio input "true"
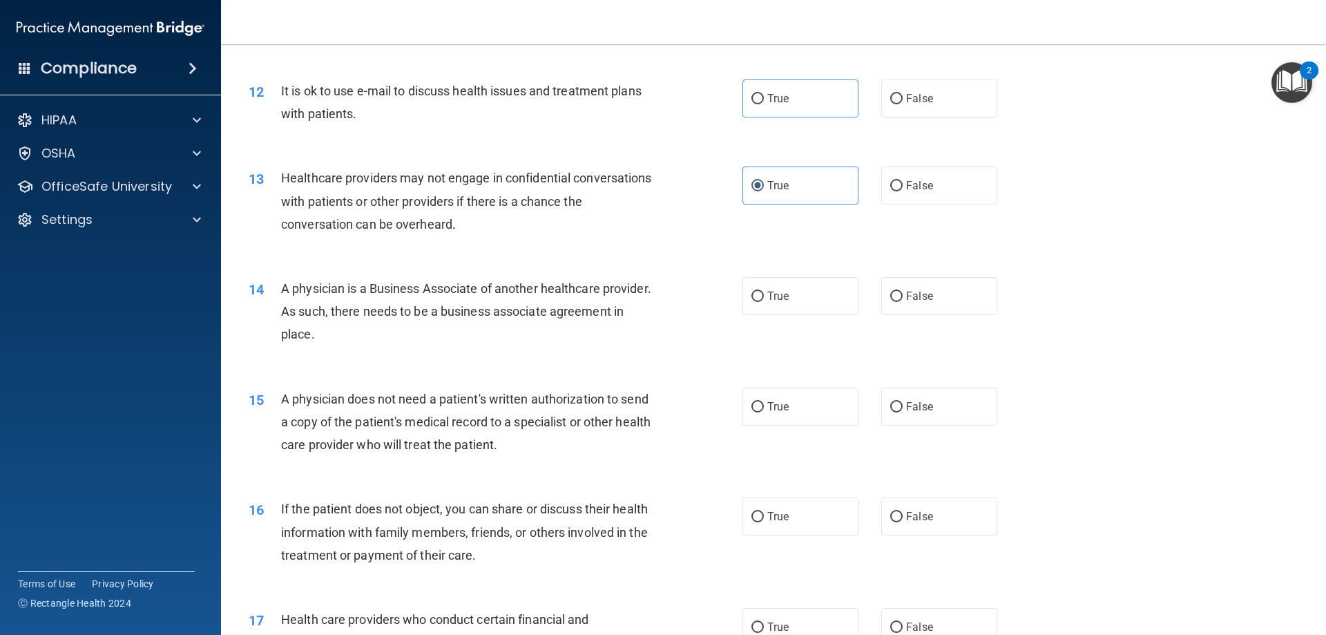
scroll to position [1243, 0]
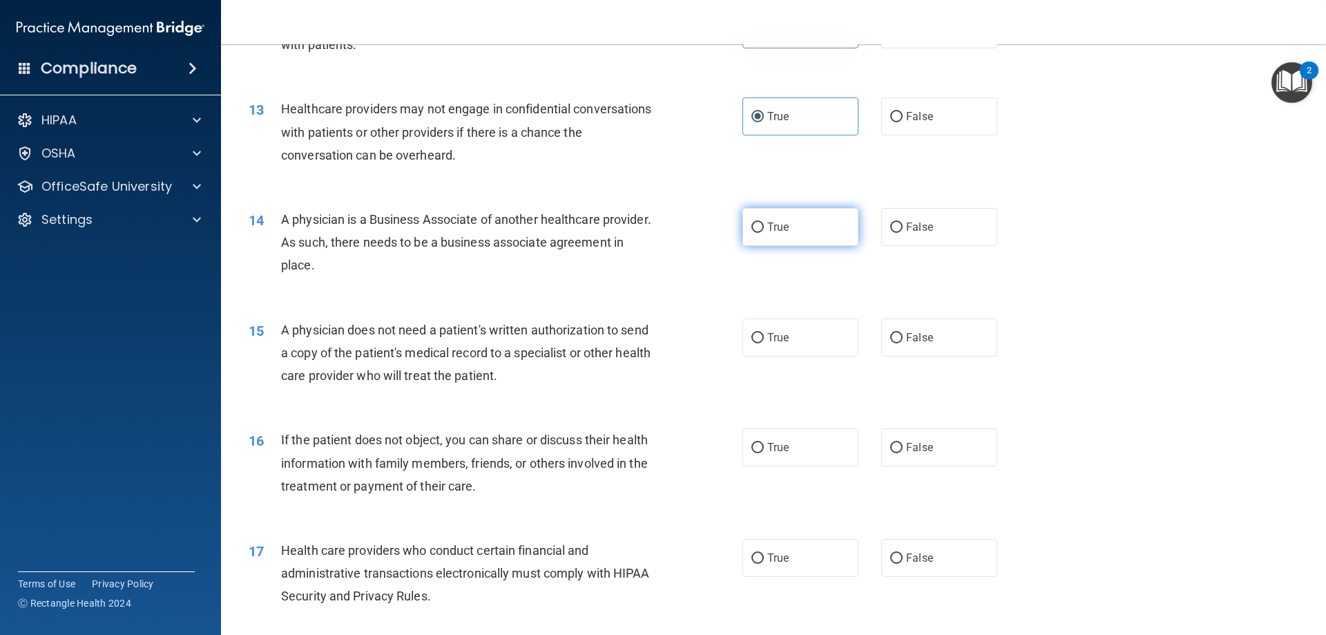
click at [804, 222] on label "True" at bounding box center [800, 227] width 116 height 38
click at [764, 222] on input "True" at bounding box center [757, 227] width 12 height 10
radio input "true"
click at [766, 347] on label "True" at bounding box center [800, 337] width 116 height 38
click at [764, 343] on input "True" at bounding box center [757, 338] width 12 height 10
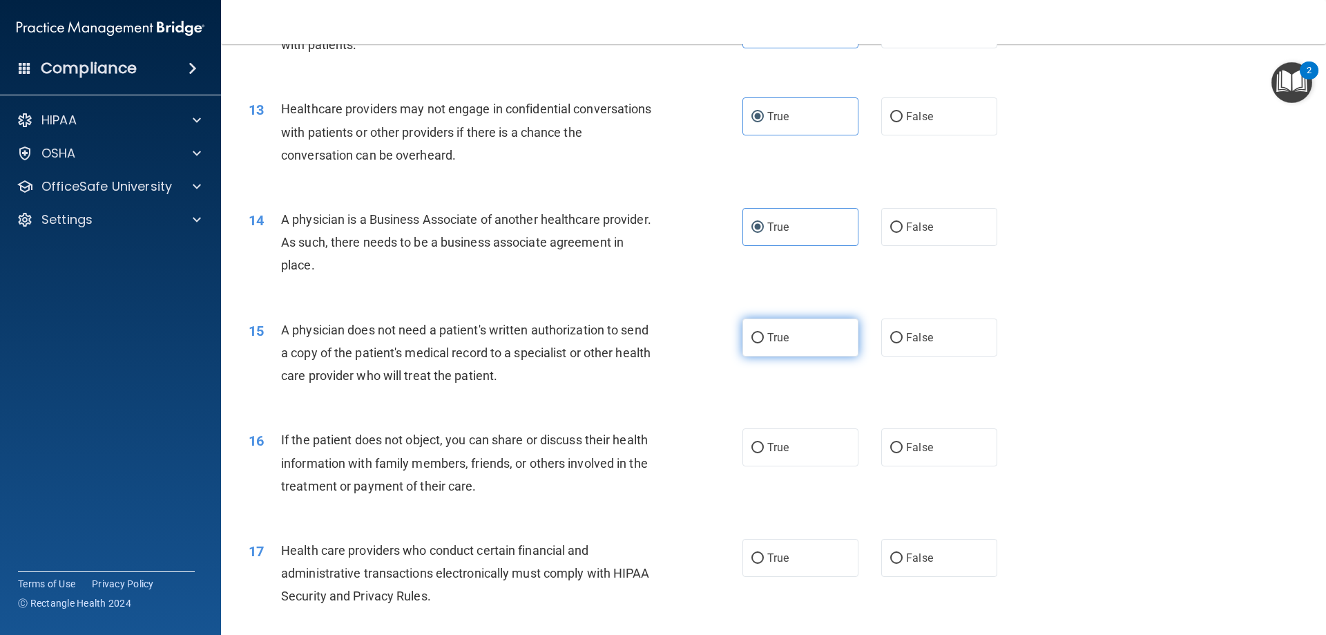
radio input "true"
click at [782, 436] on label "True" at bounding box center [800, 447] width 116 height 38
click at [764, 443] on input "True" at bounding box center [757, 448] width 12 height 10
radio input "true"
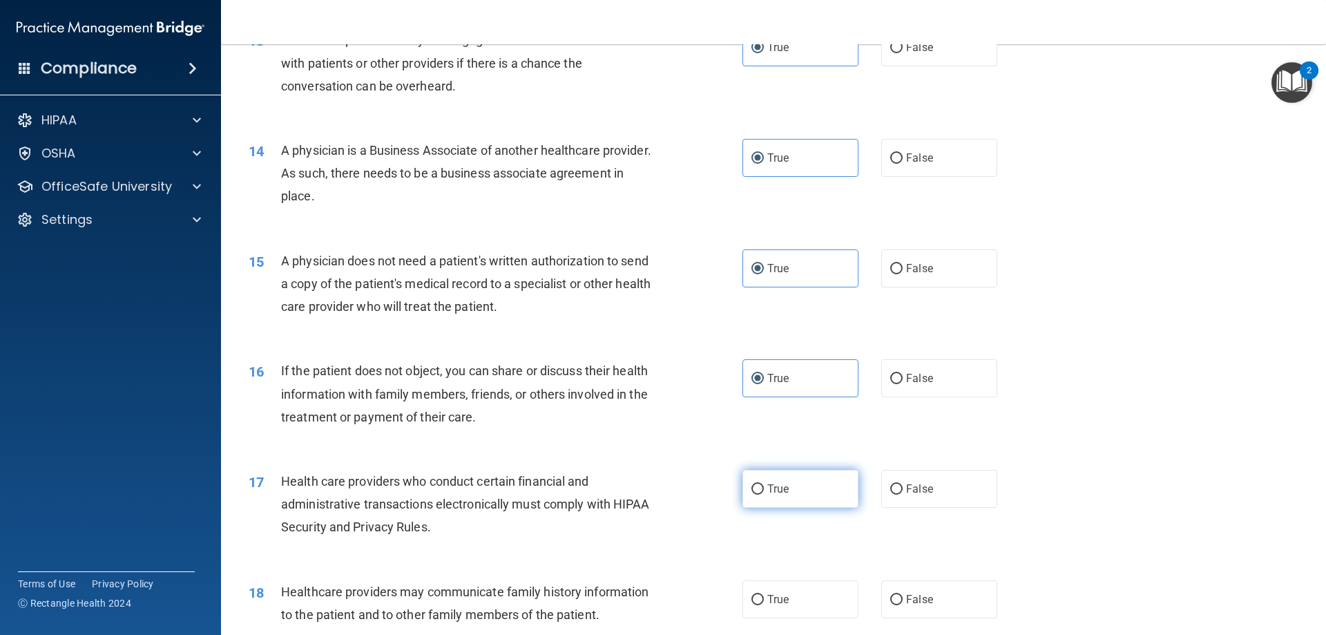
click at [820, 484] on label "True" at bounding box center [800, 489] width 116 height 38
click at [764, 484] on input "True" at bounding box center [757, 489] width 12 height 10
radio input "true"
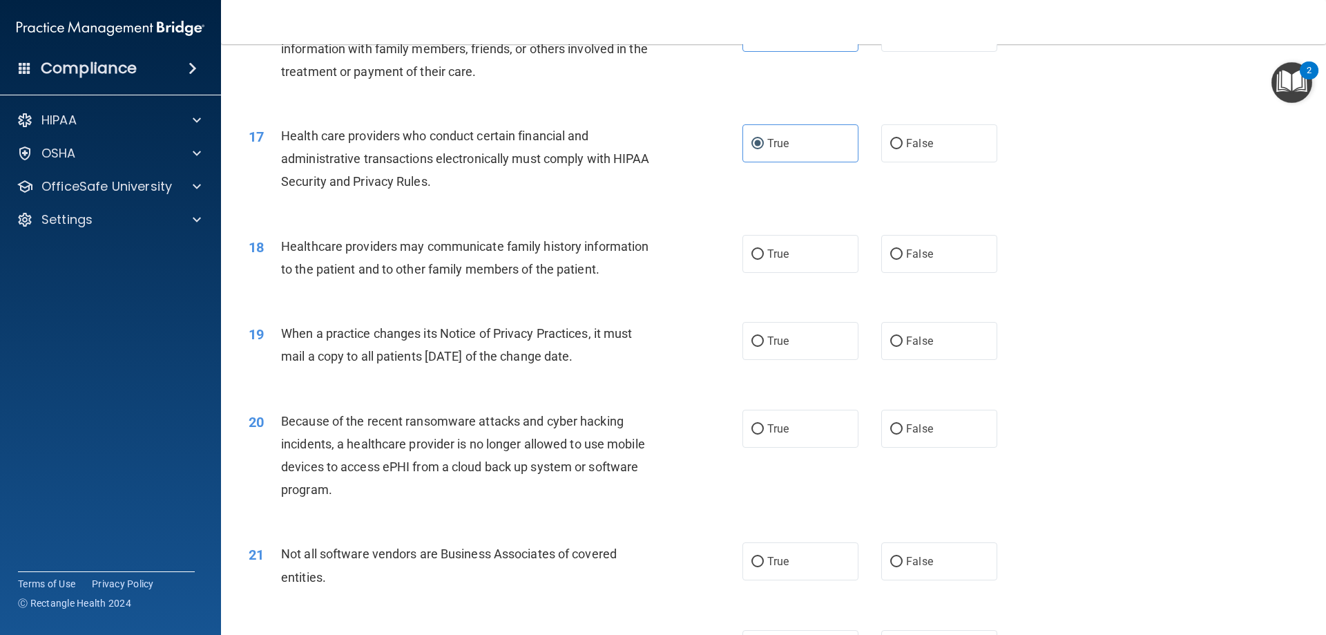
scroll to position [1726, 0]
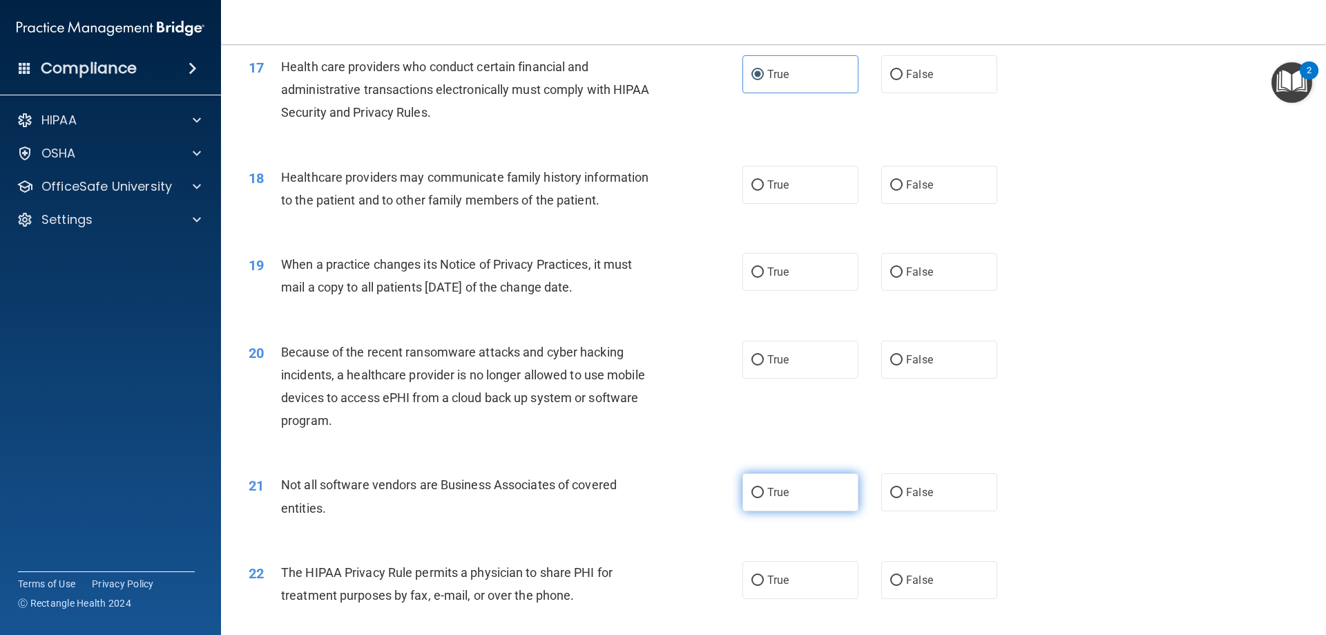
click at [799, 497] on label "True" at bounding box center [800, 492] width 116 height 38
click at [764, 497] on input "True" at bounding box center [757, 492] width 12 height 10
radio input "true"
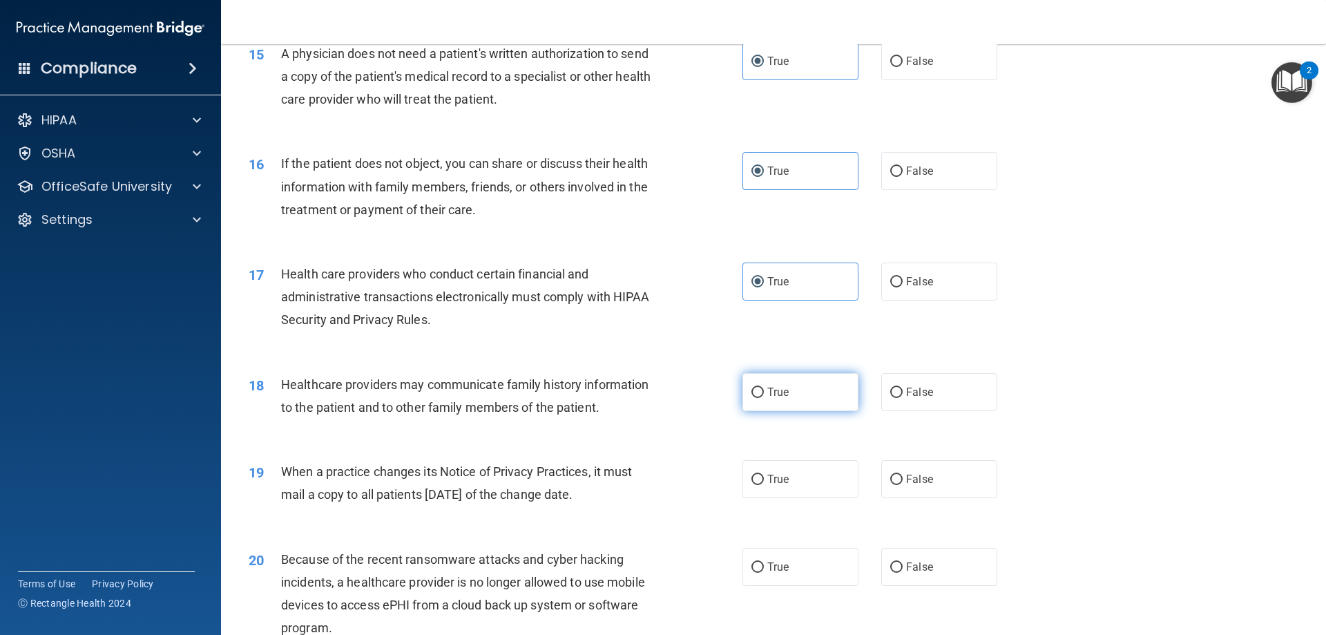
scroll to position [1657, 0]
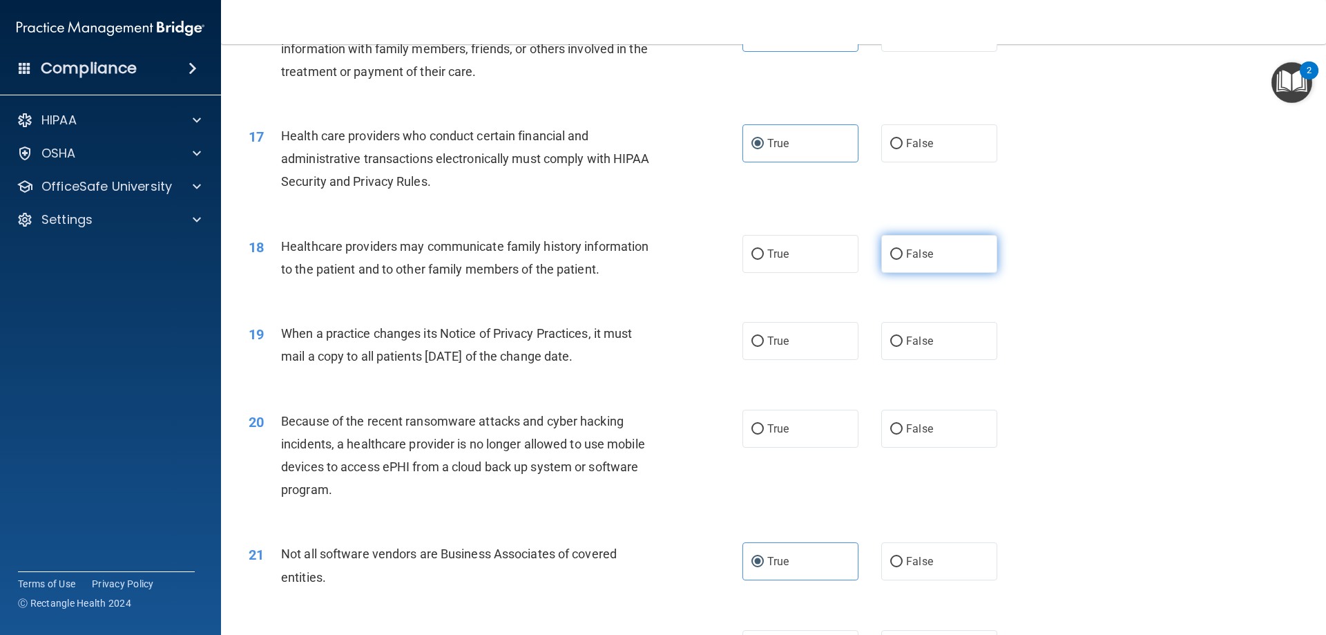
click at [954, 263] on label "False" at bounding box center [939, 254] width 116 height 38
click at [902, 260] on input "False" at bounding box center [896, 254] width 12 height 10
radio input "true"
click at [802, 338] on label "True" at bounding box center [800, 341] width 116 height 38
click at [764, 338] on input "True" at bounding box center [757, 341] width 12 height 10
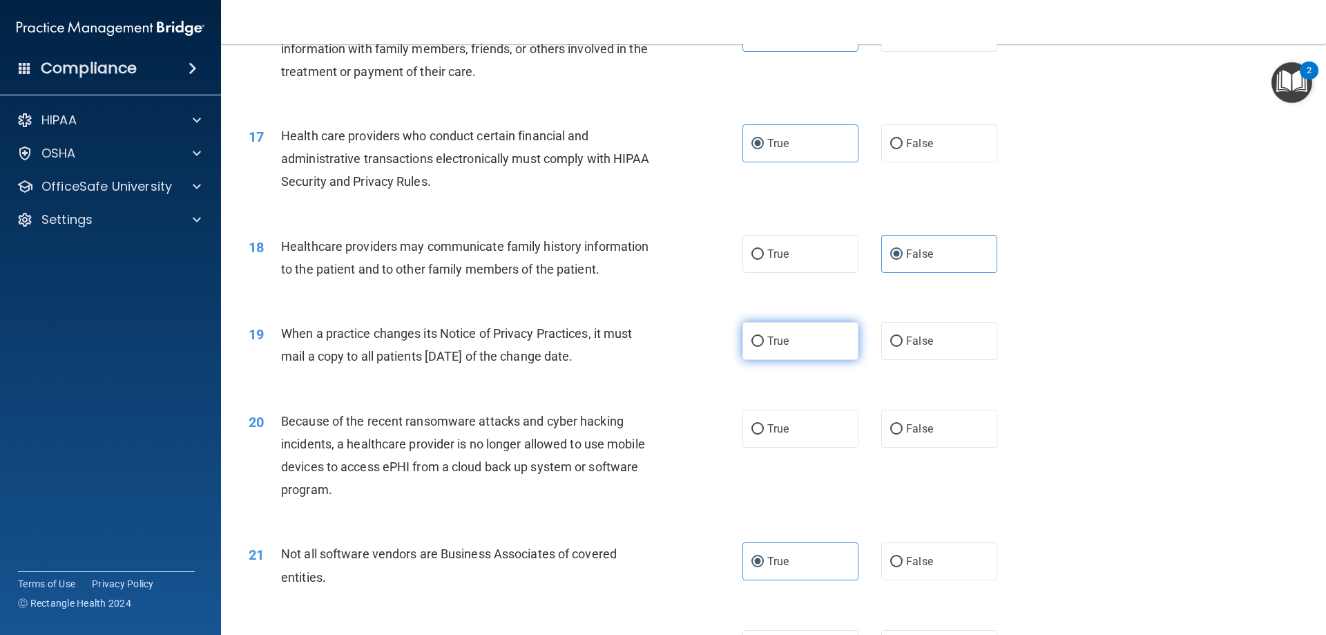
radio input "true"
click at [920, 351] on label "False" at bounding box center [939, 341] width 116 height 38
click at [902, 347] on input "False" at bounding box center [896, 341] width 12 height 10
radio input "true"
radio input "false"
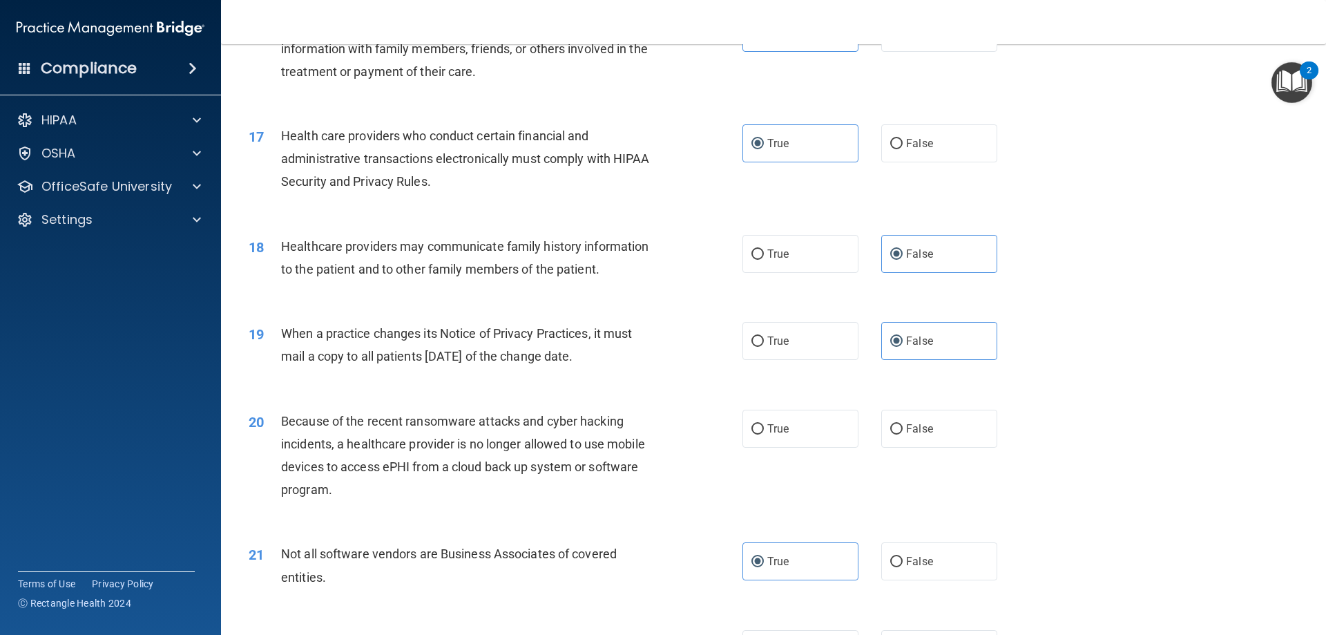
drag, startPoint x: 578, startPoint y: 354, endPoint x: 284, endPoint y: 331, distance: 295.1
click at [284, 331] on div "When a practice changes its Notice of Privacy Practices, it must mail a copy to…" at bounding box center [474, 345] width 386 height 46
drag, startPoint x: 1196, startPoint y: 379, endPoint x: 1016, endPoint y: 398, distance: 181.3
click at [1190, 381] on div "19 When a practice changes its Notice of Privacy Practices, it must mail a copy…" at bounding box center [773, 348] width 1070 height 87
click at [928, 430] on label "False" at bounding box center [939, 428] width 116 height 38
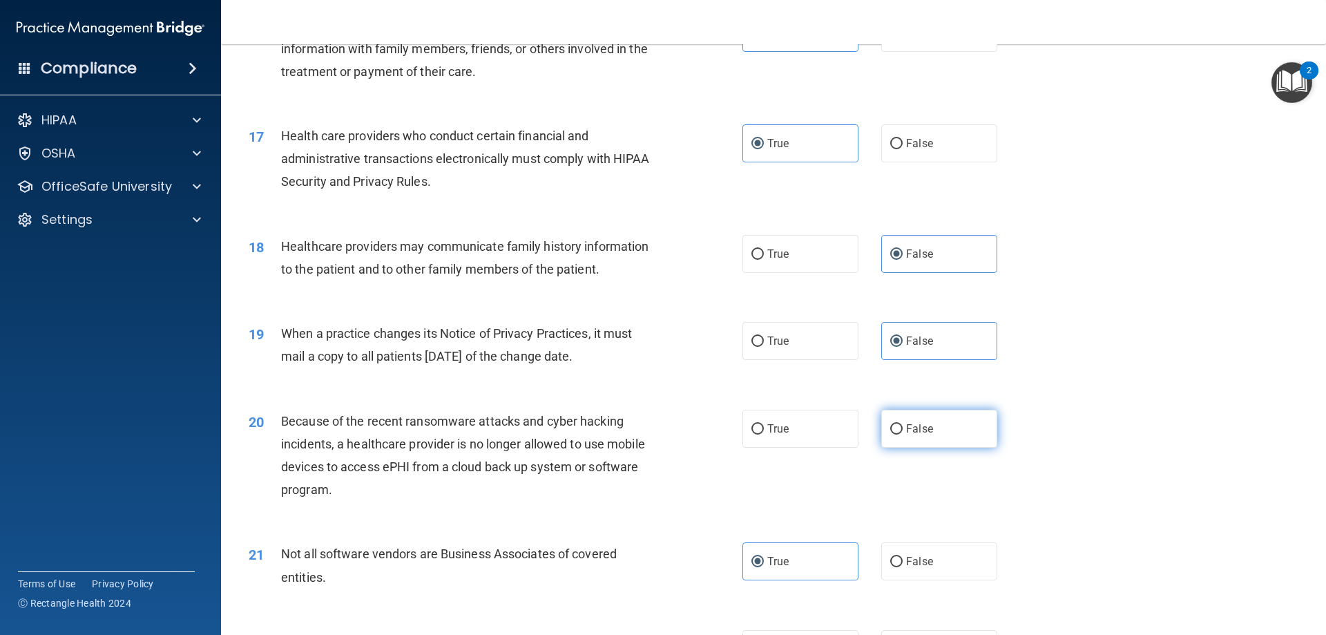
click at [902, 430] on input "False" at bounding box center [896, 429] width 12 height 10
radio input "true"
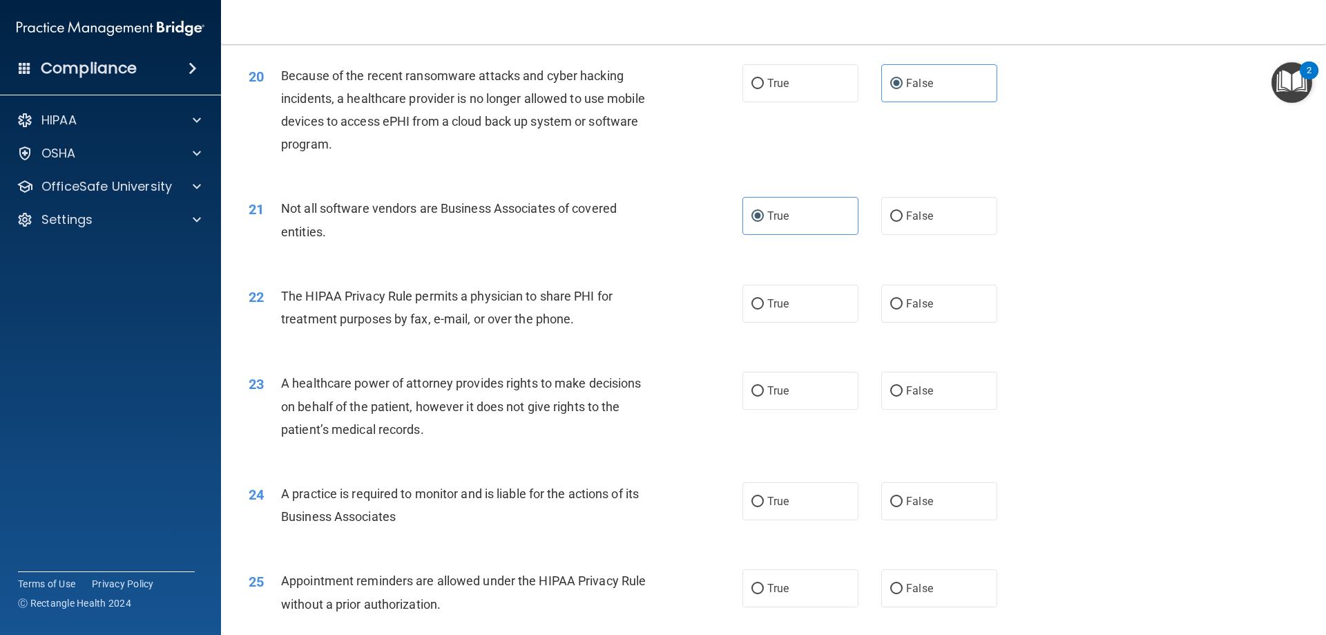
scroll to position [2072, 0]
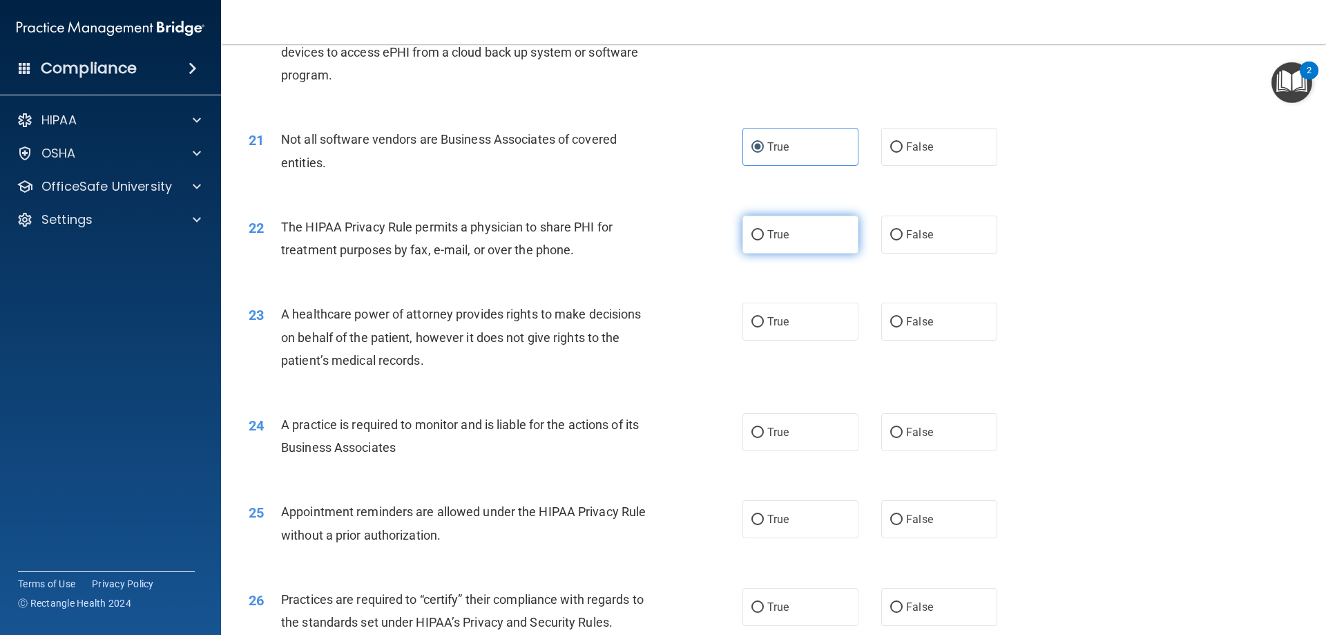
click at [780, 240] on span "True" at bounding box center [777, 234] width 21 height 13
click at [764, 240] on input "True" at bounding box center [757, 235] width 12 height 10
radio input "true"
click at [784, 525] on label "True" at bounding box center [800, 519] width 116 height 38
click at [764, 525] on input "True" at bounding box center [757, 519] width 12 height 10
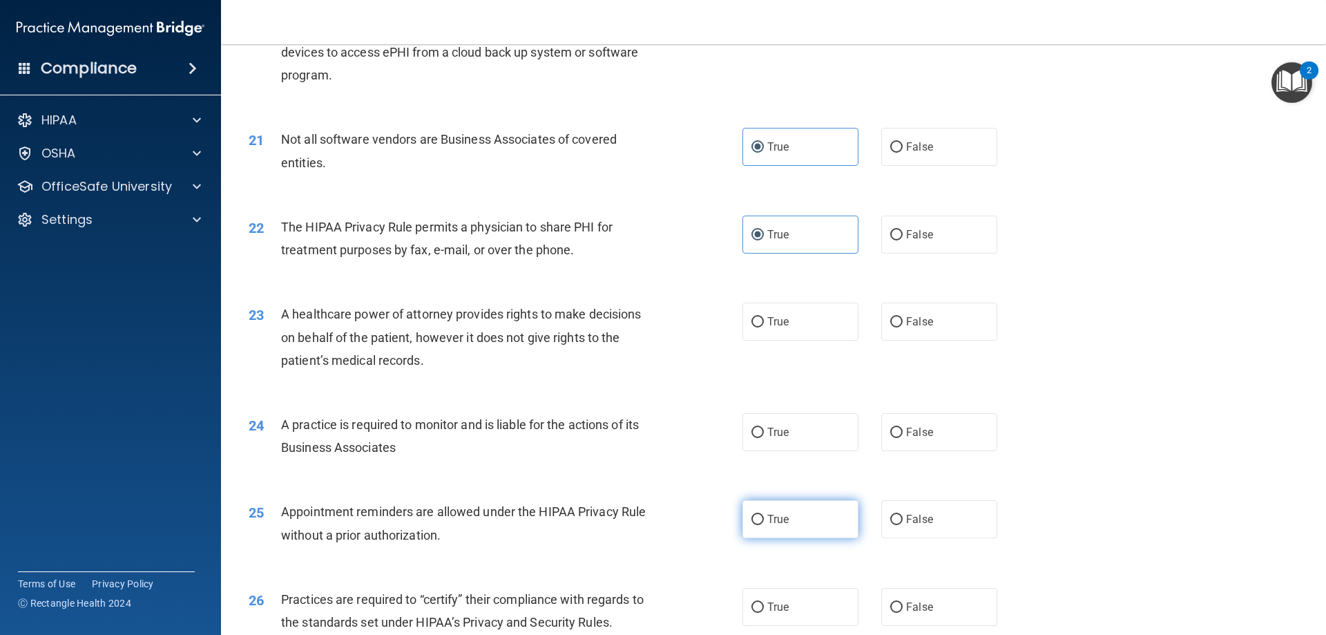
radio input "true"
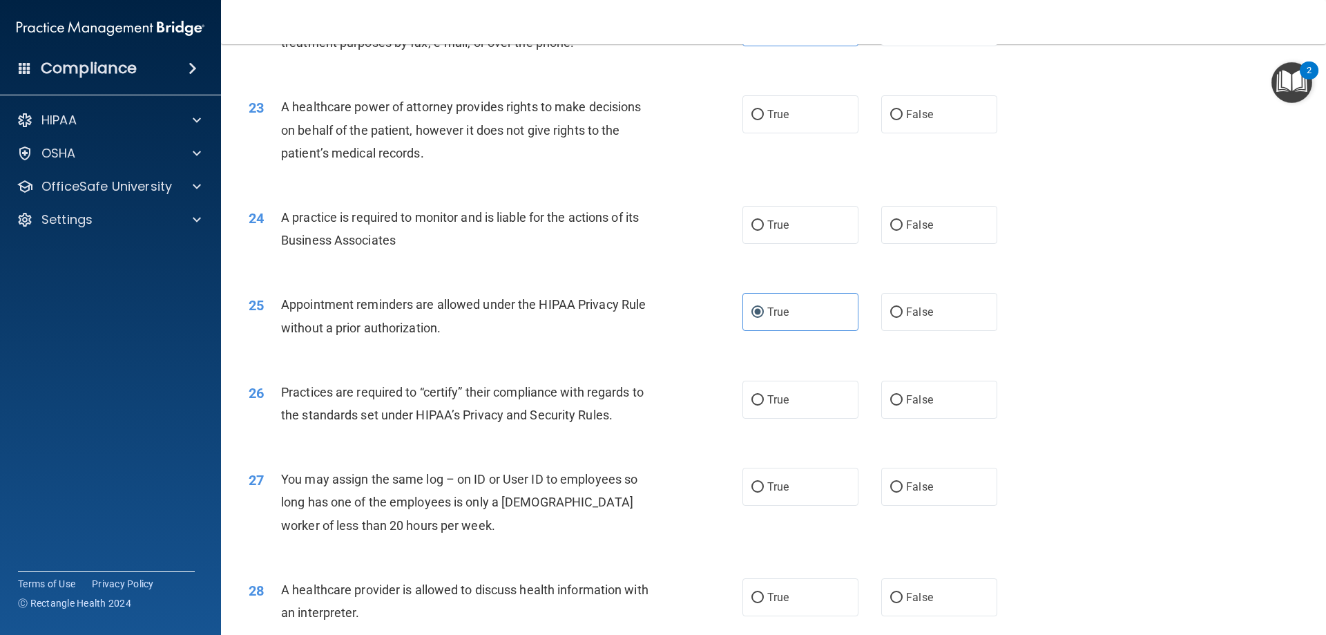
scroll to position [2417, 0]
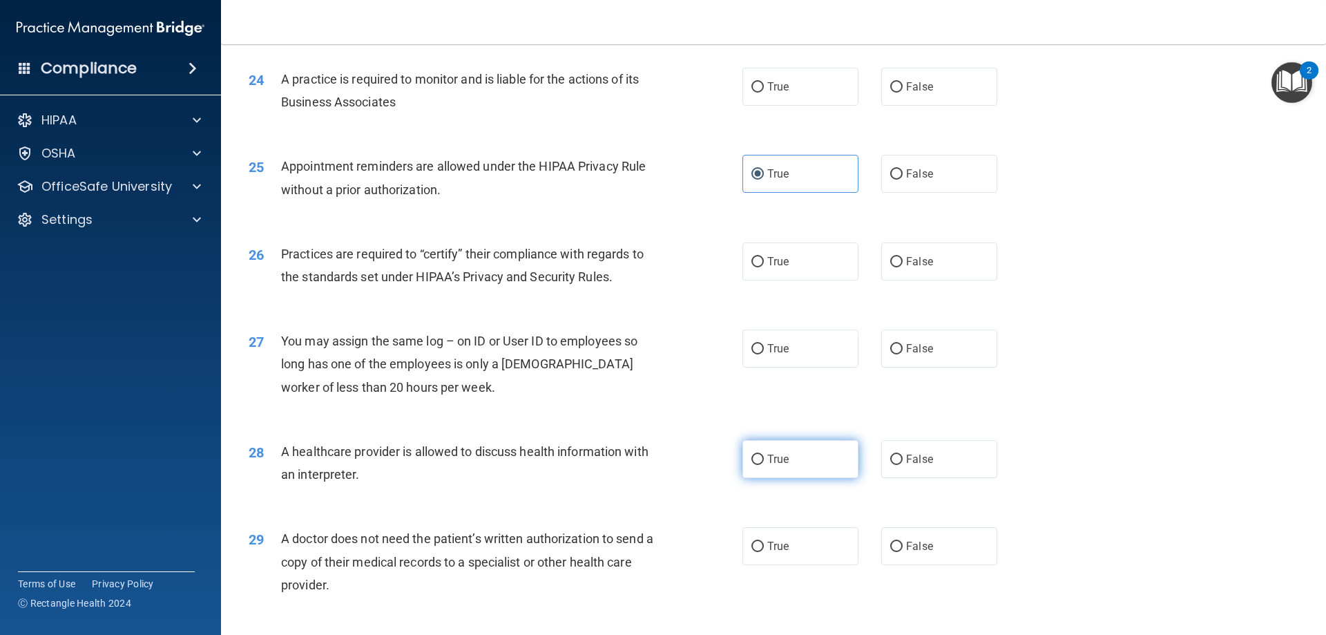
click at [786, 467] on label "True" at bounding box center [800, 459] width 116 height 38
click at [764, 465] on input "True" at bounding box center [757, 459] width 12 height 10
radio input "true"
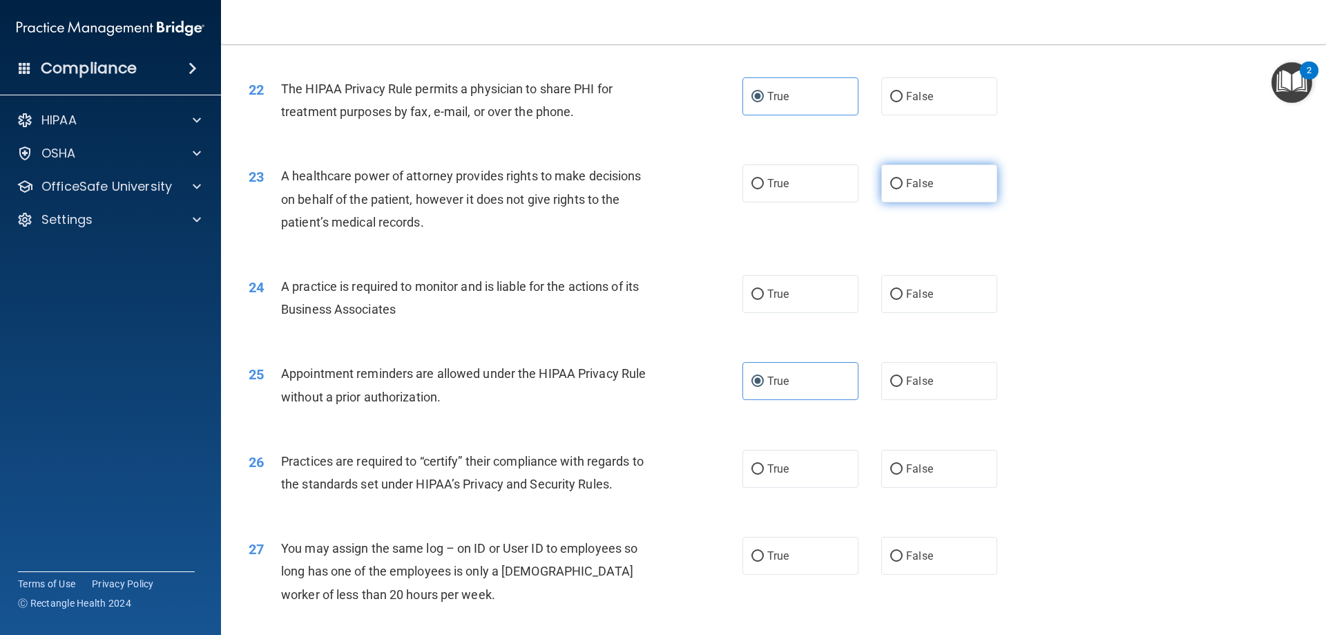
click at [929, 178] on label "False" at bounding box center [939, 183] width 116 height 38
click at [902, 179] on input "False" at bounding box center [896, 184] width 12 height 10
radio input "true"
click at [942, 288] on label "False" at bounding box center [939, 294] width 116 height 38
click at [902, 289] on input "False" at bounding box center [896, 294] width 12 height 10
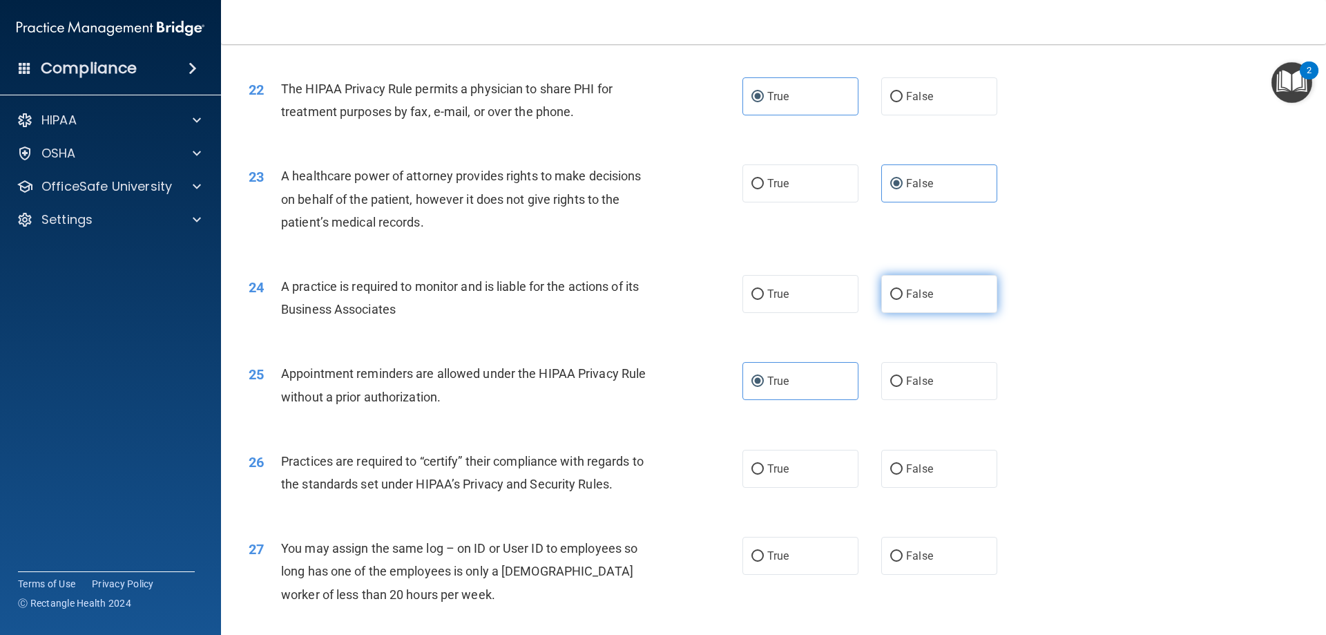
radio input "true"
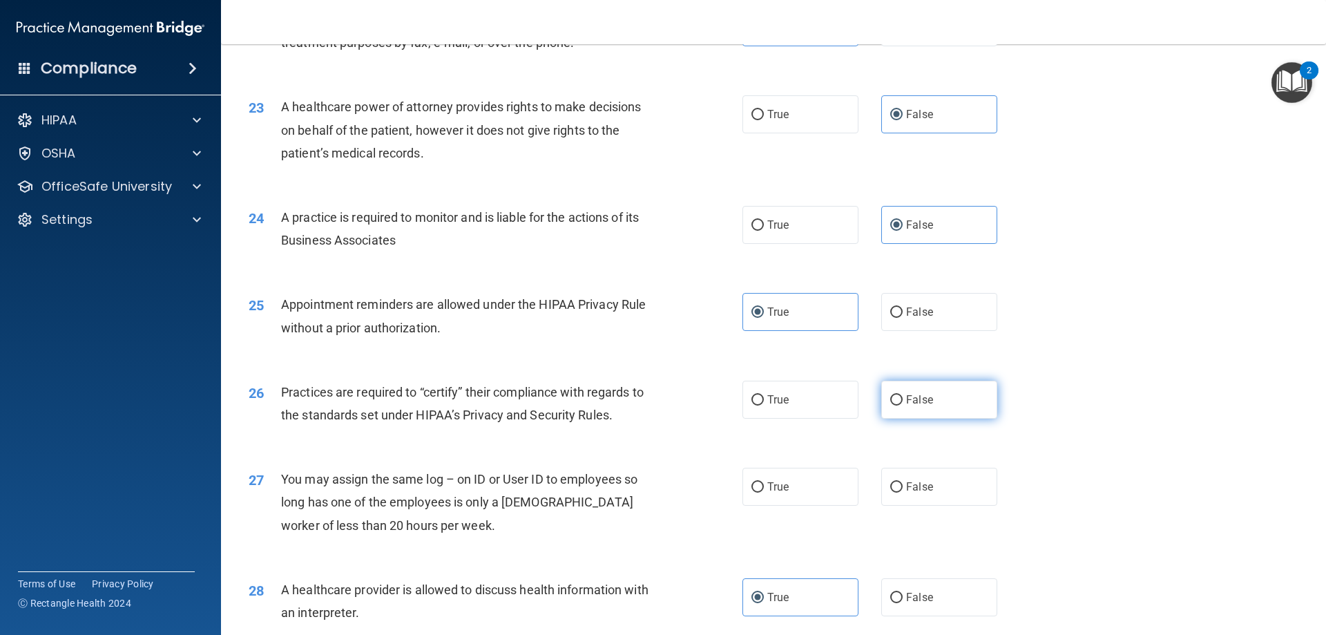
click at [950, 385] on label "False" at bounding box center [939, 399] width 116 height 38
click at [902, 395] on input "False" at bounding box center [896, 400] width 12 height 10
radio input "true"
click at [946, 492] on label "False" at bounding box center [939, 486] width 116 height 38
click at [902, 492] on input "False" at bounding box center [896, 487] width 12 height 10
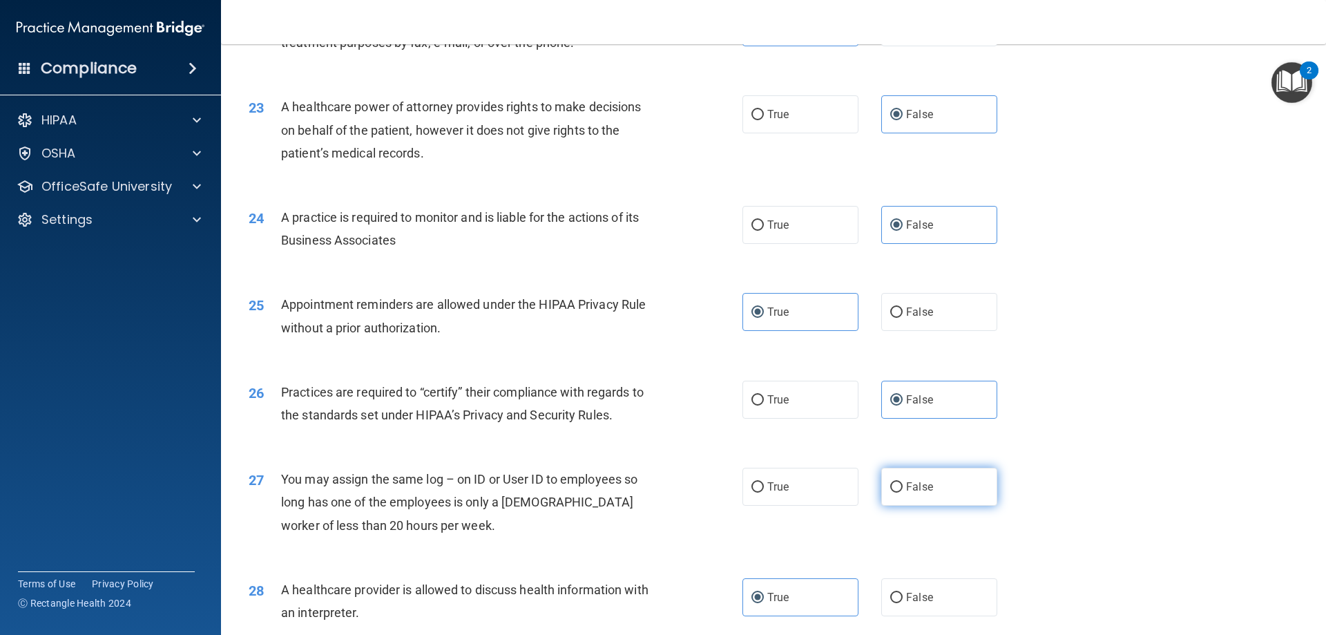
radio input "true"
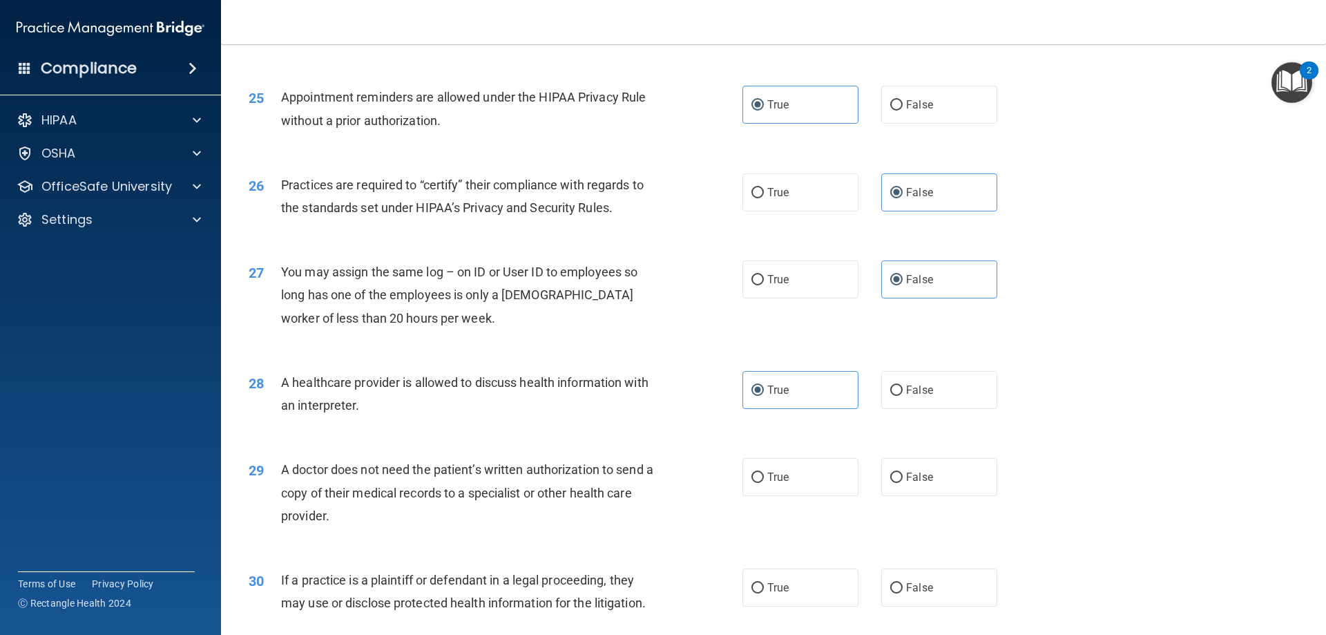
scroll to position [2580, 0]
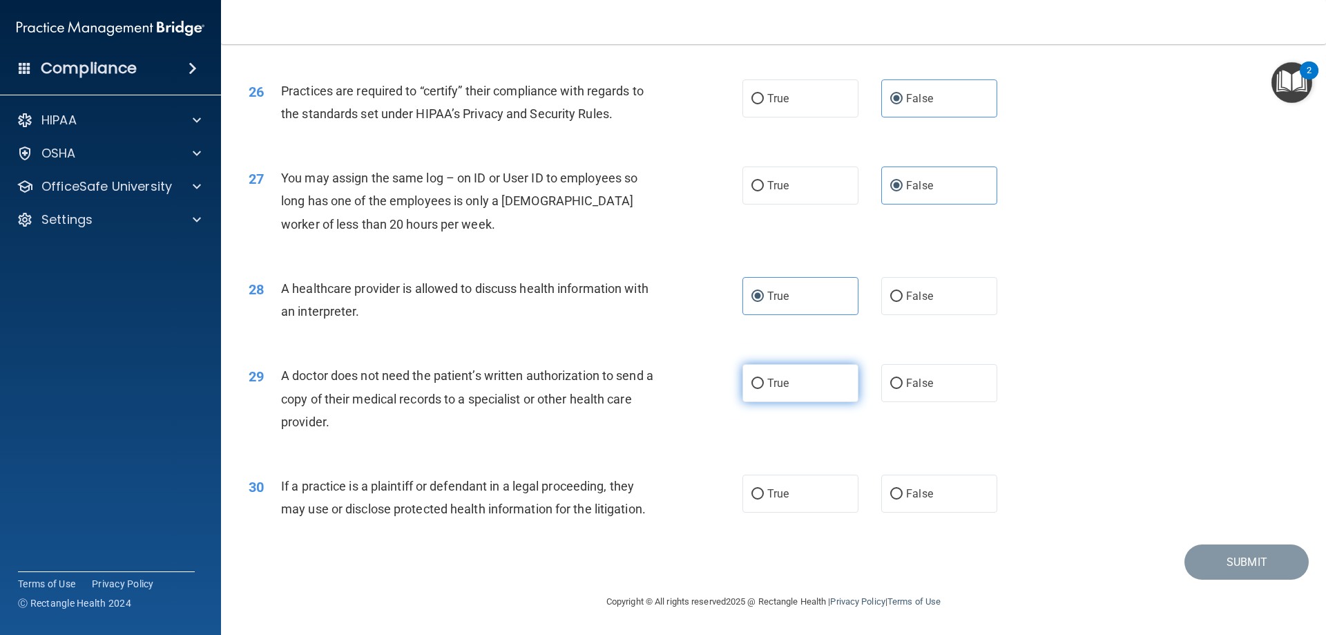
click at [827, 389] on label "True" at bounding box center [800, 383] width 116 height 38
click at [764, 389] on input "True" at bounding box center [757, 383] width 12 height 10
radio input "true"
click at [820, 495] on label "True" at bounding box center [800, 493] width 116 height 38
click at [764, 495] on input "True" at bounding box center [757, 494] width 12 height 10
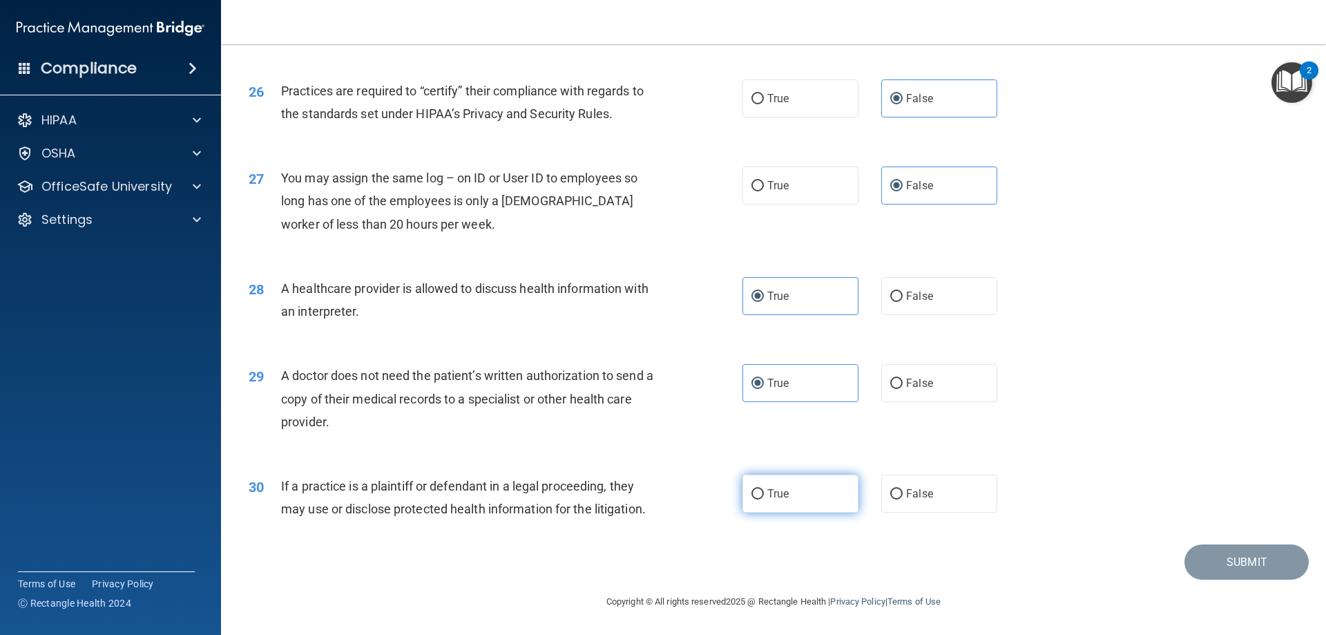
radio input "true"
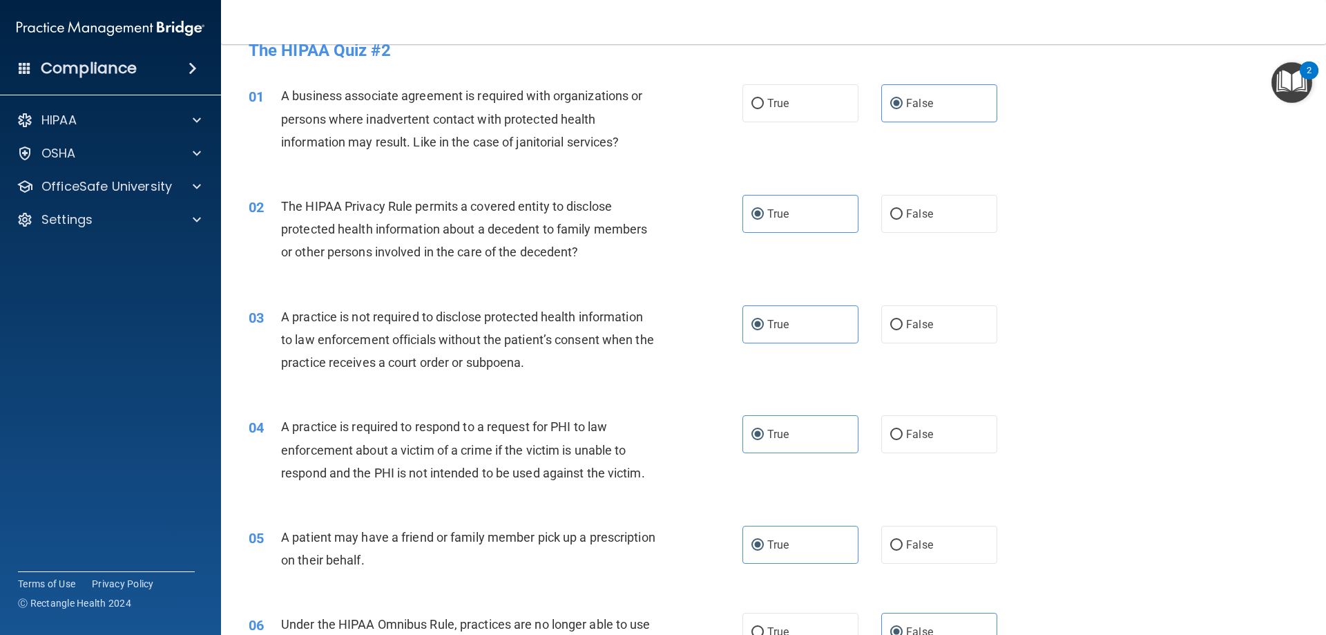
scroll to position [0, 0]
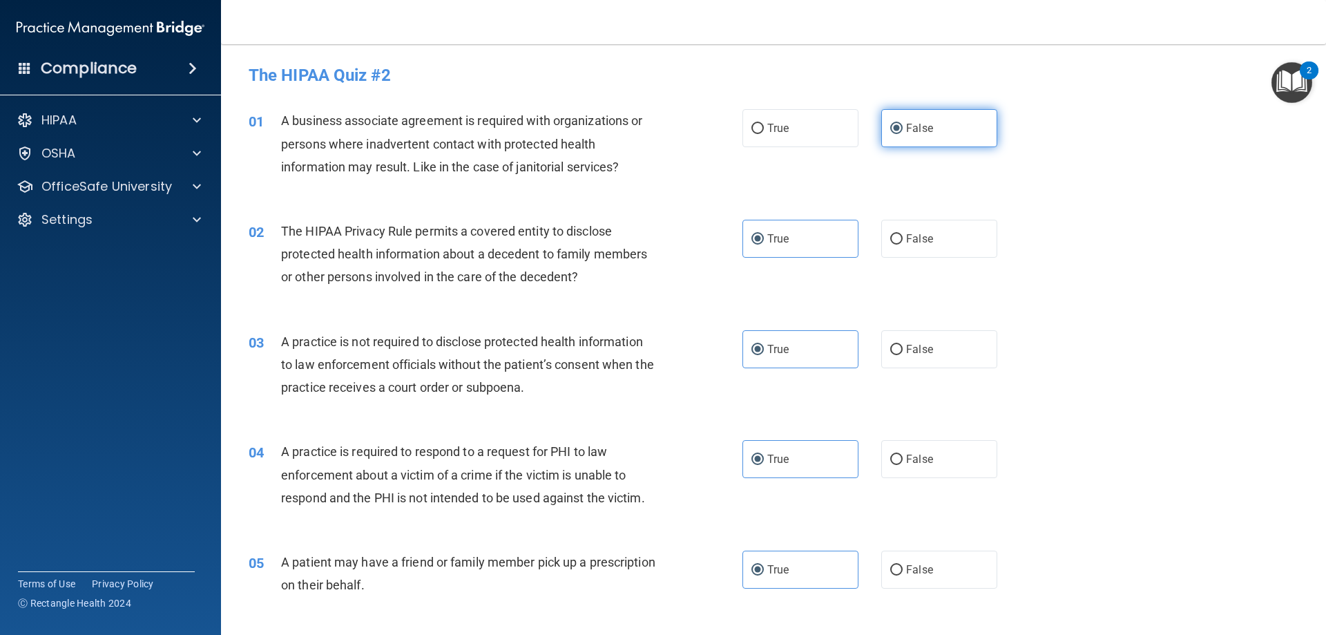
click at [945, 135] on label "False" at bounding box center [939, 128] width 116 height 38
click at [902, 134] on input "False" at bounding box center [896, 129] width 12 height 10
click at [795, 243] on label "True" at bounding box center [800, 239] width 116 height 38
click at [764, 243] on input "True" at bounding box center [757, 239] width 12 height 10
click at [799, 354] on label "True" at bounding box center [800, 349] width 116 height 38
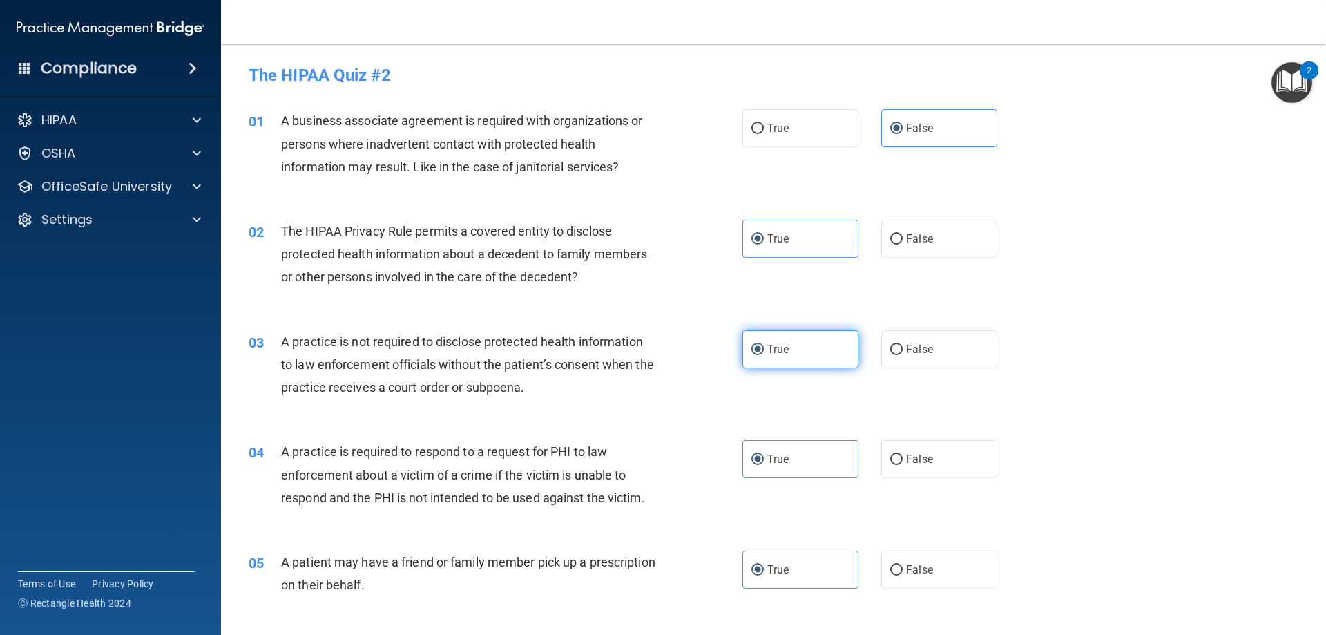
click at [764, 354] on input "True" at bounding box center [757, 350] width 12 height 10
click at [793, 466] on label "True" at bounding box center [800, 459] width 116 height 38
click at [764, 465] on input "True" at bounding box center [757, 459] width 12 height 10
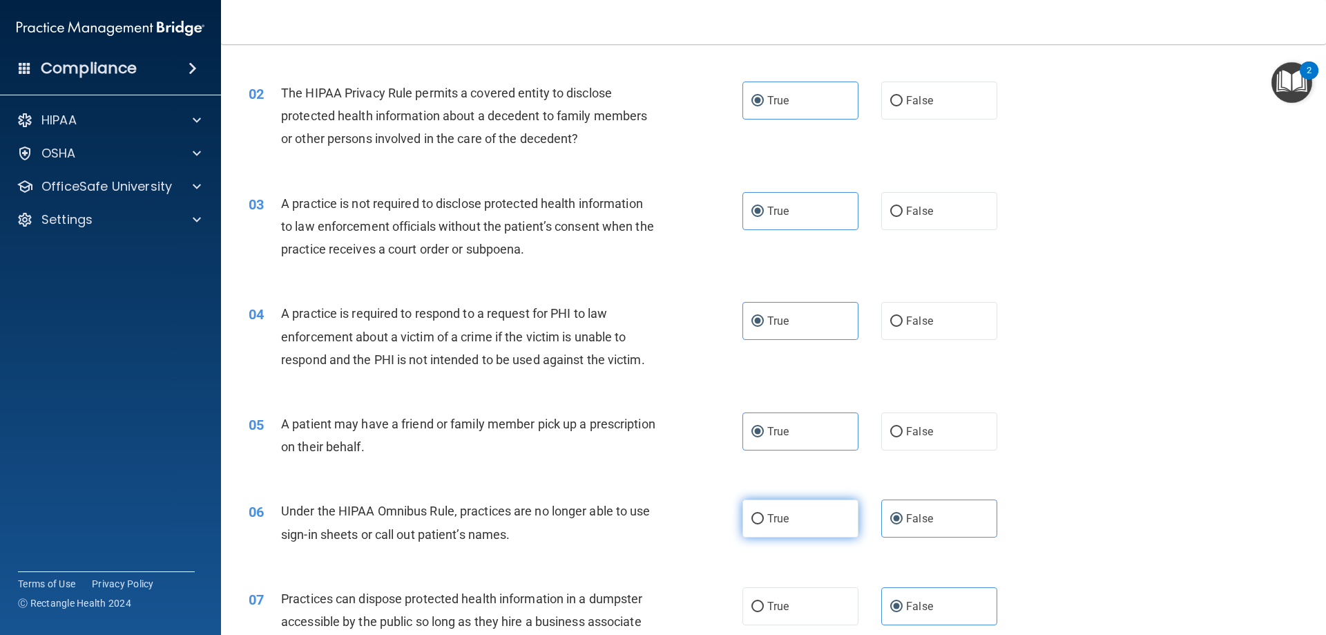
scroll to position [207, 0]
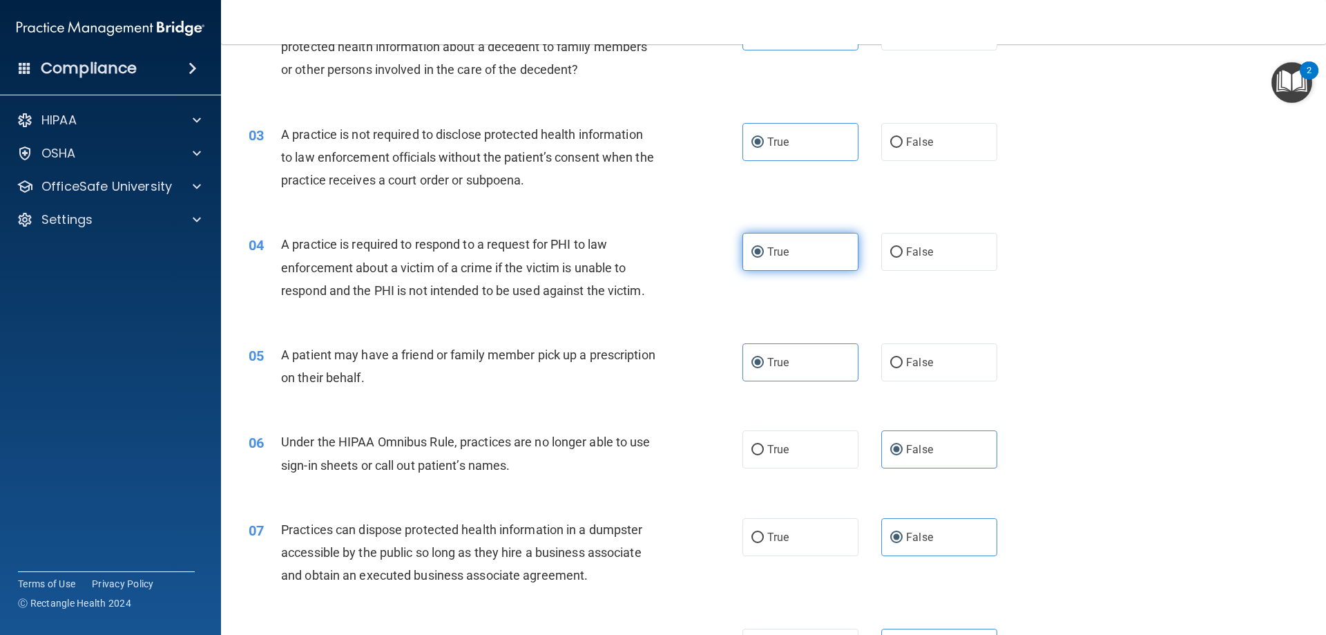
click at [829, 260] on label "True" at bounding box center [800, 252] width 116 height 38
click at [764, 258] on input "True" at bounding box center [757, 252] width 12 height 10
click at [823, 371] on label "True" at bounding box center [800, 362] width 116 height 38
click at [764, 368] on input "True" at bounding box center [757, 363] width 12 height 10
click at [909, 443] on span "False" at bounding box center [919, 449] width 27 height 13
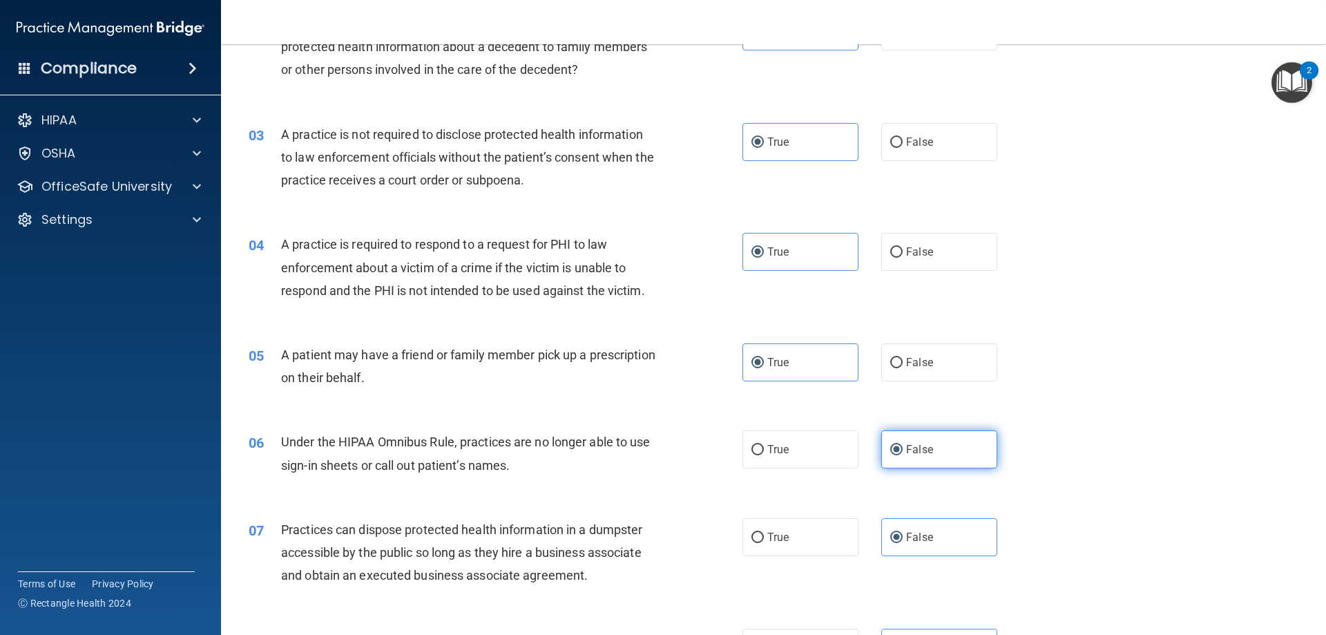
click at [902, 445] on input "False" at bounding box center [896, 450] width 12 height 10
click at [933, 530] on label "False" at bounding box center [939, 537] width 116 height 38
click at [902, 532] on input "False" at bounding box center [896, 537] width 12 height 10
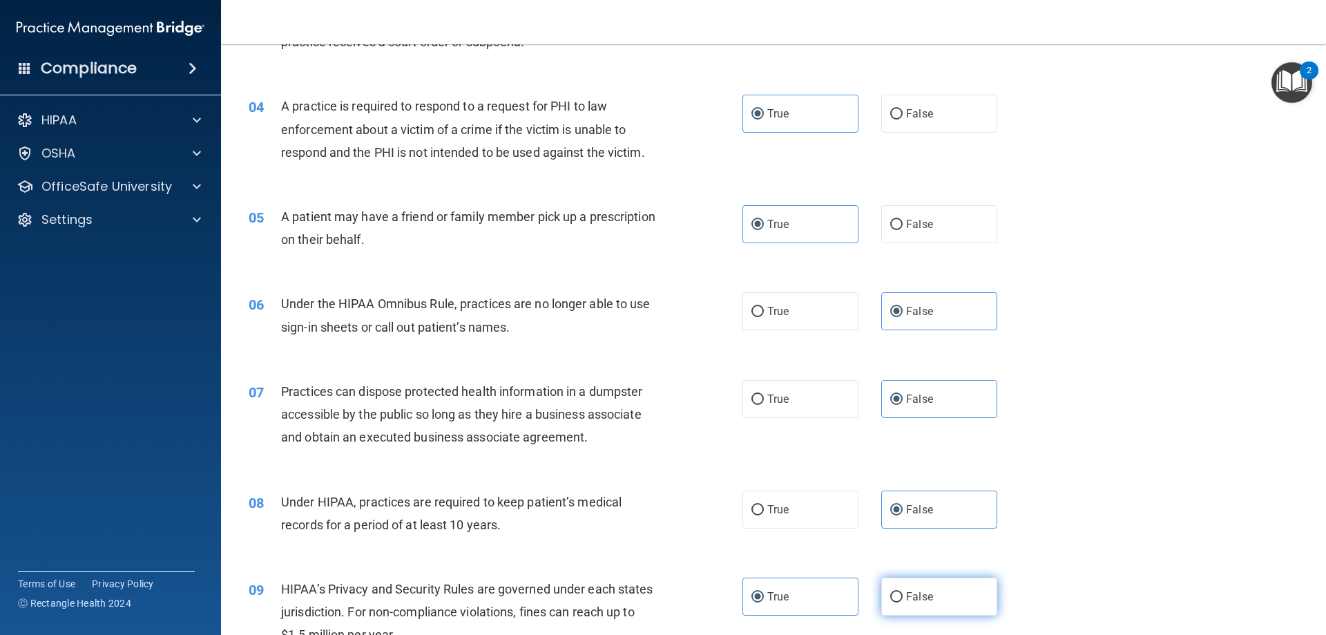
scroll to position [414, 0]
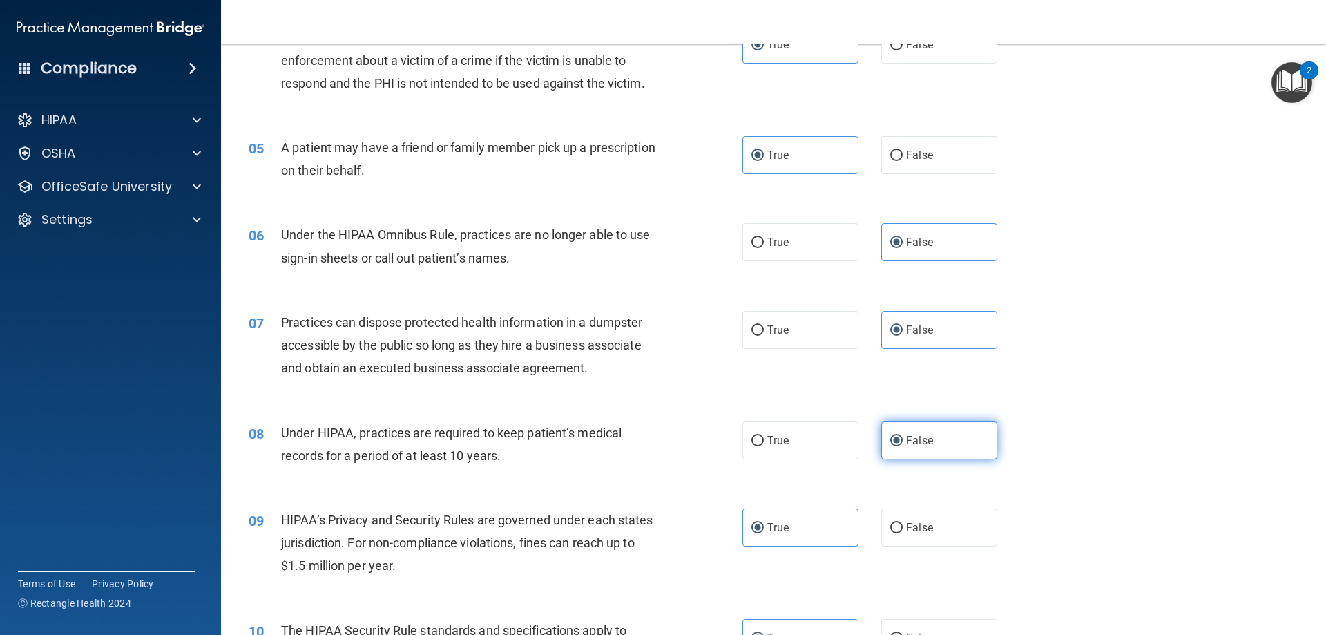
click at [938, 442] on label "False" at bounding box center [939, 440] width 116 height 38
click at [902, 442] on input "False" at bounding box center [896, 441] width 12 height 10
click at [800, 524] on label "True" at bounding box center [800, 527] width 116 height 38
click at [764, 524] on input "True" at bounding box center [757, 528] width 12 height 10
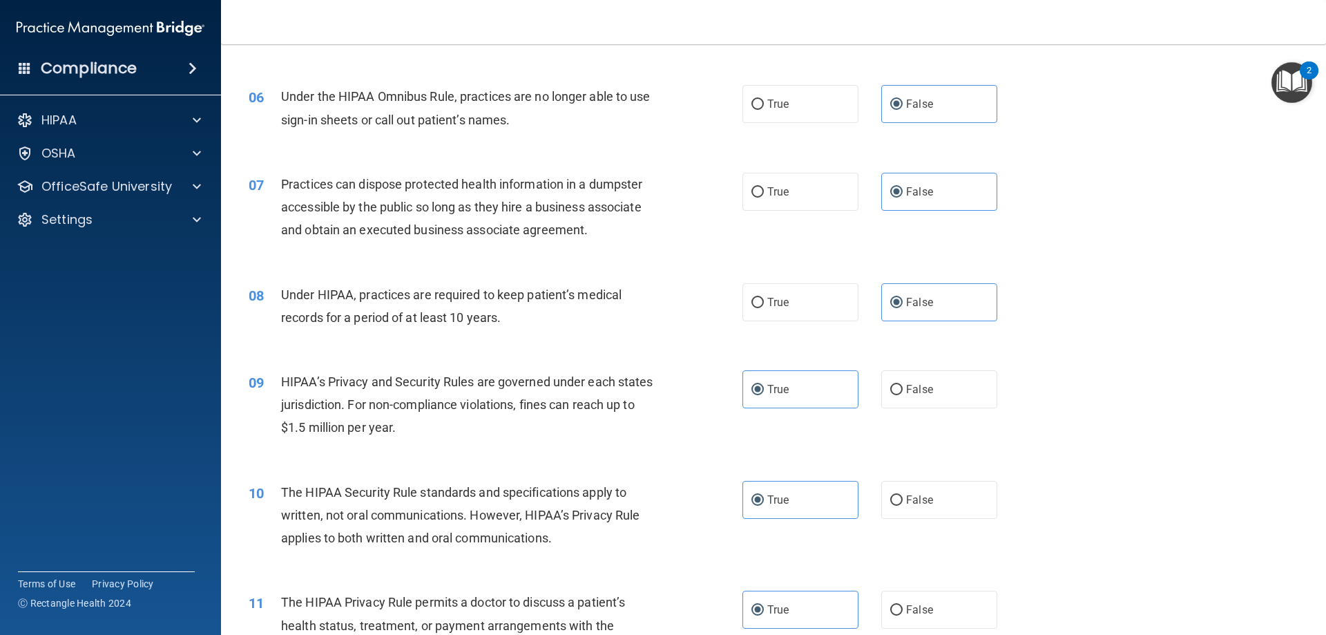
scroll to position [691, 0]
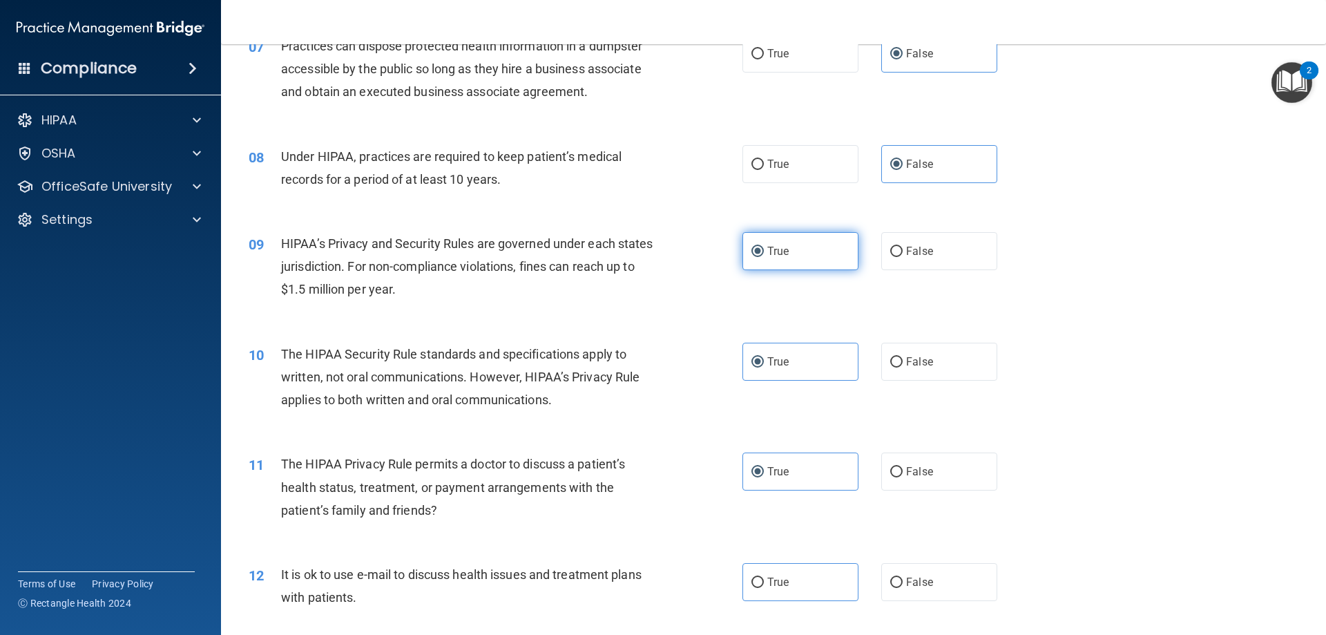
click at [816, 259] on label "True" at bounding box center [800, 251] width 116 height 38
click at [764, 257] on input "True" at bounding box center [757, 252] width 12 height 10
click at [806, 367] on label "True" at bounding box center [800, 361] width 116 height 38
click at [764, 367] on input "True" at bounding box center [757, 362] width 12 height 10
click at [806, 472] on label "True" at bounding box center [800, 471] width 116 height 38
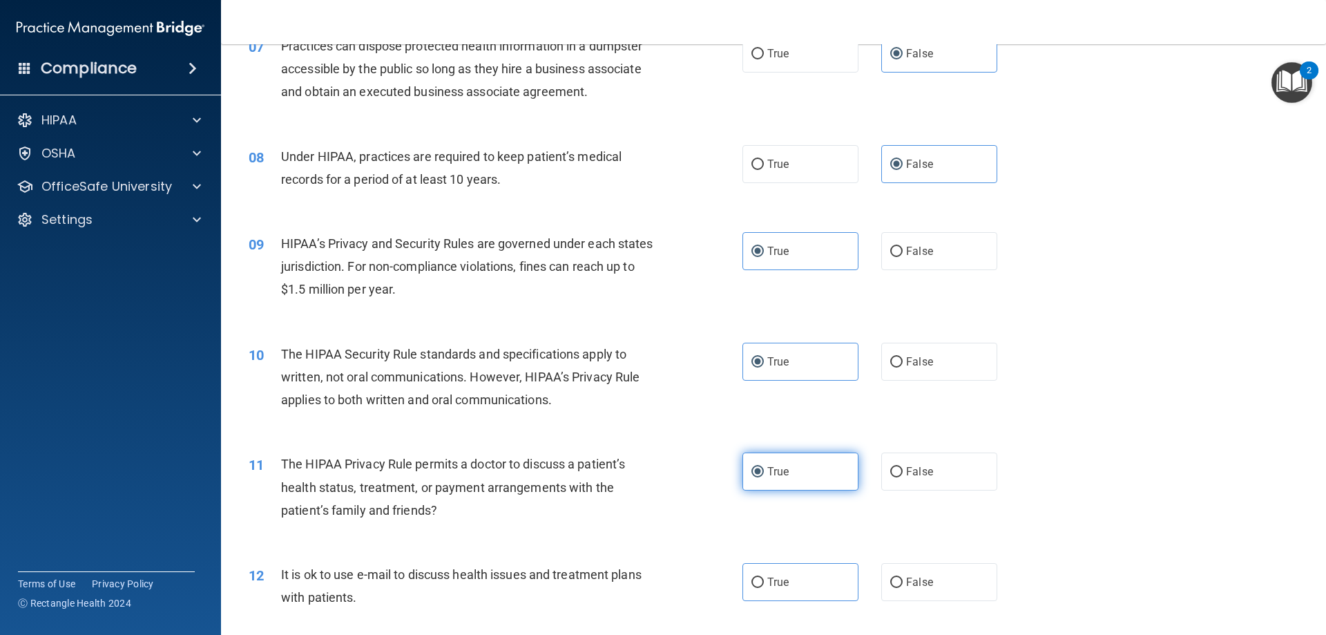
click at [764, 472] on input "True" at bounding box center [757, 472] width 12 height 10
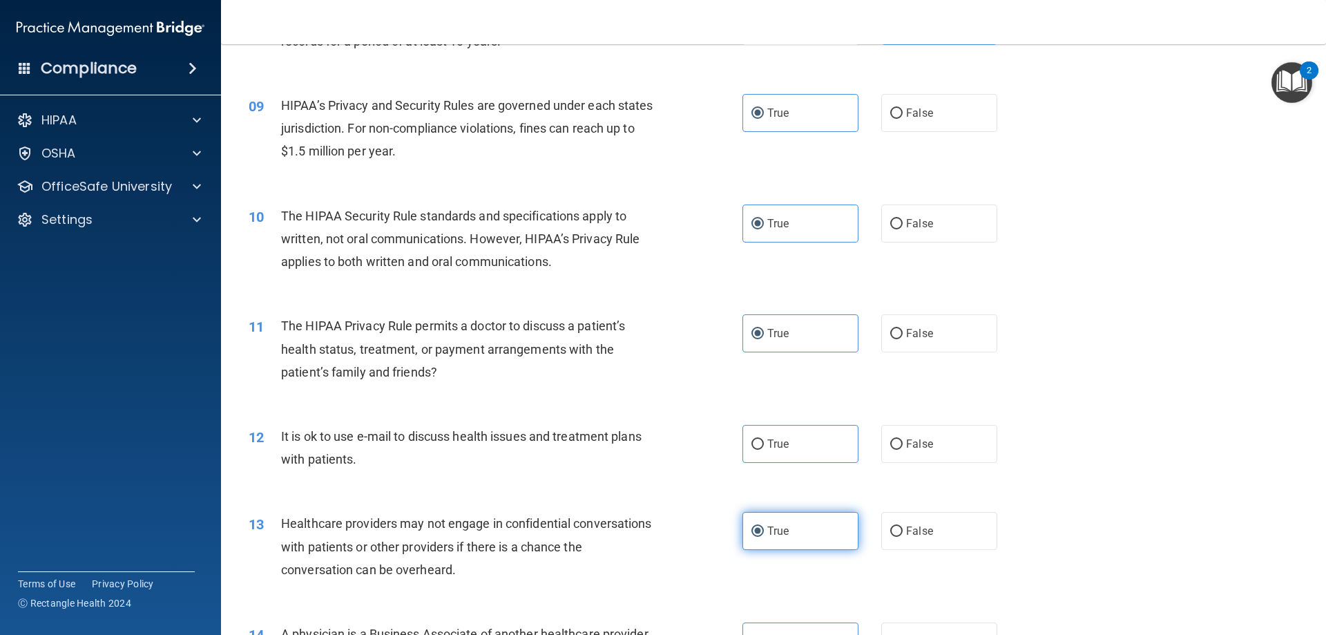
scroll to position [898, 0]
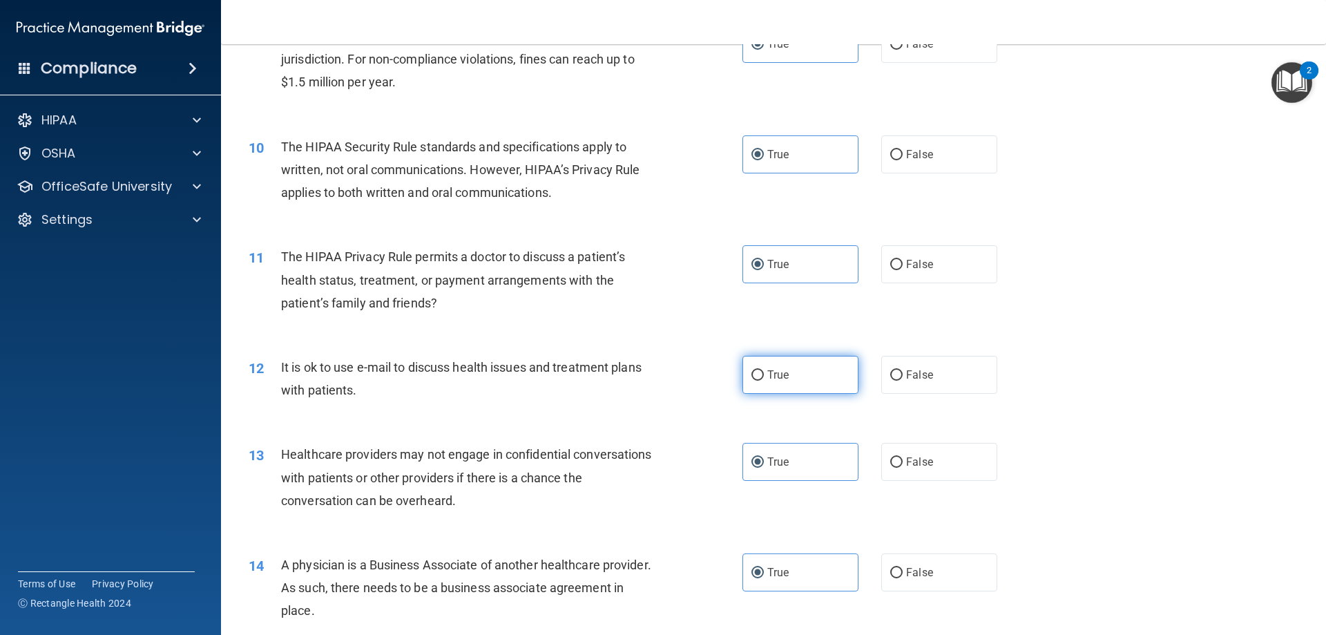
click at [816, 379] on label "True" at bounding box center [800, 375] width 116 height 38
click at [764, 379] on input "True" at bounding box center [757, 375] width 12 height 10
radio input "true"
click at [820, 471] on label "True" at bounding box center [800, 462] width 116 height 38
click at [764, 467] on input "True" at bounding box center [757, 462] width 12 height 10
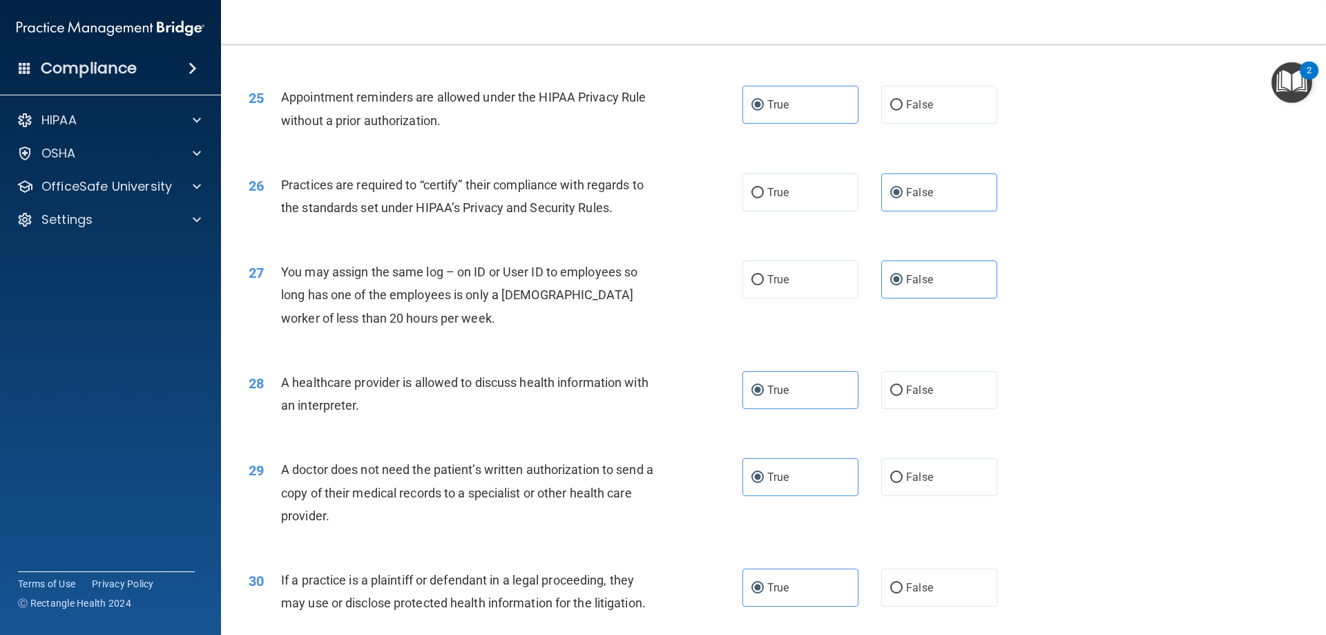
scroll to position [2580, 0]
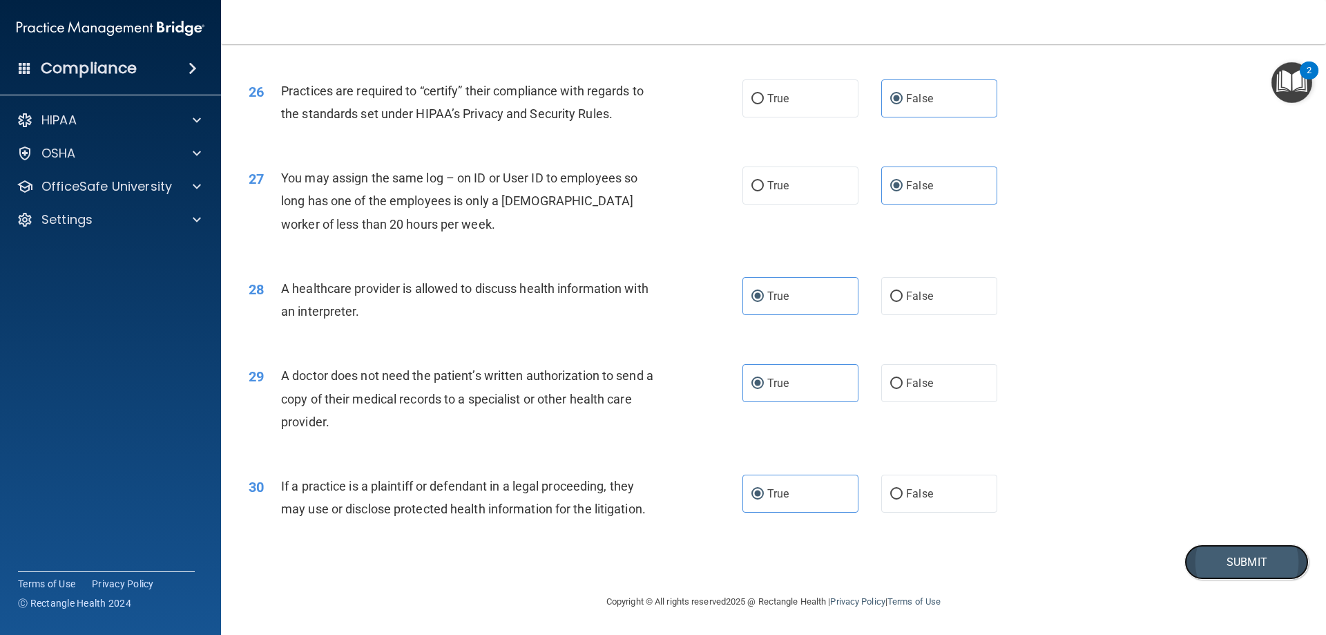
click at [1278, 565] on button "Submit" at bounding box center [1246, 561] width 124 height 35
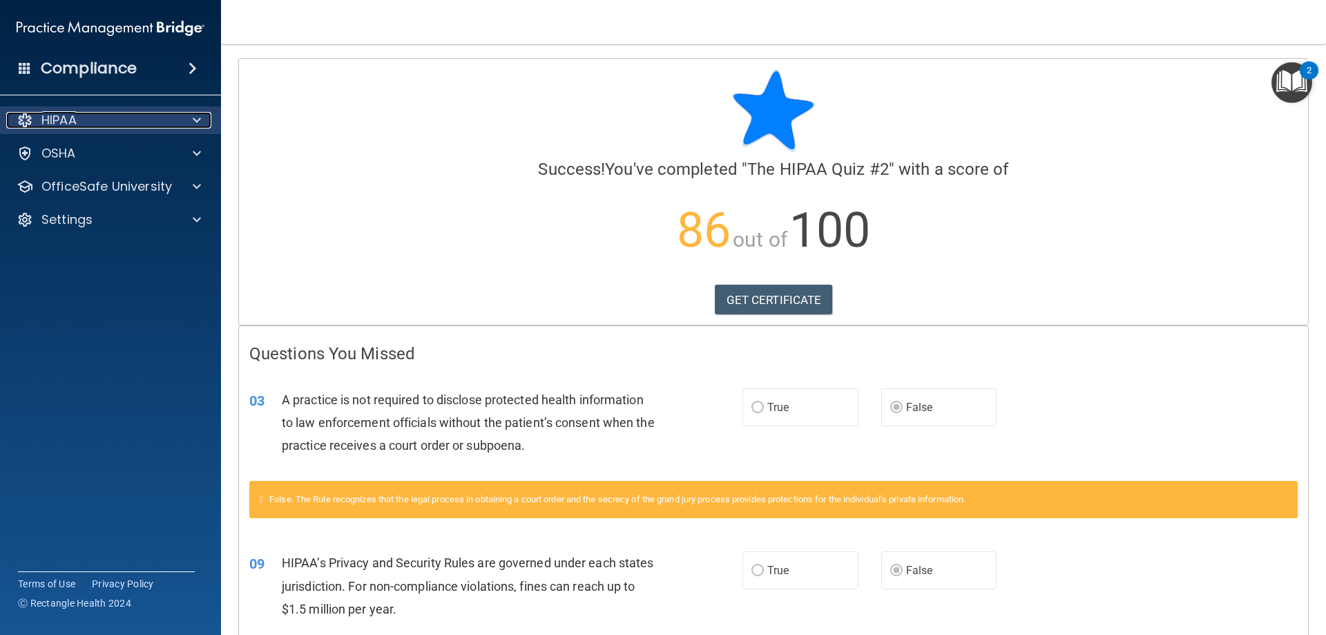
click at [129, 127] on div "HIPAA" at bounding box center [91, 120] width 171 height 17
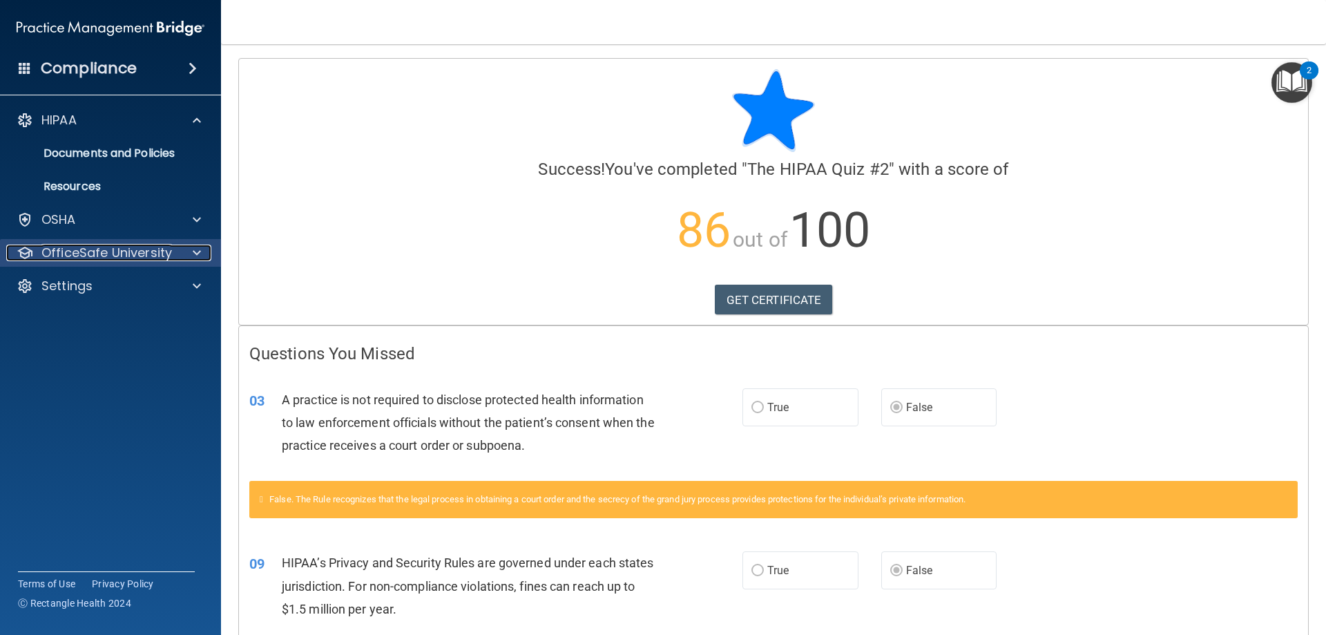
click at [151, 260] on p "OfficeSafe University" at bounding box center [106, 252] width 131 height 17
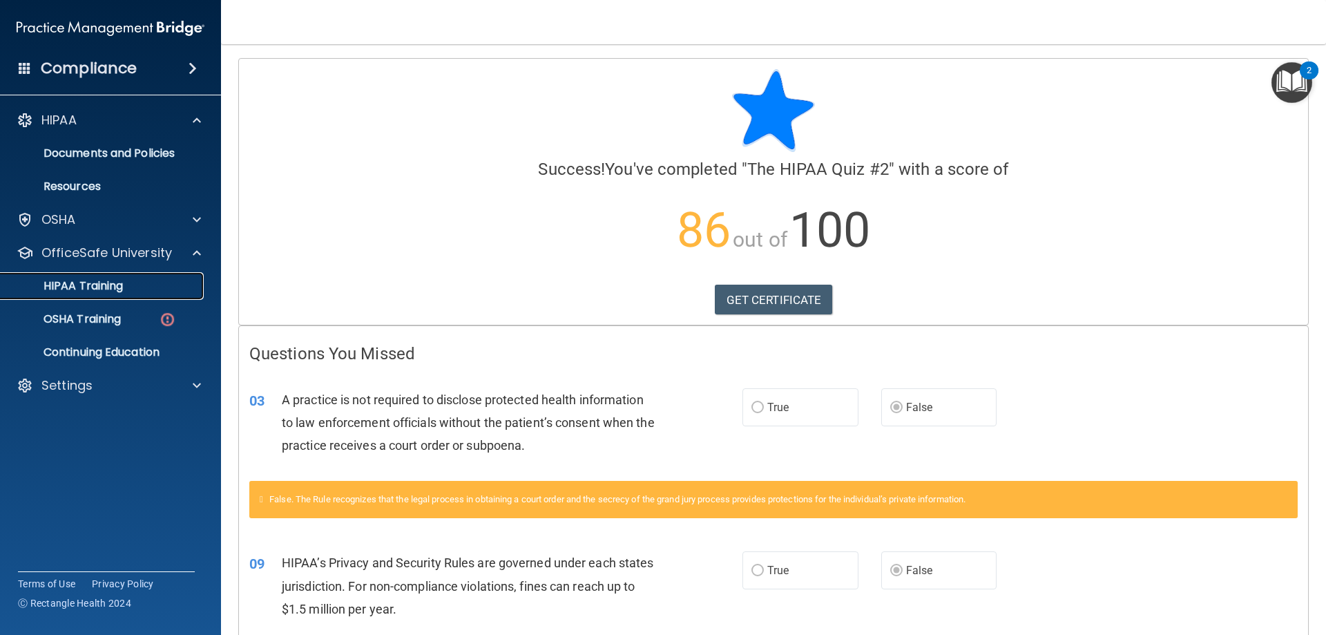
click at [148, 291] on div "HIPAA Training" at bounding box center [103, 286] width 189 height 14
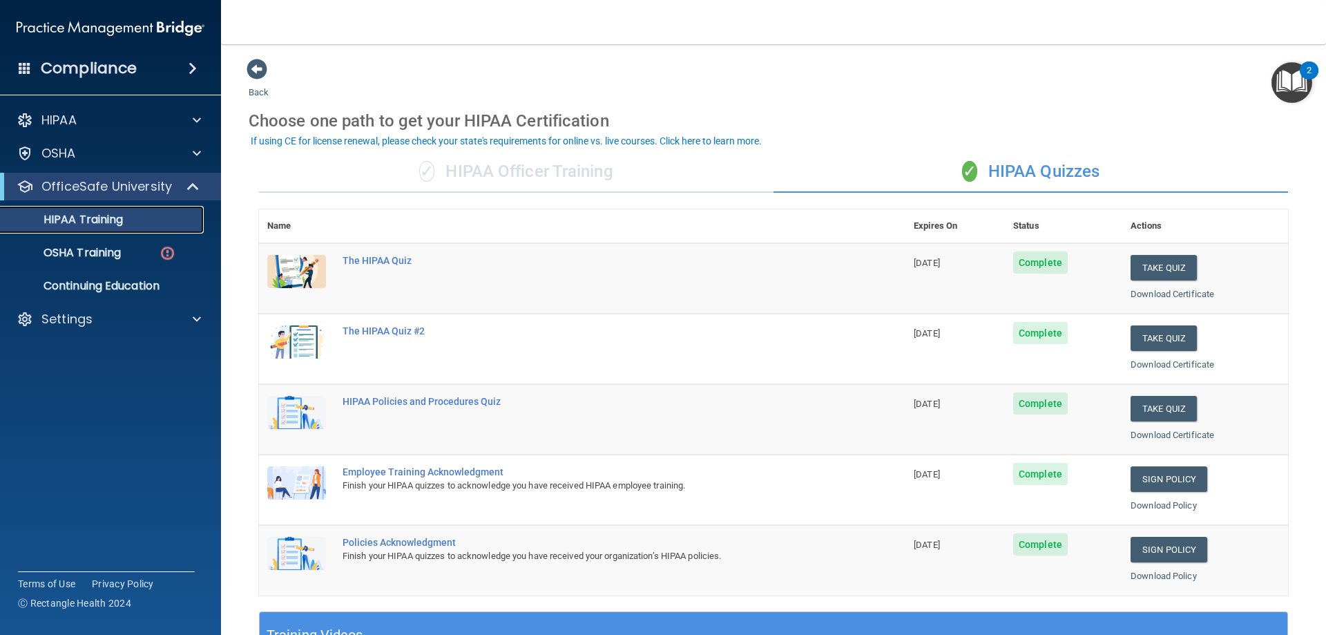
scroll to position [138, 0]
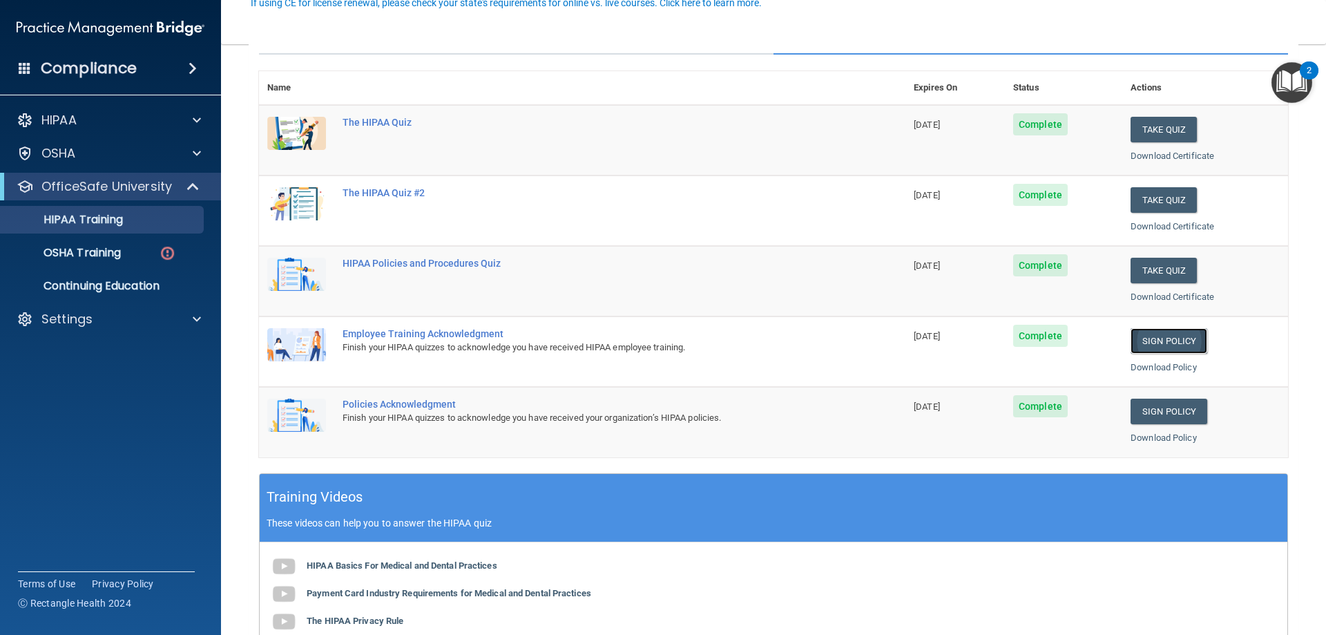
click at [1169, 348] on link "Sign Policy" at bounding box center [1168, 341] width 77 height 26
click at [1166, 406] on link "Sign Policy" at bounding box center [1168, 411] width 77 height 26
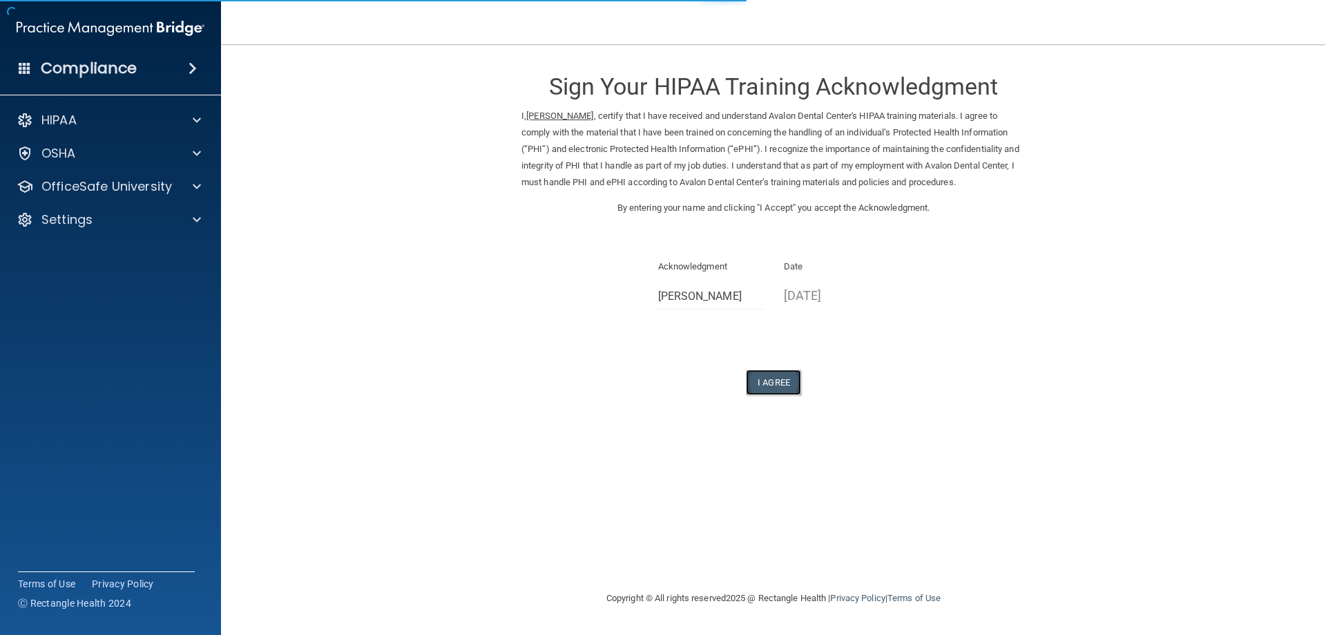
click at [786, 385] on button "I Agree" at bounding box center [773, 382] width 55 height 26
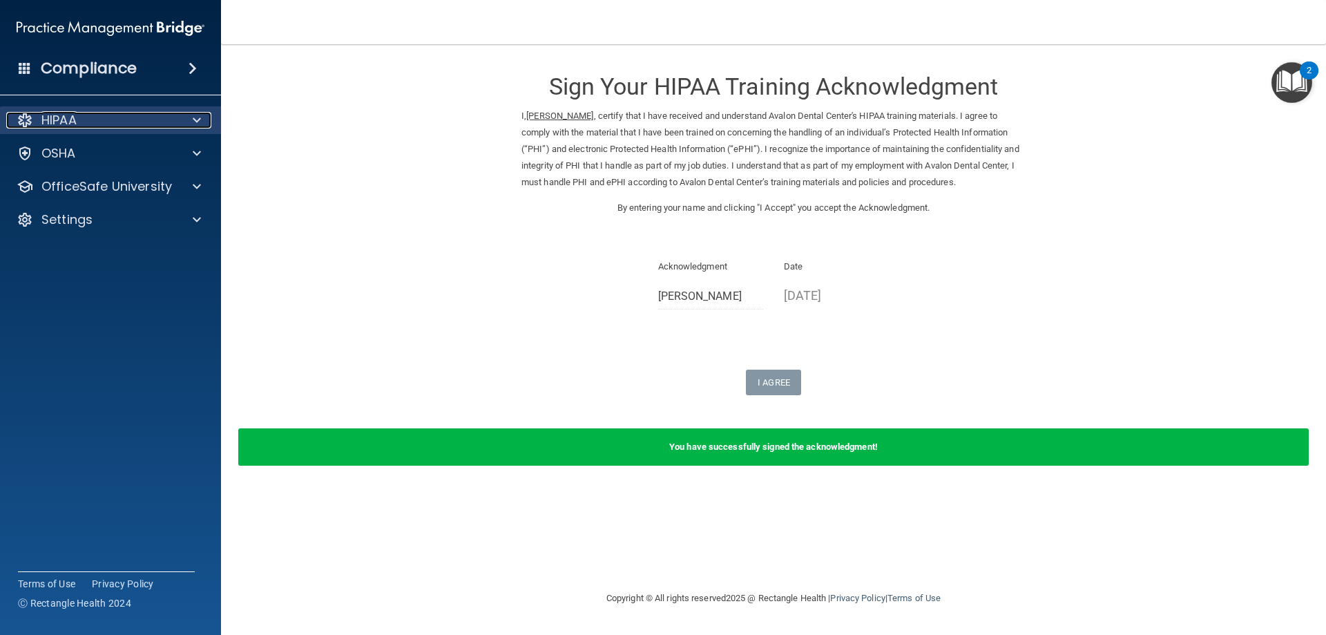
click at [164, 121] on div "HIPAA" at bounding box center [91, 120] width 171 height 17
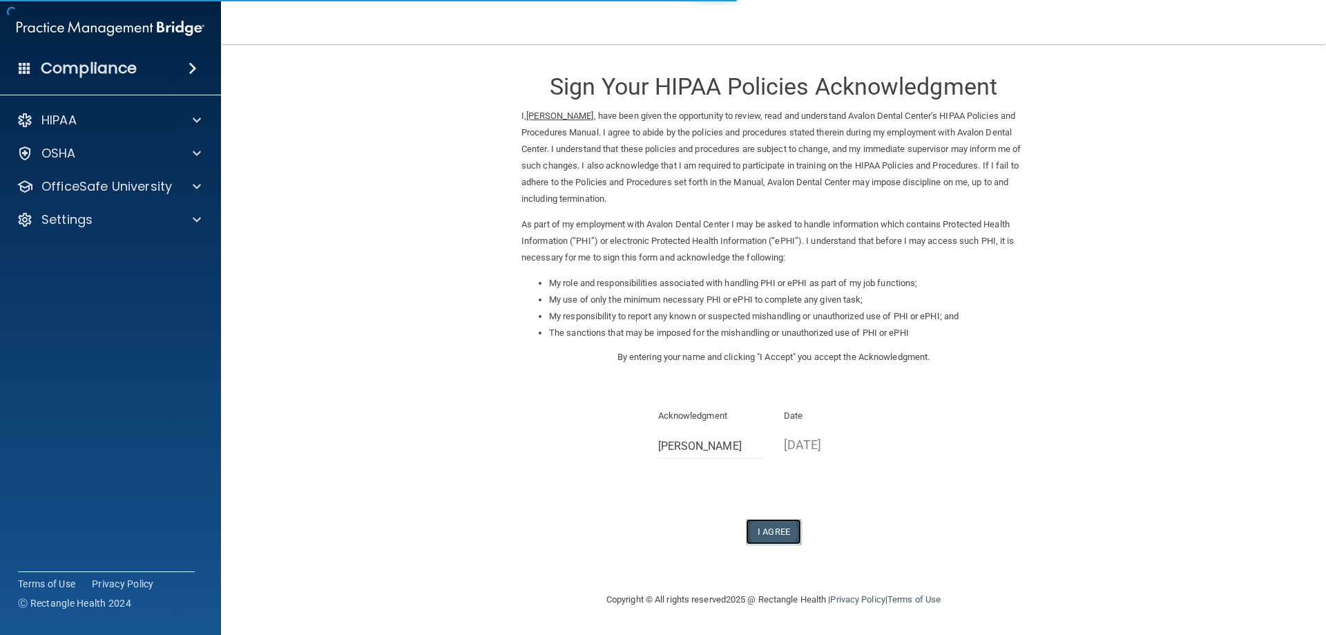
click at [782, 531] on button "I Agree" at bounding box center [773, 532] width 55 height 26
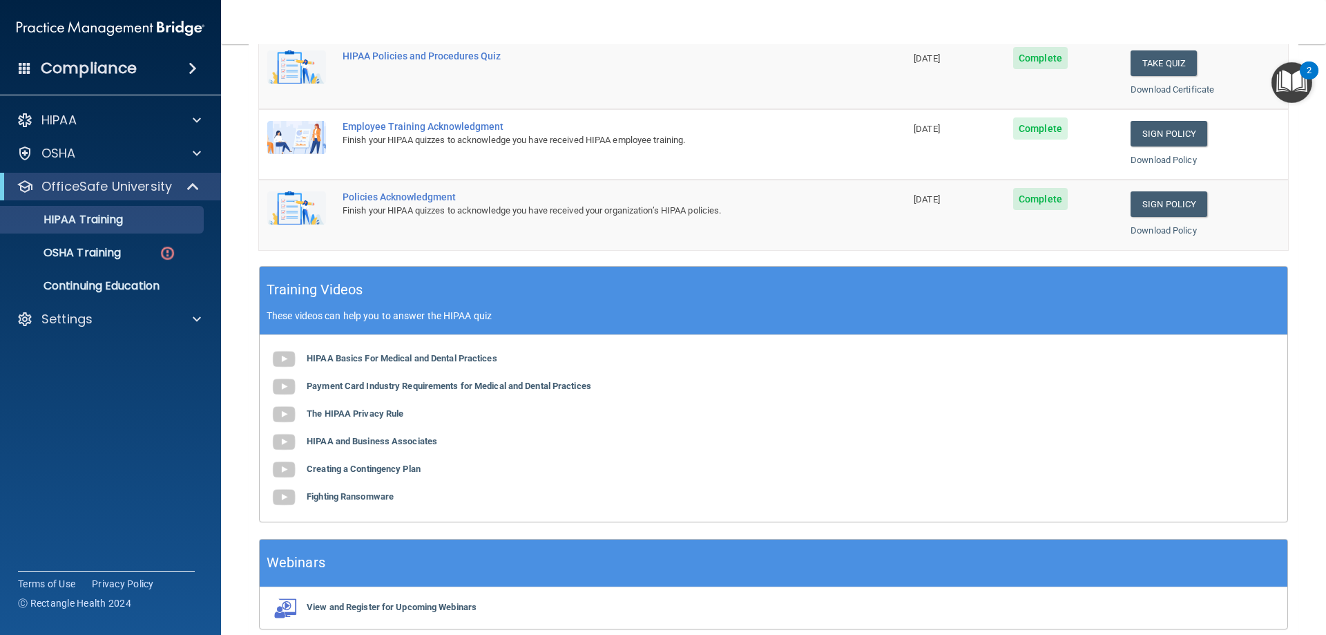
scroll to position [405, 0]
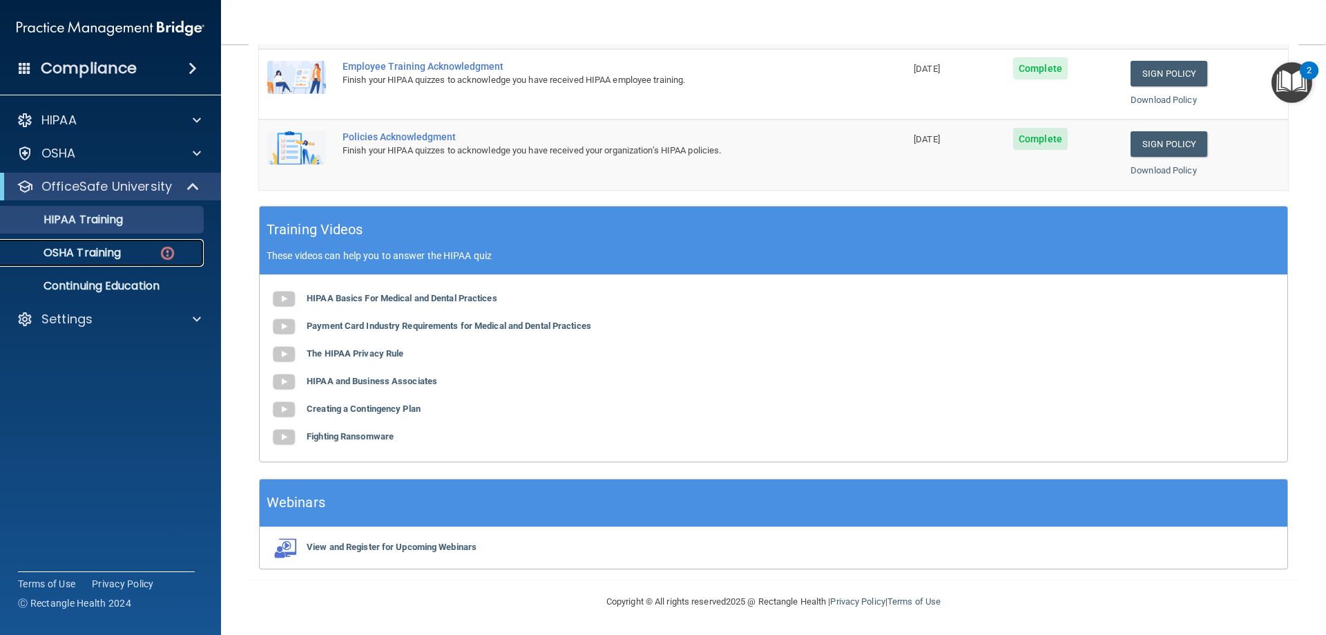
click at [131, 253] on div "OSHA Training" at bounding box center [103, 253] width 189 height 14
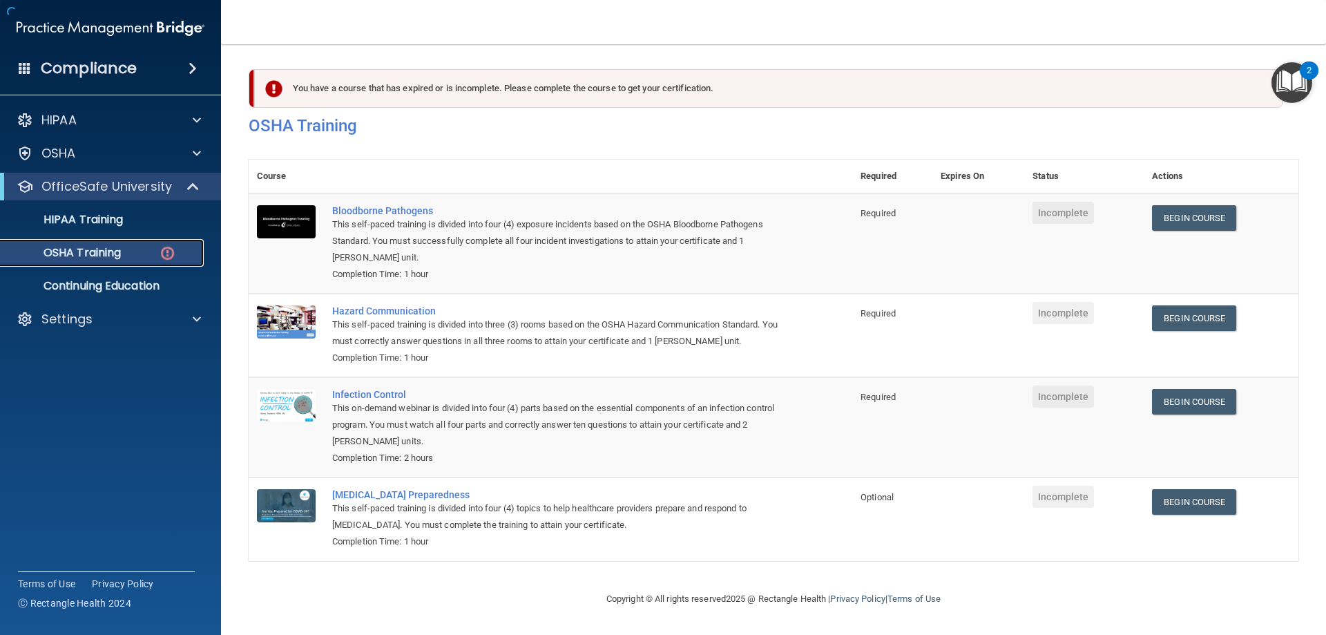
scroll to position [17, 0]
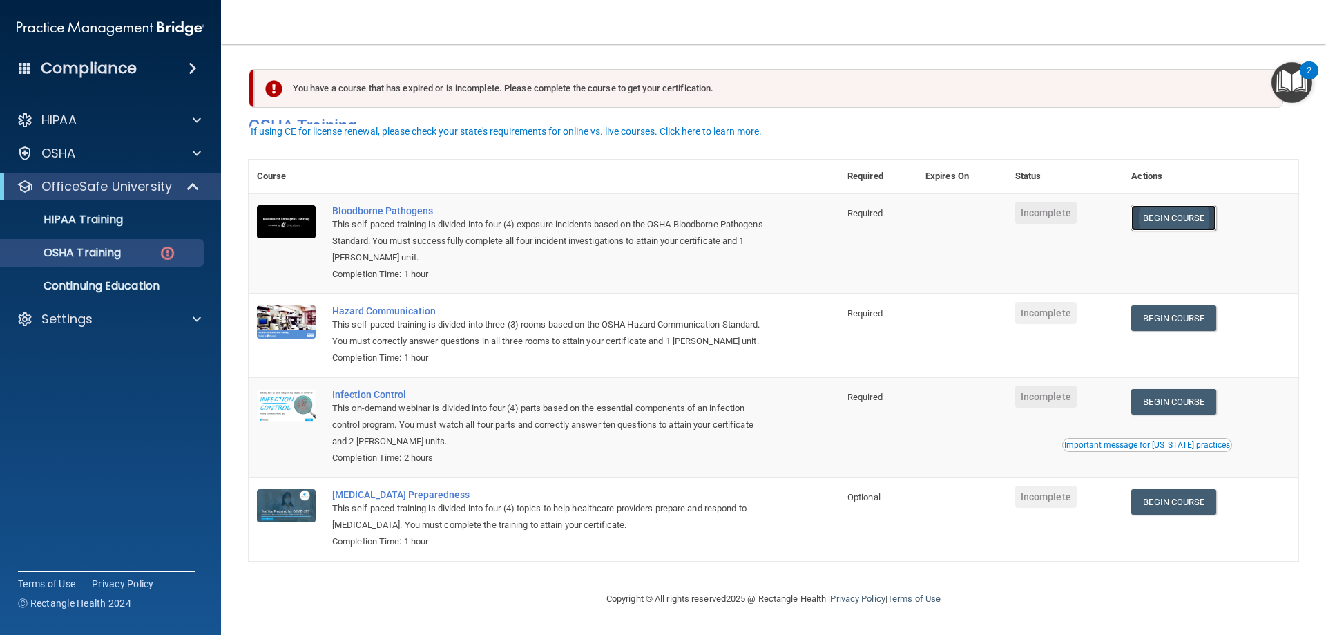
click at [1170, 205] on link "Begin Course" at bounding box center [1173, 218] width 84 height 26
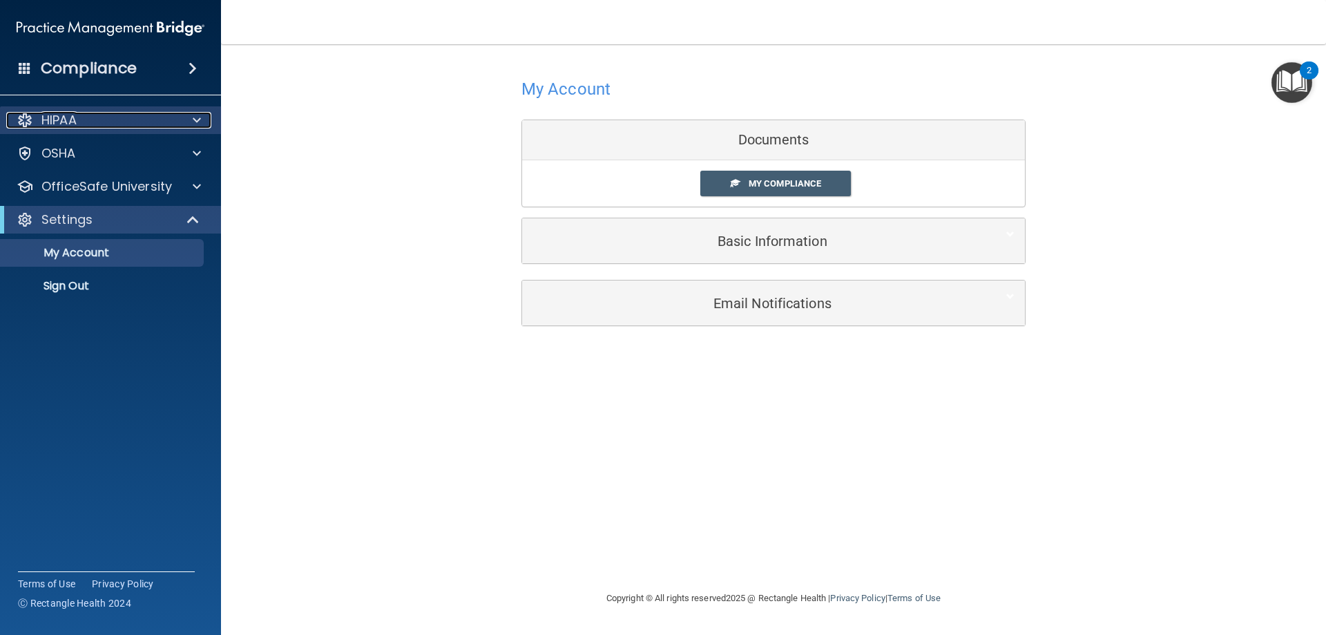
click at [133, 121] on div "HIPAA" at bounding box center [91, 120] width 171 height 17
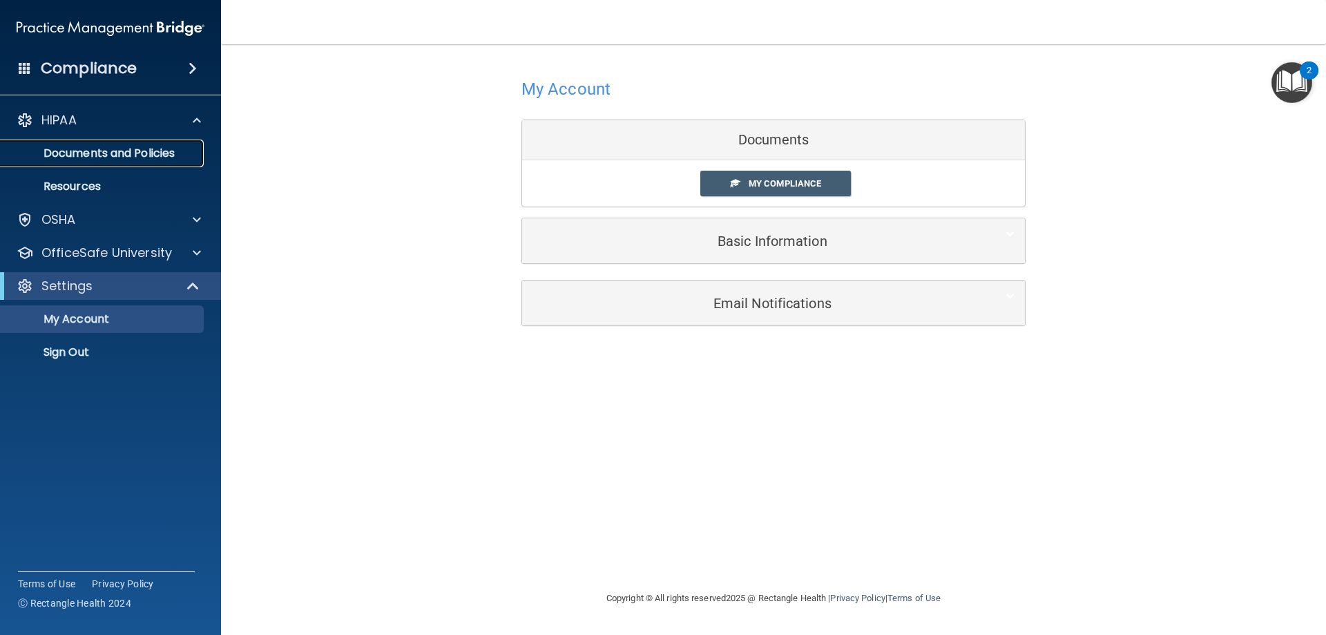
click at [172, 151] on p "Documents and Policies" at bounding box center [103, 153] width 189 height 14
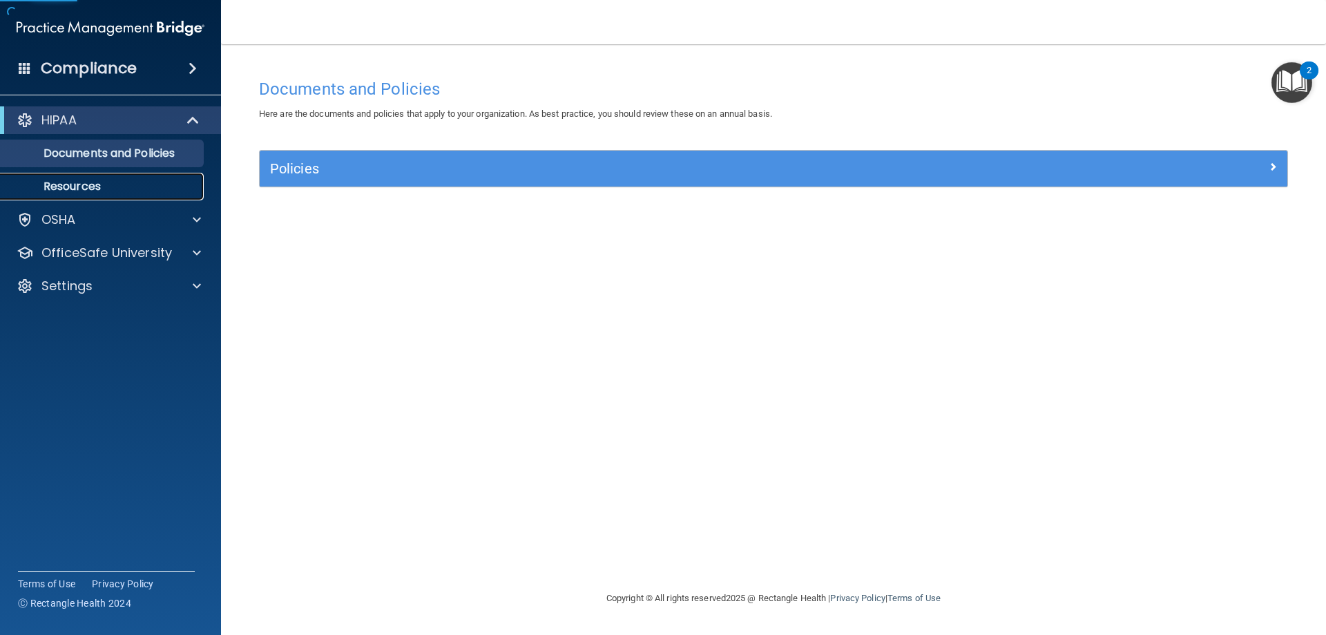
click at [151, 186] on p "Resources" at bounding box center [103, 187] width 189 height 14
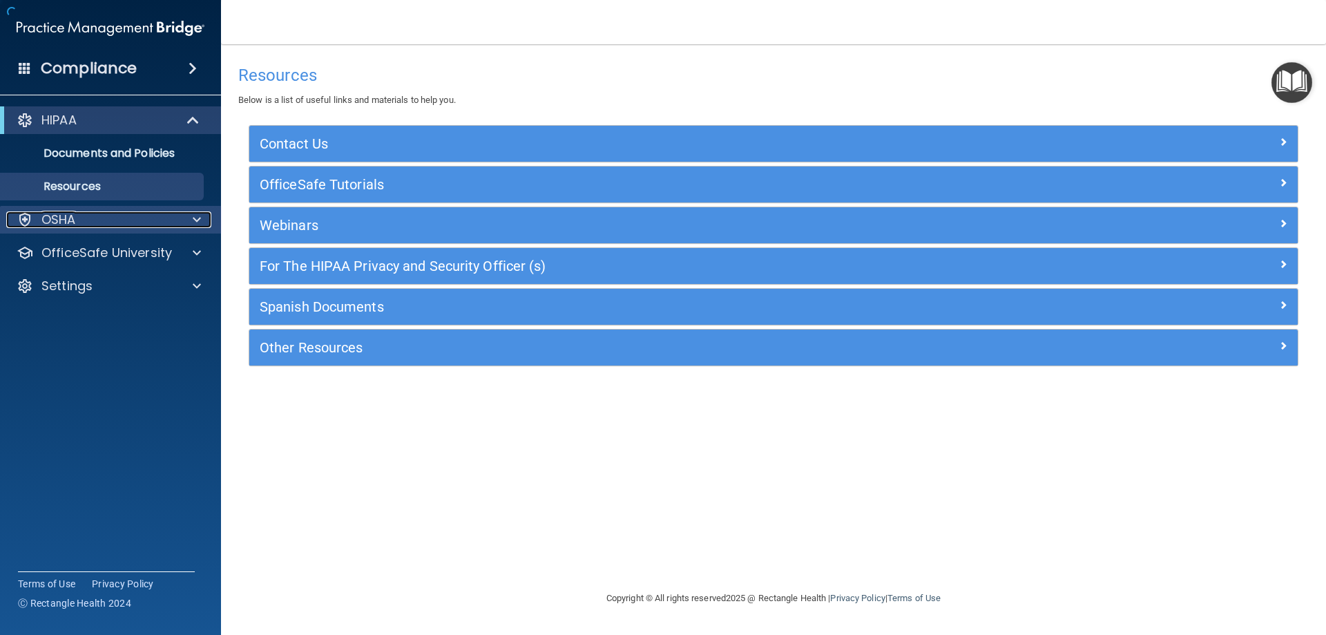
click at [137, 225] on div "OSHA" at bounding box center [91, 219] width 171 height 17
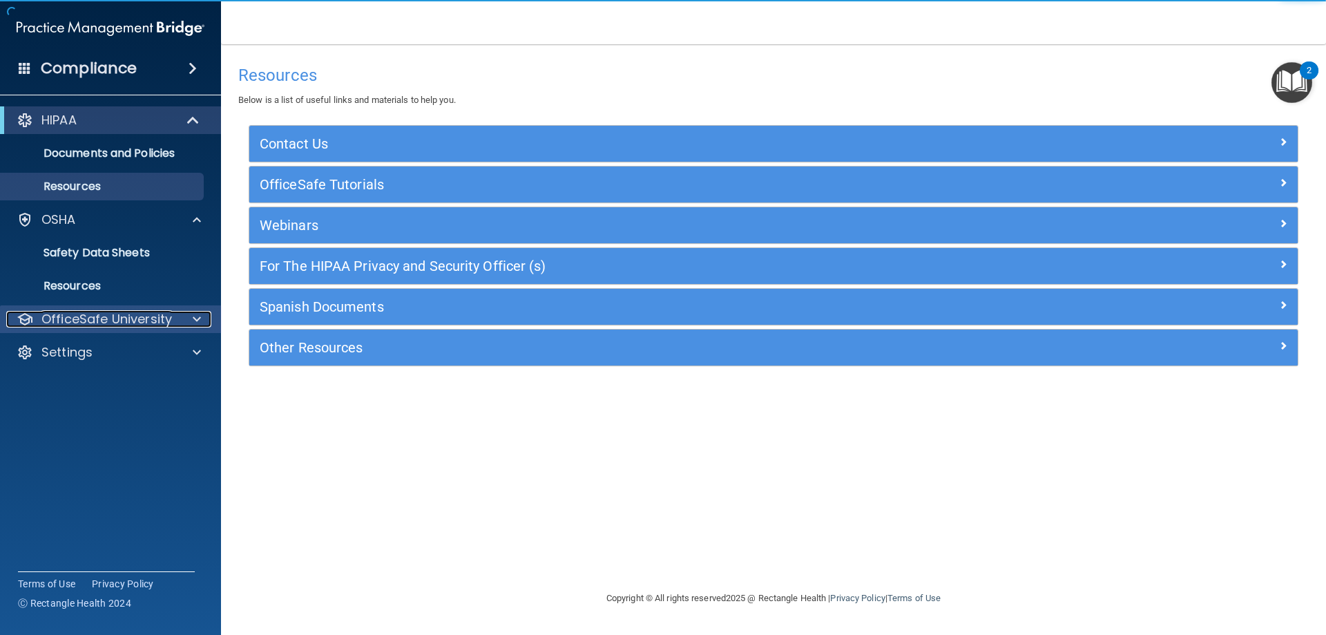
click at [166, 312] on p "OfficeSafe University" at bounding box center [106, 319] width 131 height 17
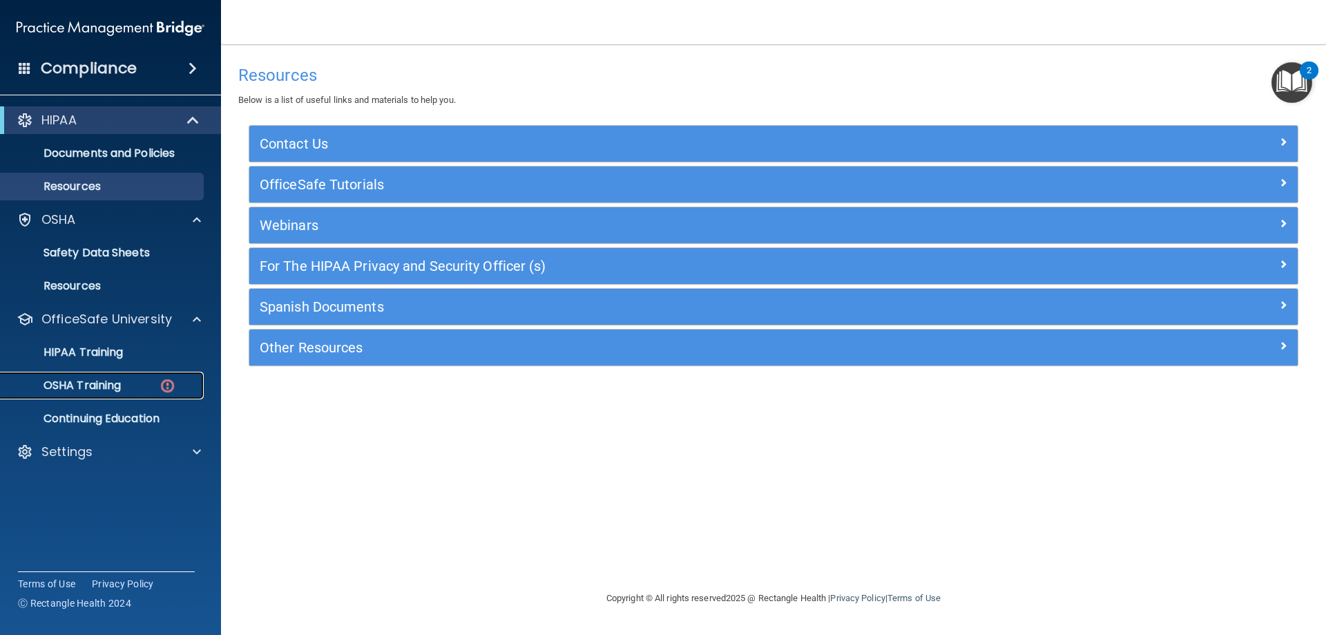
click at [151, 387] on div "OSHA Training" at bounding box center [103, 385] width 189 height 14
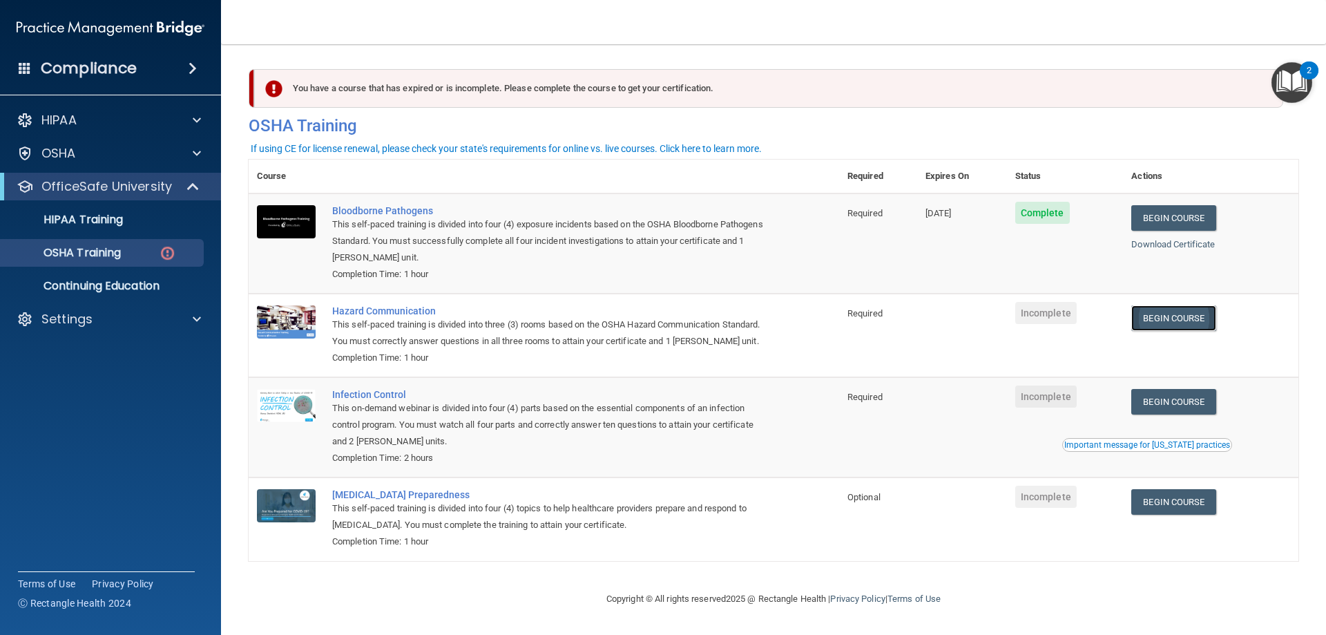
click at [1153, 321] on link "Begin Course" at bounding box center [1173, 318] width 84 height 26
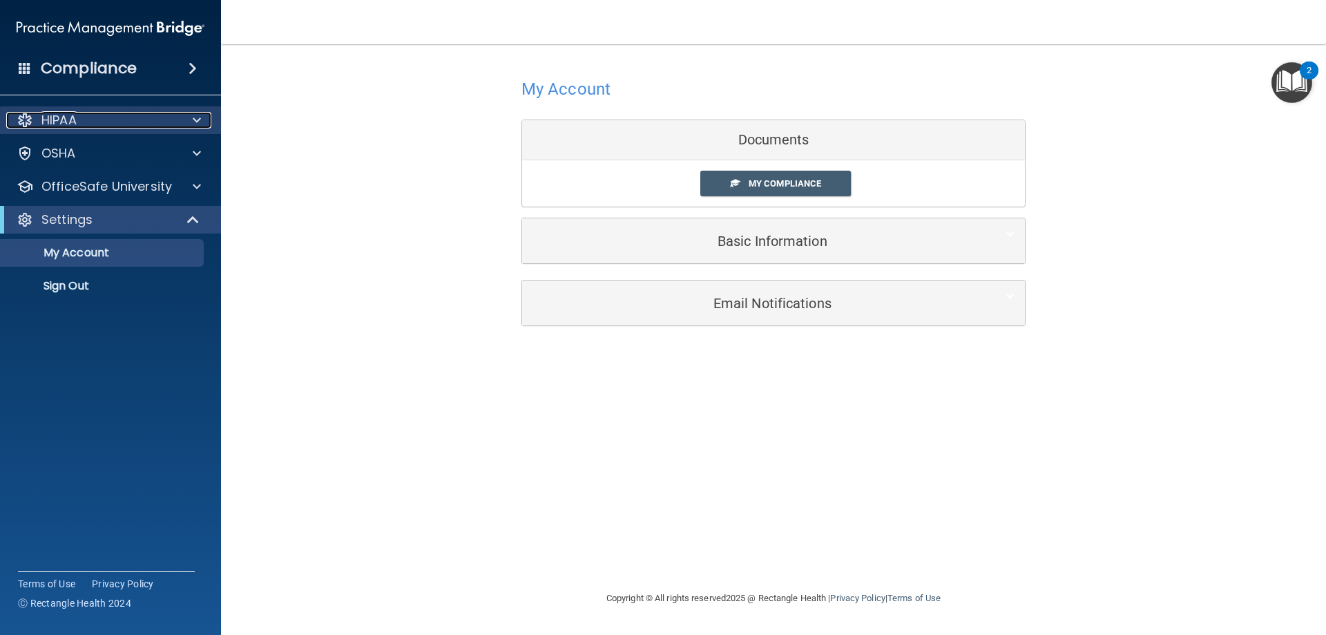
click at [191, 122] on div at bounding box center [194, 120] width 35 height 17
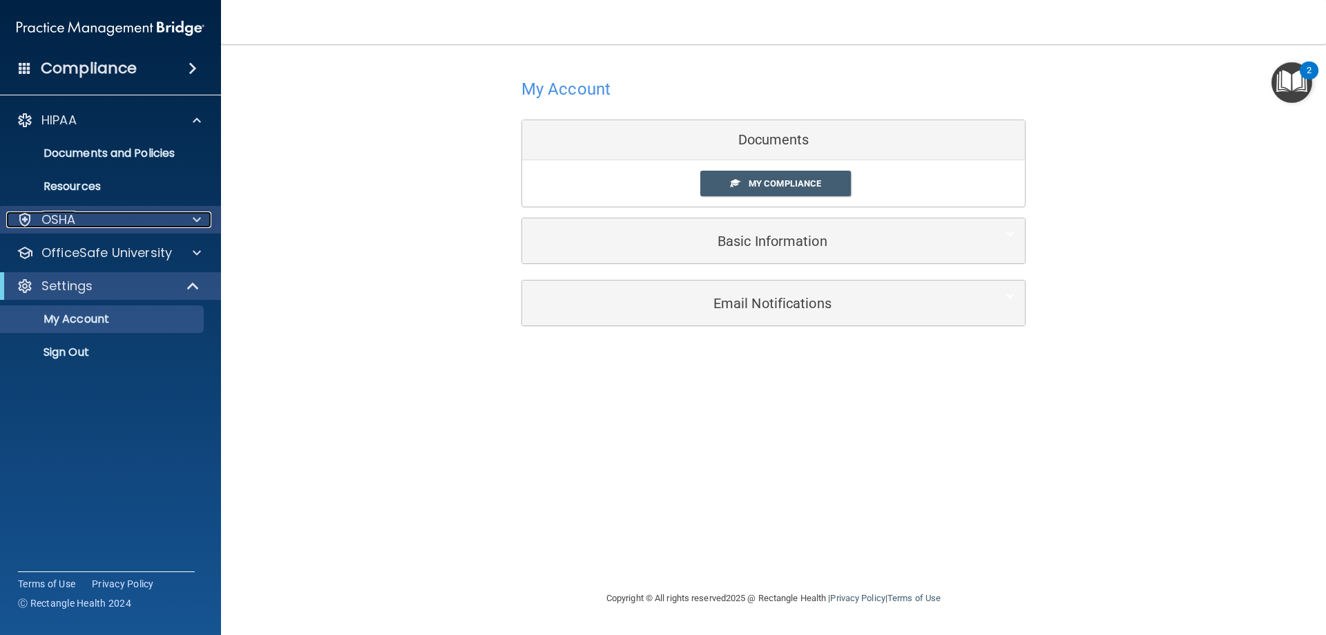
click at [186, 218] on div at bounding box center [194, 219] width 35 height 17
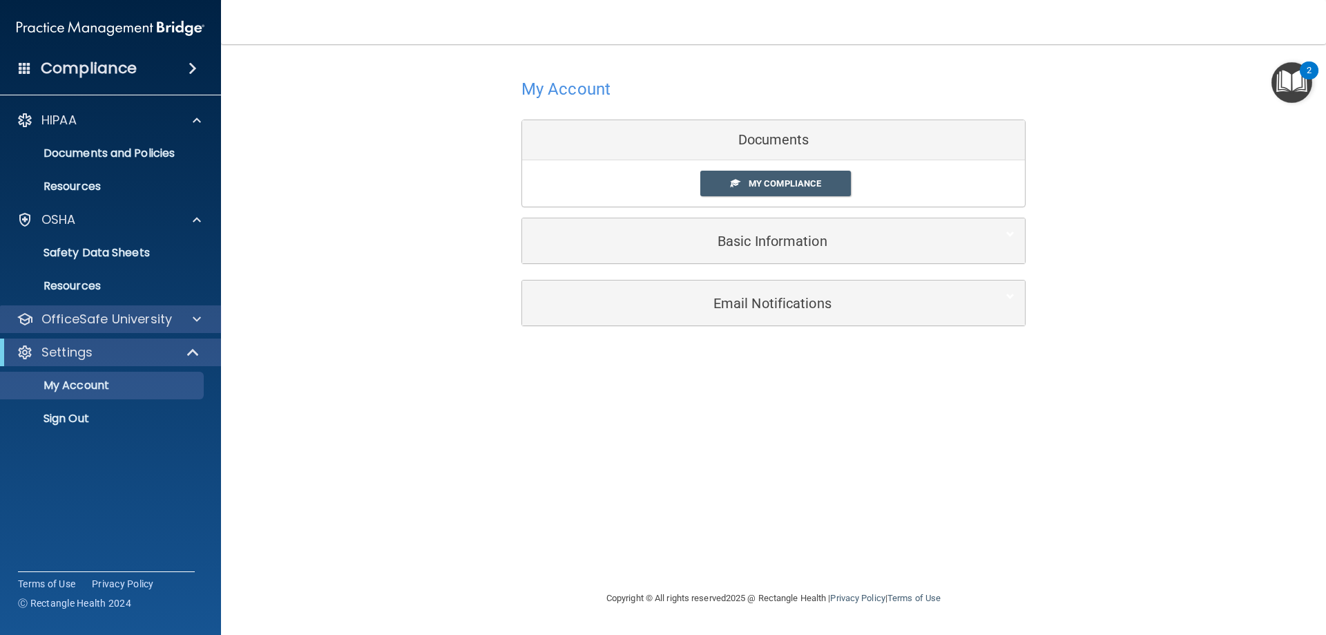
click at [186, 327] on div "OfficeSafe University" at bounding box center [111, 319] width 222 height 28
click at [156, 320] on p "OfficeSafe University" at bounding box center [106, 319] width 131 height 17
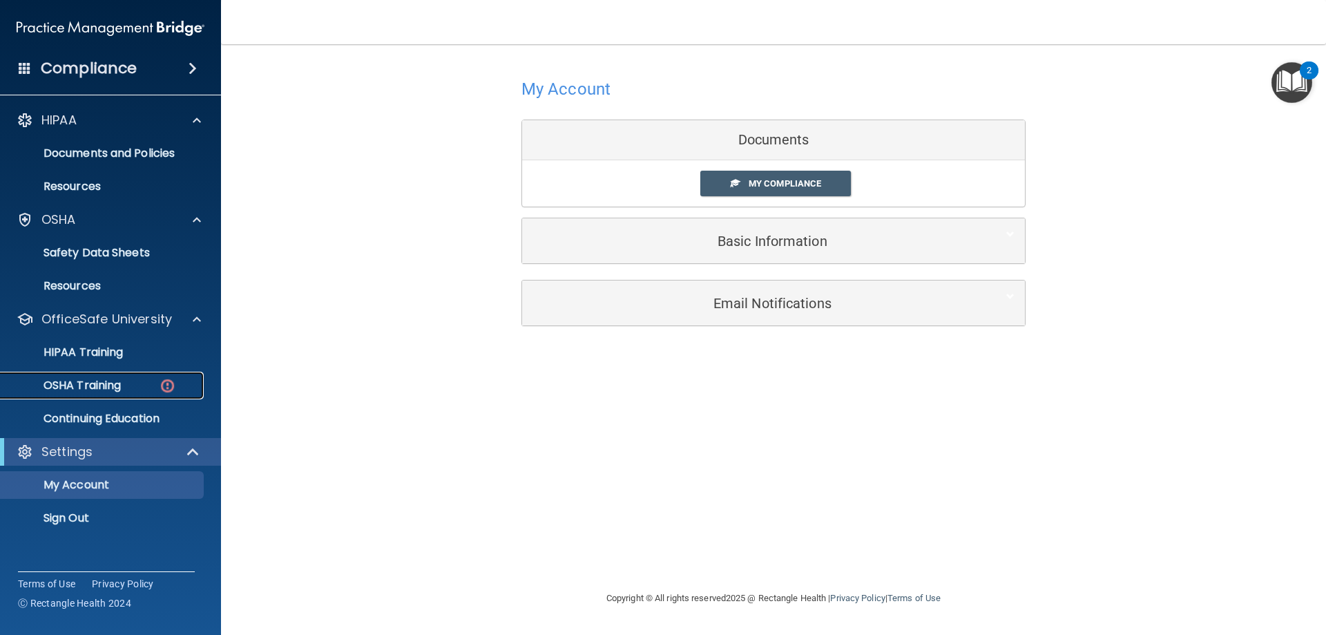
click at [122, 393] on link "OSHA Training" at bounding box center [95, 385] width 218 height 28
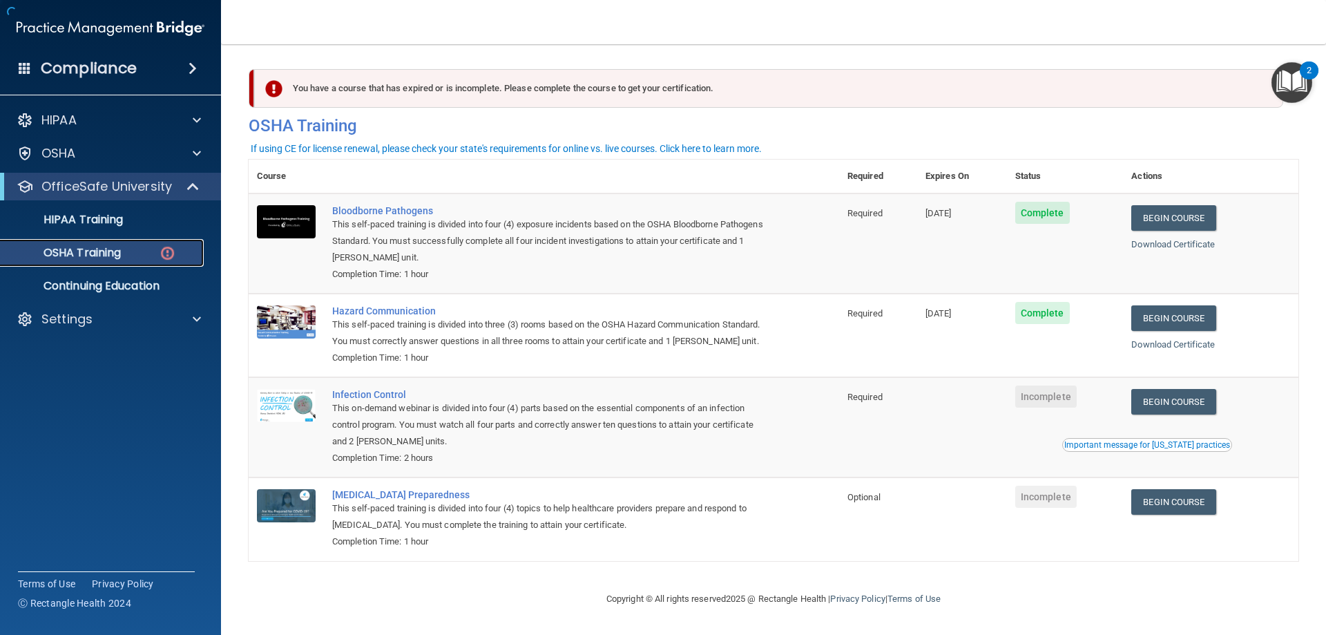
scroll to position [17, 0]
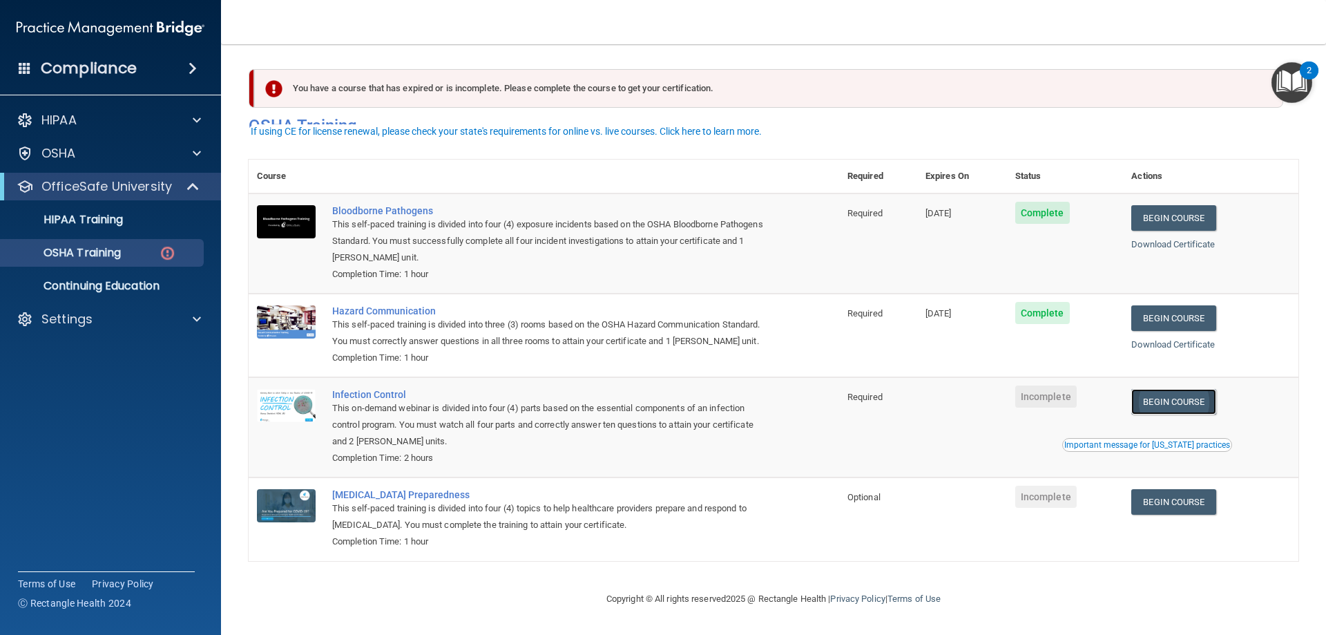
click at [1159, 403] on link "Begin Course" at bounding box center [1173, 402] width 84 height 26
click at [128, 231] on link "HIPAA Training" at bounding box center [95, 220] width 218 height 28
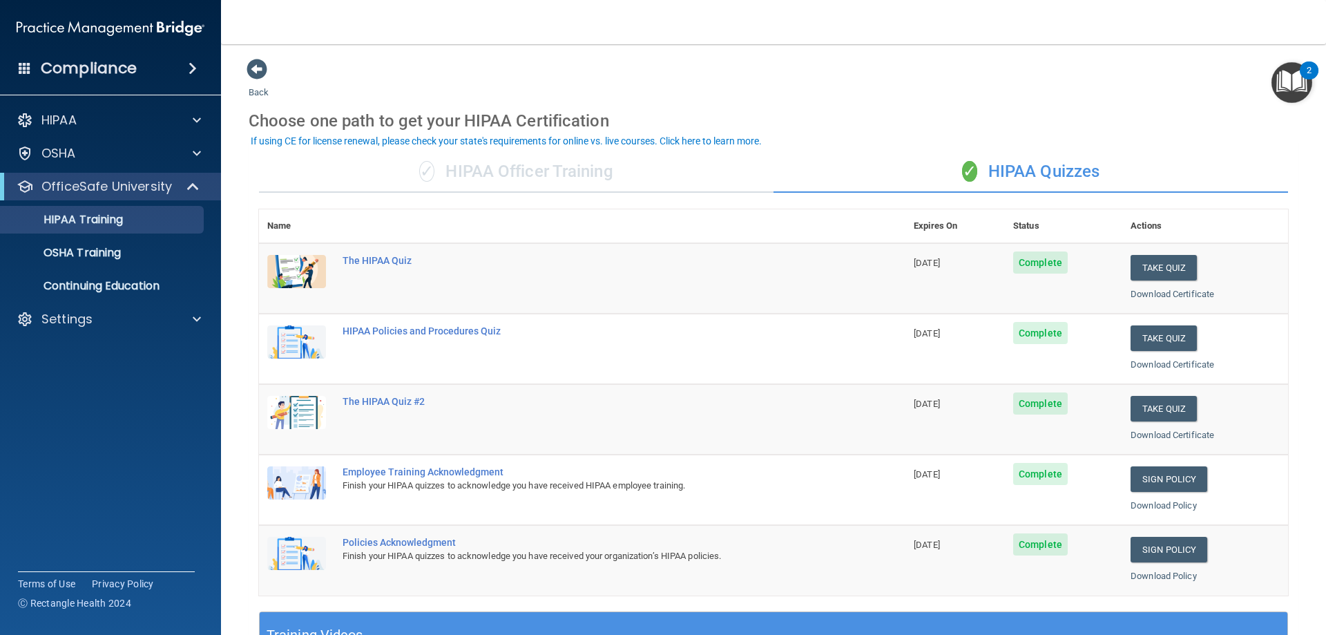
click at [511, 177] on div "✓ HIPAA Officer Training" at bounding box center [516, 171] width 514 height 41
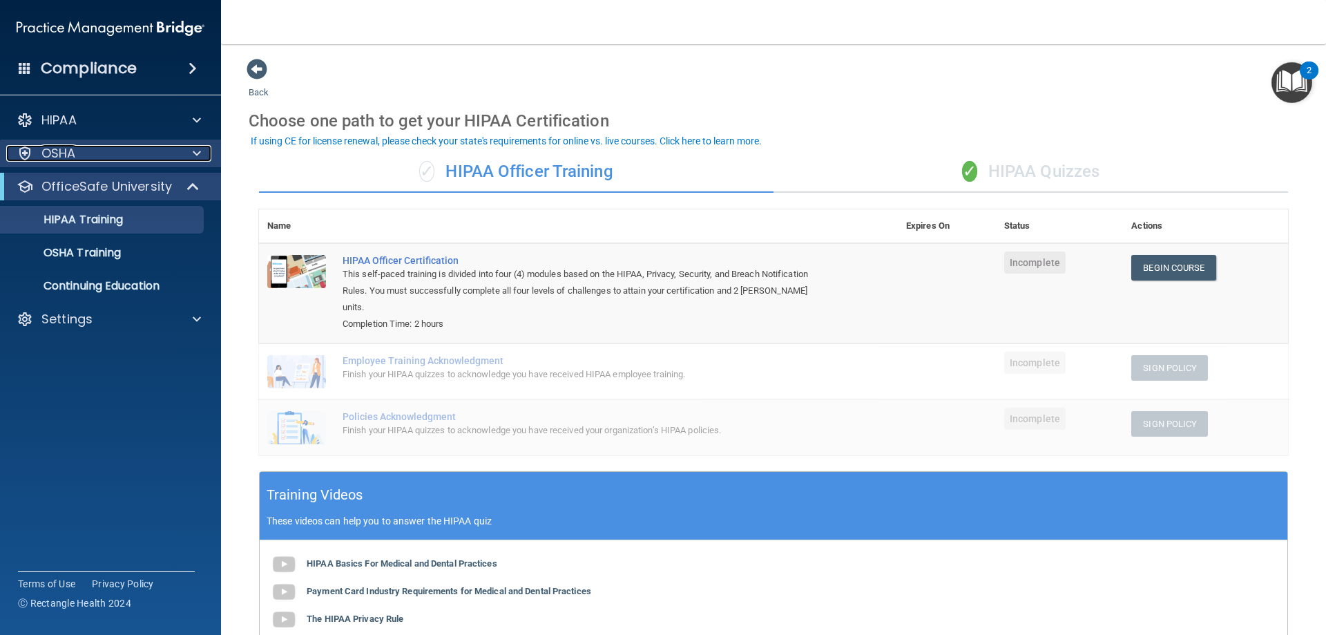
click at [195, 155] on span at bounding box center [197, 153] width 8 height 17
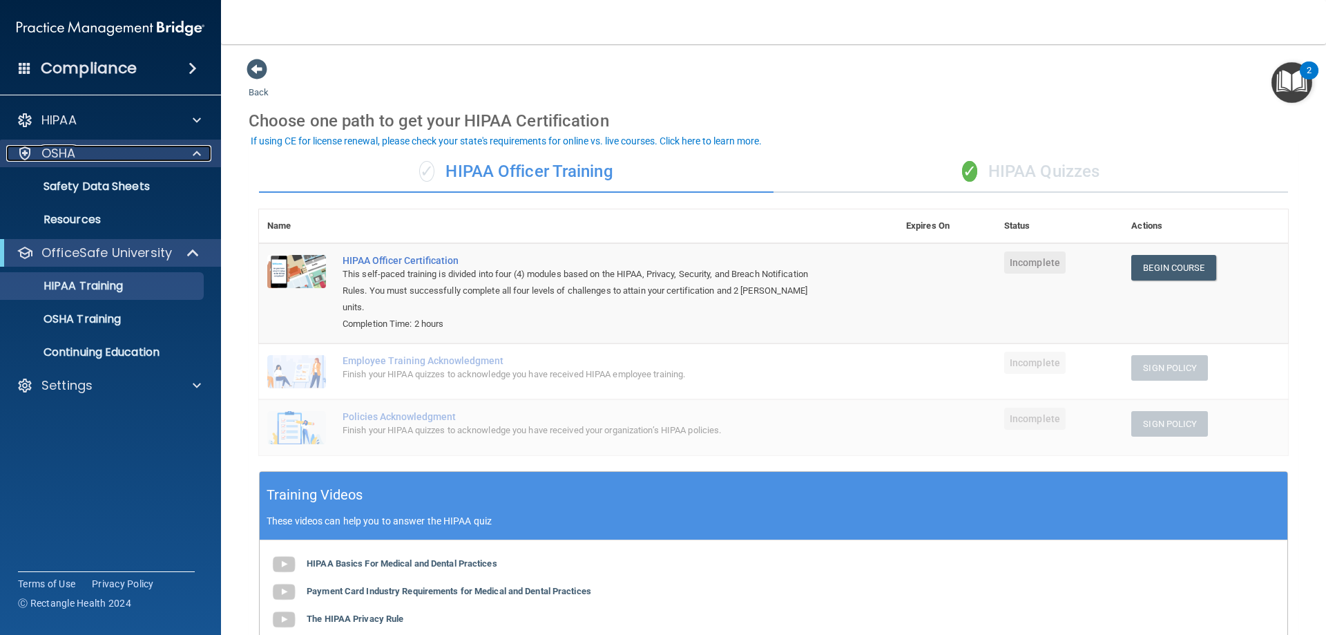
click at [195, 155] on span at bounding box center [197, 153] width 8 height 17
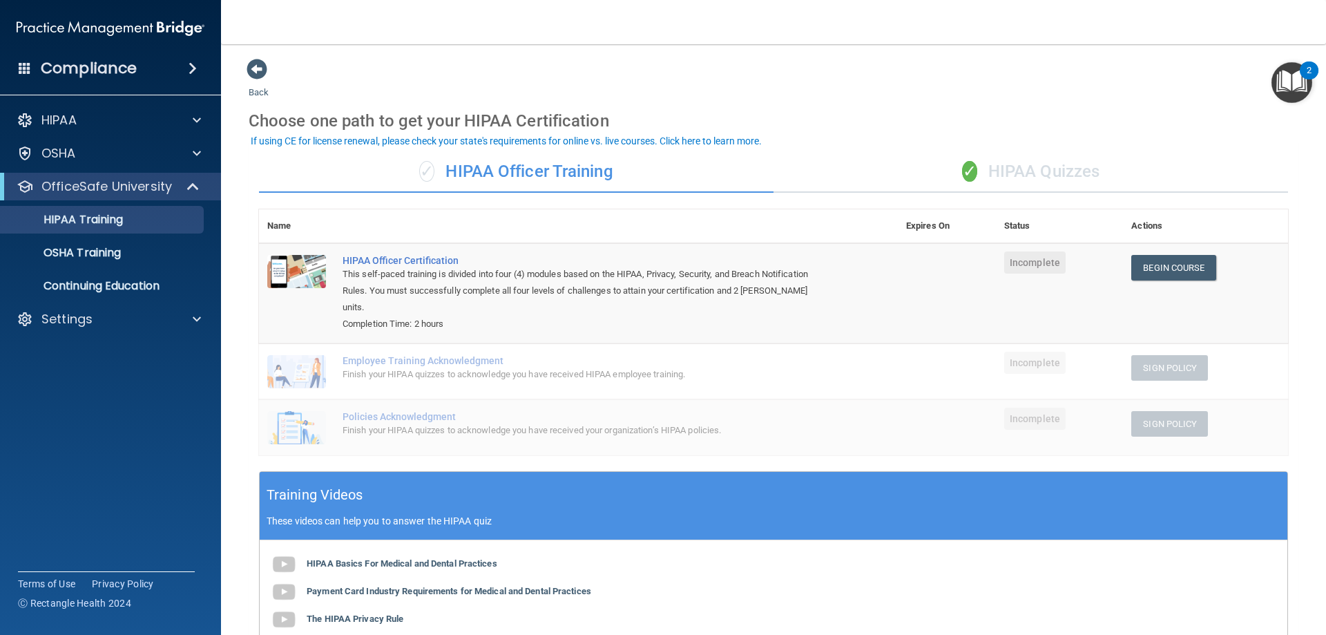
click at [1038, 165] on div "✓ HIPAA Quizzes" at bounding box center [1030, 171] width 514 height 41
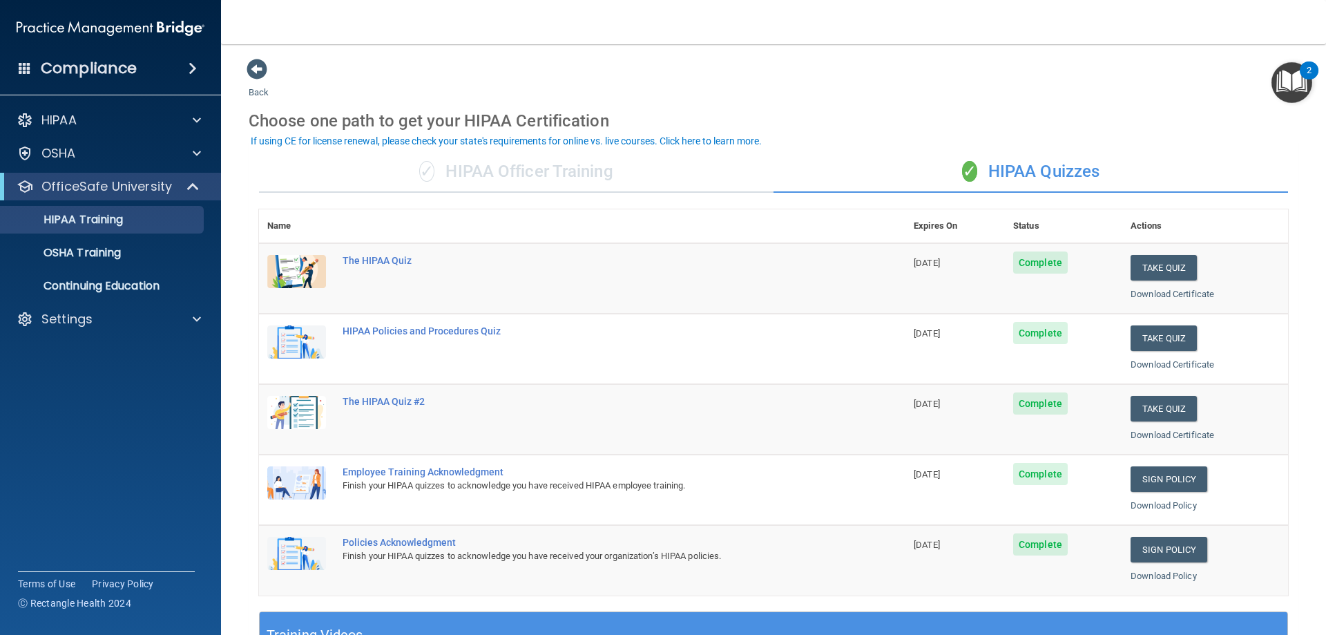
click at [548, 170] on div "✓ HIPAA Officer Training" at bounding box center [516, 171] width 514 height 41
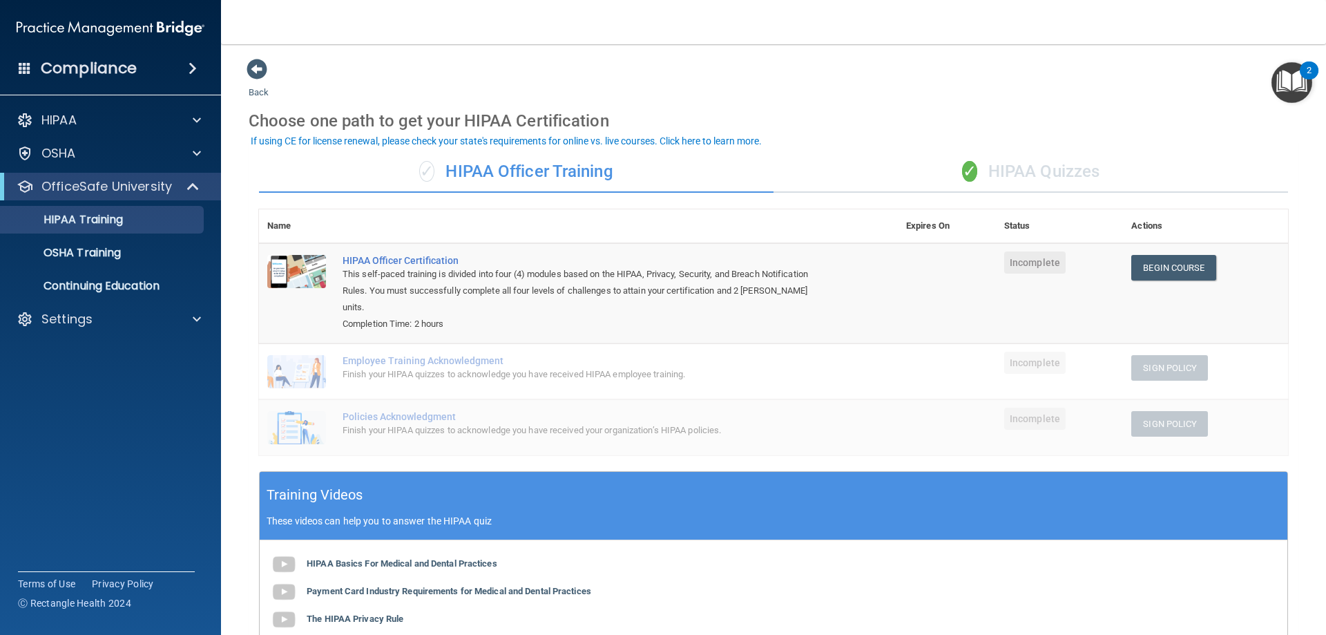
click at [996, 166] on div "✓ HIPAA Quizzes" at bounding box center [1030, 171] width 514 height 41
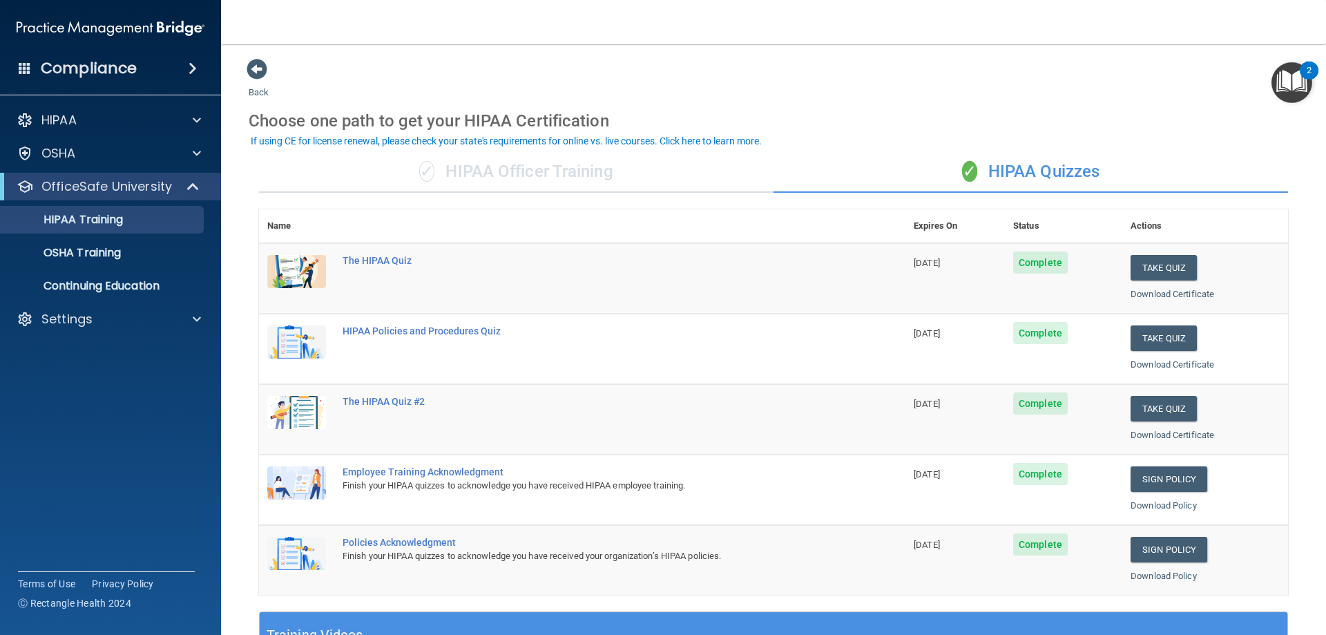
click at [537, 177] on div "✓ HIPAA Officer Training" at bounding box center [516, 171] width 514 height 41
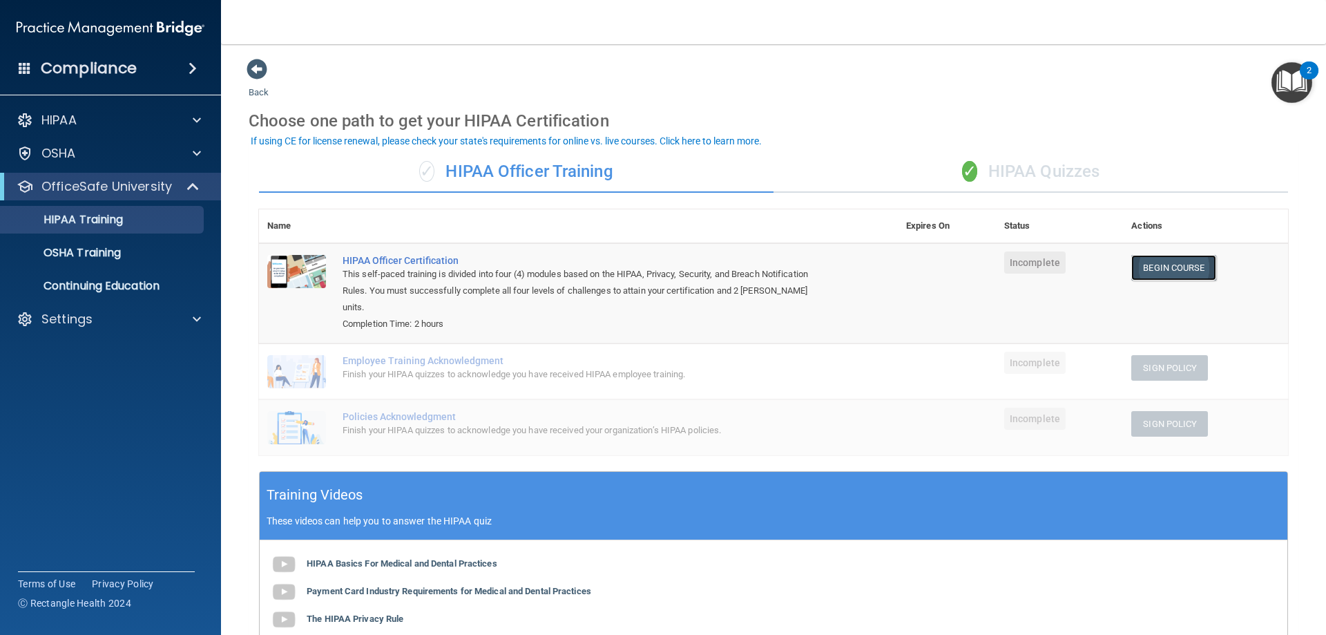
click at [1161, 269] on link "Begin Course" at bounding box center [1173, 268] width 84 height 26
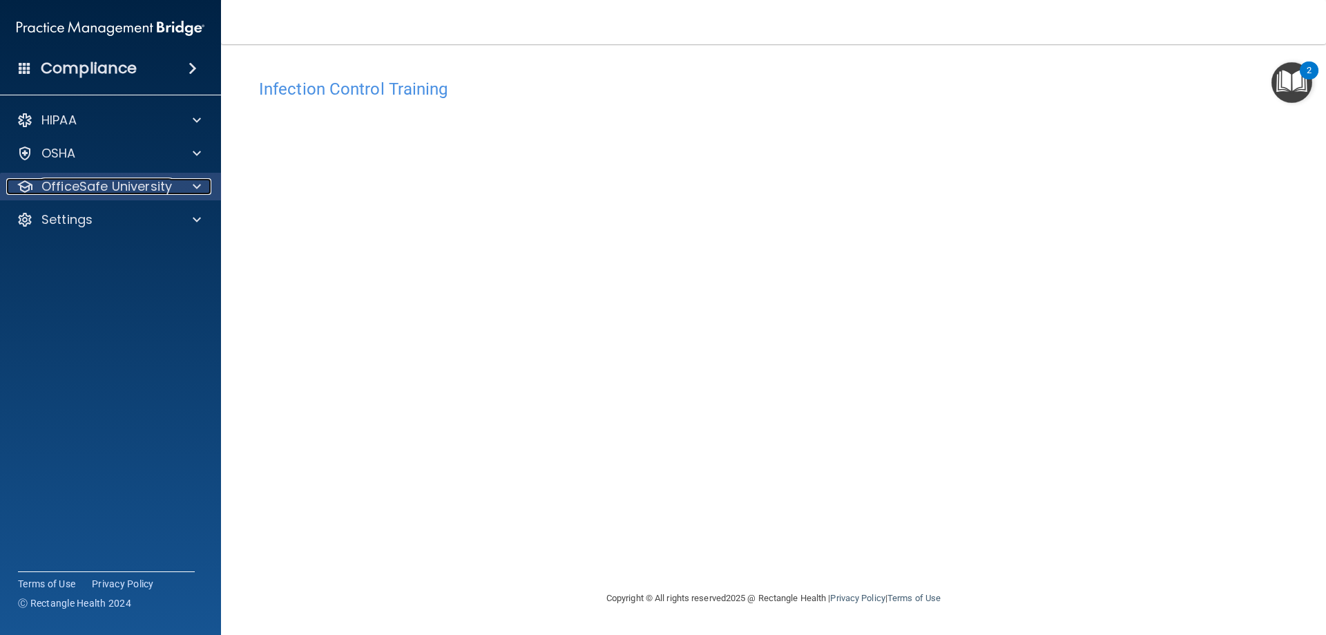
click at [104, 181] on p "OfficeSafe University" at bounding box center [106, 186] width 131 height 17
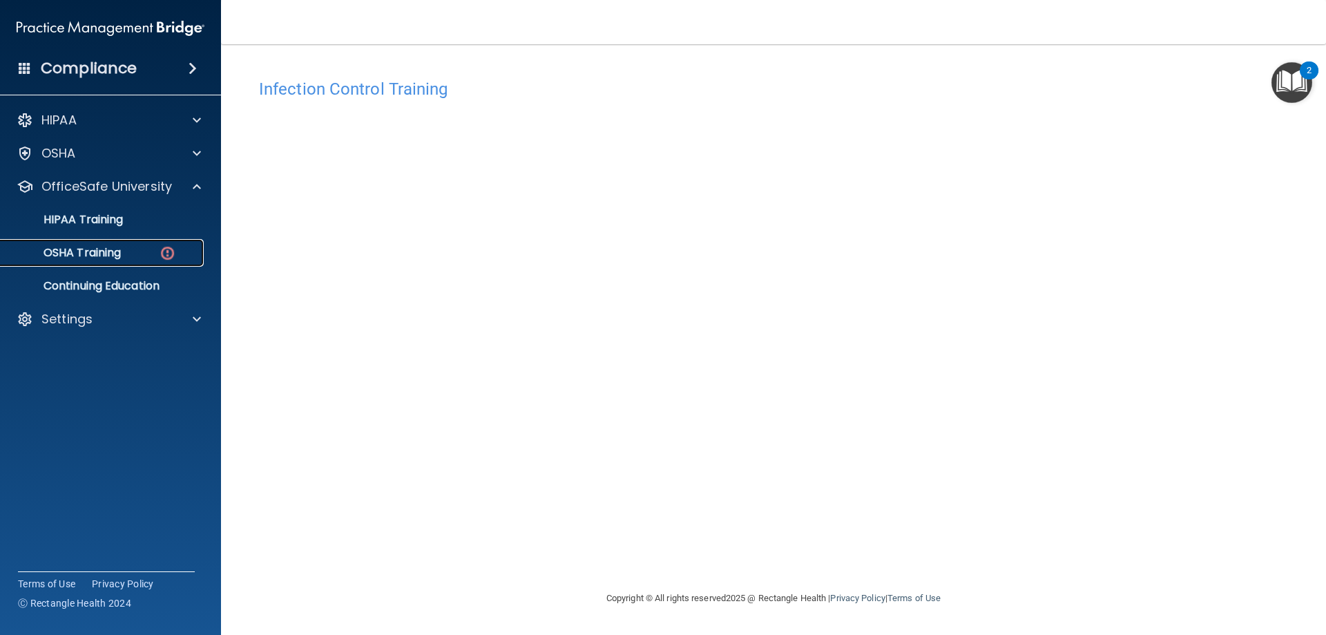
click at [148, 258] on div "OSHA Training" at bounding box center [103, 253] width 189 height 14
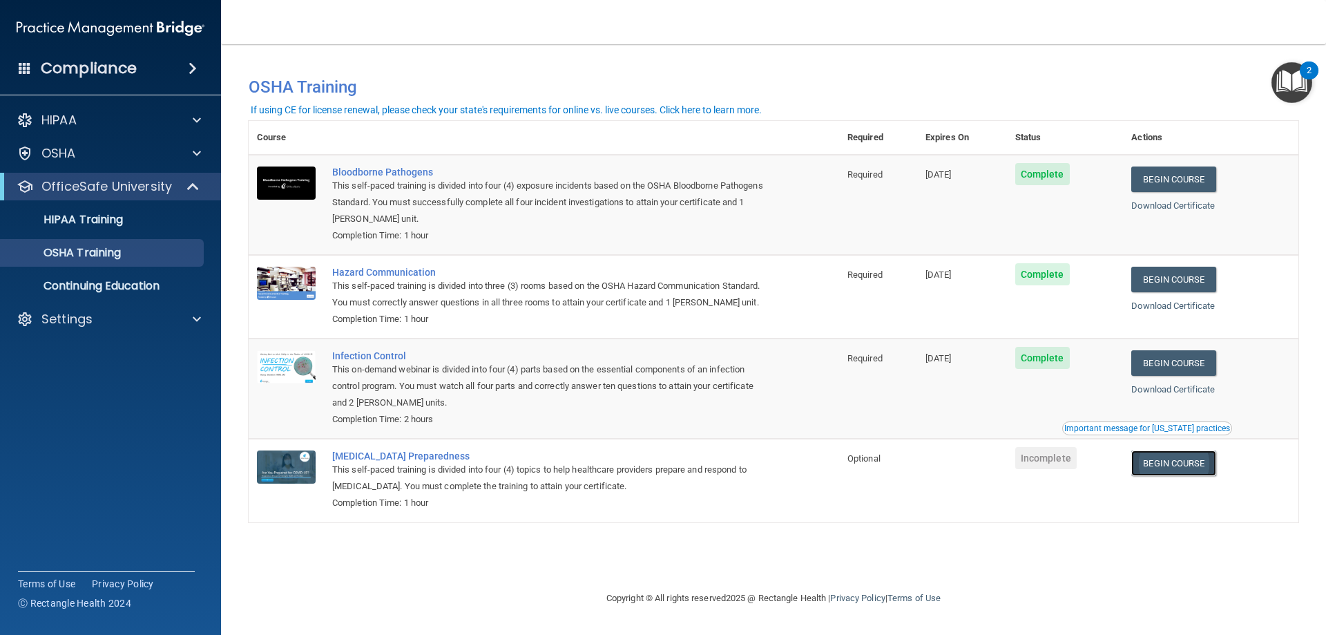
click at [1199, 470] on link "Begin Course" at bounding box center [1173, 463] width 84 height 26
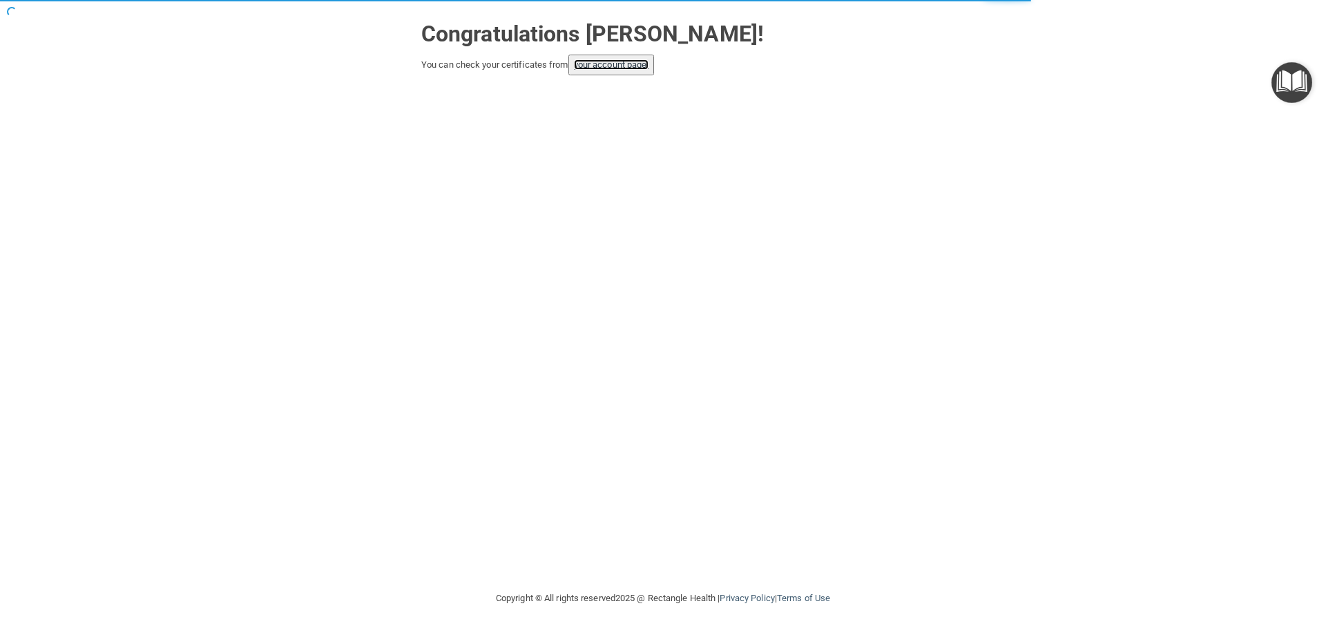
click at [604, 66] on link "your account page!" at bounding box center [611, 64] width 75 height 10
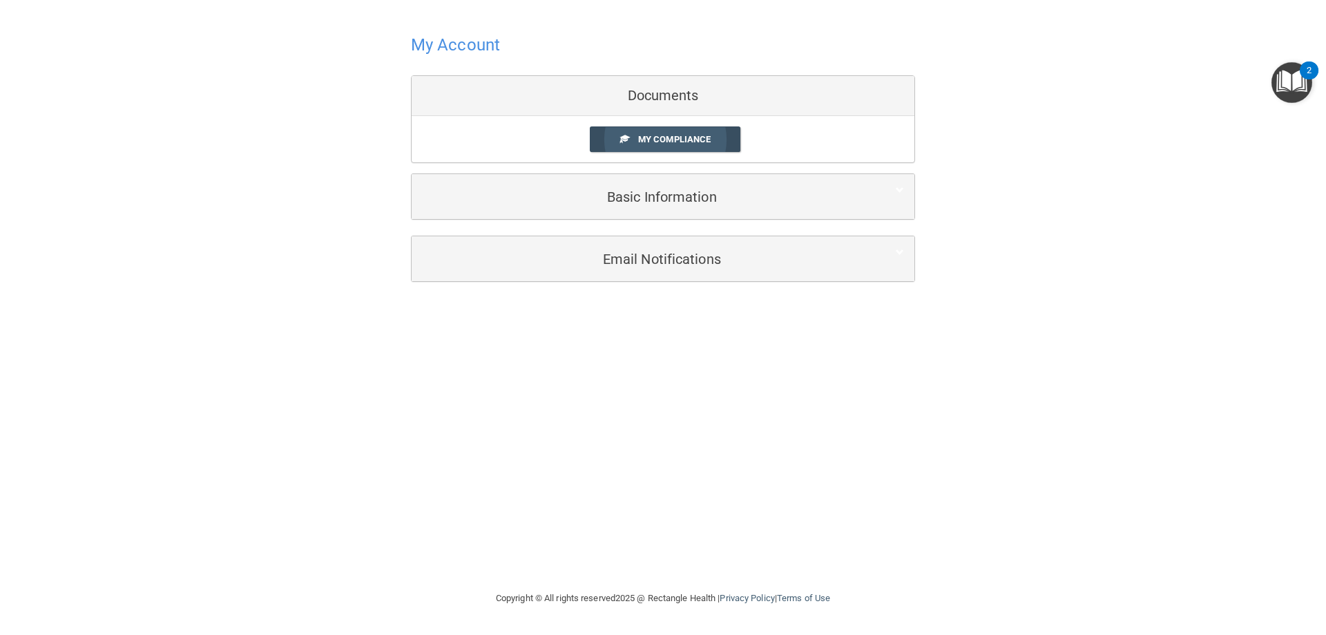
click at [644, 139] on span "My Compliance" at bounding box center [674, 139] width 73 height 10
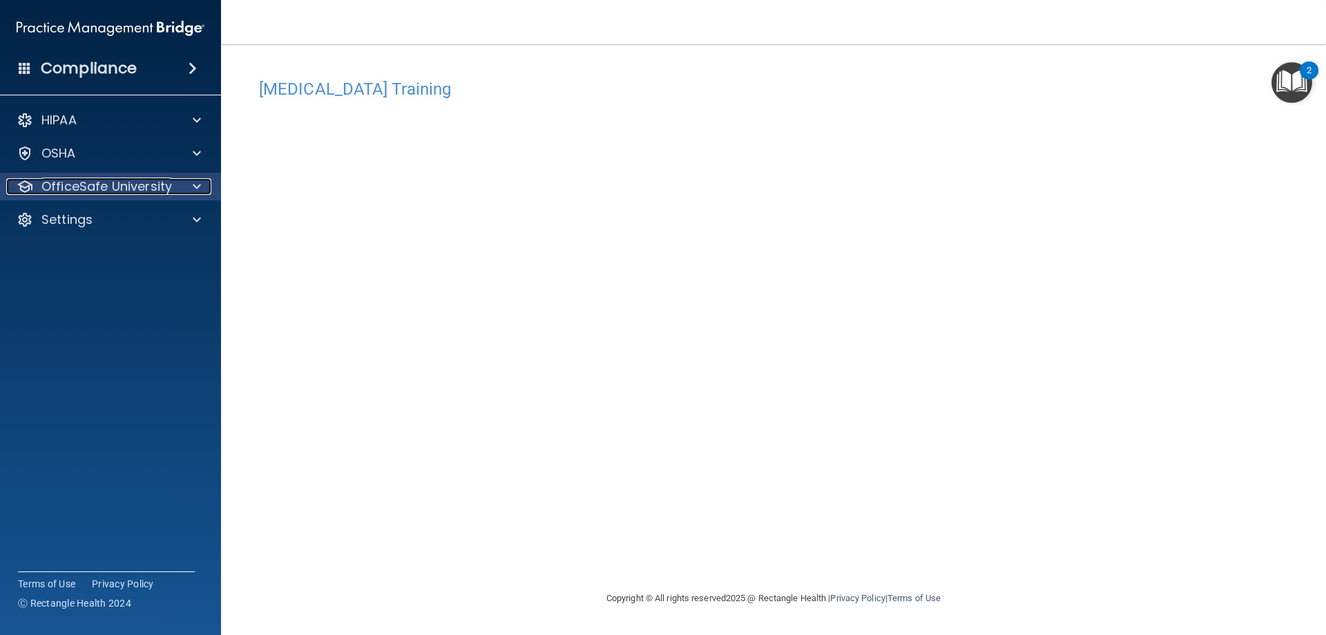
click at [168, 186] on p "OfficeSafe University" at bounding box center [106, 186] width 131 height 17
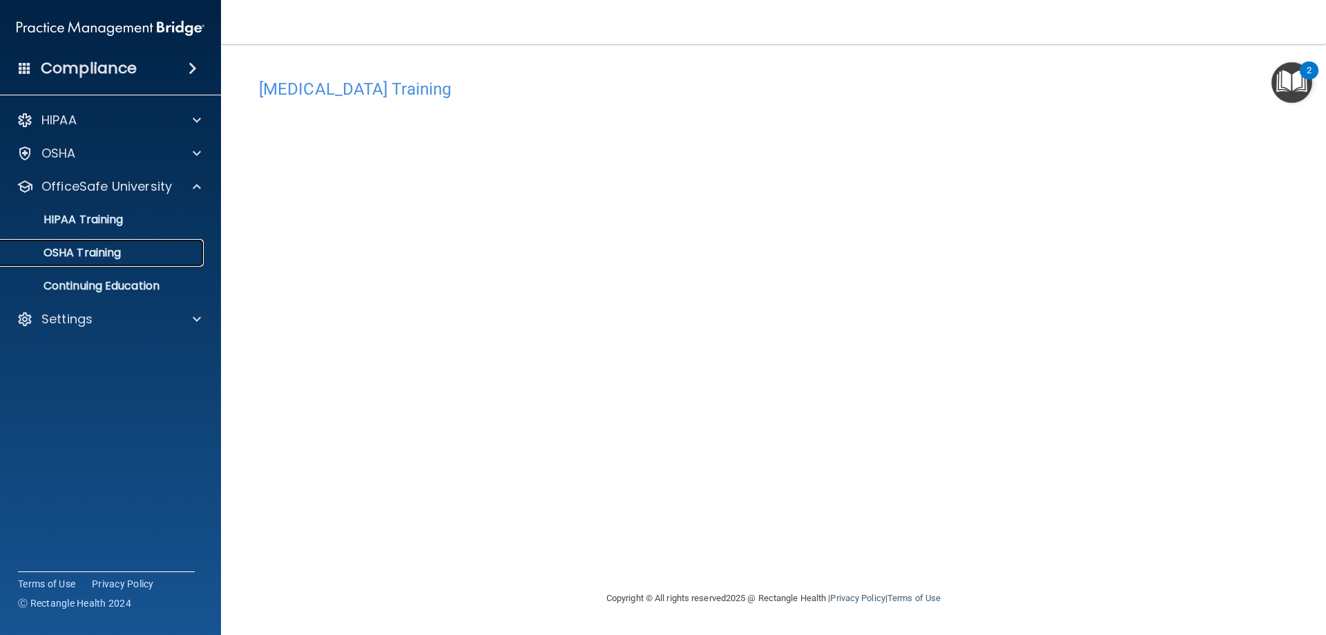
click at [148, 263] on link "OSHA Training" at bounding box center [95, 253] width 218 height 28
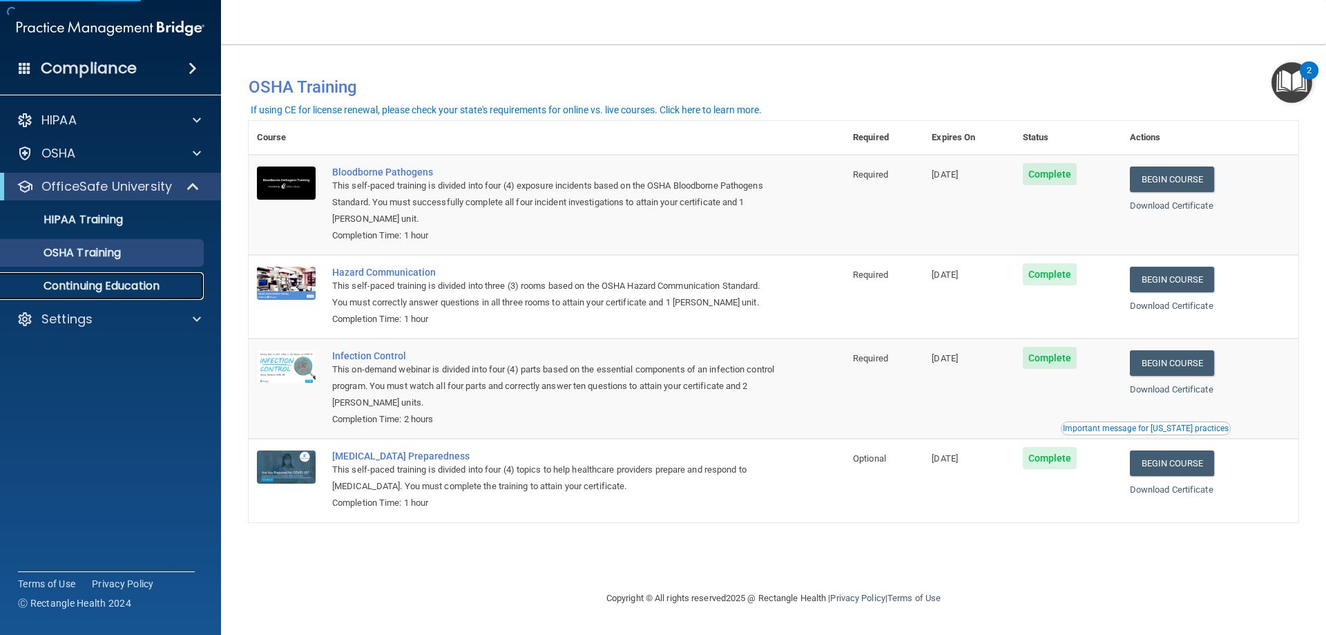
click at [138, 285] on p "Continuing Education" at bounding box center [103, 286] width 189 height 14
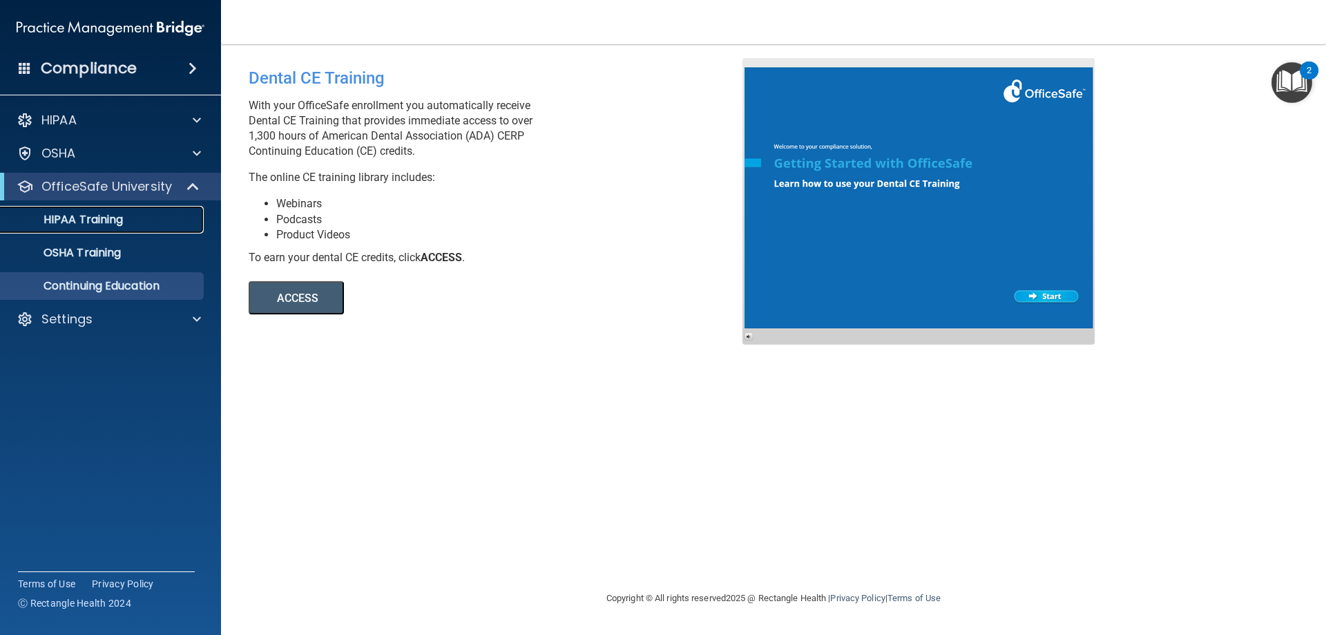
click at [102, 220] on p "HIPAA Training" at bounding box center [66, 220] width 114 height 14
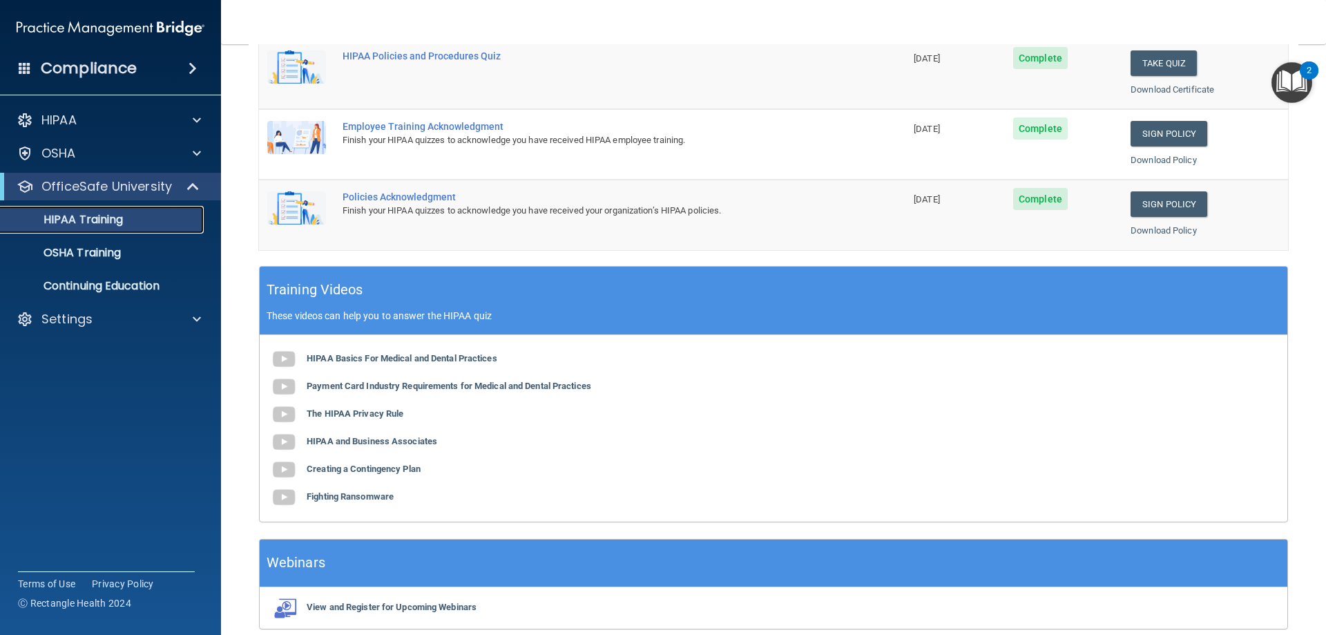
scroll to position [405, 0]
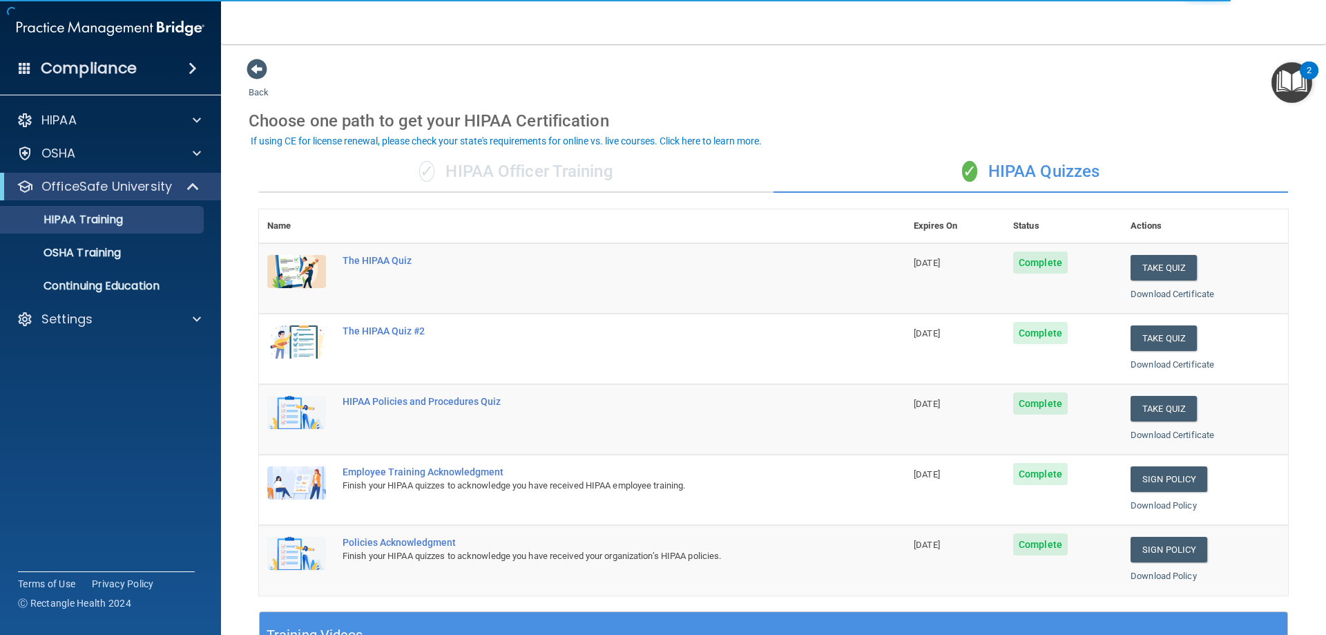
click at [491, 174] on div "✓ HIPAA Officer Training" at bounding box center [516, 171] width 514 height 41
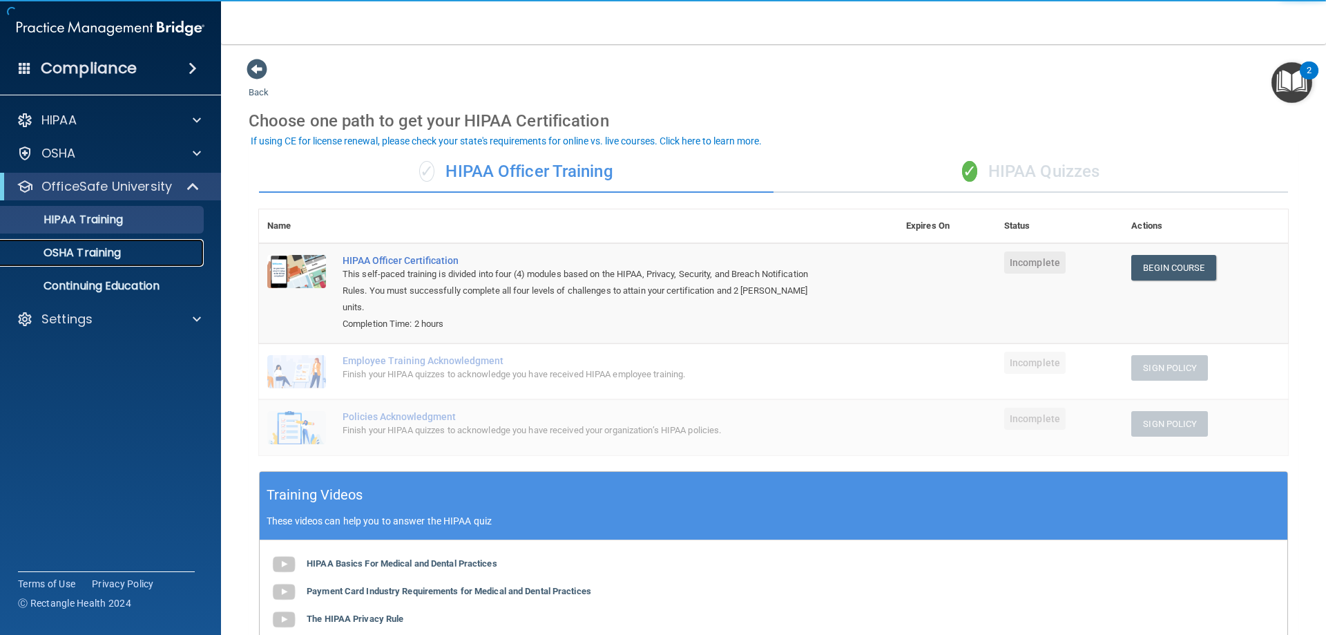
click at [130, 247] on div "OSHA Training" at bounding box center [103, 253] width 189 height 14
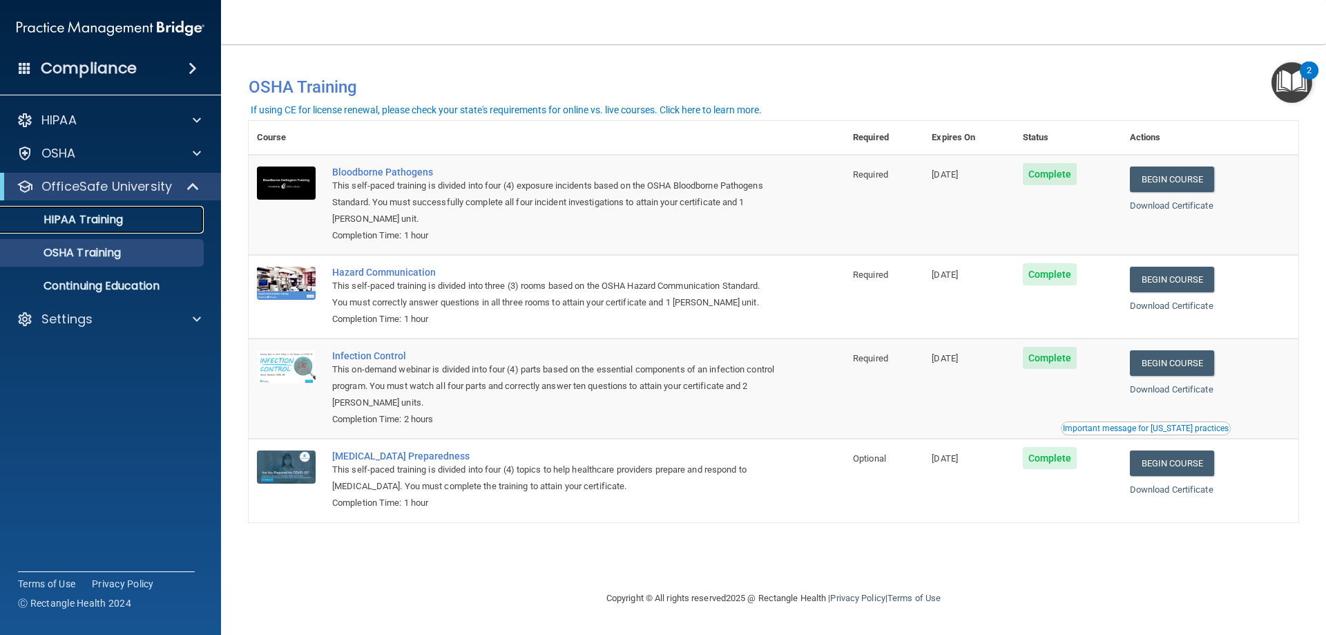
click at [102, 213] on p "HIPAA Training" at bounding box center [66, 220] width 114 height 14
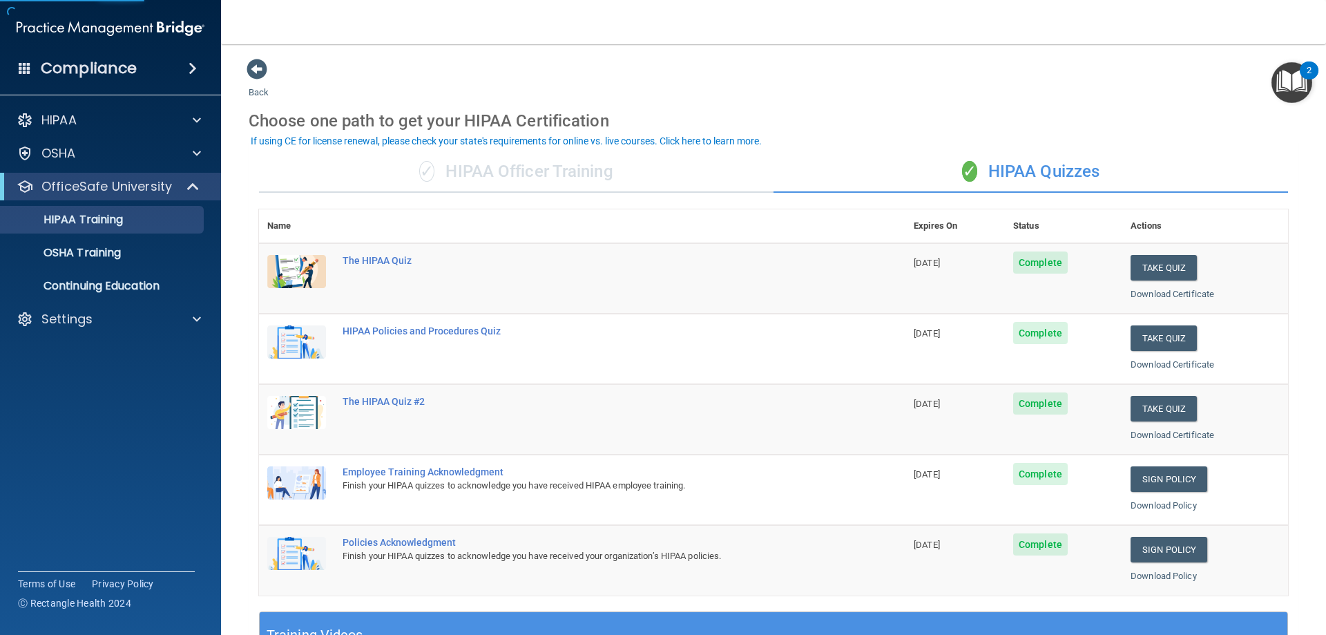
click at [563, 162] on div "✓ HIPAA Officer Training" at bounding box center [516, 171] width 514 height 41
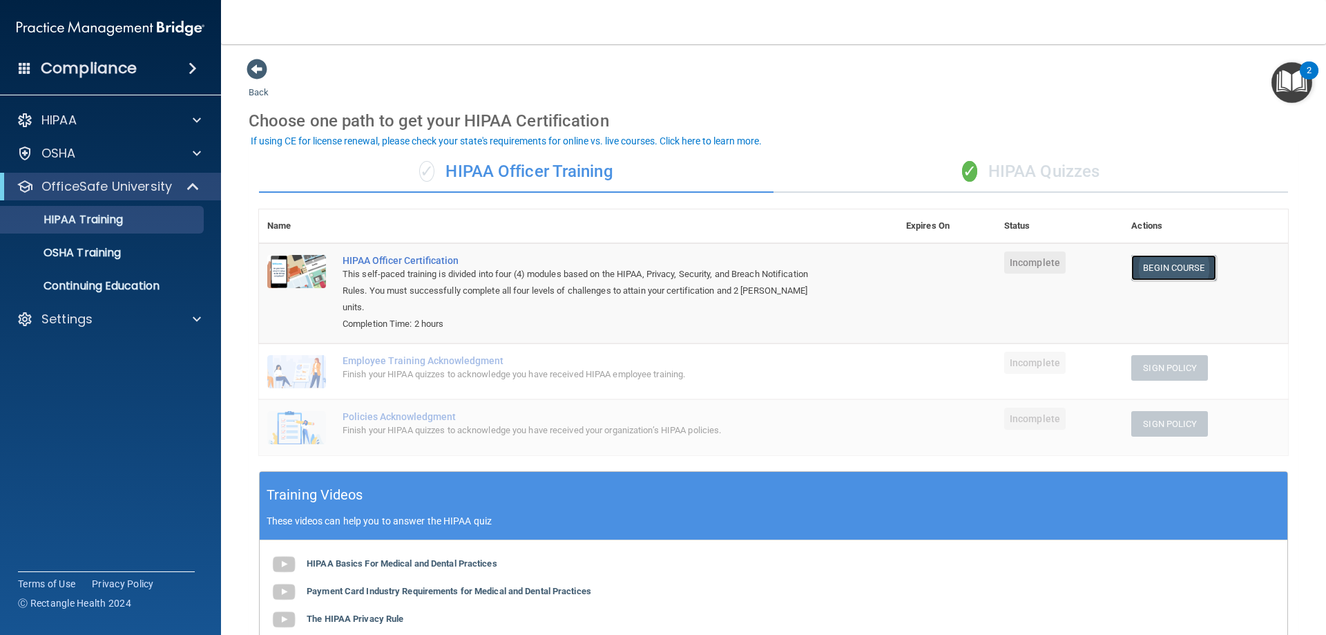
click at [1178, 267] on link "Begin Course" at bounding box center [1173, 268] width 84 height 26
click at [112, 331] on div "Settings" at bounding box center [111, 319] width 222 height 28
click at [192, 327] on div at bounding box center [194, 319] width 35 height 17
click at [135, 380] on p "Sign Out" at bounding box center [103, 385] width 189 height 14
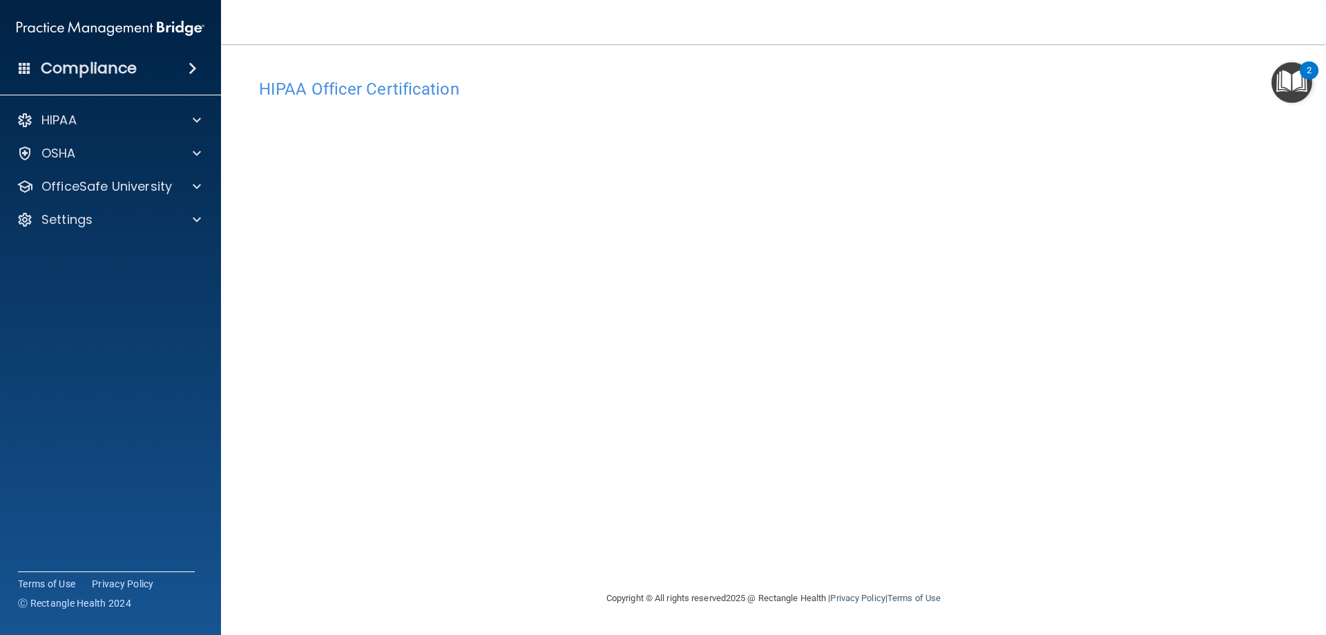
click at [66, 235] on div "HIPAA Documents and Policies Report an Incident Business Associates Emergency P…" at bounding box center [111, 173] width 222 height 144
drag, startPoint x: 70, startPoint y: 43, endPoint x: 83, endPoint y: 93, distance: 52.1
click at [73, 57] on div "Compliance" at bounding box center [110, 42] width 193 height 84
click at [84, 93] on div "Compliance HIPAA Documents and Policies Report an Incident Business Associates …" at bounding box center [110, 317] width 221 height 635
click at [90, 73] on h4 "Compliance" at bounding box center [89, 68] width 96 height 19
